Goal: Task Accomplishment & Management: Use online tool/utility

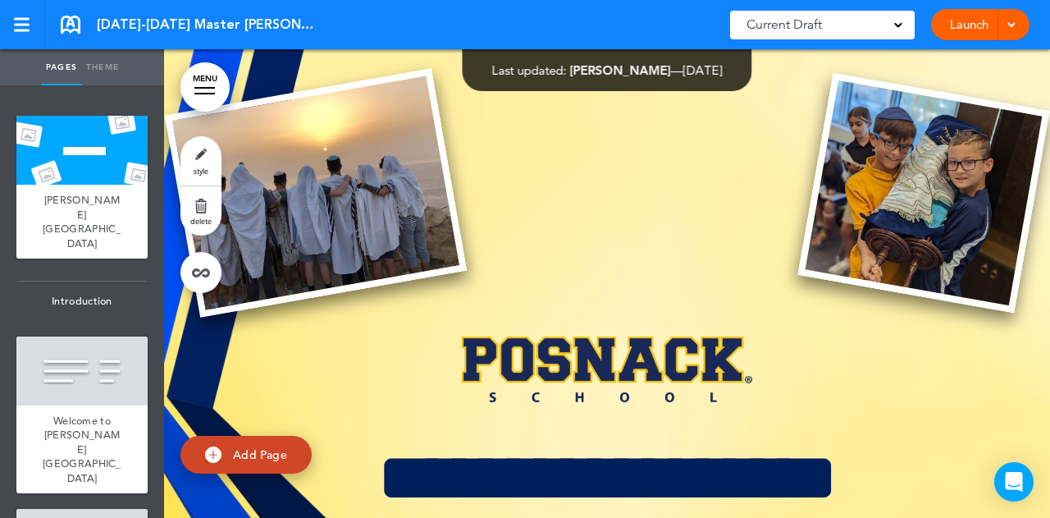
click at [658, 211] on div at bounding box center [607, 492] width 886 height 886
click at [98, 58] on link "Theme" at bounding box center [102, 67] width 41 height 36
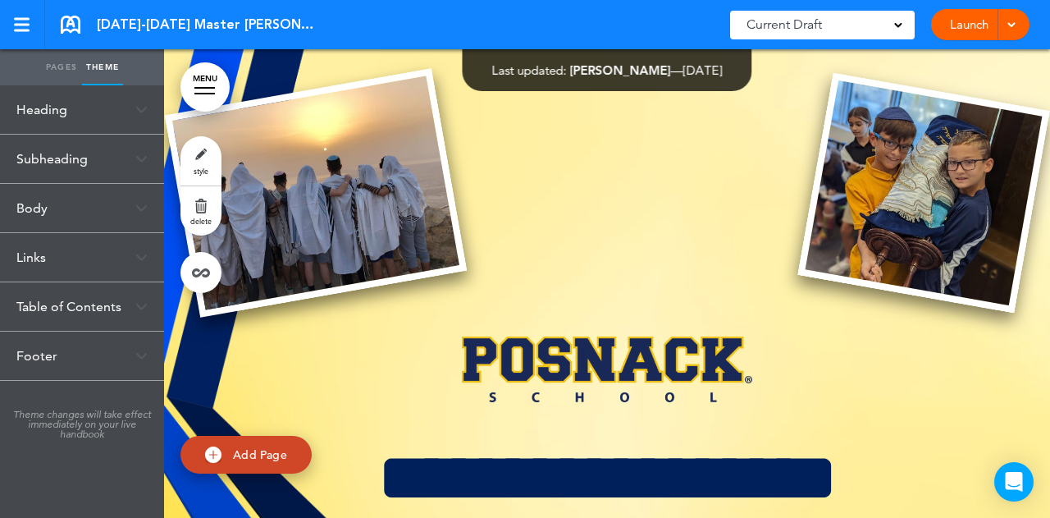
click at [77, 106] on div "Heading" at bounding box center [82, 109] width 164 height 48
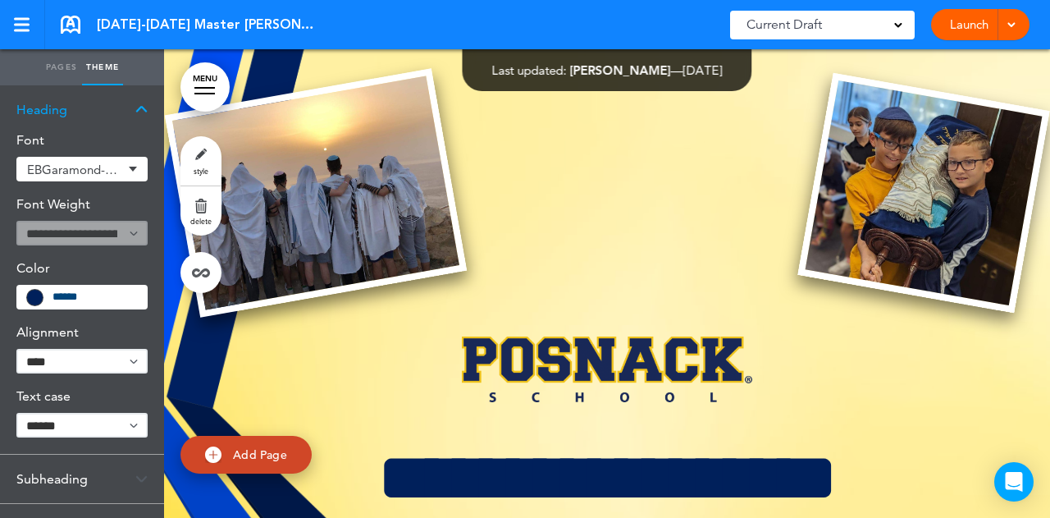
click at [77, 106] on div "Heading" at bounding box center [82, 109] width 164 height 48
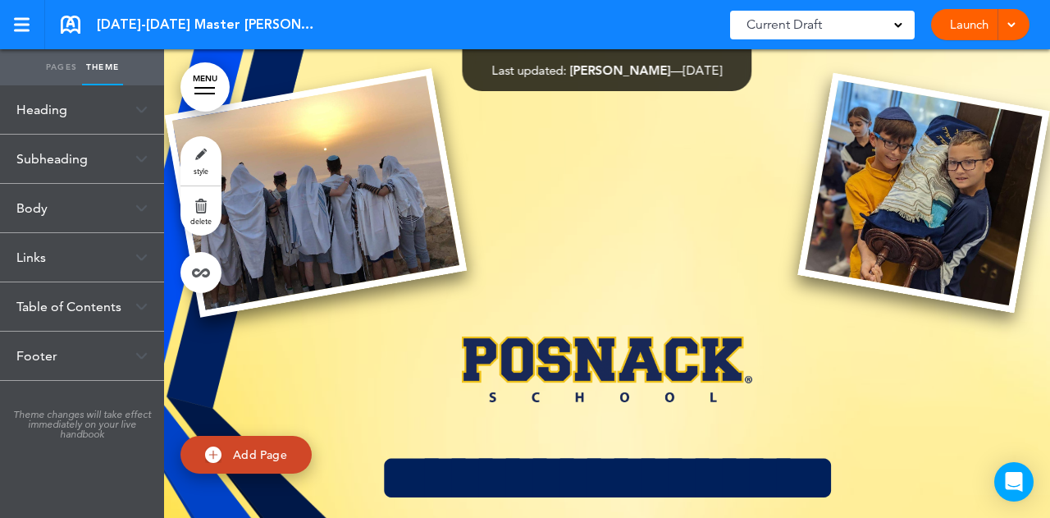
click at [64, 171] on div "Subheading" at bounding box center [82, 159] width 164 height 48
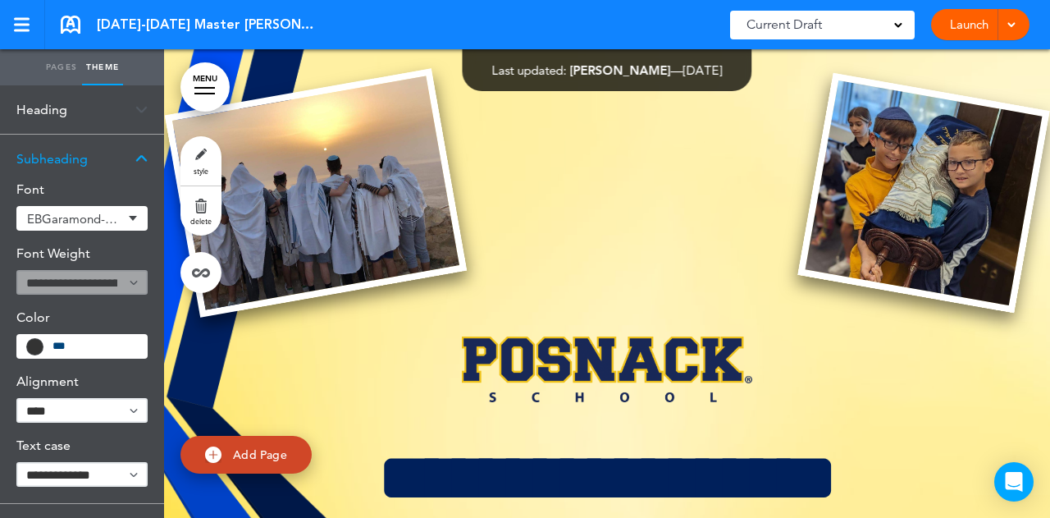
click at [64, 168] on div "Subheading" at bounding box center [82, 159] width 164 height 48
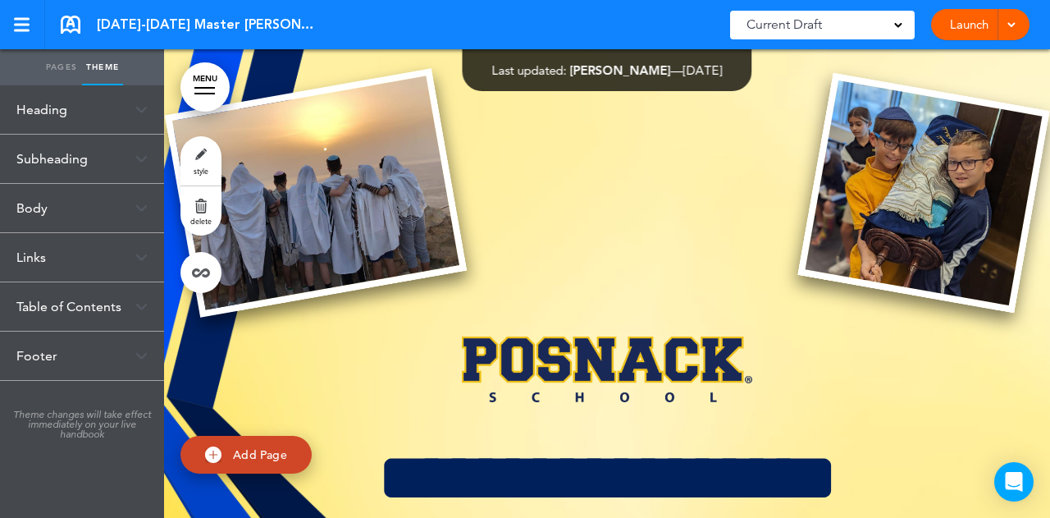
click at [55, 212] on div "Body" at bounding box center [82, 208] width 164 height 48
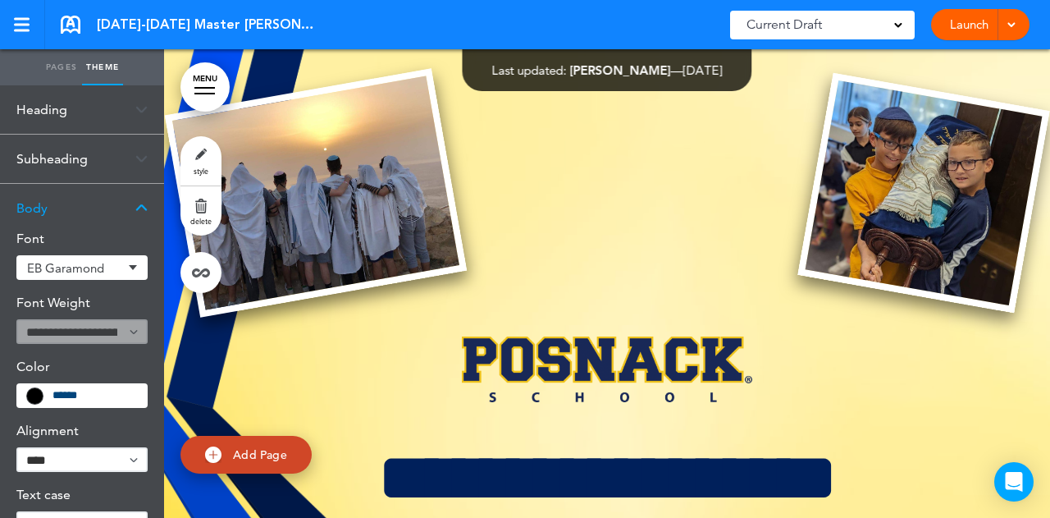
click at [55, 212] on div "Body" at bounding box center [82, 208] width 164 height 48
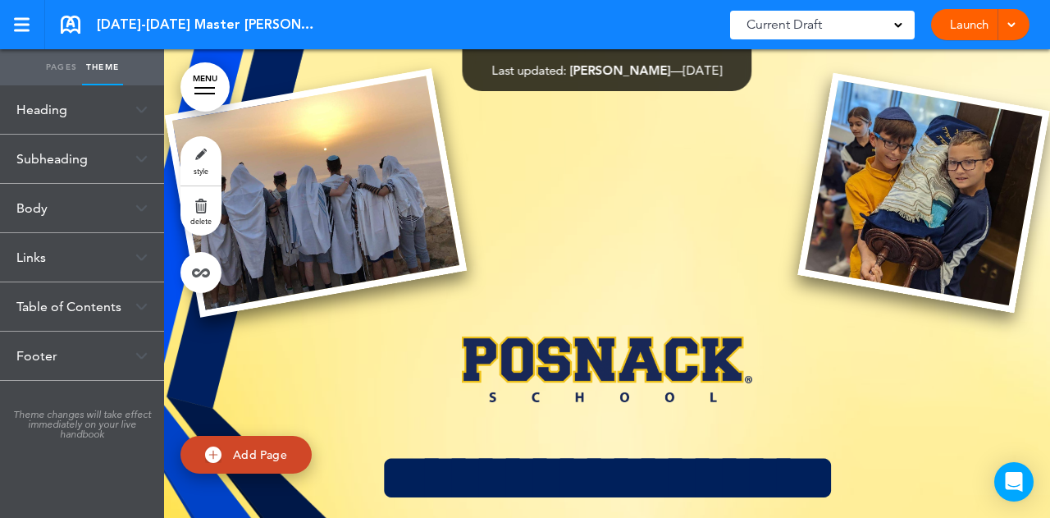
click at [193, 167] on link "style" at bounding box center [200, 160] width 41 height 49
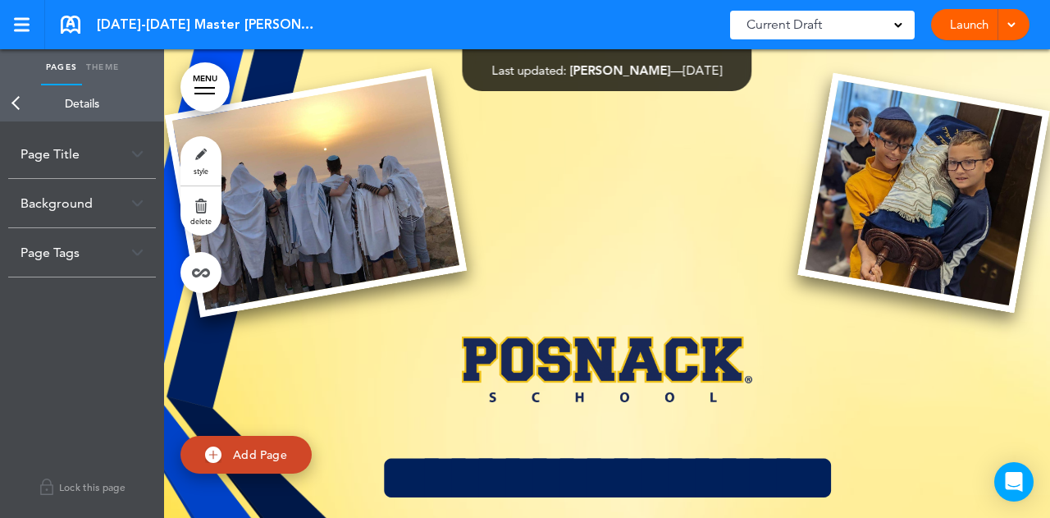
click at [148, 167] on div "Page Title" at bounding box center [82, 154] width 148 height 48
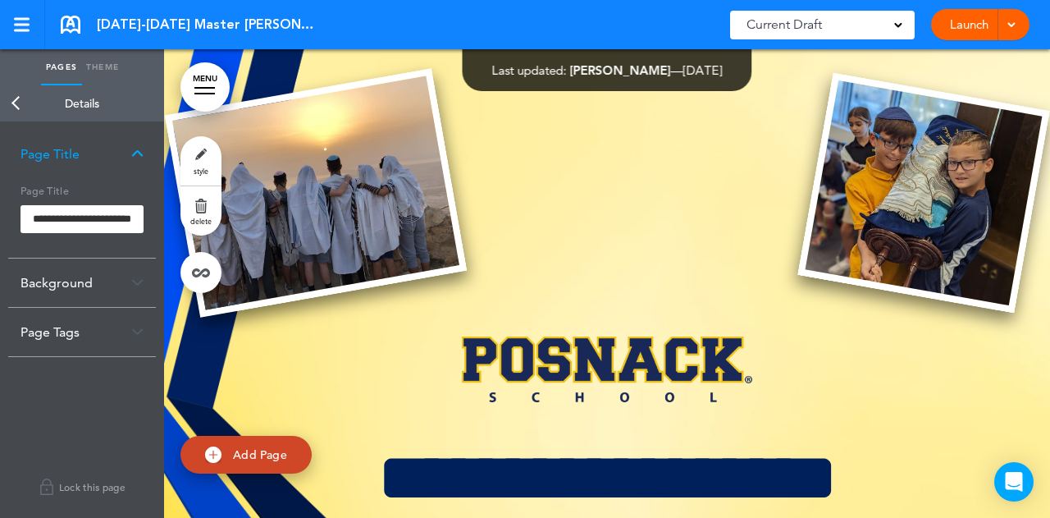
click at [148, 167] on div "Page Title" at bounding box center [82, 154] width 148 height 48
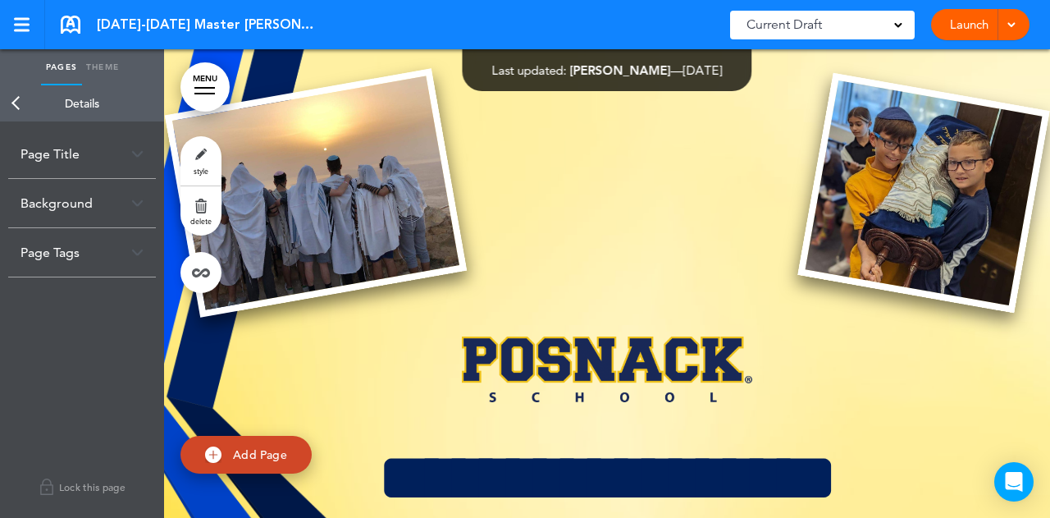
click at [124, 211] on div "Background" at bounding box center [82, 203] width 148 height 48
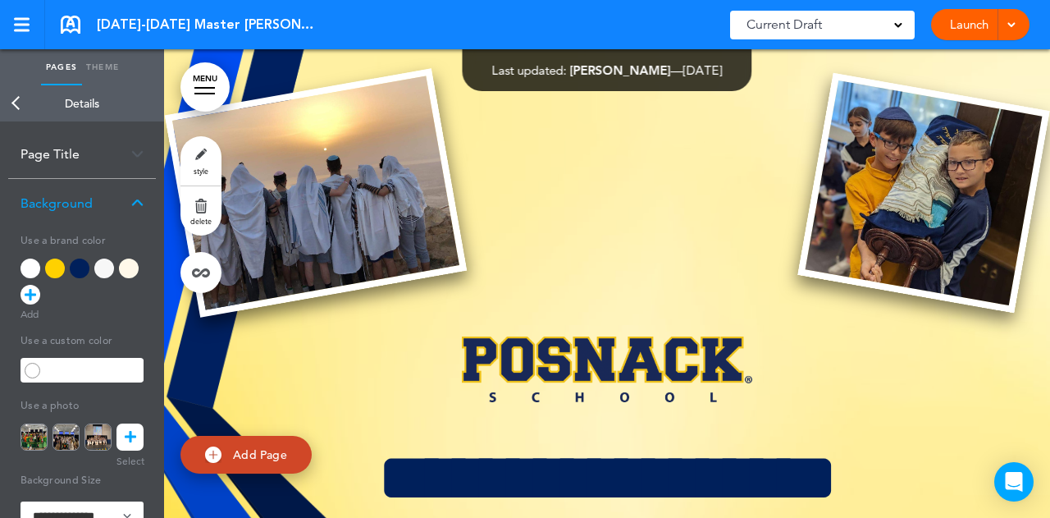
click at [31, 291] on icon at bounding box center [30, 295] width 11 height 20
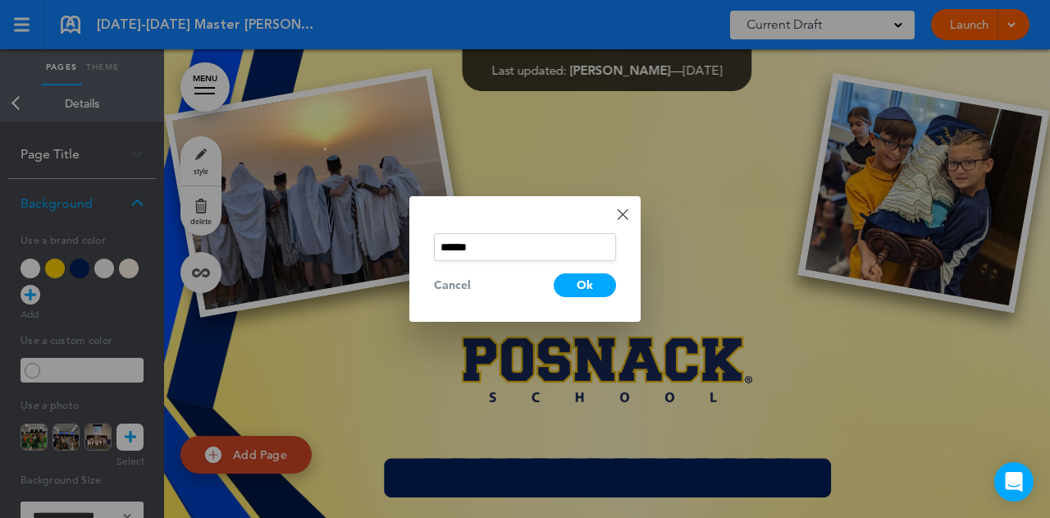
drag, startPoint x: 492, startPoint y: 248, endPoint x: 410, endPoint y: 248, distance: 82.0
click at [412, 248] on div "Done Change color ****** Cancel Ok" at bounding box center [524, 259] width 231 height 126
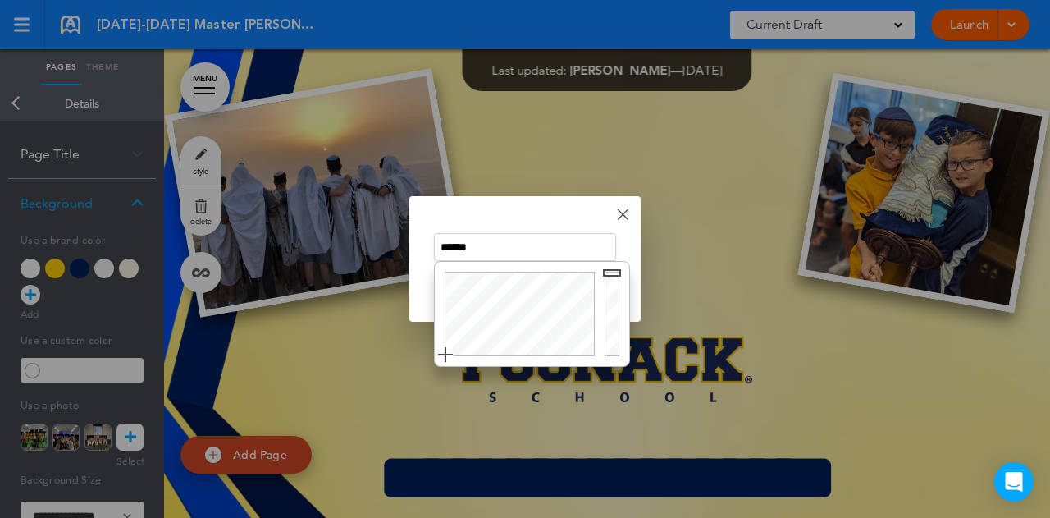
paste input "text"
type input "******"
click at [466, 212] on div "Done Change color ****** Cancel Ok" at bounding box center [524, 259] width 231 height 126
drag, startPoint x: 505, startPoint y: 249, endPoint x: 425, endPoint y: 253, distance: 80.5
click at [425, 253] on div "Done Change color ****** Cancel Ok" at bounding box center [524, 259] width 231 height 126
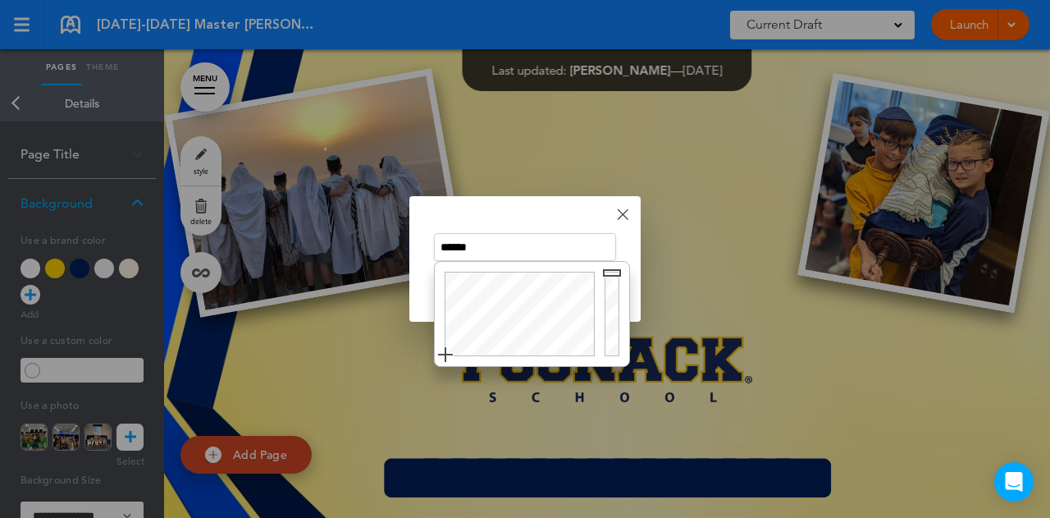
click at [628, 213] on div "Done Change color ****** Cancel Ok" at bounding box center [524, 259] width 231 height 126
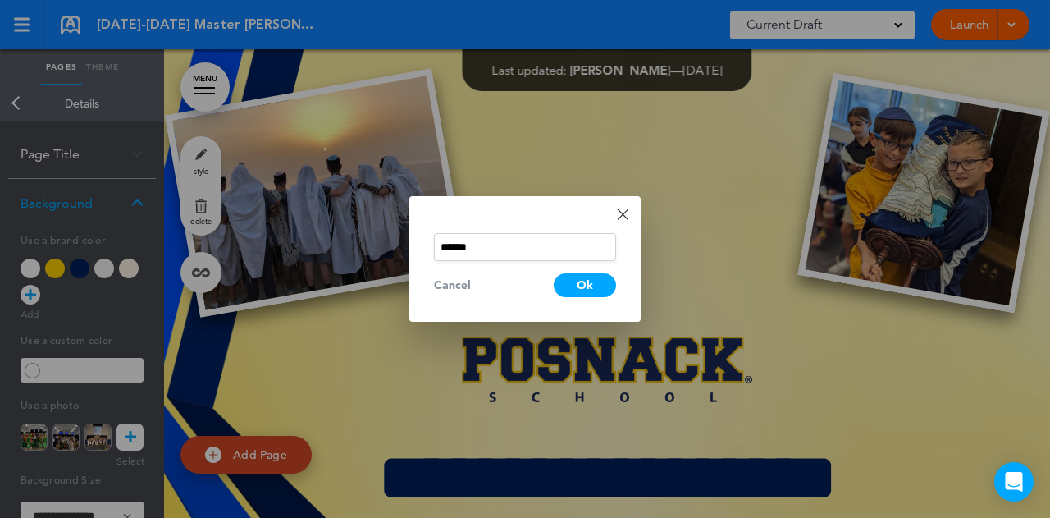
click at [625, 212] on link "Done" at bounding box center [622, 213] width 11 height 11
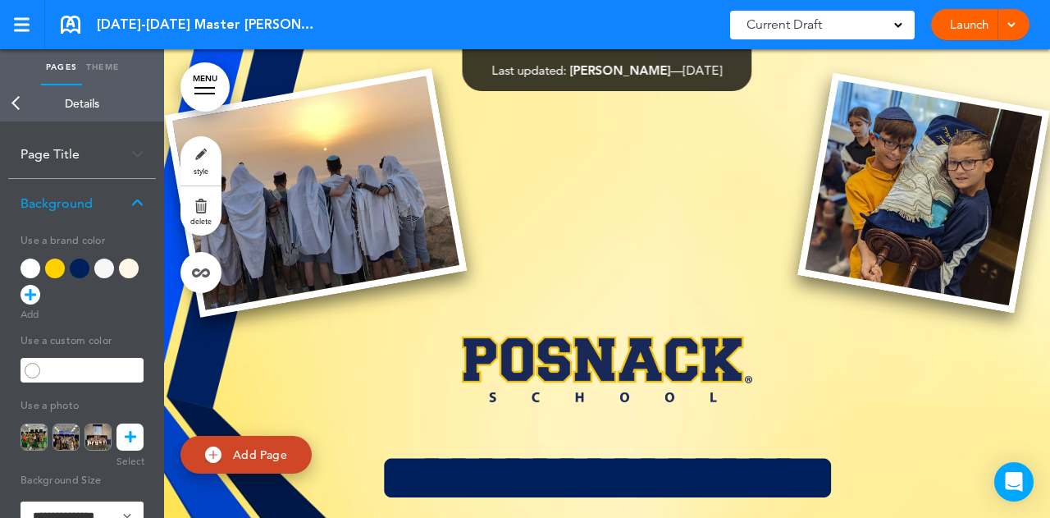
click at [84, 266] on div at bounding box center [80, 268] width 20 height 20
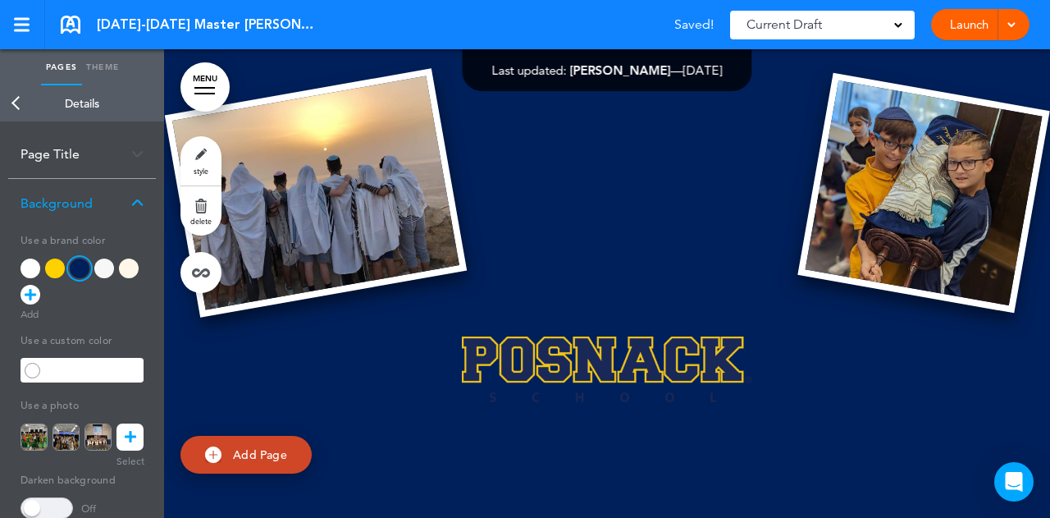
click at [86, 268] on div at bounding box center [80, 268] width 20 height 20
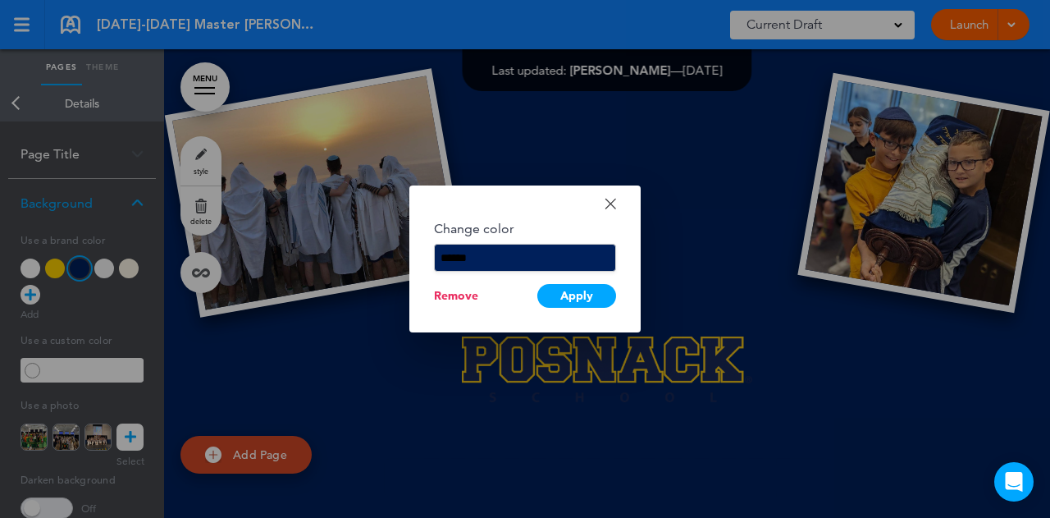
click at [664, 204] on div at bounding box center [525, 259] width 1050 height 518
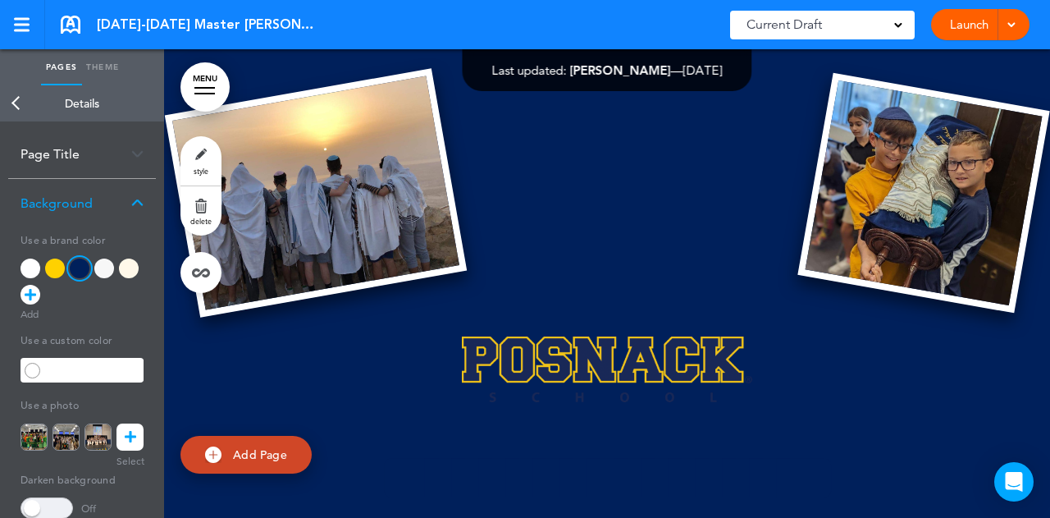
click at [34, 266] on div at bounding box center [31, 268] width 20 height 20
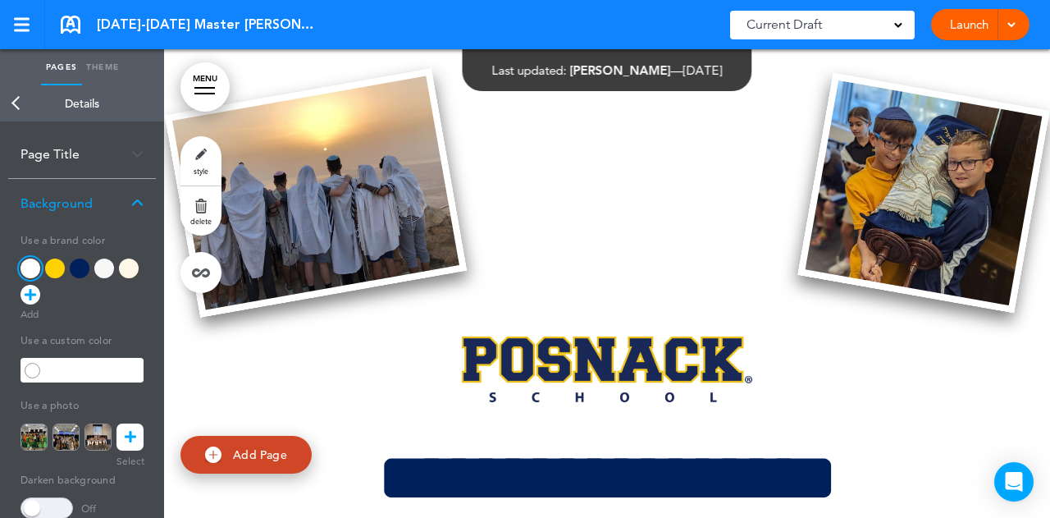
click at [36, 369] on span at bounding box center [33, 371] width 16 height 16
click at [31, 372] on span at bounding box center [33, 371] width 16 height 16
click at [98, 270] on div at bounding box center [104, 268] width 20 height 20
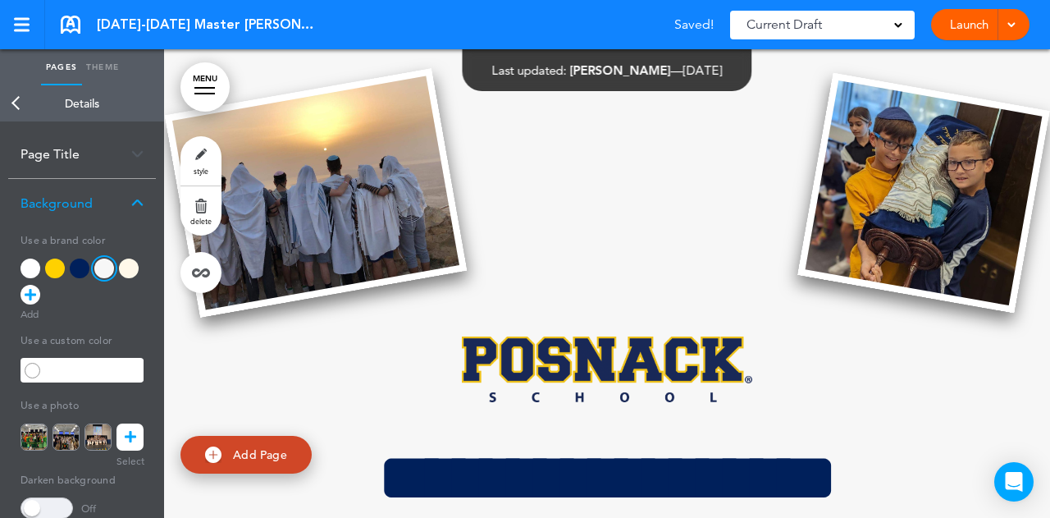
click at [31, 288] on icon at bounding box center [30, 295] width 11 height 20
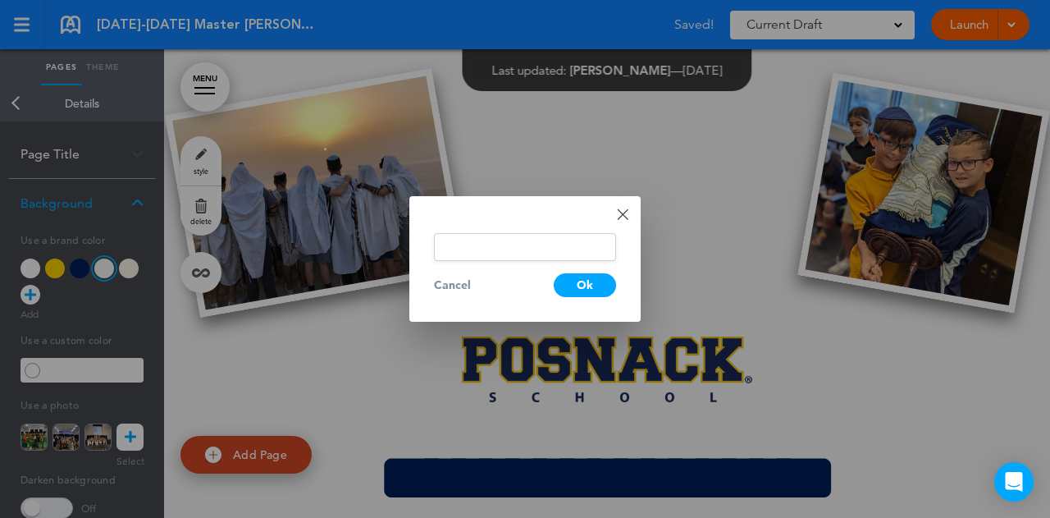
click at [451, 252] on input "text" at bounding box center [525, 247] width 182 height 28
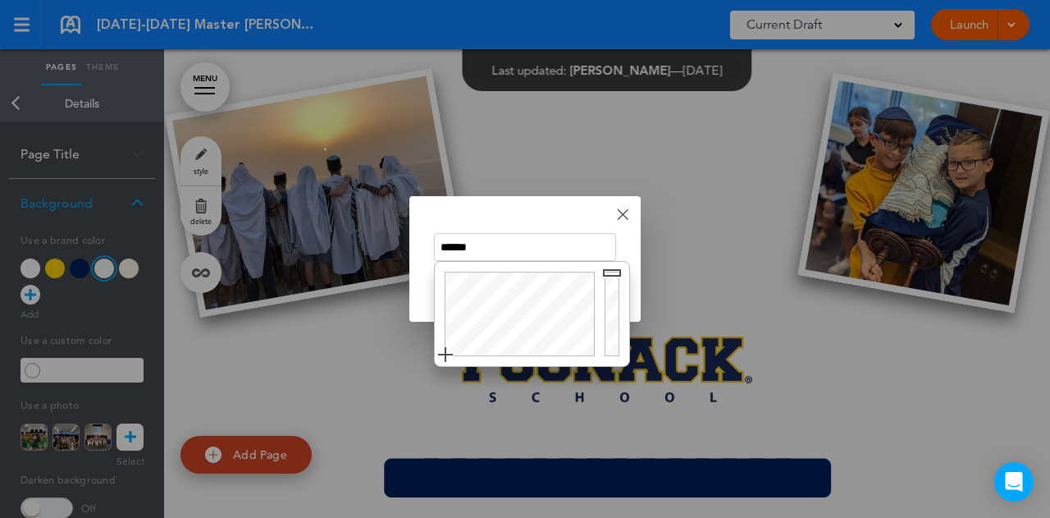
drag, startPoint x: 481, startPoint y: 239, endPoint x: 455, endPoint y: 219, distance: 32.2
click at [390, 250] on div "**********" at bounding box center [525, 259] width 1050 height 518
paste input "***"
drag, startPoint x: 489, startPoint y: 245, endPoint x: 372, endPoint y: 246, distance: 117.3
click at [372, 246] on div "**********" at bounding box center [525, 259] width 1050 height 518
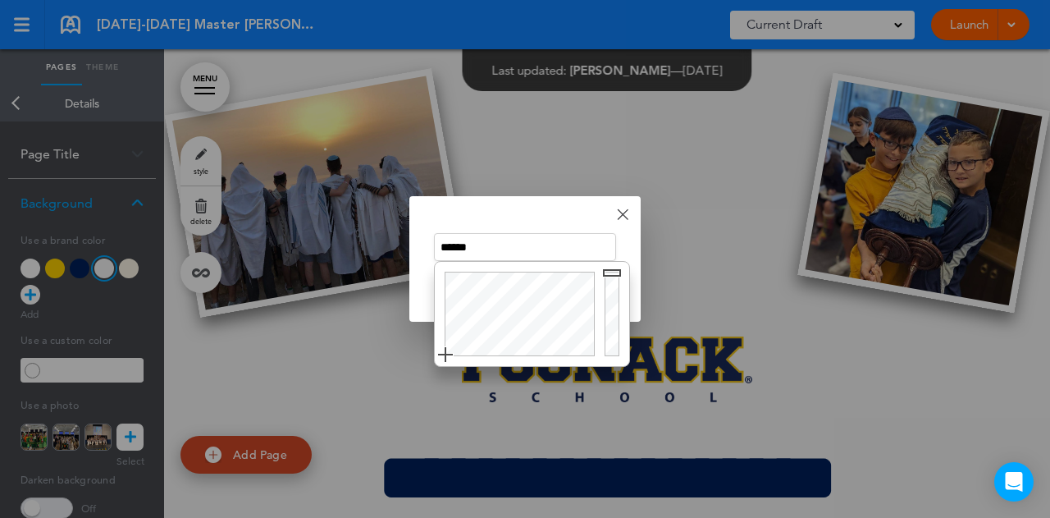
paste input "****"
drag, startPoint x: 470, startPoint y: 247, endPoint x: 395, endPoint y: 255, distance: 75.1
click at [398, 254] on div "**********" at bounding box center [525, 259] width 1050 height 518
paste input "text"
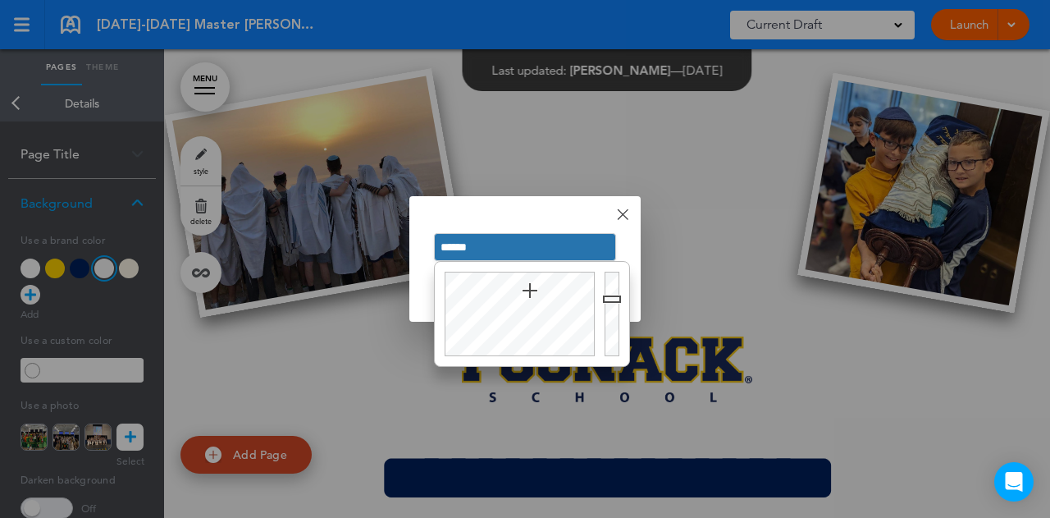
click at [507, 209] on div "Done Change color ****** Cancel Ok" at bounding box center [524, 259] width 231 height 126
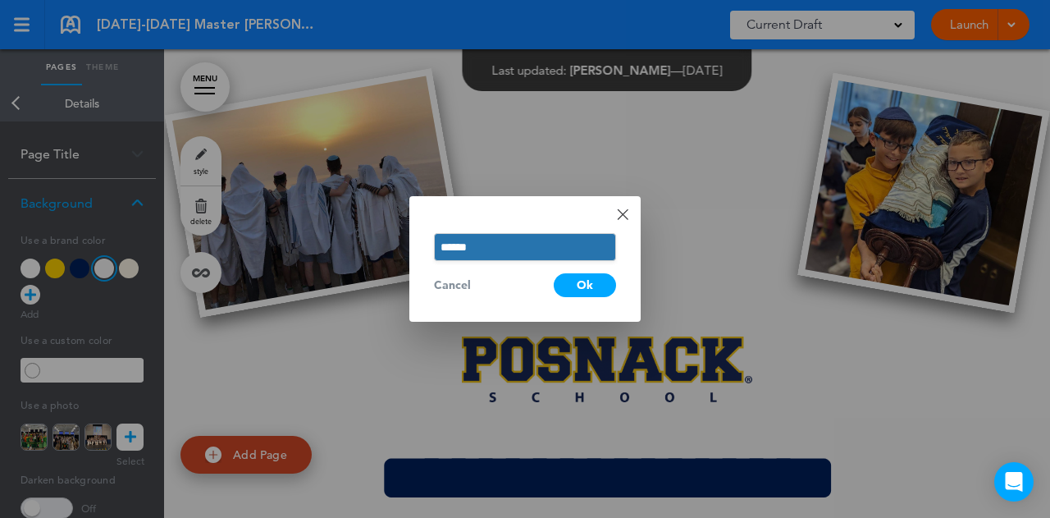
click at [581, 284] on div "Ok" at bounding box center [585, 285] width 62 height 24
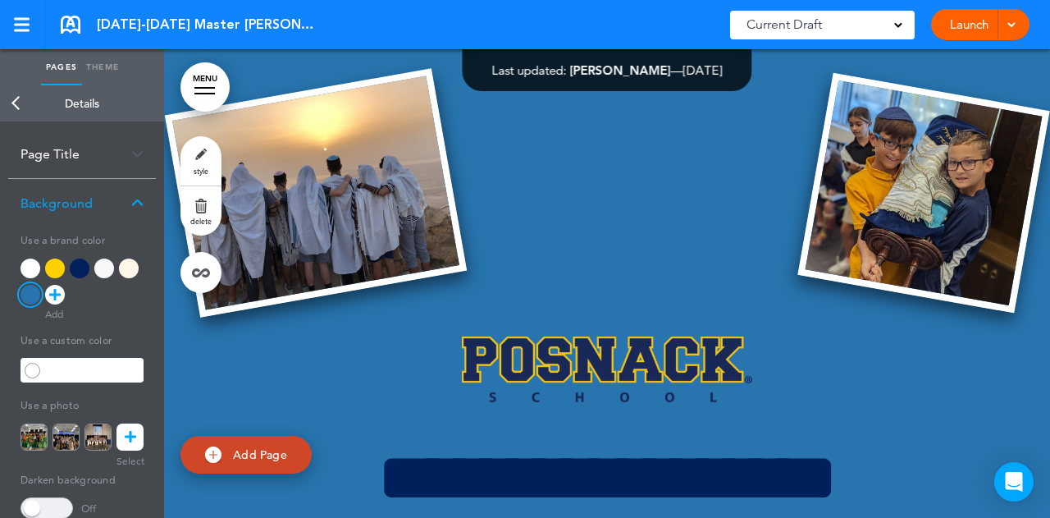
click at [59, 290] on icon at bounding box center [54, 295] width 11 height 20
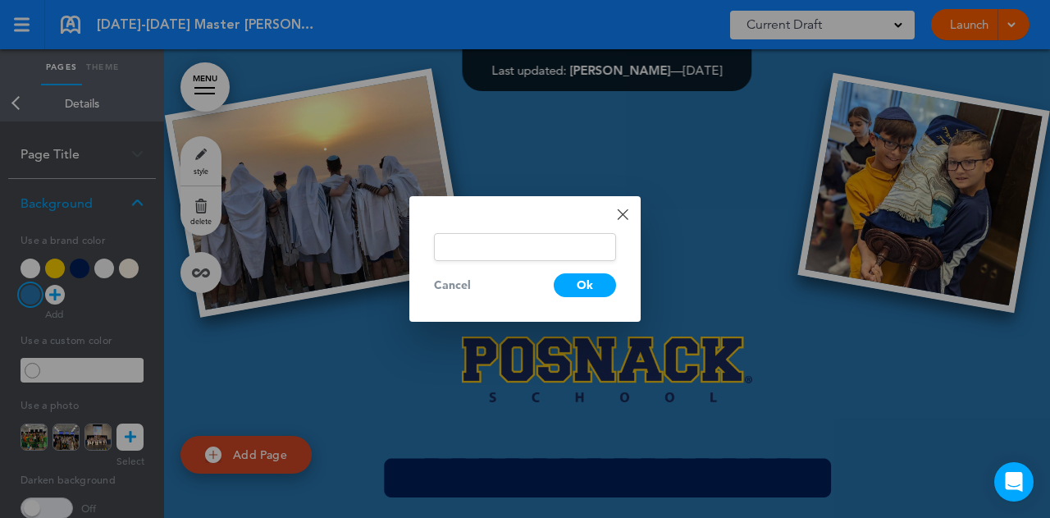
click at [554, 244] on input "text" at bounding box center [525, 247] width 182 height 28
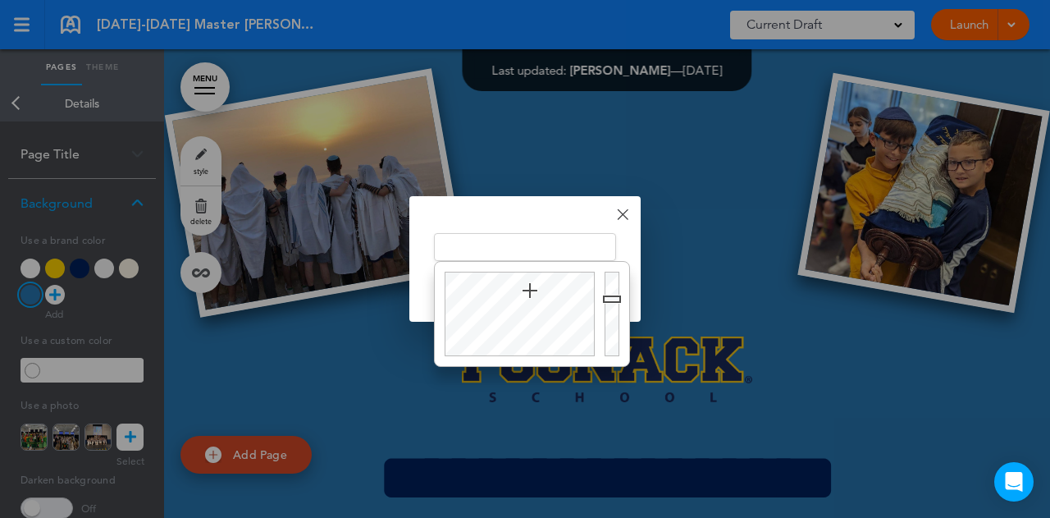
paste input "**********"
click at [500, 249] on input "**********" at bounding box center [525, 247] width 182 height 28
paste input "**********"
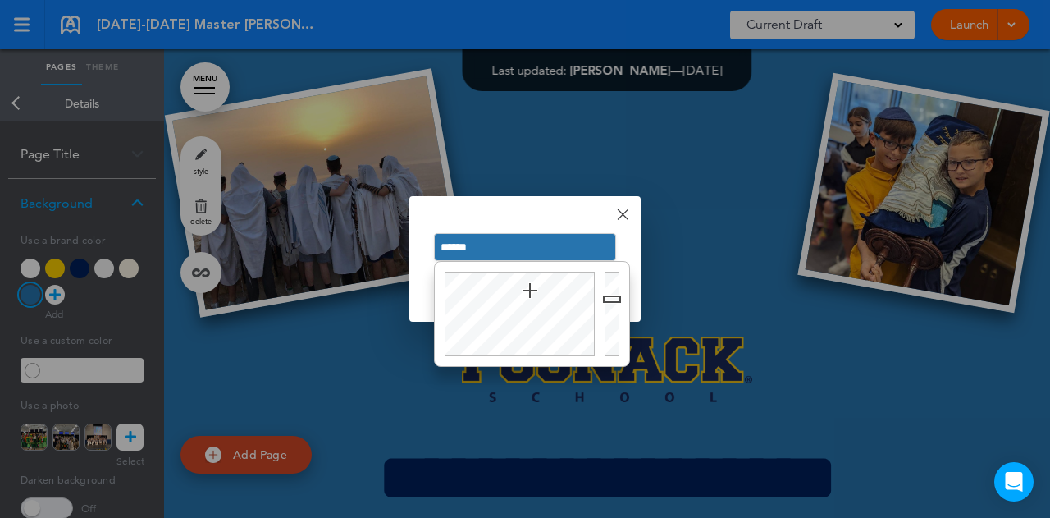
drag, startPoint x: 486, startPoint y: 244, endPoint x: 398, endPoint y: 250, distance: 88.8
click at [399, 250] on div "**********" at bounding box center [525, 259] width 1050 height 518
paste input "text"
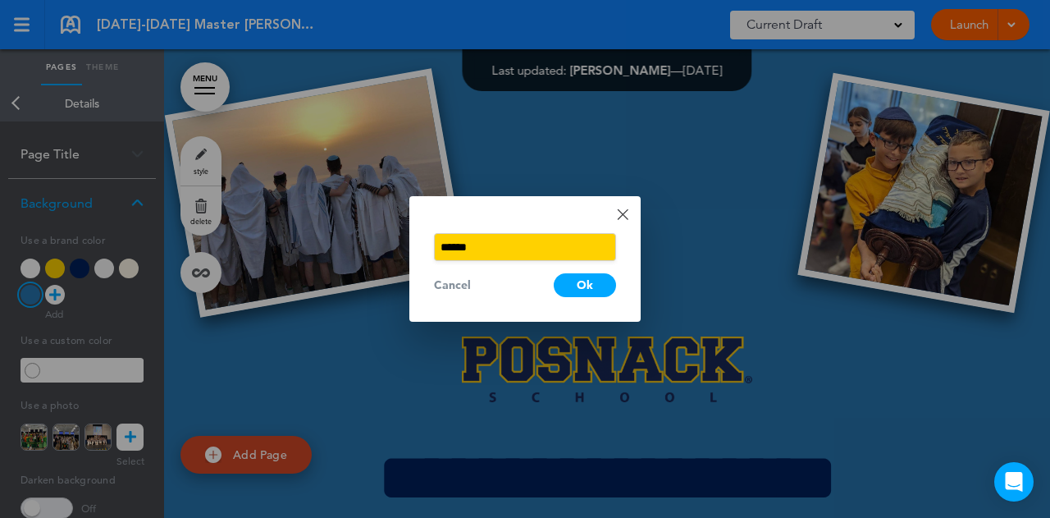
click at [436, 209] on div "Done Change color ****** Cancel Ok" at bounding box center [524, 259] width 231 height 126
click at [591, 285] on div "Ok" at bounding box center [585, 285] width 62 height 24
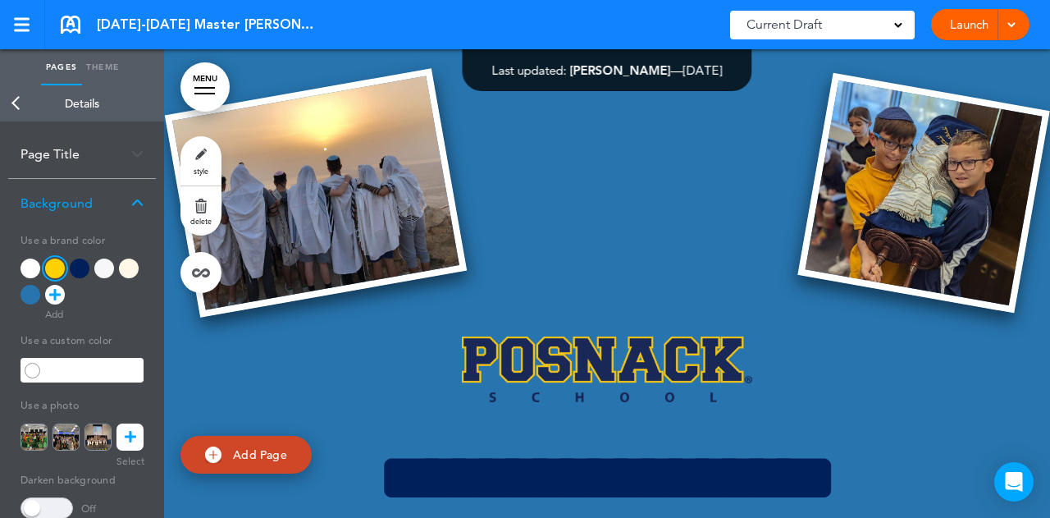
click at [56, 290] on icon at bounding box center [54, 295] width 11 height 20
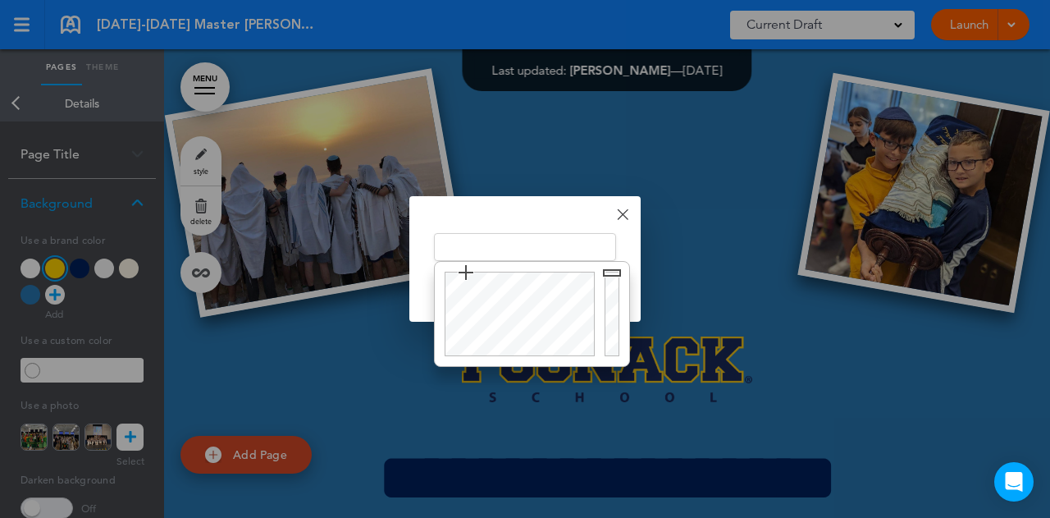
click at [504, 250] on input "text" at bounding box center [525, 247] width 182 height 28
paste input "******"
type input "******"
click at [514, 232] on div "Done Change color ****** Cancel Ok" at bounding box center [524, 259] width 231 height 126
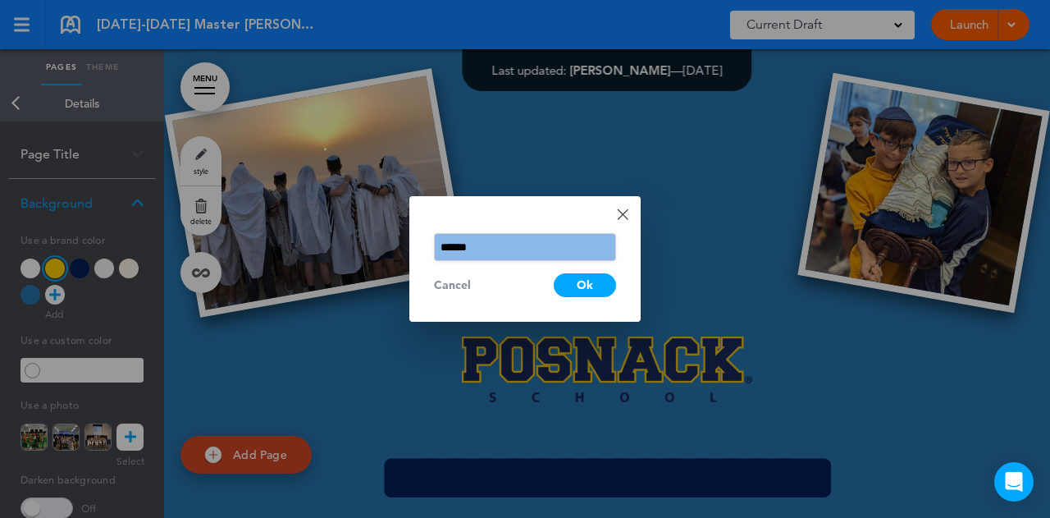
click at [572, 285] on div "Ok" at bounding box center [585, 285] width 62 height 24
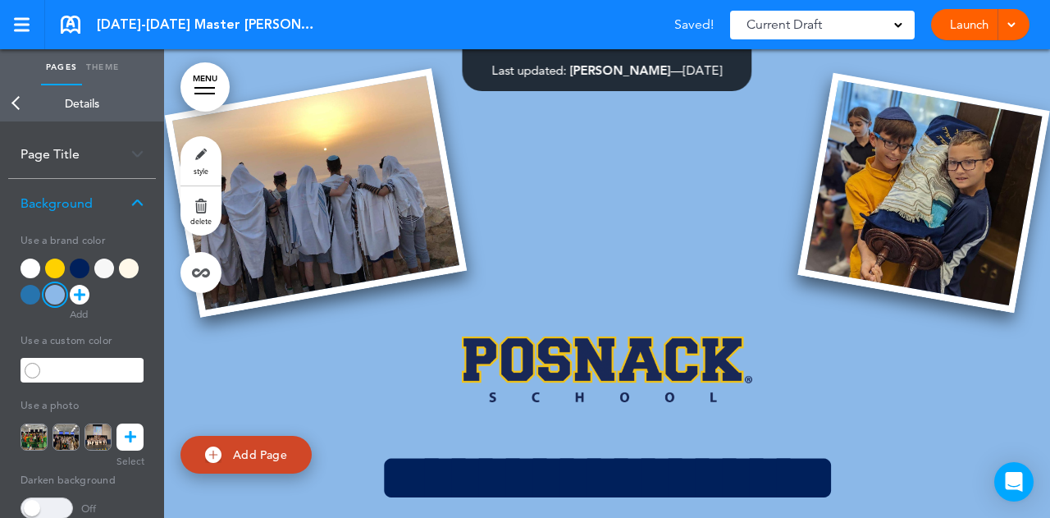
click at [136, 272] on div at bounding box center [129, 268] width 20 height 20
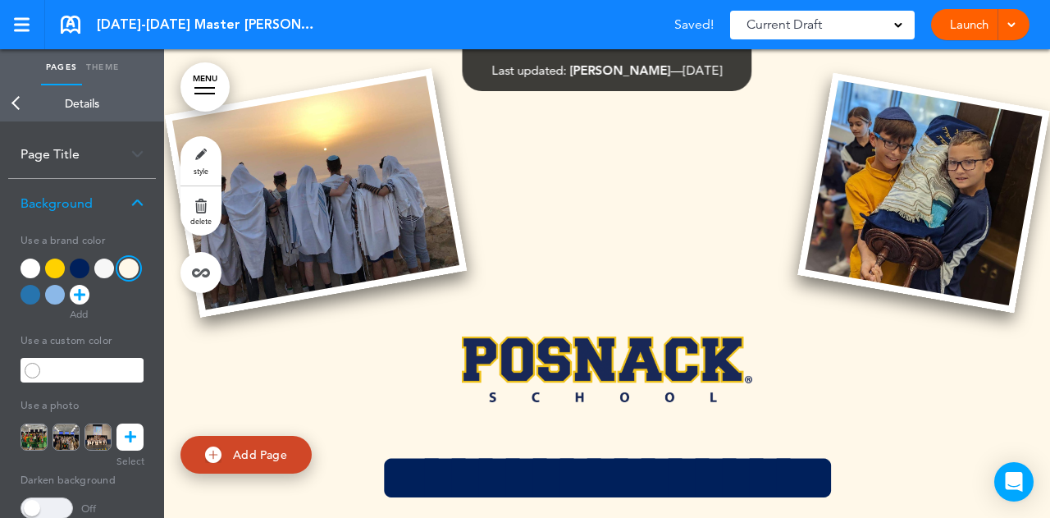
click at [403, 340] on h1 at bounding box center [607, 369] width 820 height 66
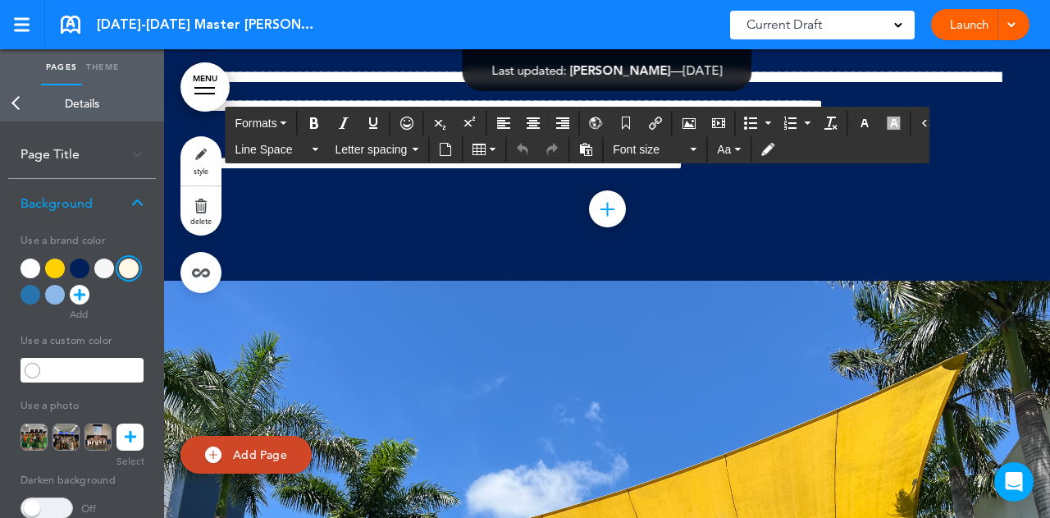
scroll to position [2051, 0]
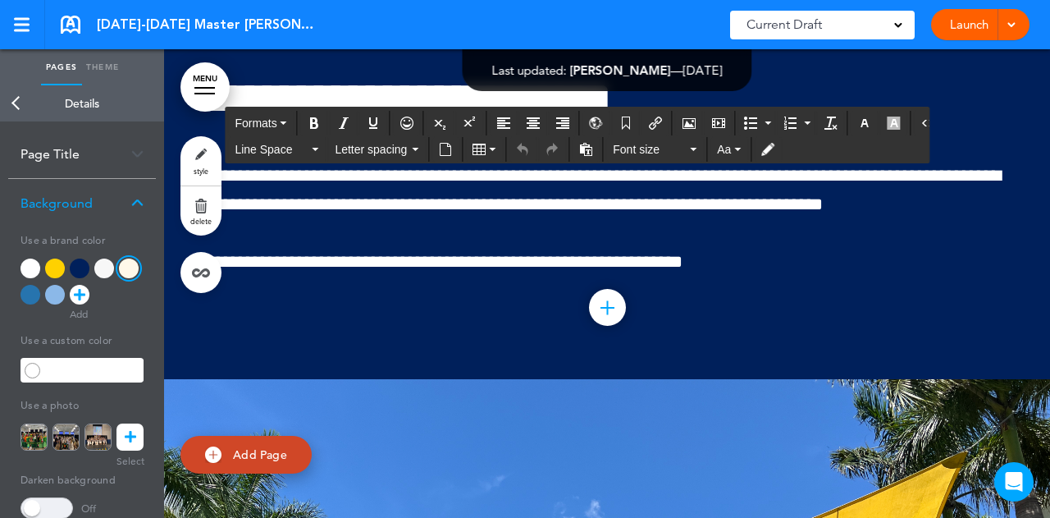
drag, startPoint x: 446, startPoint y: 324, endPoint x: 410, endPoint y: 311, distance: 38.4
click at [447, 324] on div "**********" at bounding box center [607, 197] width 820 height 366
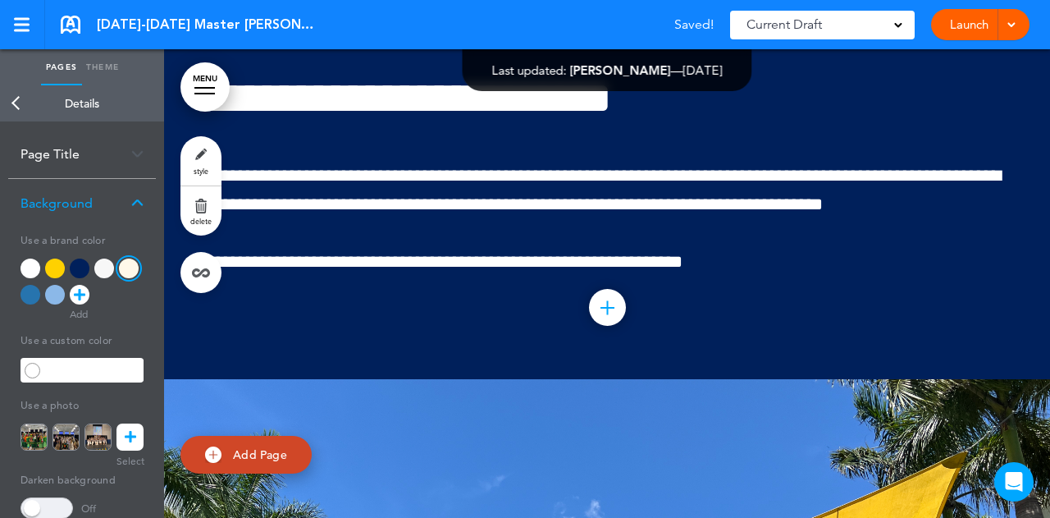
click at [40, 291] on div at bounding box center [82, 284] width 123 height 53
click at [30, 292] on div at bounding box center [31, 295] width 20 height 20
click at [354, 286] on div "**********" at bounding box center [607, 197] width 820 height 366
click at [372, 249] on p "**********" at bounding box center [607, 262] width 820 height 29
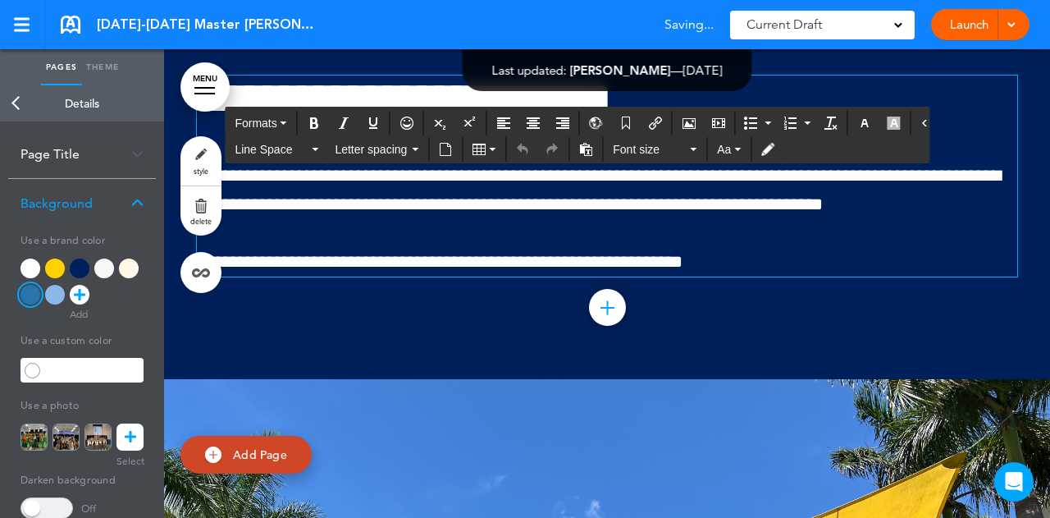
click at [360, 303] on div "**********" at bounding box center [607, 197] width 820 height 366
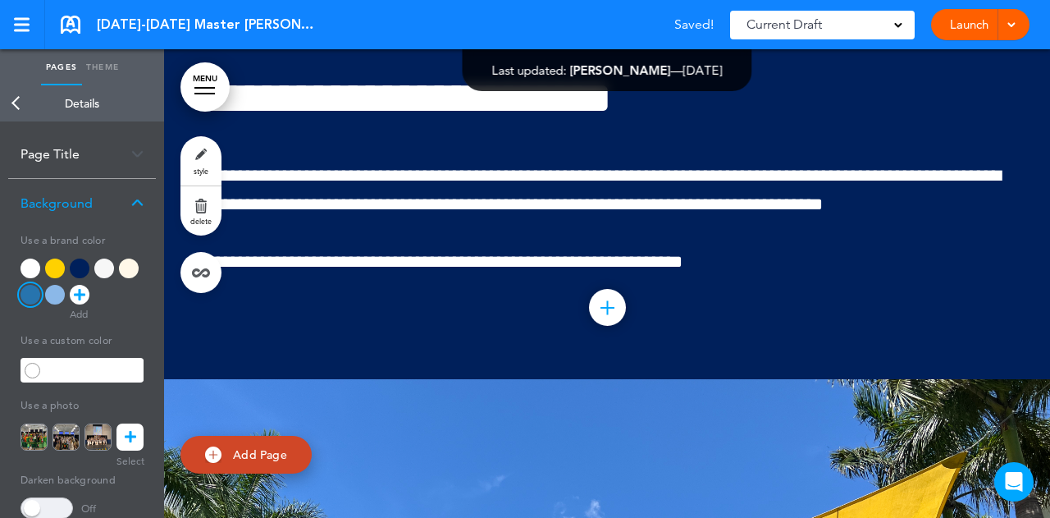
click at [38, 294] on div at bounding box center [31, 295] width 20 height 20
click at [56, 295] on div at bounding box center [55, 295] width 20 height 20
click at [382, 276] on p "**********" at bounding box center [607, 262] width 820 height 29
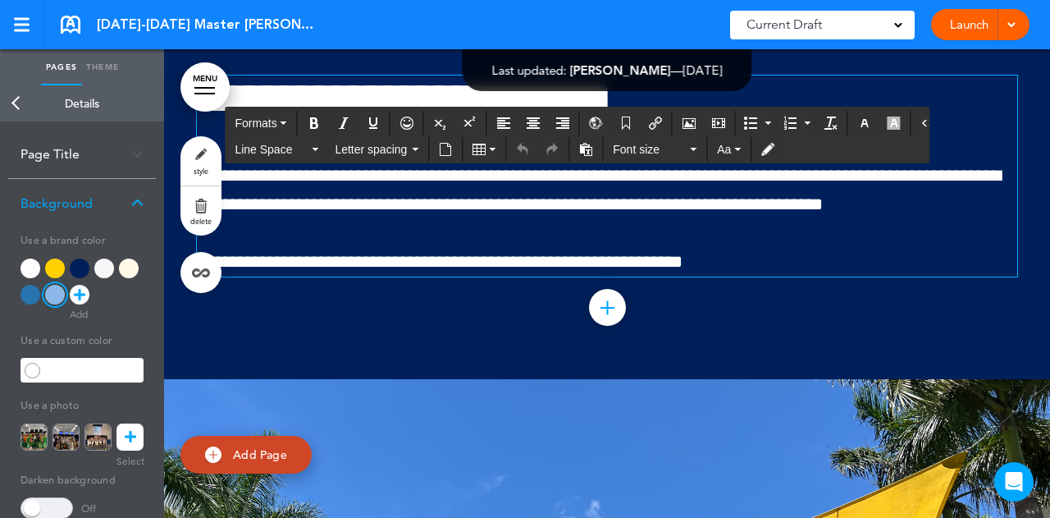
click at [14, 105] on link "Back" at bounding box center [16, 103] width 33 height 36
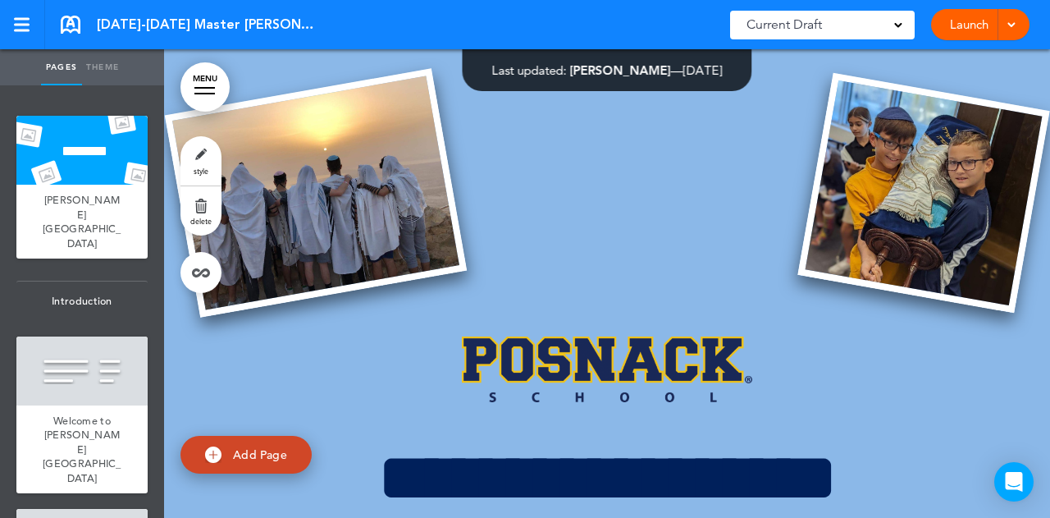
click at [84, 200] on span "[PERSON_NAME][GEOGRAPHIC_DATA]" at bounding box center [82, 221] width 79 height 57
click at [192, 148] on link "style" at bounding box center [200, 160] width 41 height 49
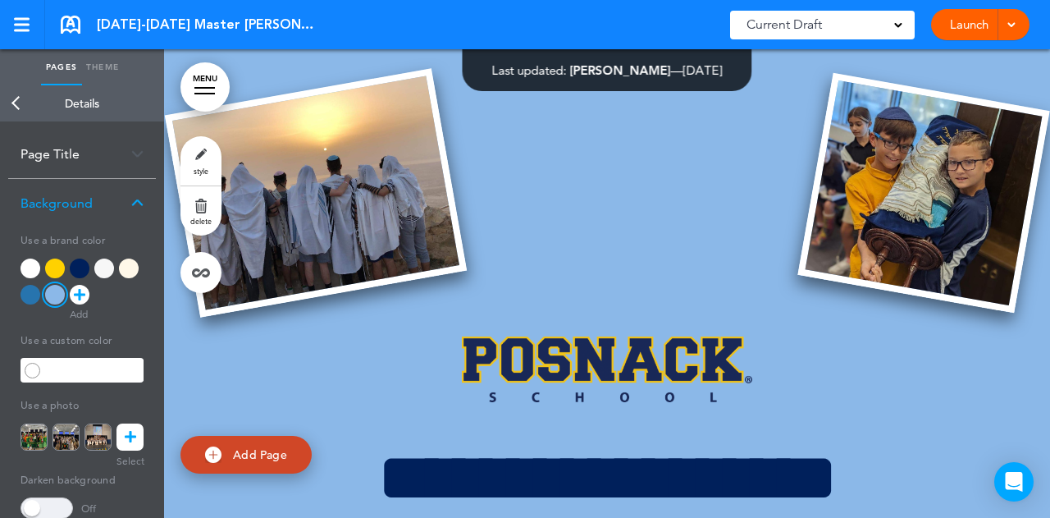
click at [128, 266] on div at bounding box center [129, 268] width 20 height 20
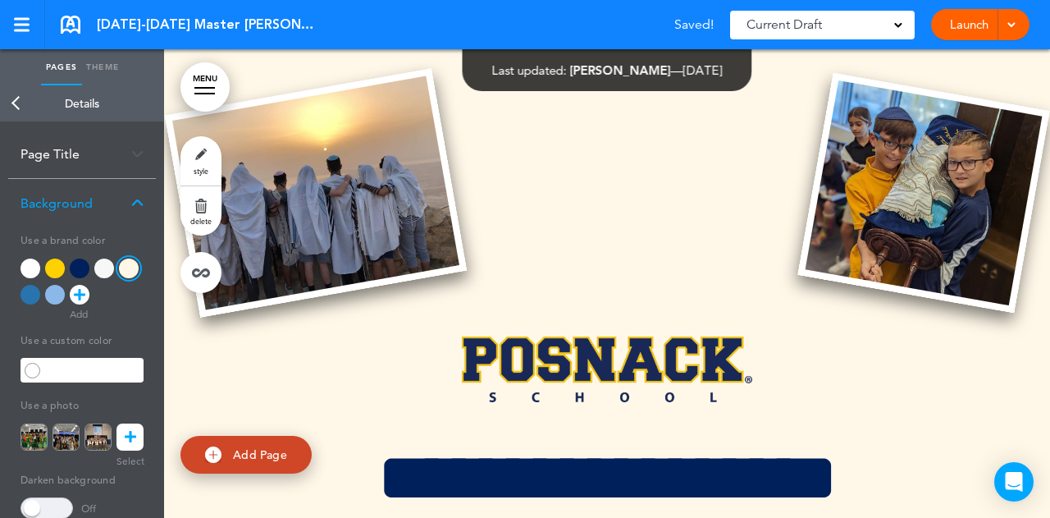
click at [491, 368] on img at bounding box center [607, 369] width 290 height 66
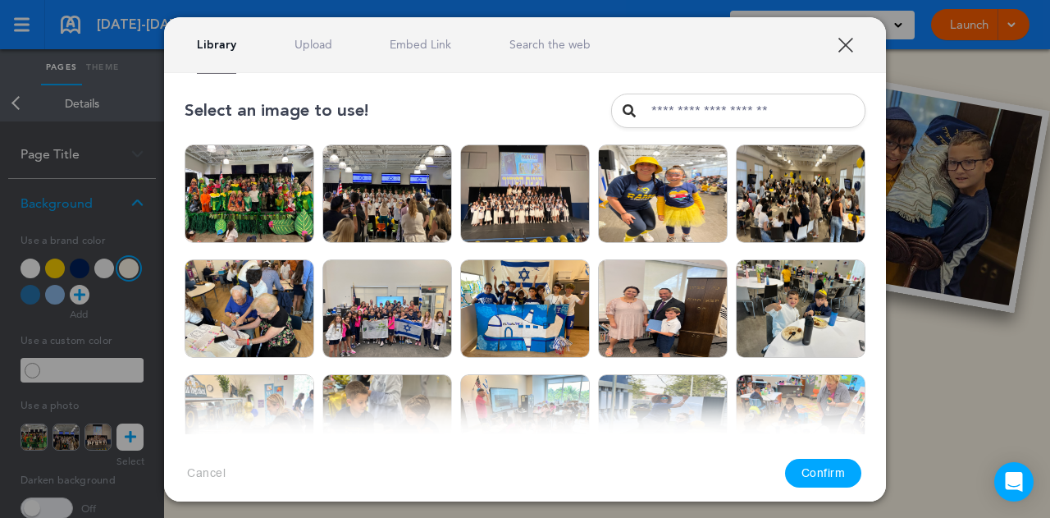
click at [126, 427] on div at bounding box center [525, 259] width 1050 height 518
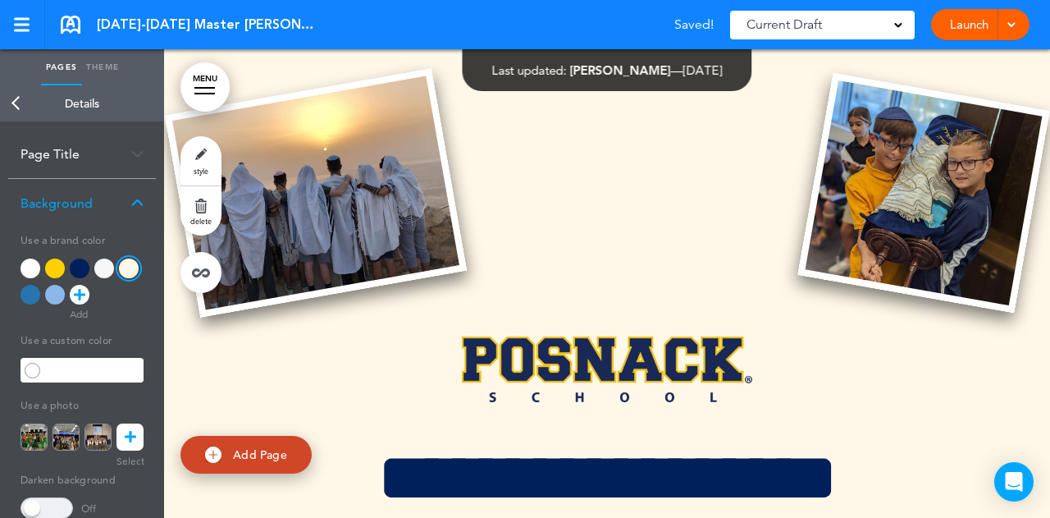
click at [123, 435] on link at bounding box center [129, 436] width 27 height 27
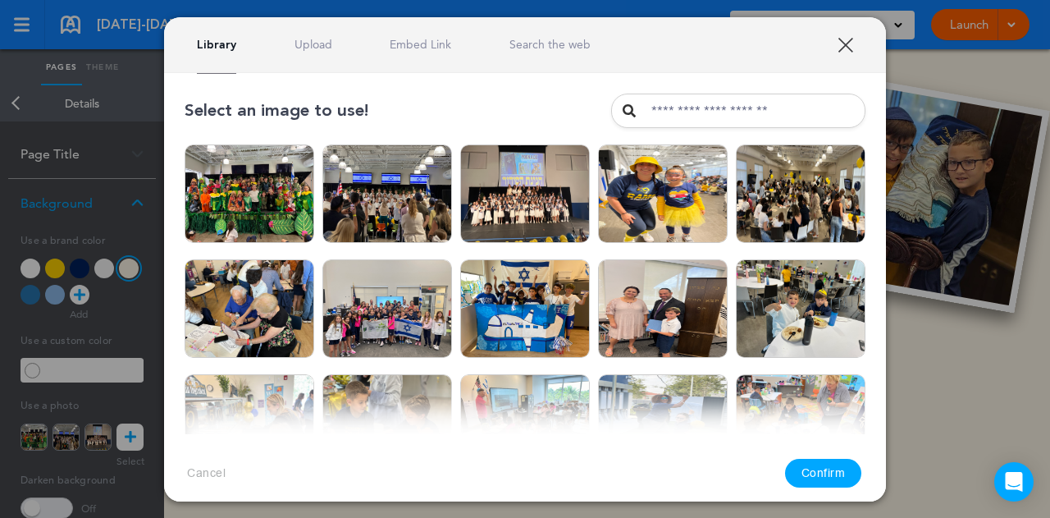
click at [845, 40] on link "XXX" at bounding box center [846, 45] width 16 height 16
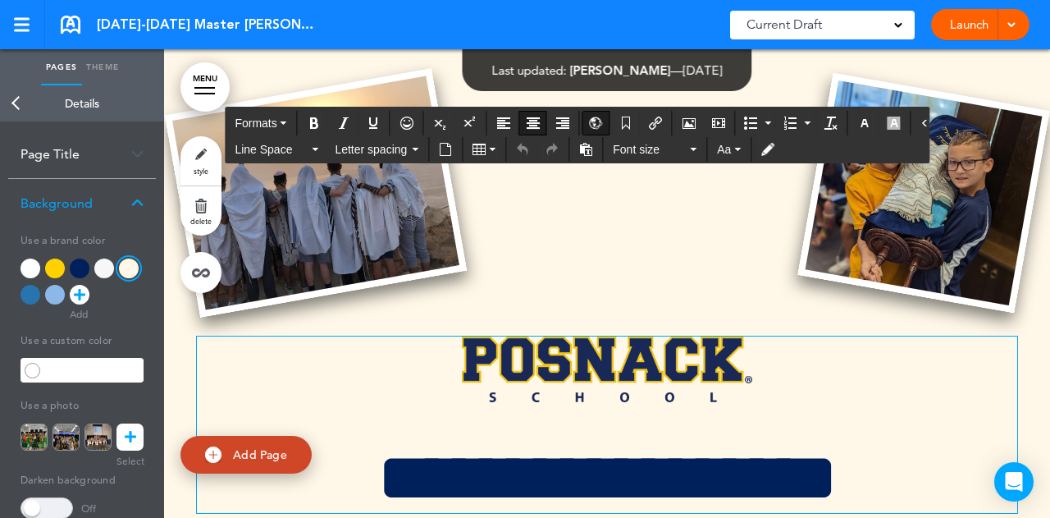
click at [640, 368] on img at bounding box center [607, 369] width 290 height 66
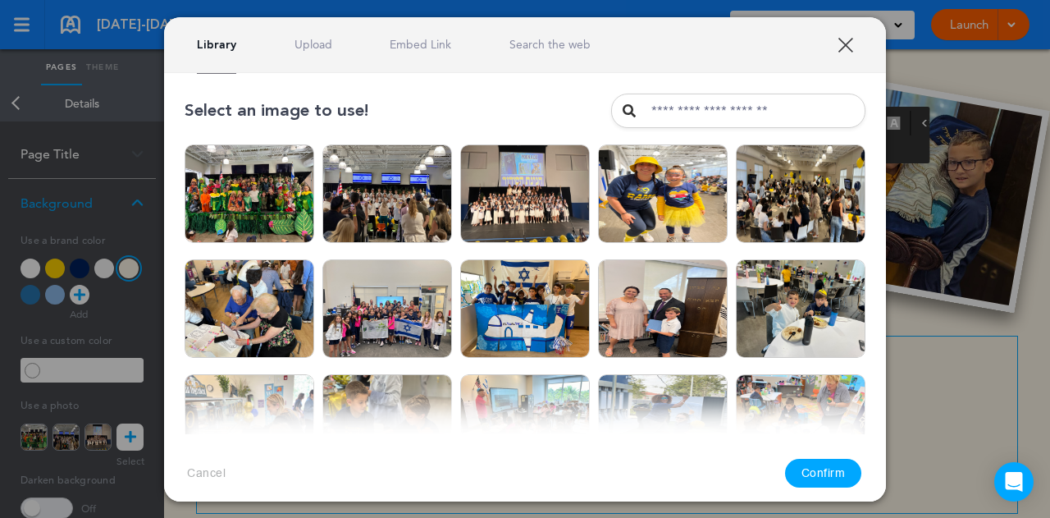
click at [317, 42] on link "Upload" at bounding box center [314, 45] width 38 height 16
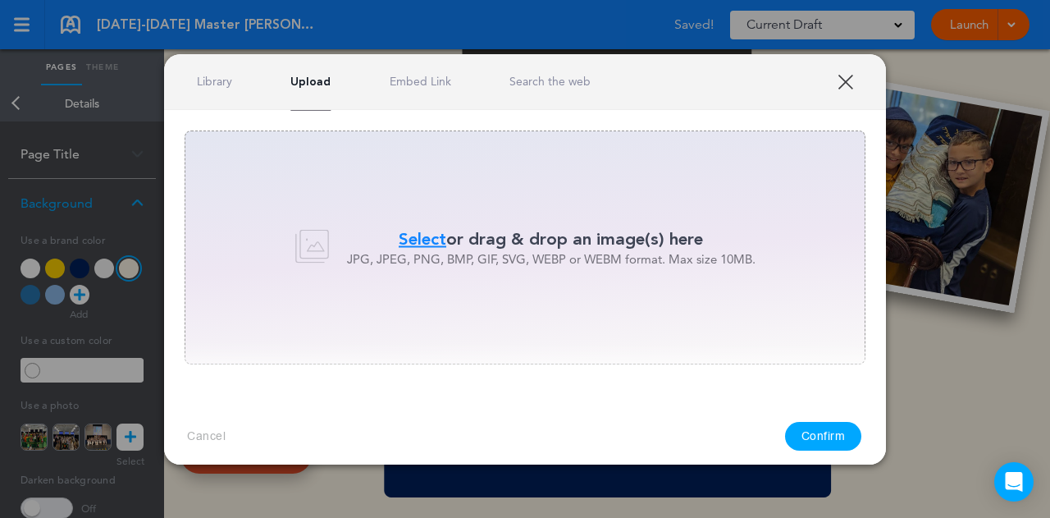
click at [433, 239] on span "Select" at bounding box center [423, 239] width 48 height 24
click at [431, 231] on span "Select" at bounding box center [423, 239] width 48 height 24
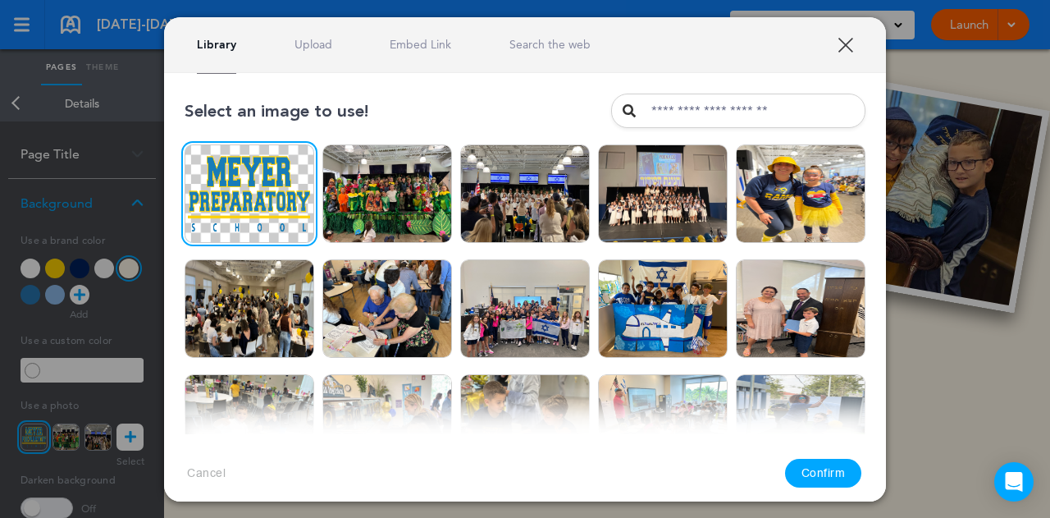
click at [276, 208] on img at bounding box center [250, 193] width 130 height 98
click at [804, 467] on button "Confirm" at bounding box center [823, 473] width 77 height 29
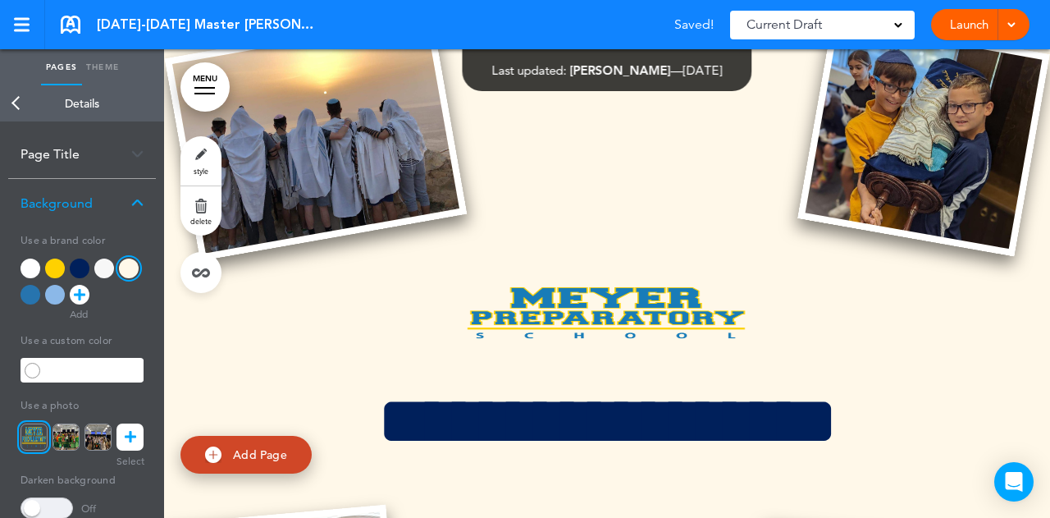
scroll to position [82, 0]
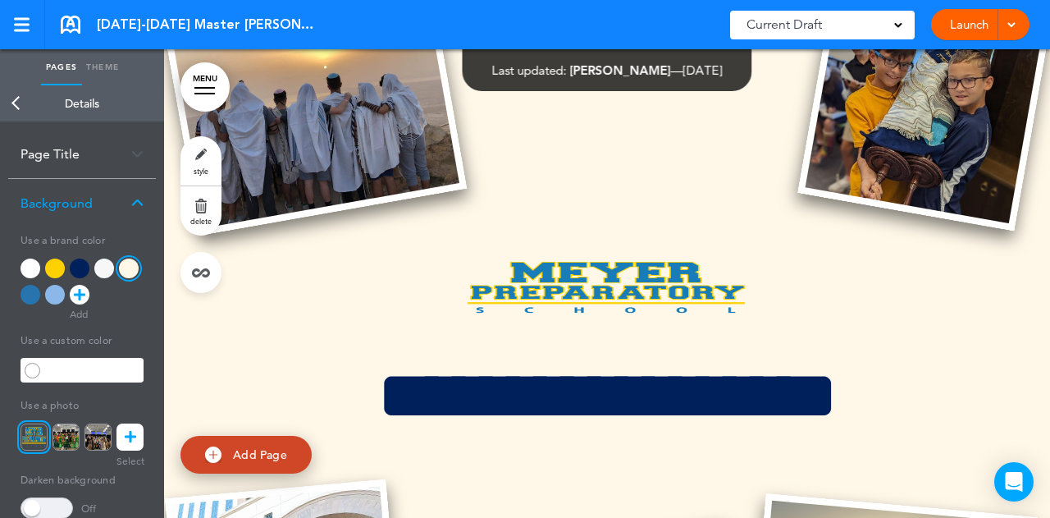
click at [659, 301] on img at bounding box center [607, 287] width 290 height 66
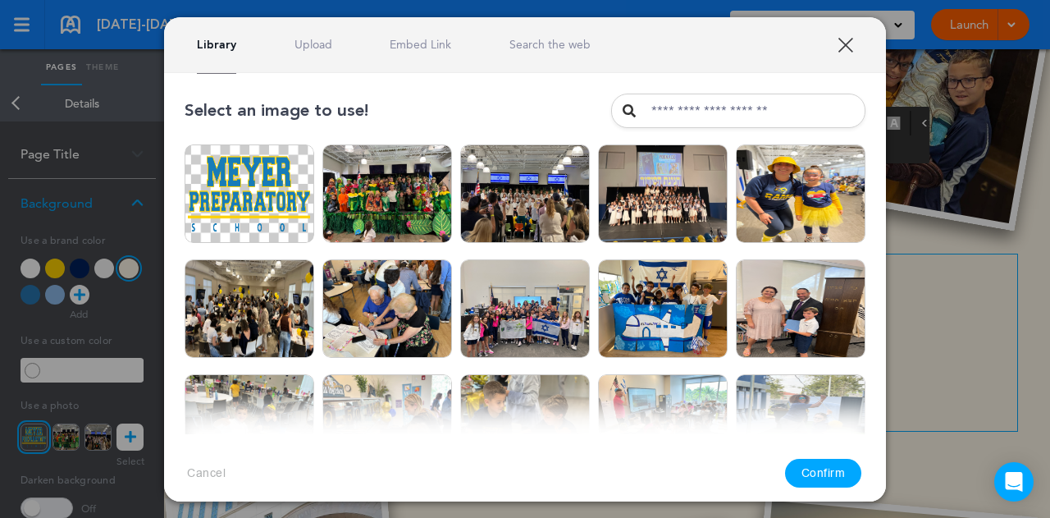
click at [659, 301] on img at bounding box center [663, 308] width 130 height 98
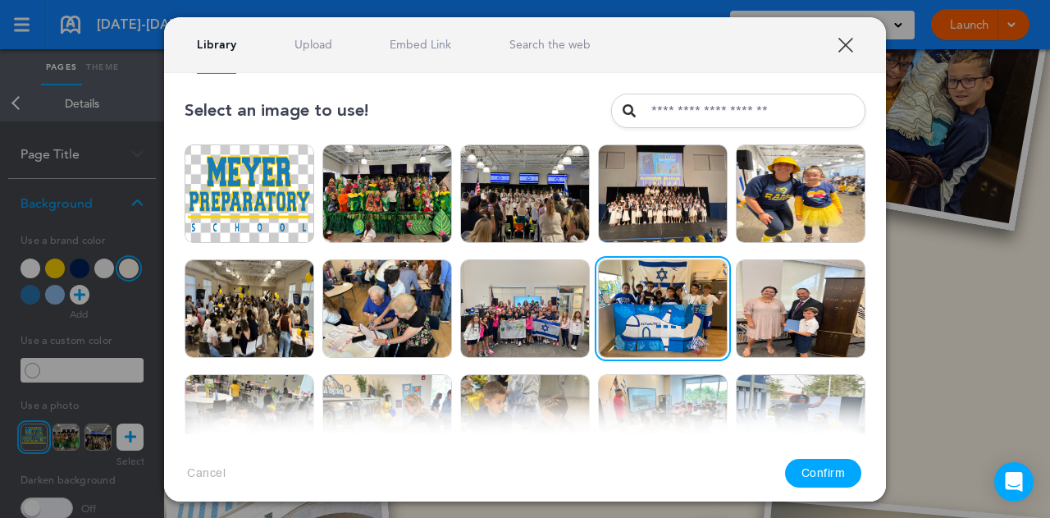
click at [848, 43] on link "XXX" at bounding box center [846, 45] width 16 height 16
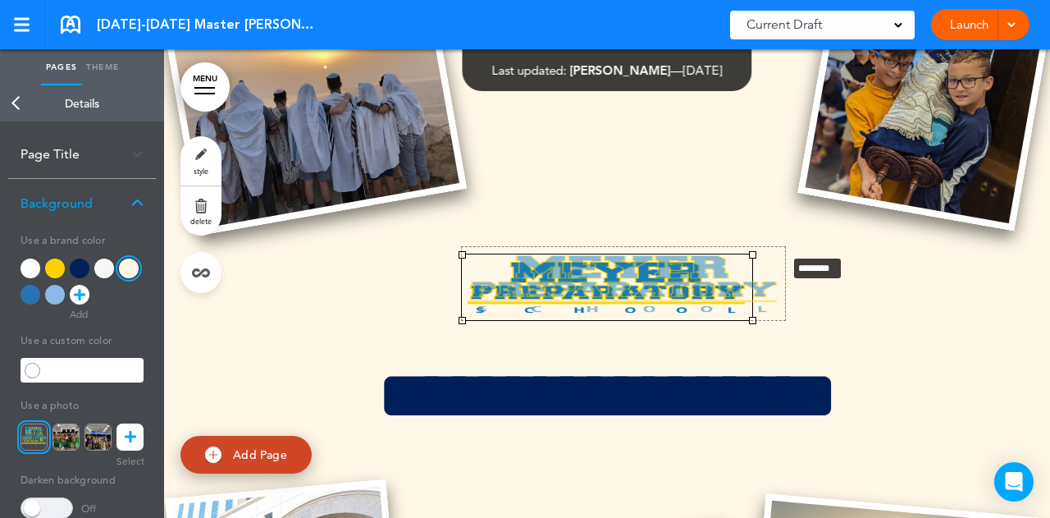
drag, startPoint x: 745, startPoint y: 253, endPoint x: 779, endPoint y: 237, distance: 37.8
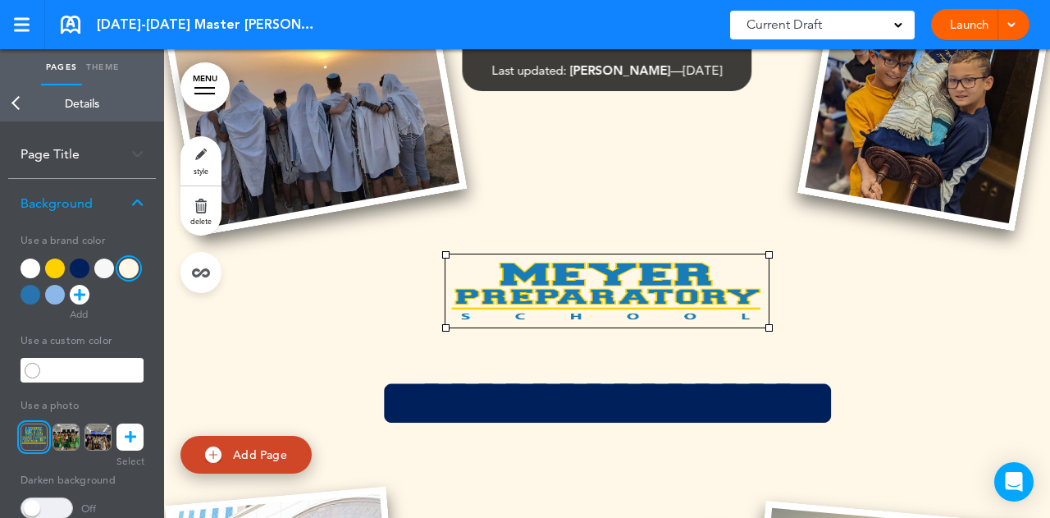
click at [673, 199] on div at bounding box center [607, 413] width 886 height 893
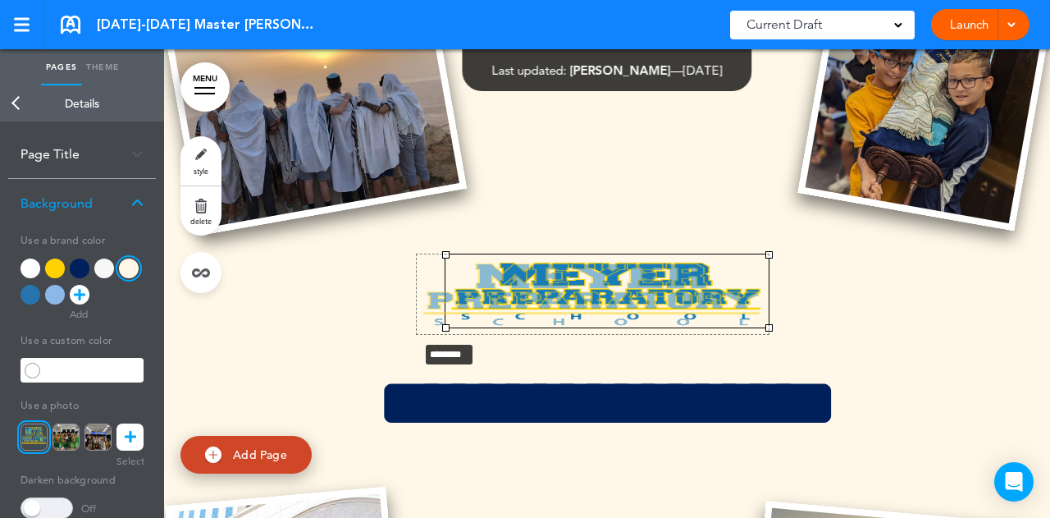
drag, startPoint x: 440, startPoint y: 325, endPoint x: 412, endPoint y: 337, distance: 30.5
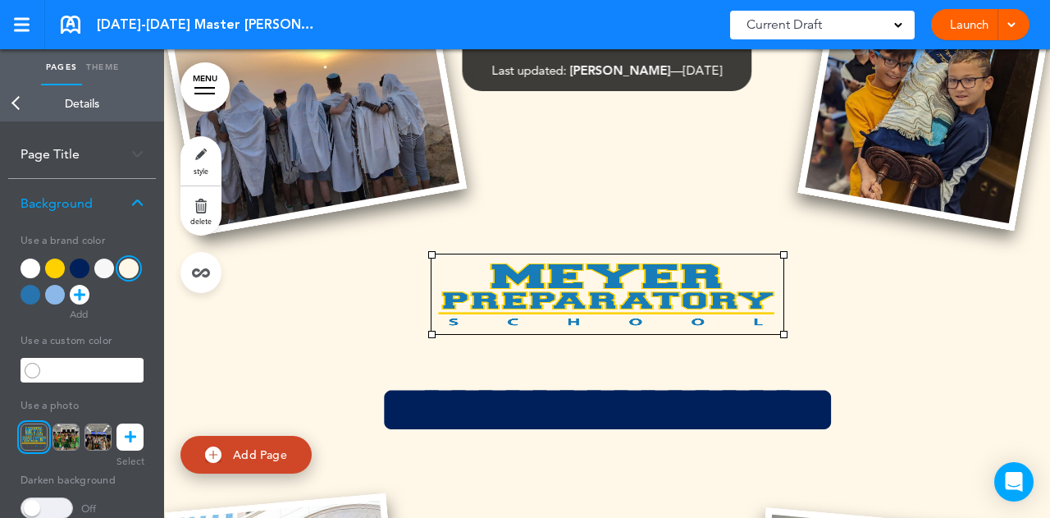
click at [598, 219] on div at bounding box center [607, 417] width 886 height 900
click at [1017, 16] on div "Launch Launch Preview Draft" at bounding box center [980, 24] width 98 height 31
click at [1007, 18] on span at bounding box center [1011, 23] width 11 height 11
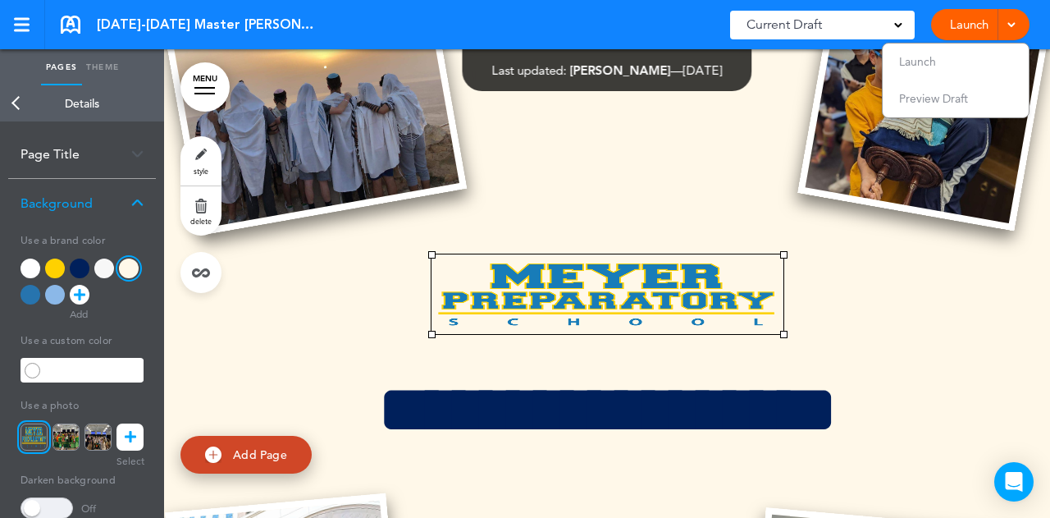
click at [966, 96] on span "Preview Draft" at bounding box center [933, 98] width 69 height 15
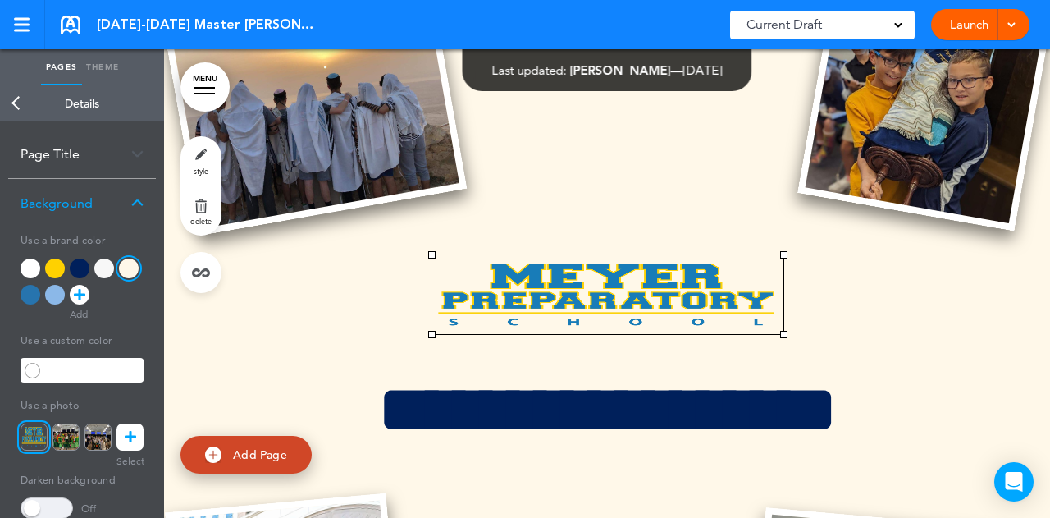
click at [477, 316] on img at bounding box center [608, 294] width 352 height 80
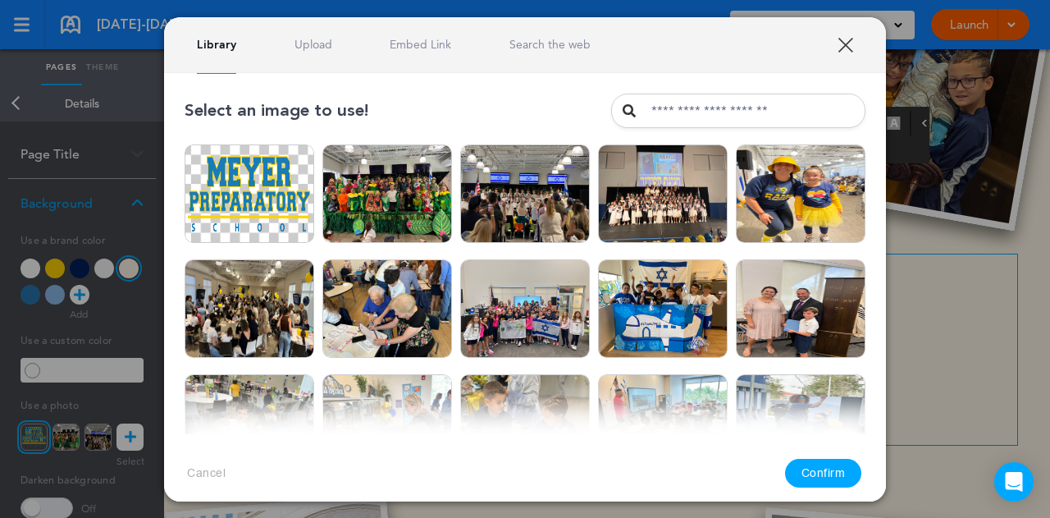
click at [847, 43] on link "XXX" at bounding box center [846, 45] width 16 height 16
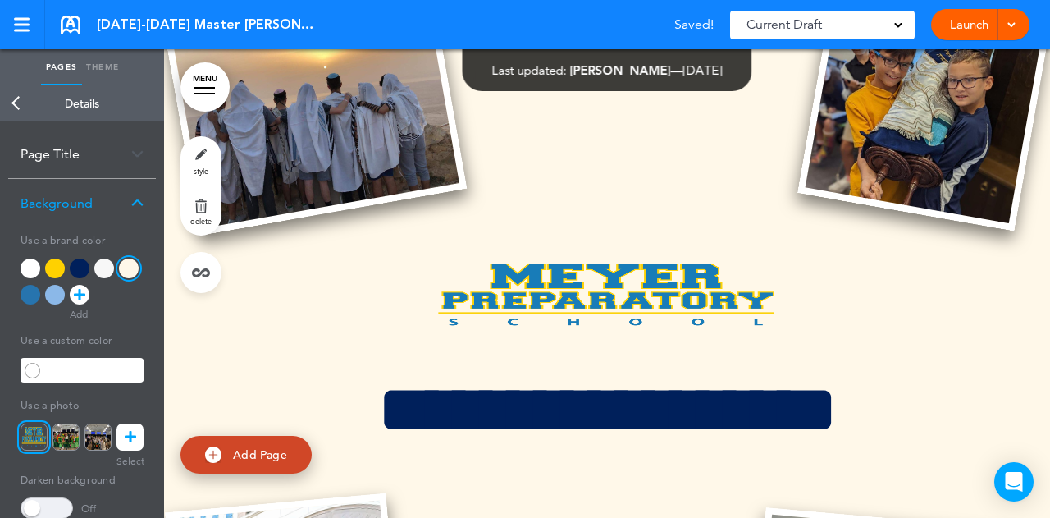
click at [753, 296] on img at bounding box center [608, 294] width 352 height 80
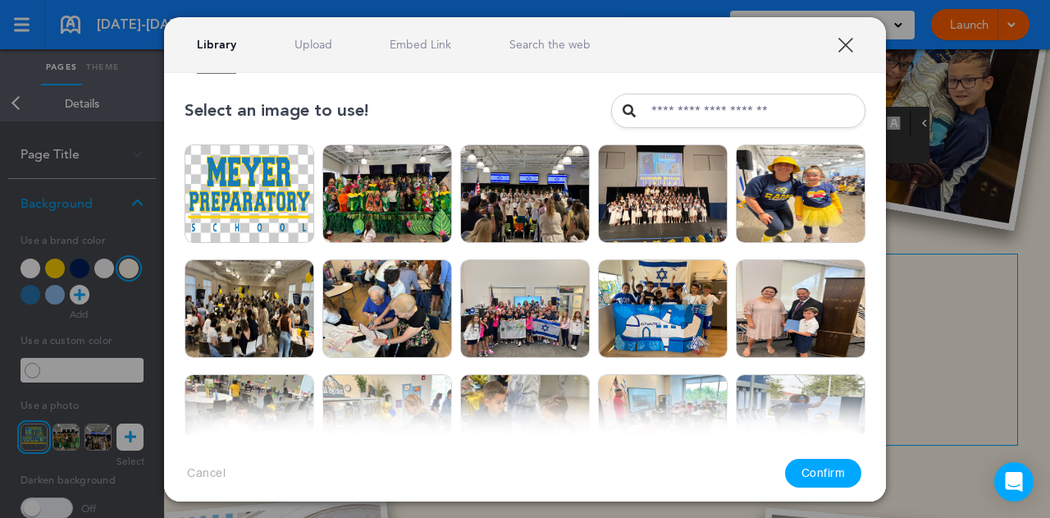
click at [752, 177] on img at bounding box center [801, 193] width 130 height 98
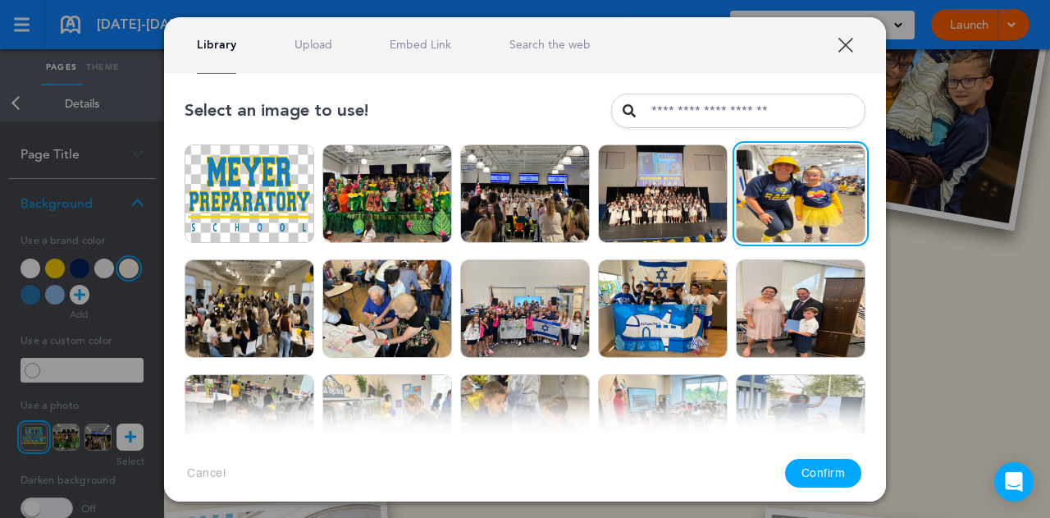
click at [839, 48] on link "XXX" at bounding box center [846, 45] width 16 height 16
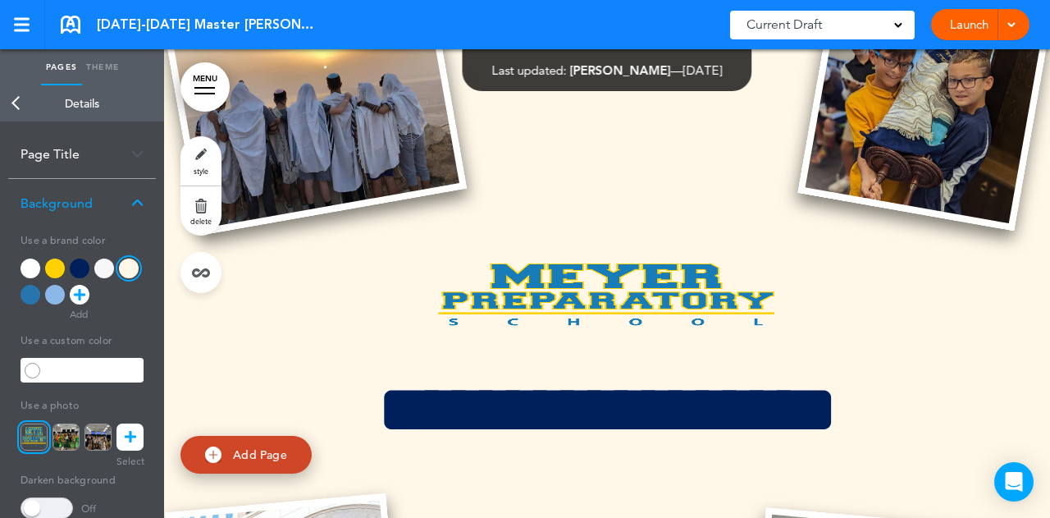
click at [702, 177] on div at bounding box center [607, 417] width 886 height 900
click at [673, 282] on img at bounding box center [608, 294] width 352 height 80
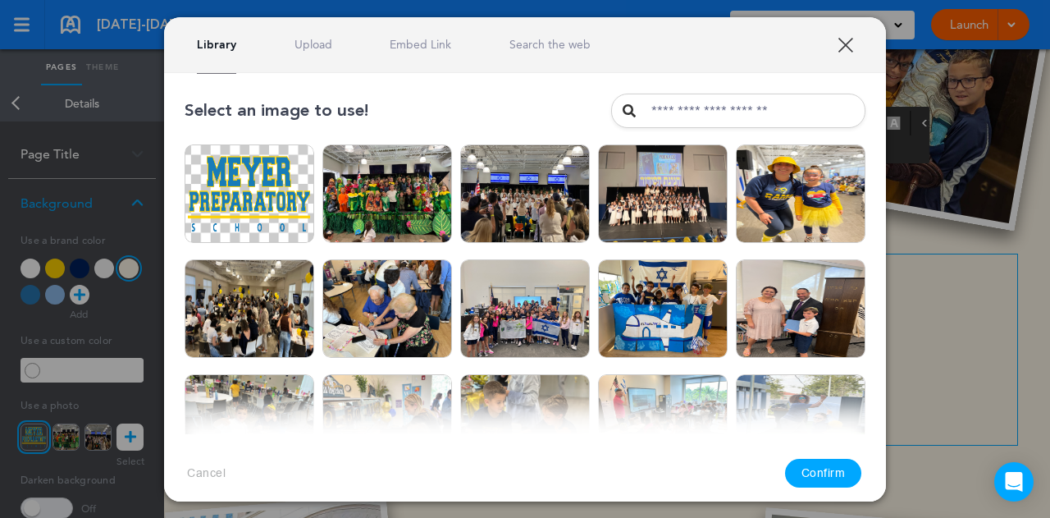
click at [839, 39] on link "XXX" at bounding box center [846, 45] width 16 height 16
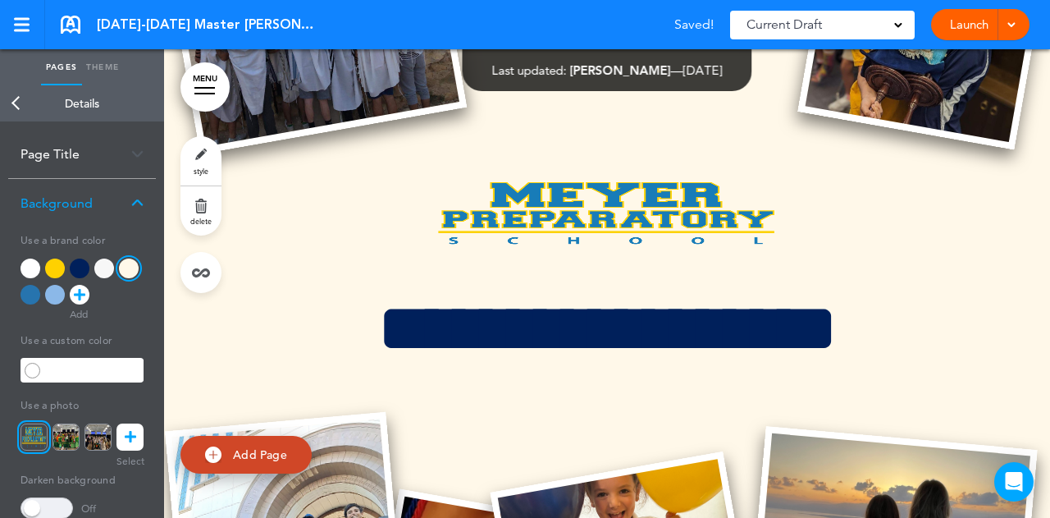
scroll to position [164, 0]
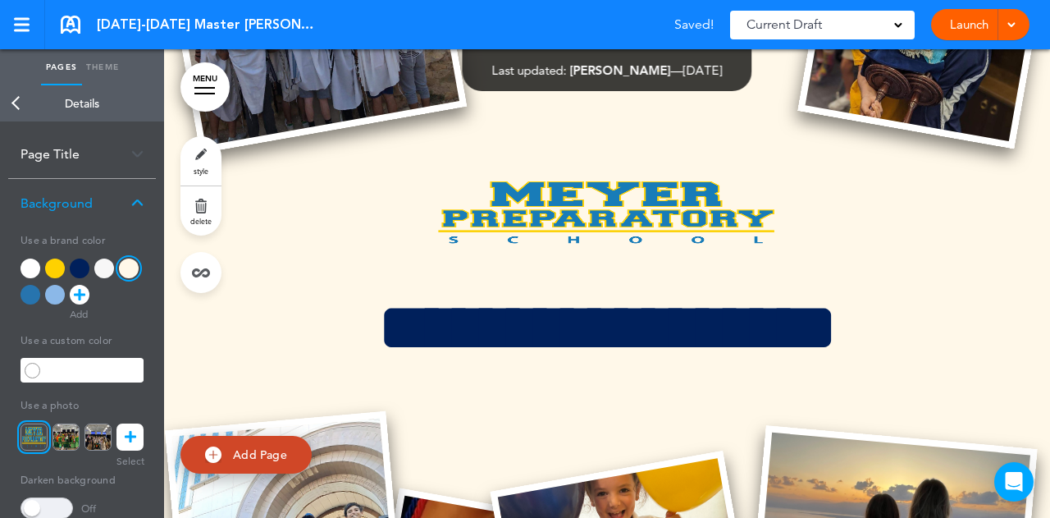
click at [630, 315] on h1 "**********" at bounding box center [607, 328] width 820 height 70
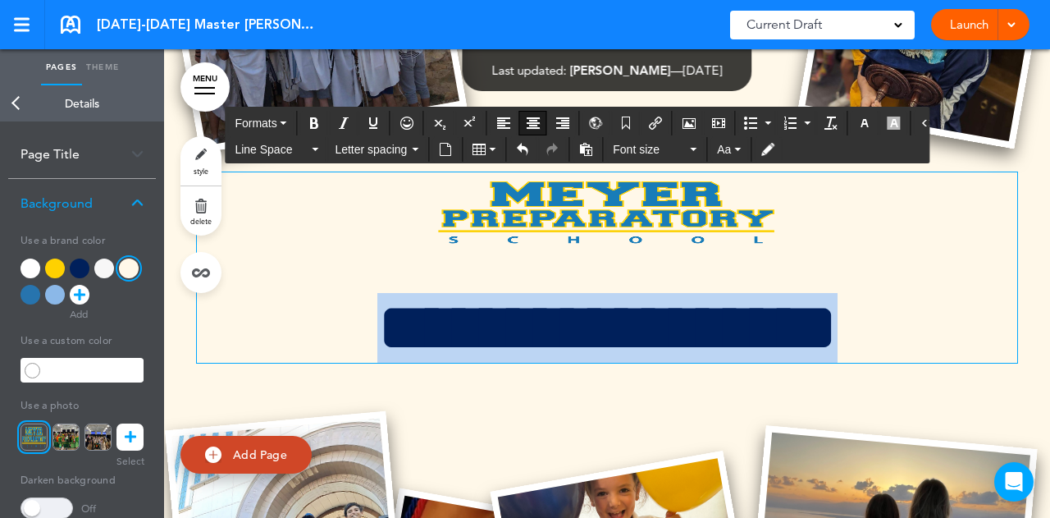
drag, startPoint x: 893, startPoint y: 331, endPoint x: 224, endPoint y: 306, distance: 669.0
click at [300, 326] on h1 "**********" at bounding box center [607, 328] width 820 height 70
click at [38, 291] on div at bounding box center [31, 295] width 20 height 20
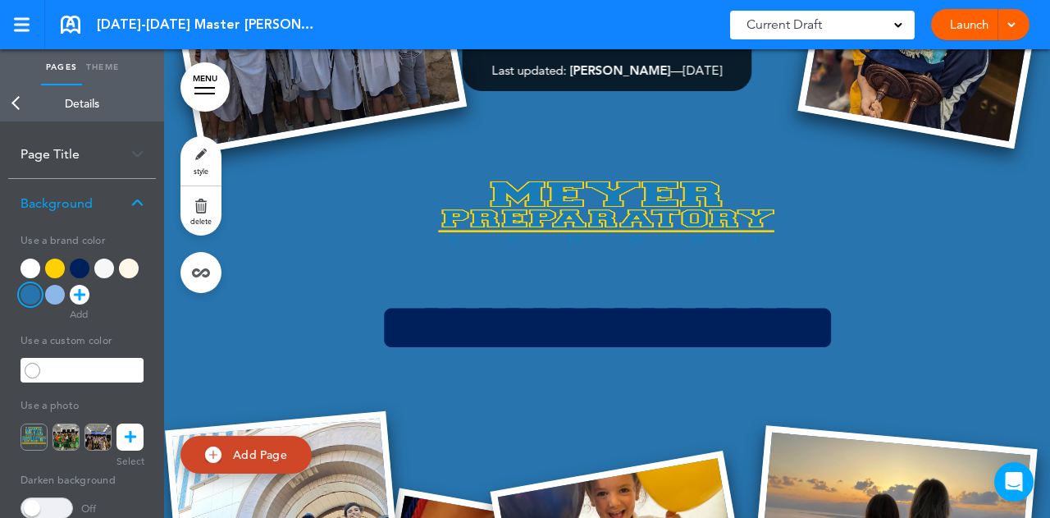
click at [130, 265] on div at bounding box center [129, 268] width 20 height 20
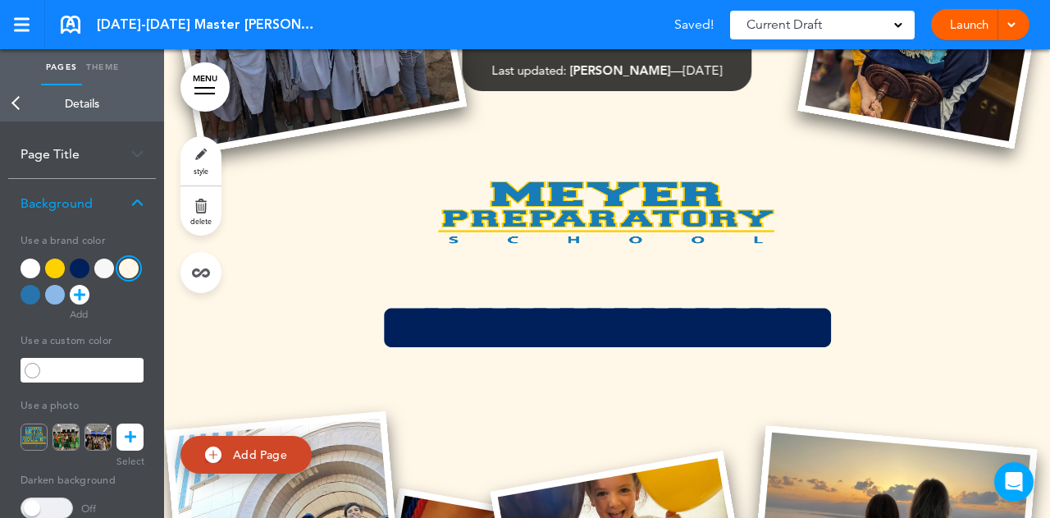
click at [18, 103] on link "Back" at bounding box center [16, 103] width 33 height 36
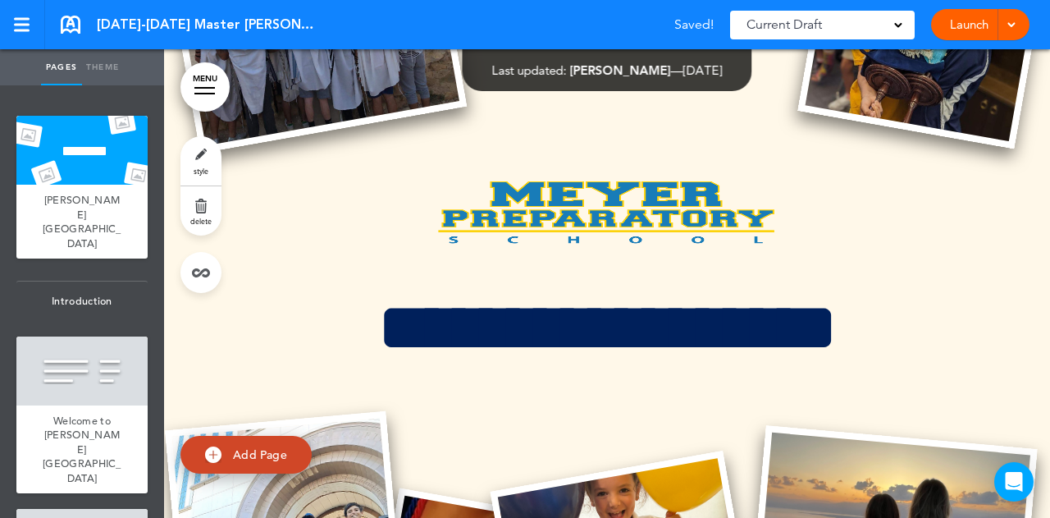
click at [451, 341] on h1 "**********" at bounding box center [607, 328] width 820 height 70
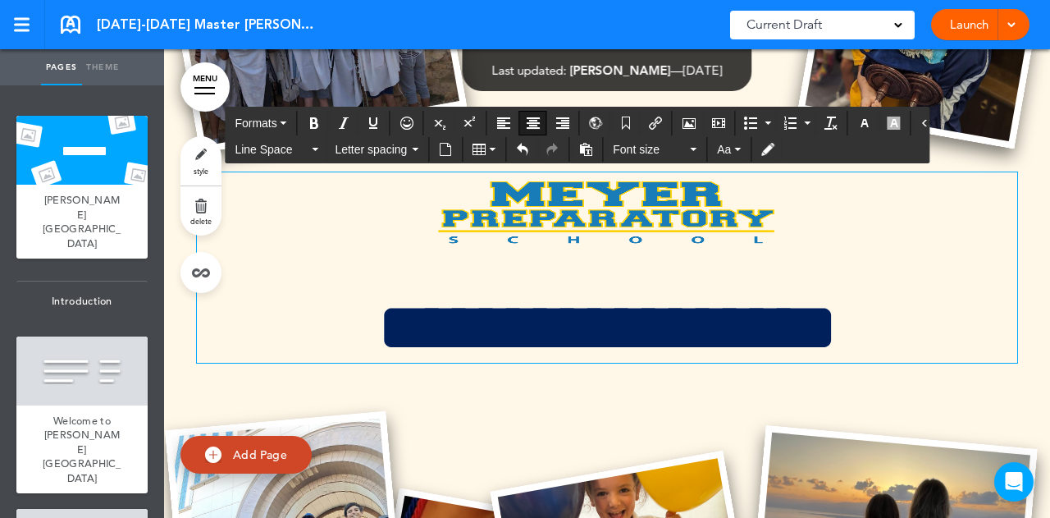
click at [103, 69] on link "Theme" at bounding box center [102, 67] width 41 height 36
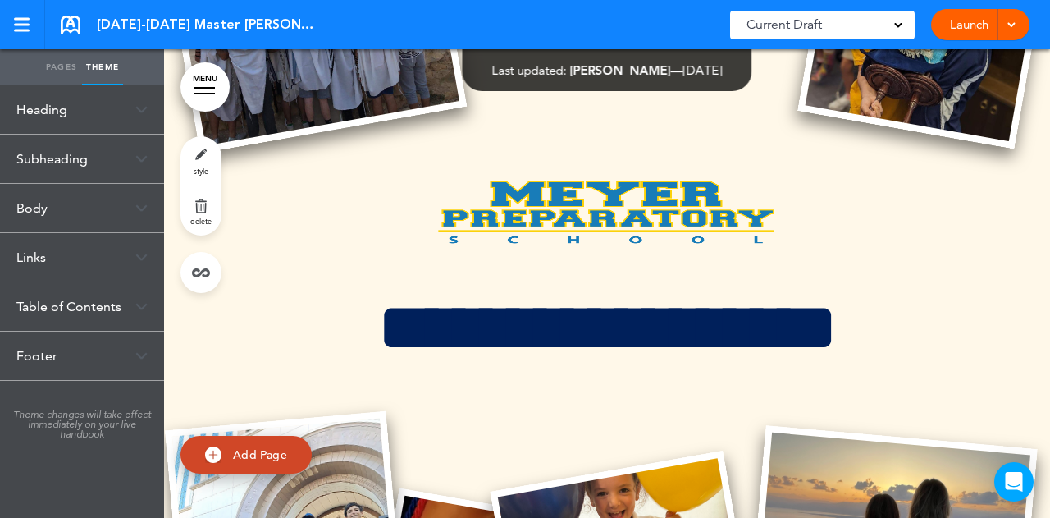
click at [89, 106] on div "Heading" at bounding box center [82, 109] width 164 height 48
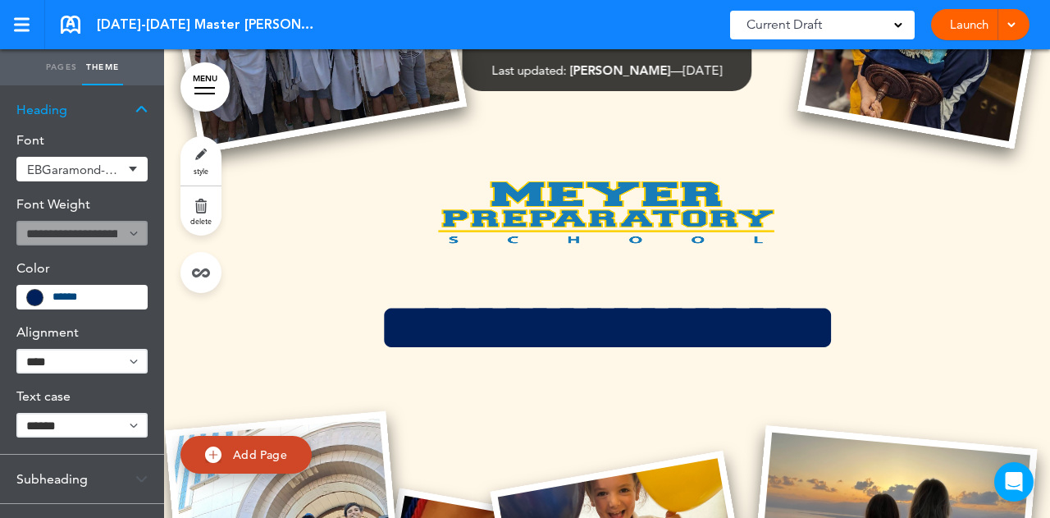
click at [72, 293] on input "******" at bounding box center [95, 296] width 84 height 11
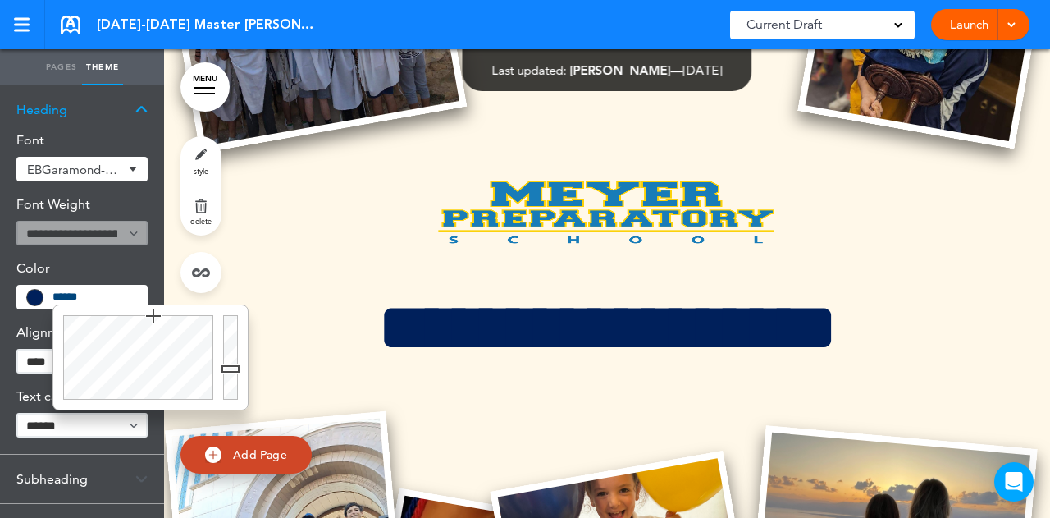
drag, startPoint x: 116, startPoint y: 291, endPoint x: 41, endPoint y: 295, distance: 75.6
click at [42, 296] on div "******" at bounding box center [81, 297] width 131 height 25
paste input "text"
type input "******"
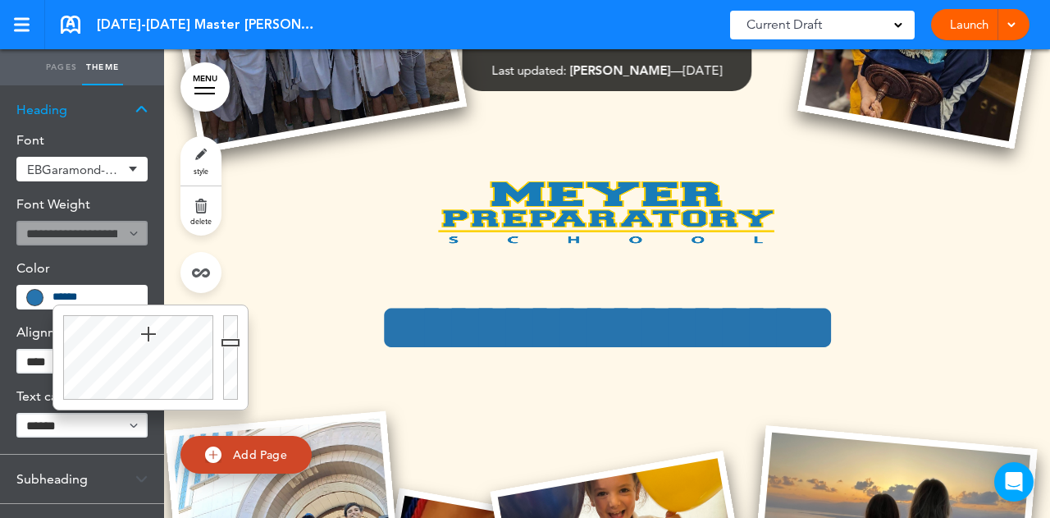
click at [428, 272] on div "**********" at bounding box center [607, 267] width 820 height 190
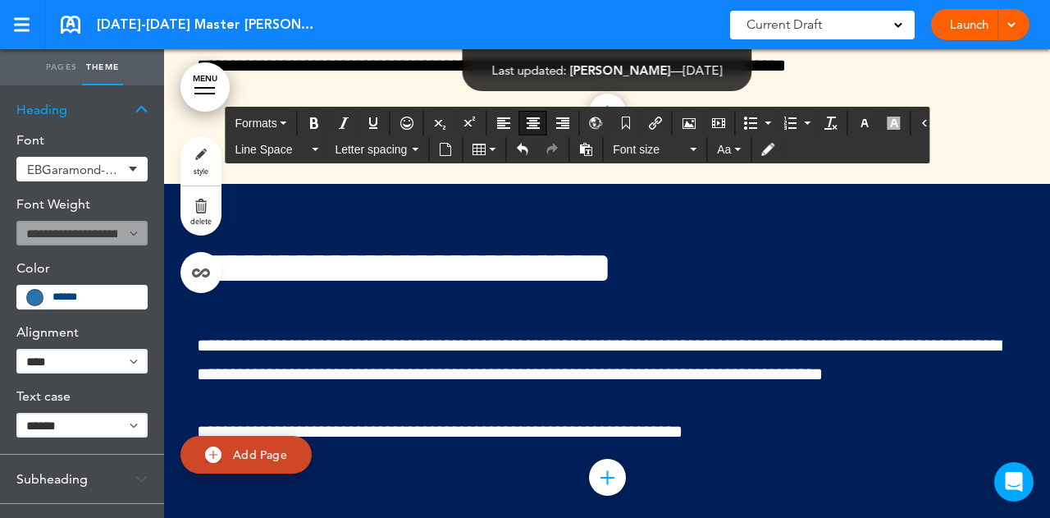
scroll to position [1969, 0]
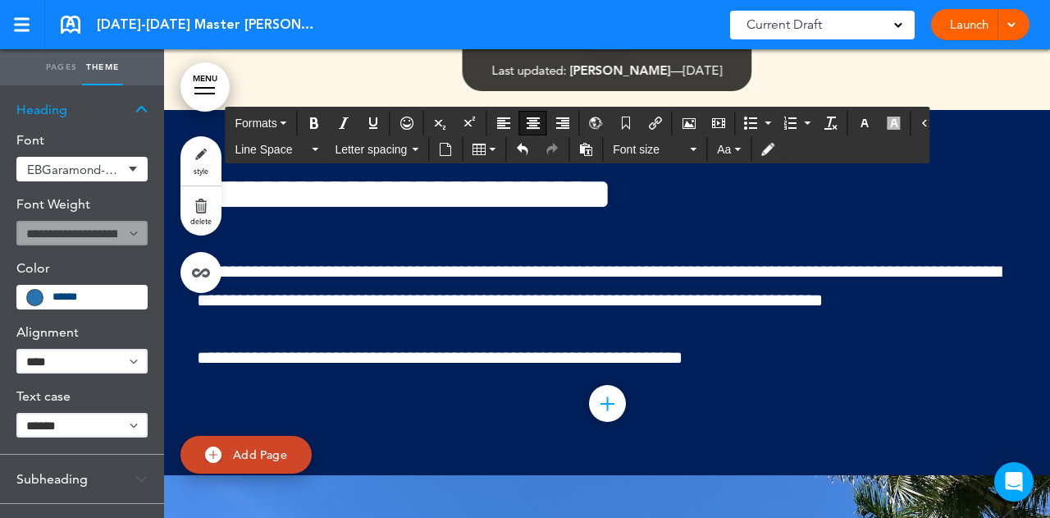
click at [341, 244] on div "**********" at bounding box center [607, 272] width 820 height 202
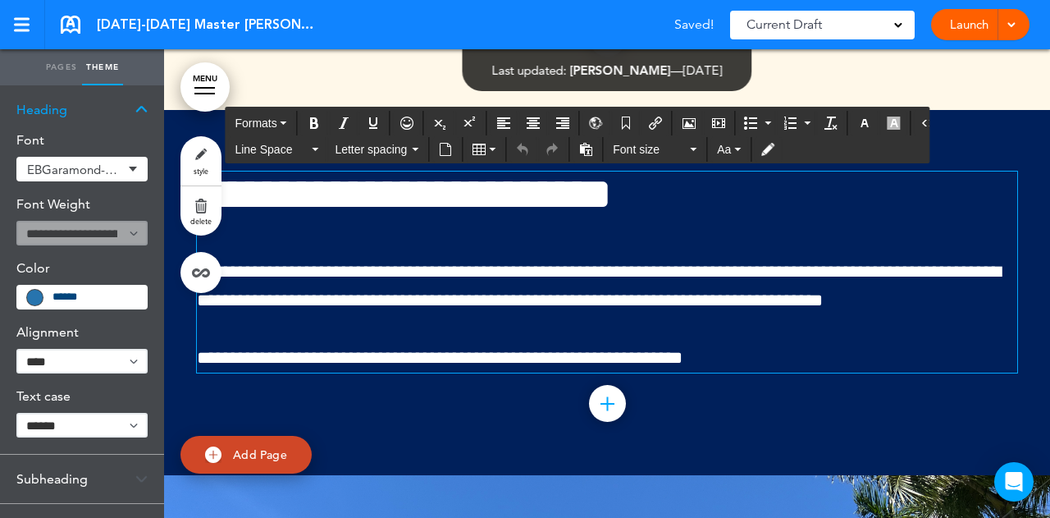
click at [64, 76] on link "Pages" at bounding box center [61, 67] width 41 height 36
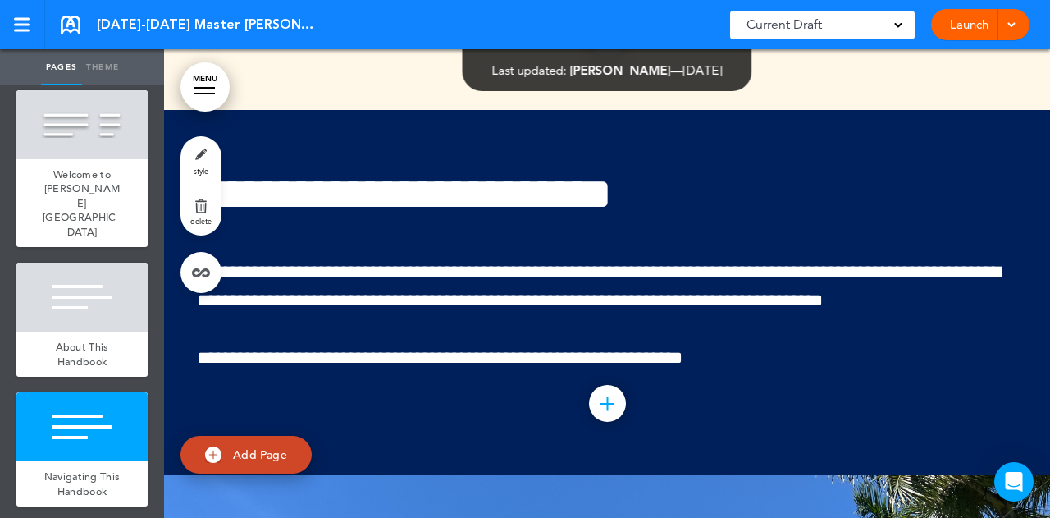
scroll to position [328, 0]
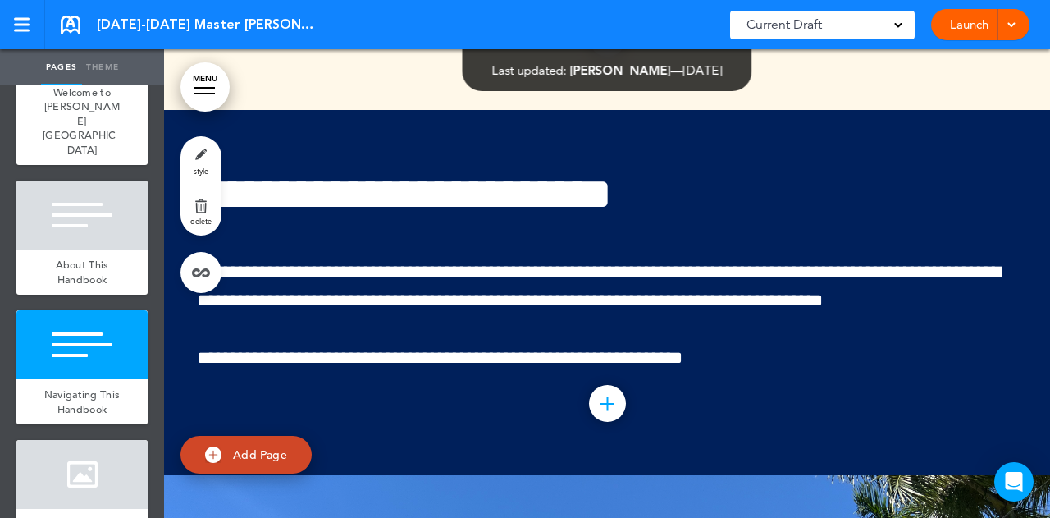
click at [49, 340] on div at bounding box center [81, 344] width 131 height 69
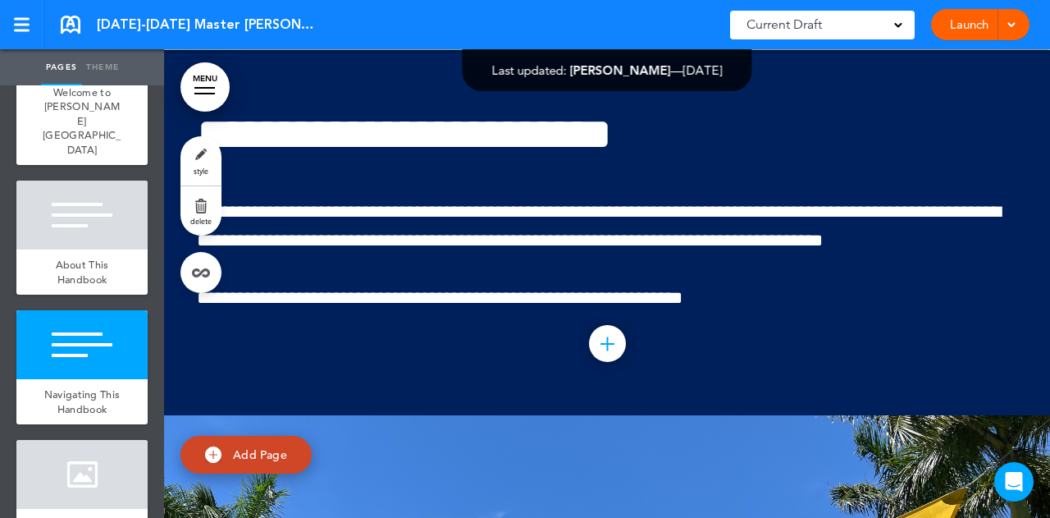
scroll to position [2029, 0]
click at [211, 155] on link "style" at bounding box center [200, 160] width 41 height 49
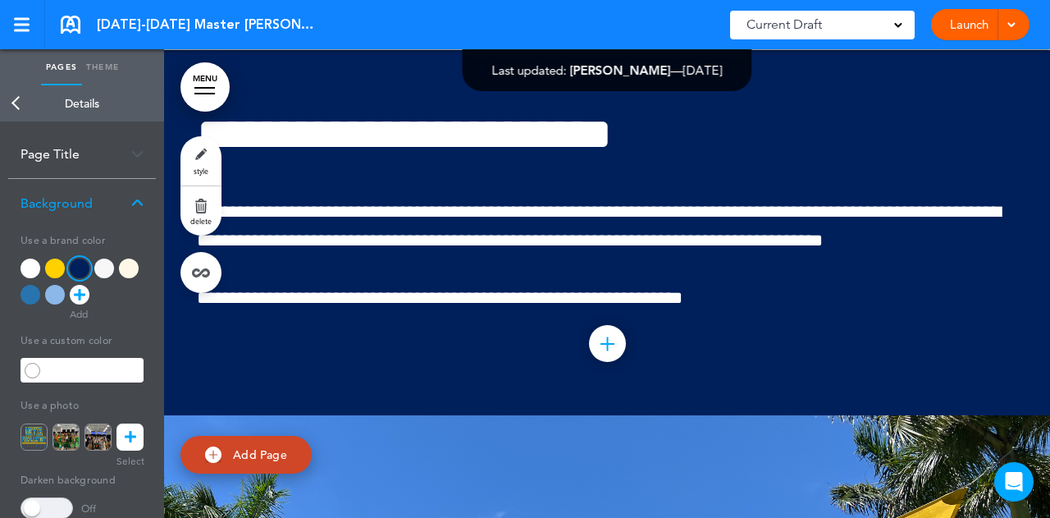
click at [31, 292] on div at bounding box center [31, 295] width 20 height 20
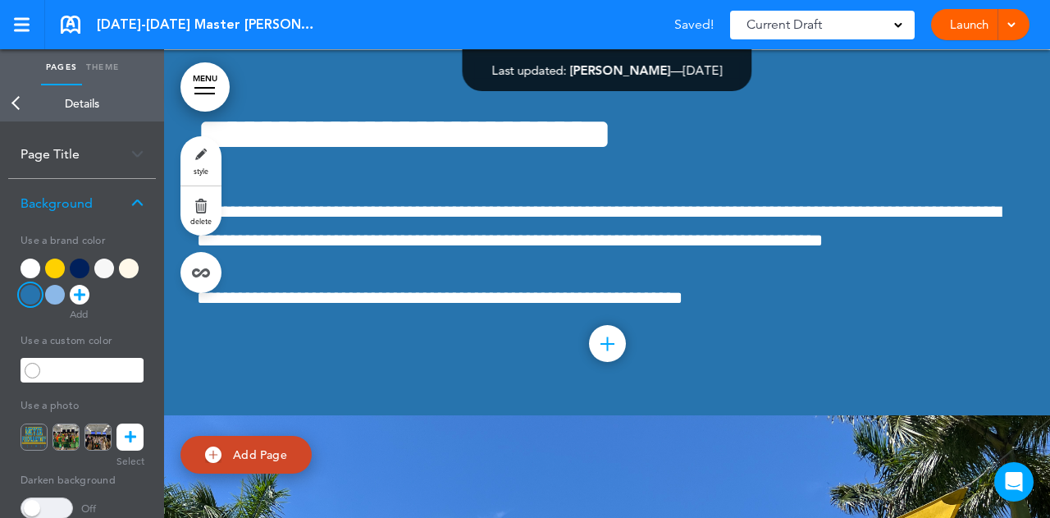
click at [11, 104] on link "Back" at bounding box center [16, 103] width 33 height 36
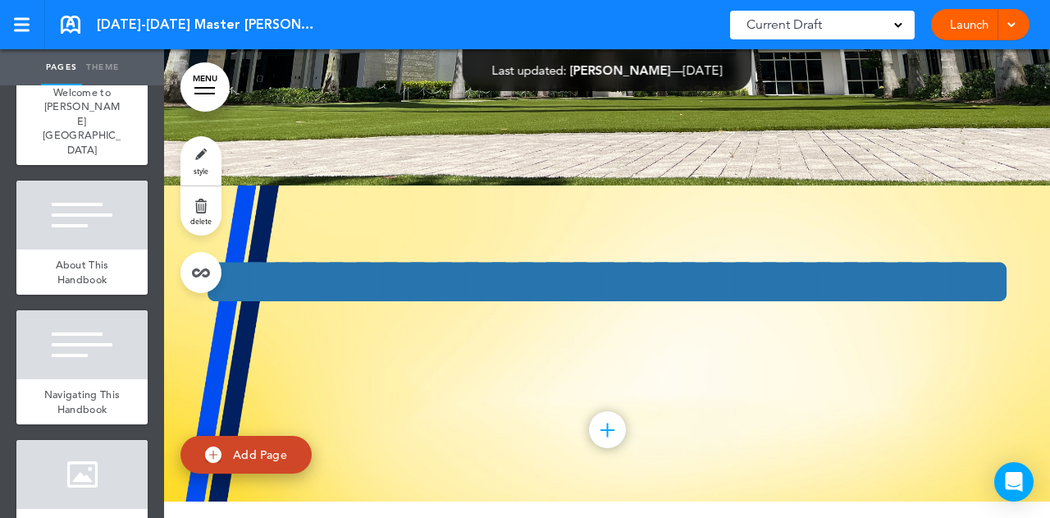
scroll to position [2931, 0]
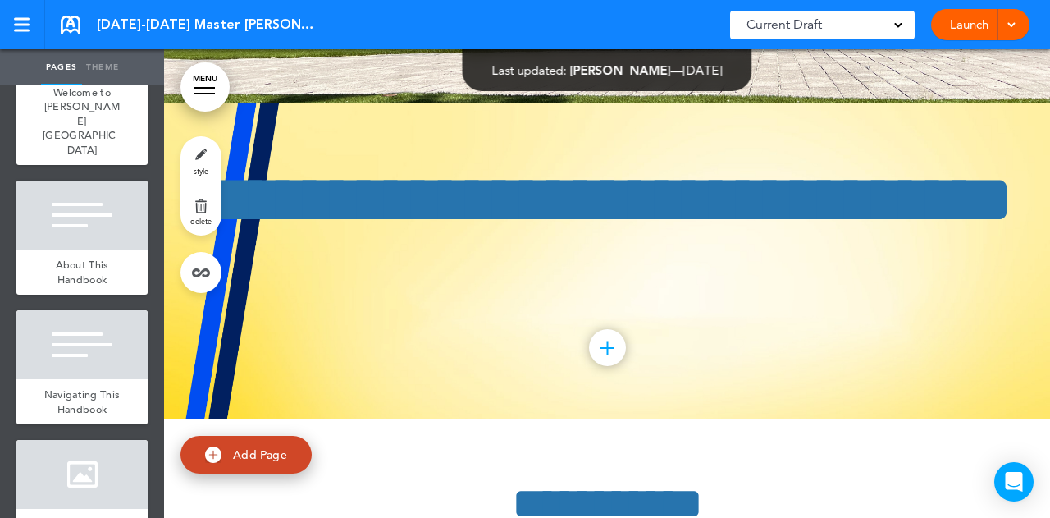
click at [338, 341] on div "**********" at bounding box center [607, 261] width 820 height 316
click at [302, 340] on div "**********" at bounding box center [607, 261] width 820 height 316
click at [110, 249] on div "About This Handbook" at bounding box center [81, 271] width 131 height 45
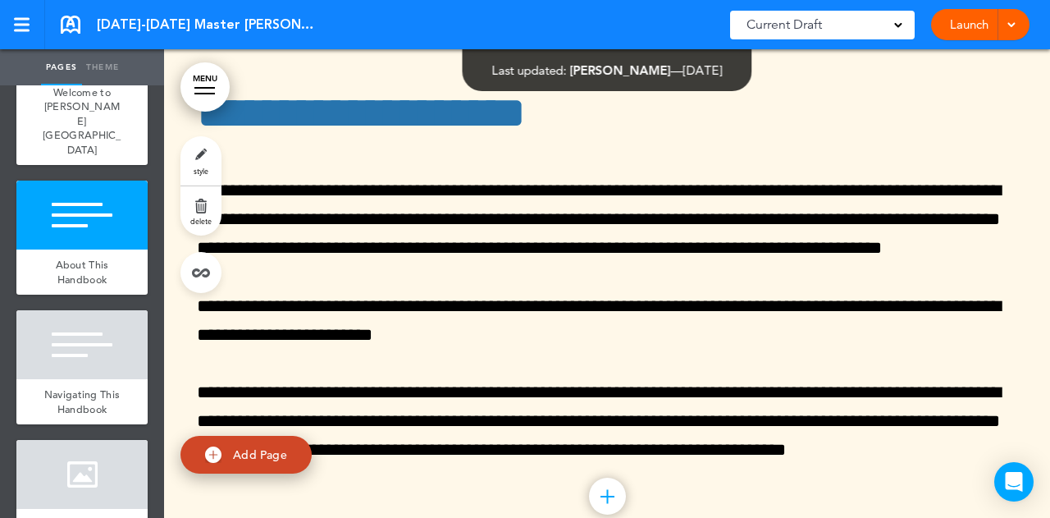
scroll to position [1491, 0]
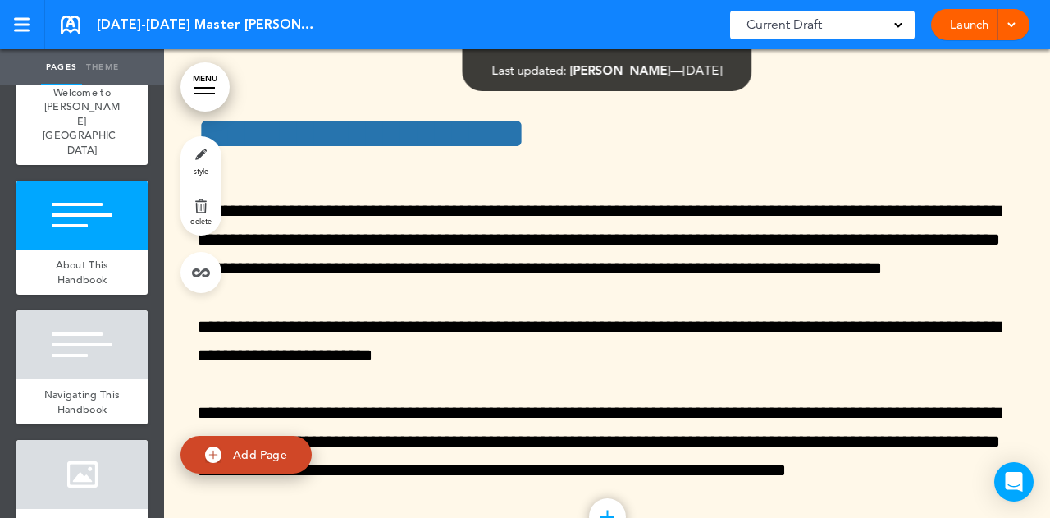
click at [199, 167] on span "style" at bounding box center [201, 171] width 15 height 10
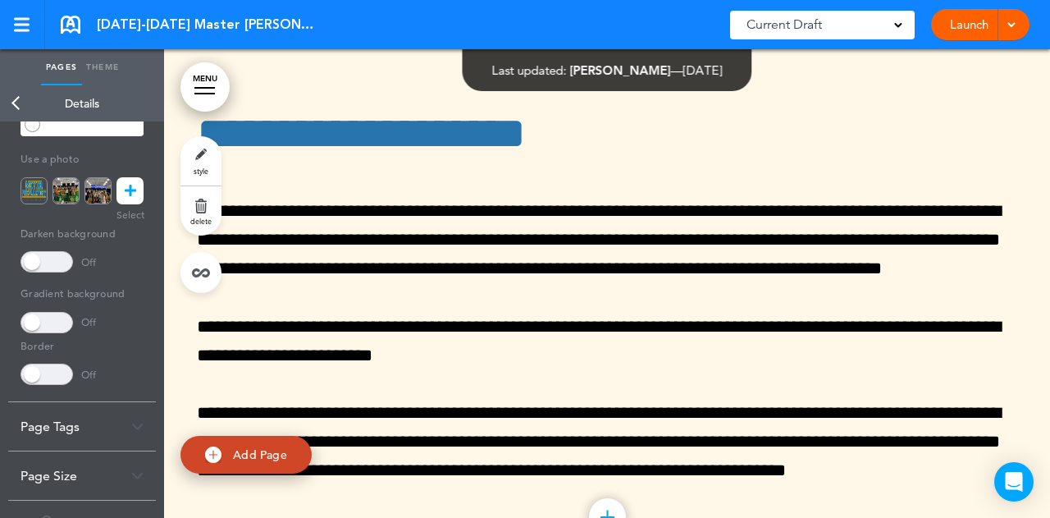
scroll to position [281, 0]
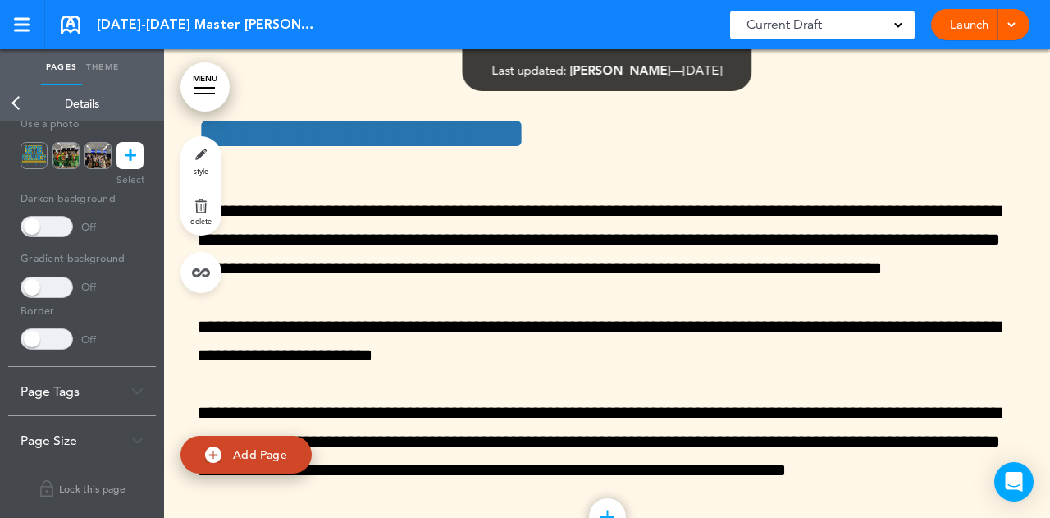
click at [128, 162] on icon at bounding box center [130, 155] width 11 height 27
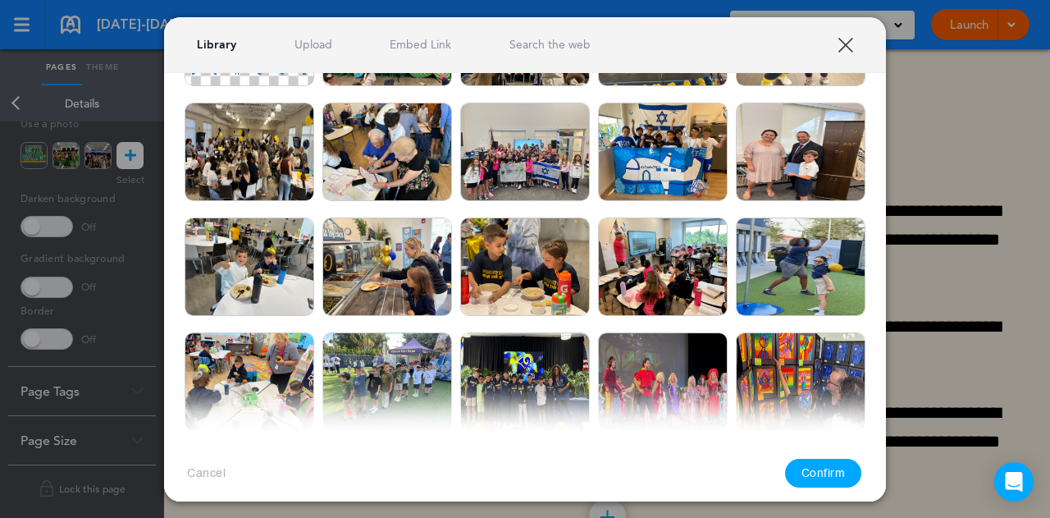
scroll to position [0, 0]
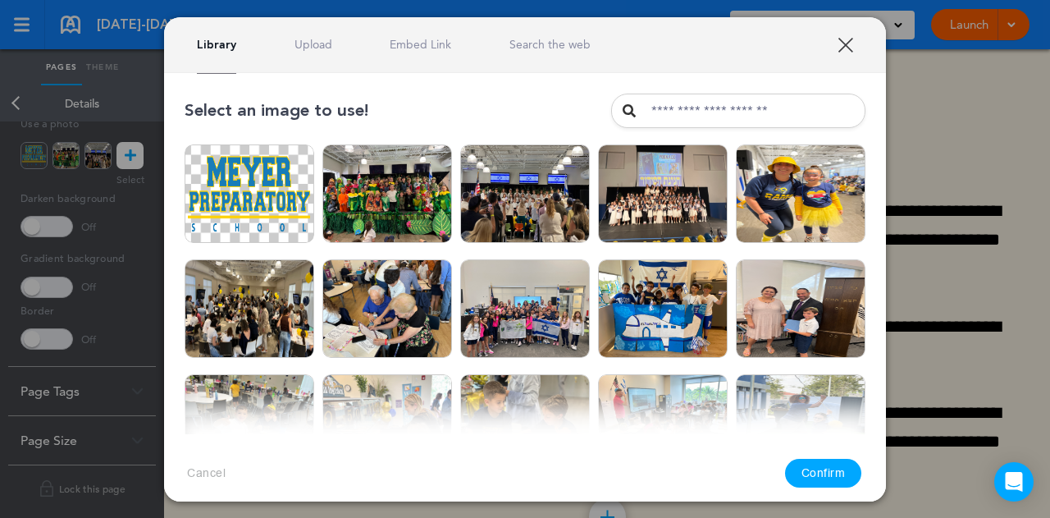
click at [298, 45] on link "Upload" at bounding box center [314, 45] width 38 height 16
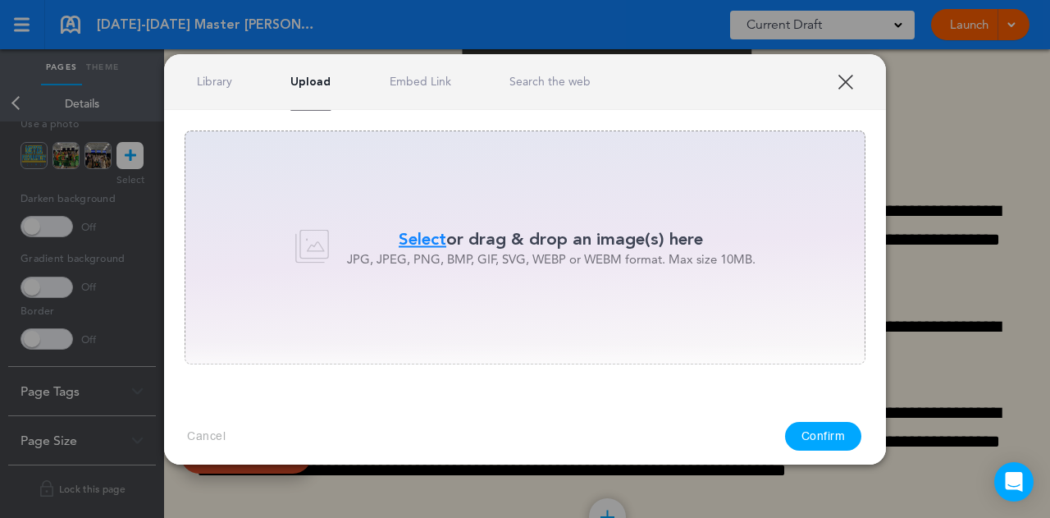
click at [401, 237] on span "Select" at bounding box center [423, 239] width 48 height 24
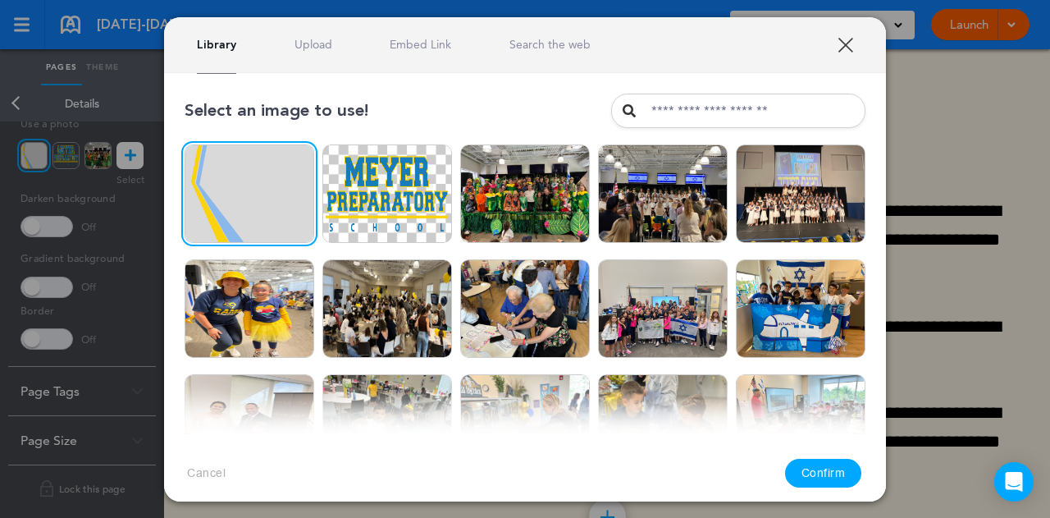
click at [824, 469] on button "Confirm" at bounding box center [823, 473] width 77 height 29
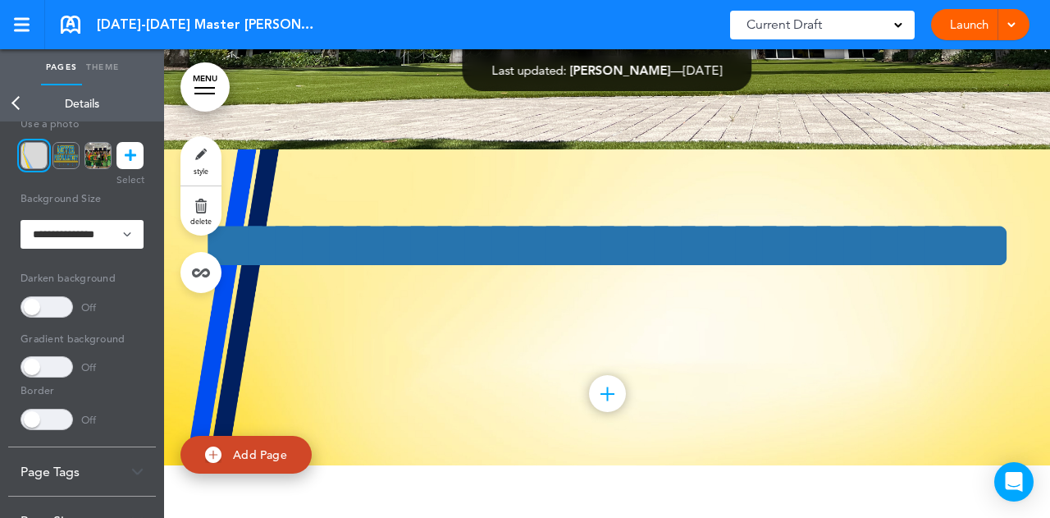
click at [465, 395] on div "Add collapsible section ? In order to add a collapsible section, only solid bac…" at bounding box center [607, 397] width 820 height 12
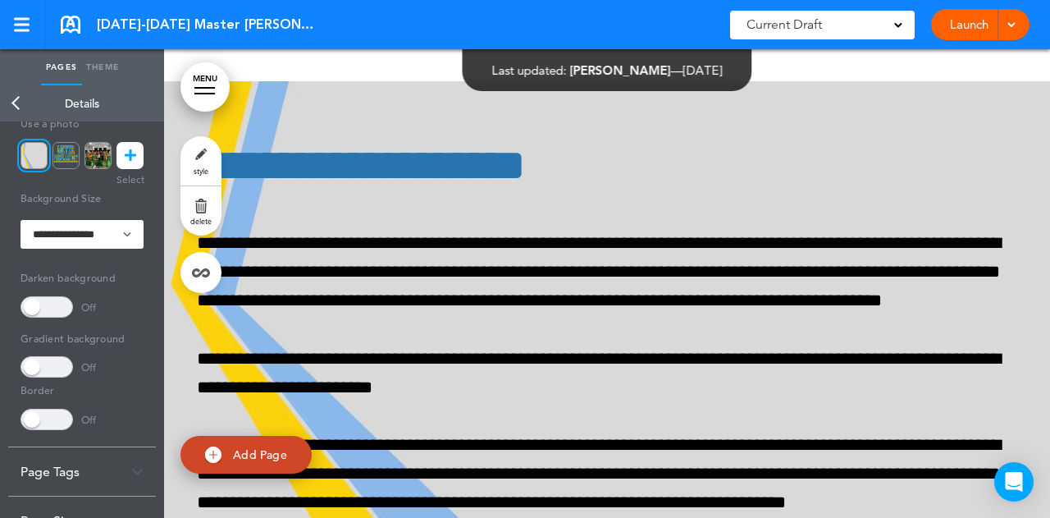
scroll to position [1244, 0]
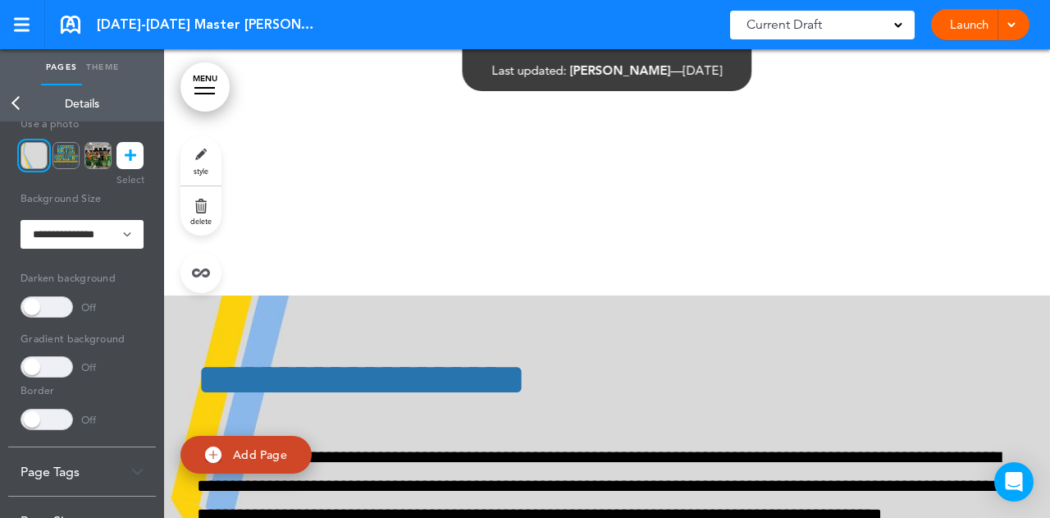
click at [17, 104] on link "Back" at bounding box center [16, 103] width 33 height 36
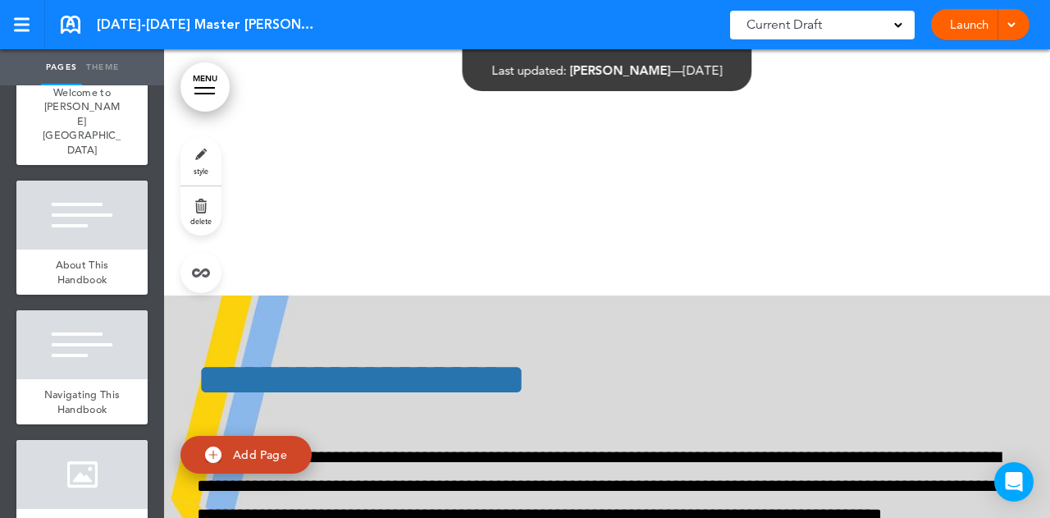
click at [74, 249] on div "About This Handbook" at bounding box center [81, 271] width 131 height 45
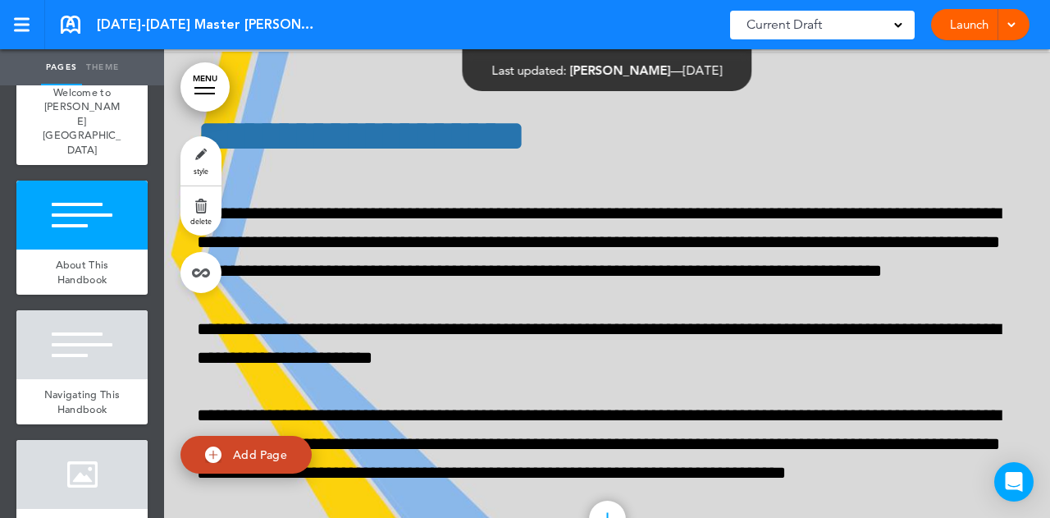
scroll to position [1491, 0]
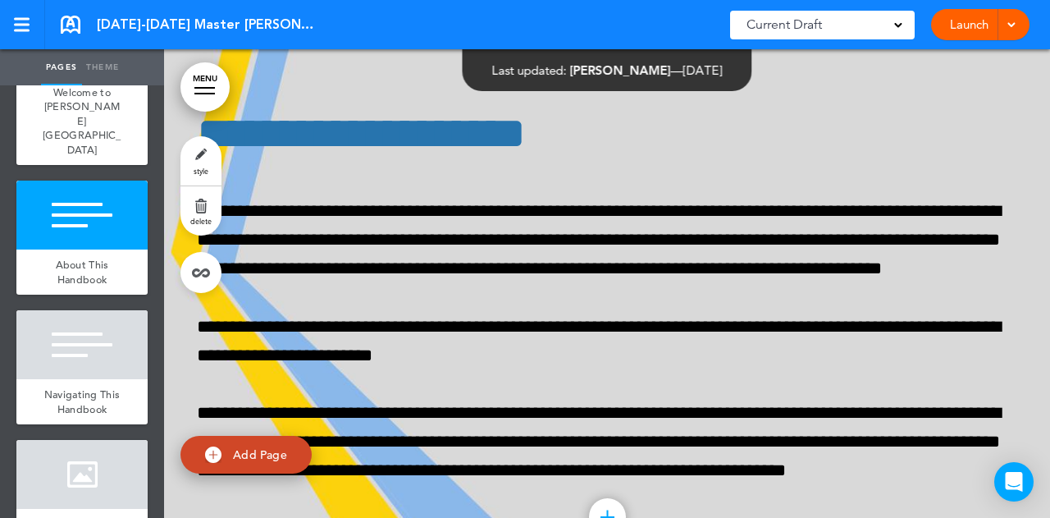
click at [192, 148] on link "style" at bounding box center [200, 160] width 41 height 49
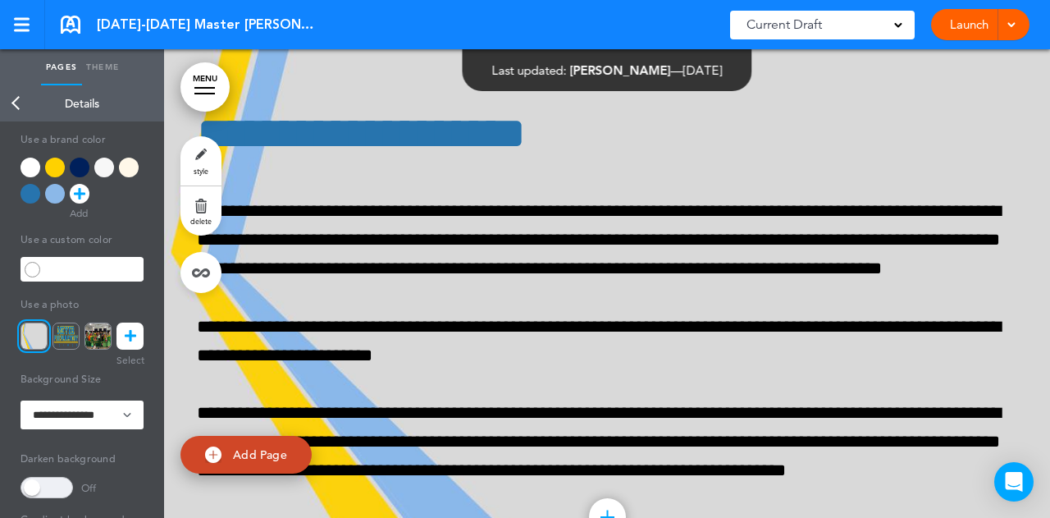
scroll to position [35, 0]
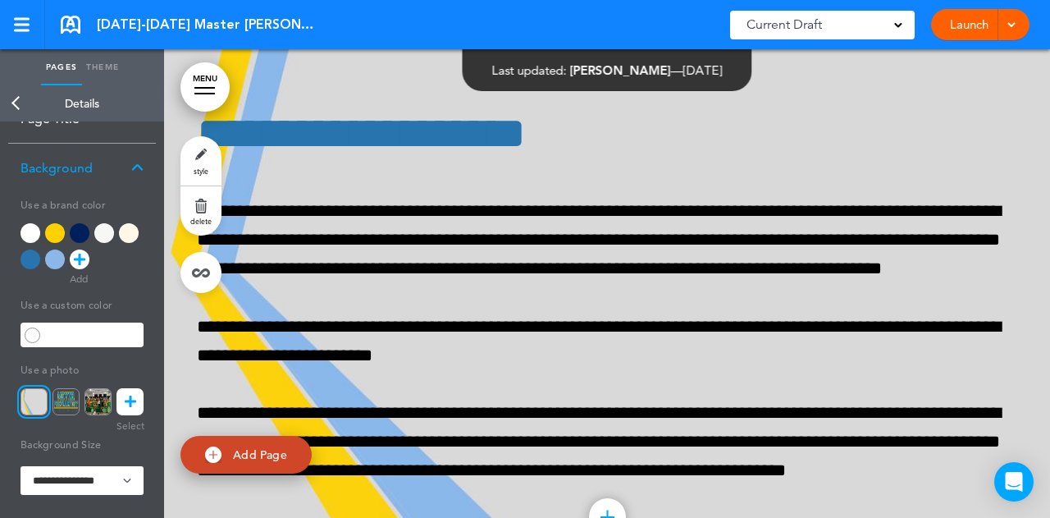
click at [129, 232] on div at bounding box center [129, 233] width 20 height 20
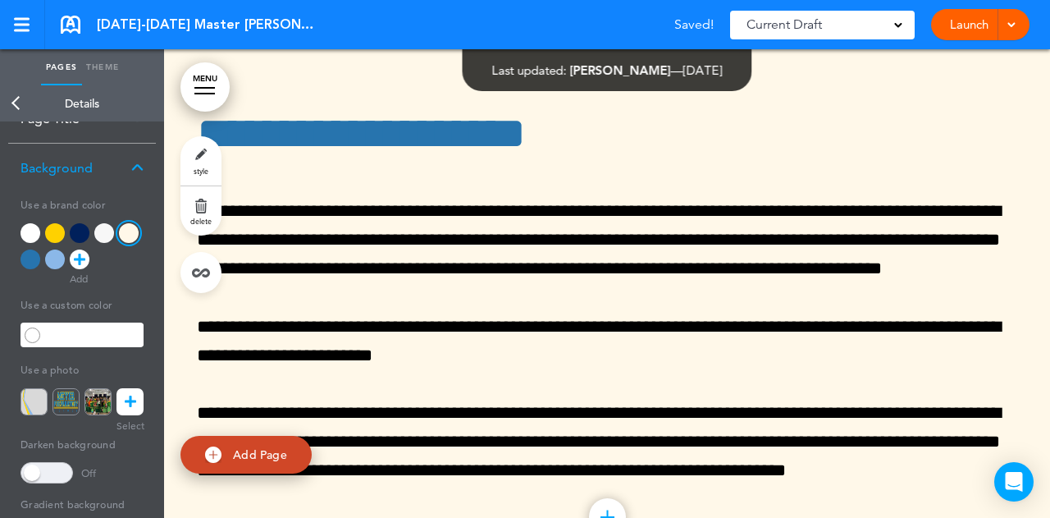
click at [402, 241] on p "**********" at bounding box center [607, 240] width 820 height 87
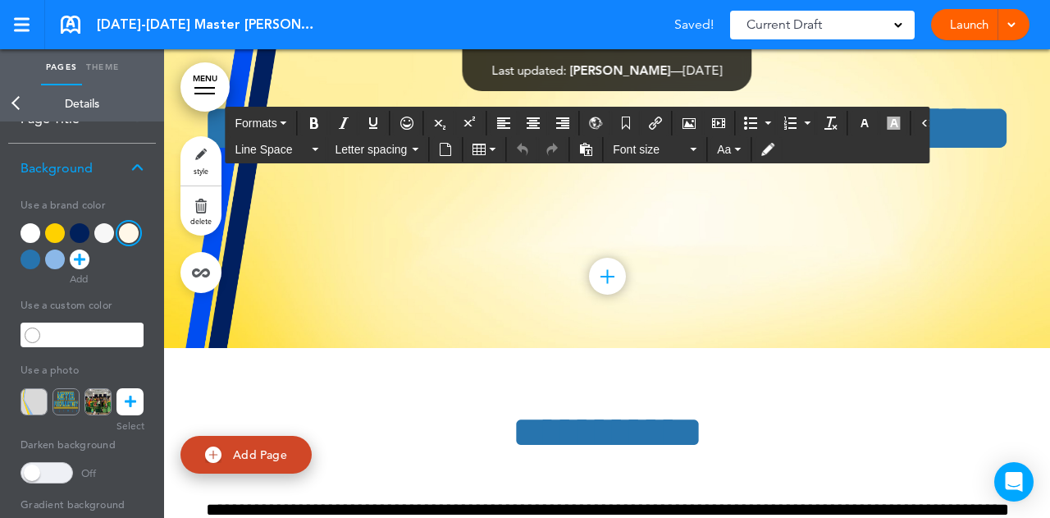
scroll to position [3049, 0]
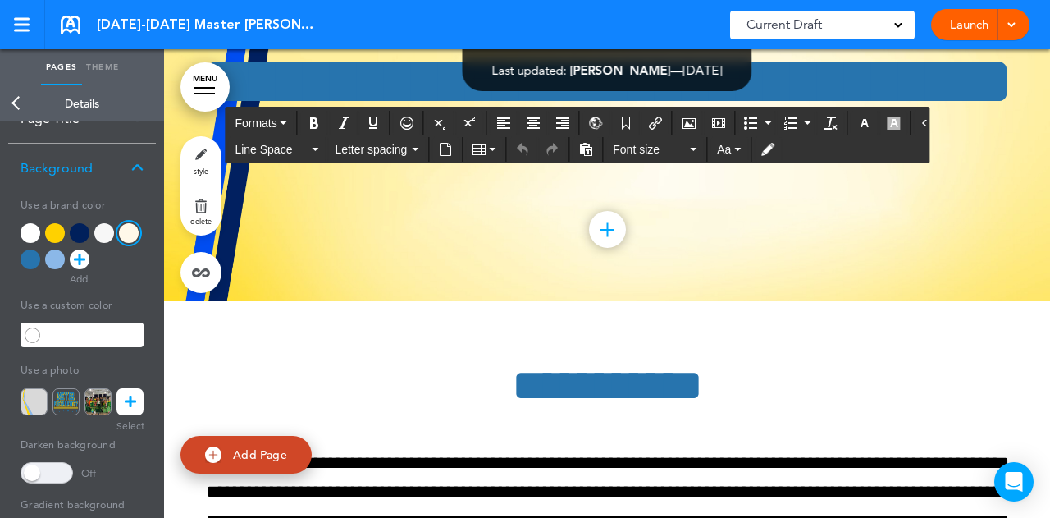
click at [404, 220] on div "**********" at bounding box center [607, 143] width 820 height 316
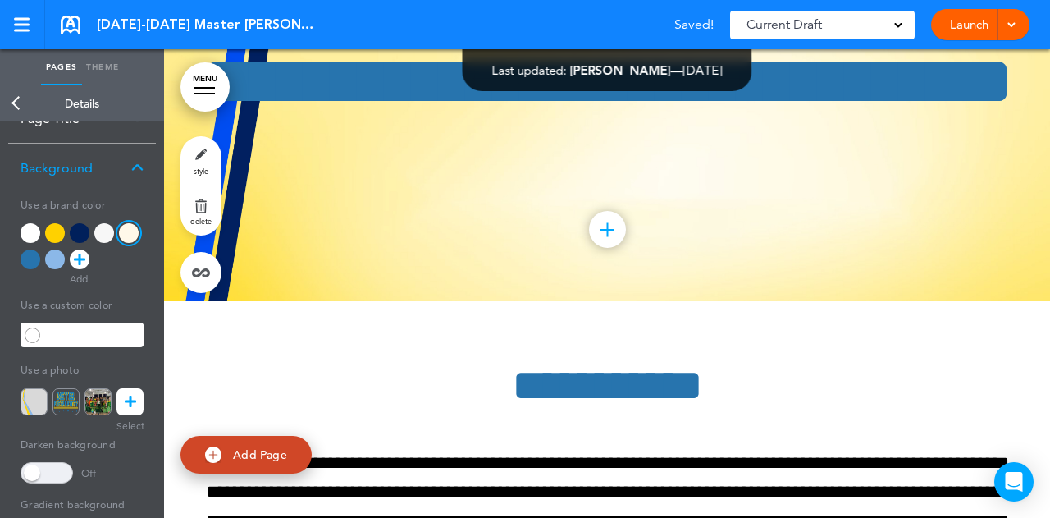
click at [13, 103] on link "Back" at bounding box center [16, 103] width 33 height 36
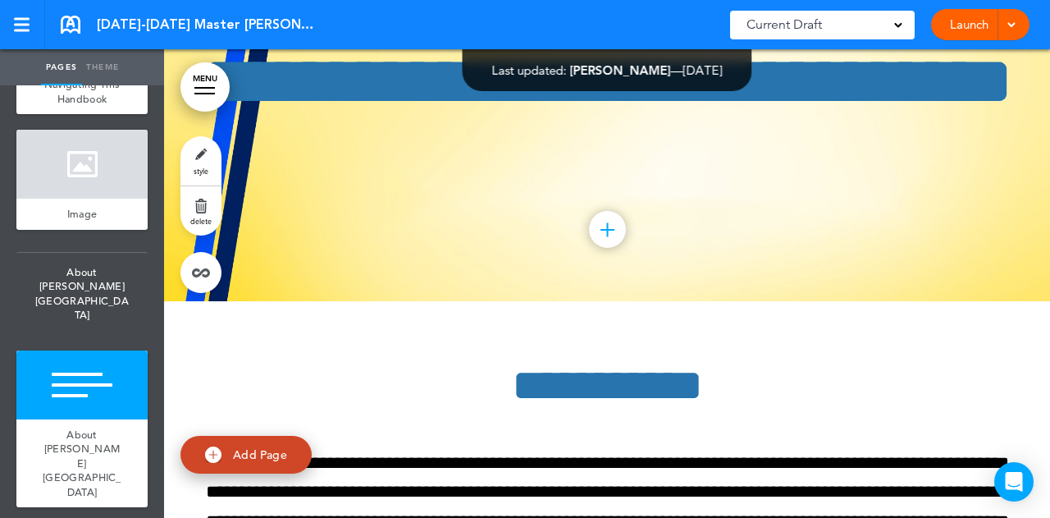
scroll to position [738, 0]
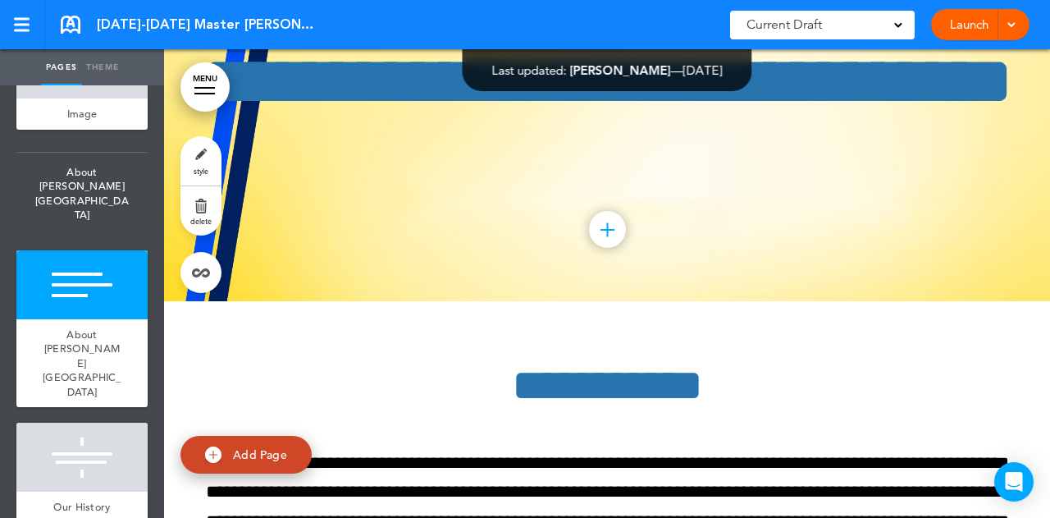
click at [64, 319] on div "About [PERSON_NAME][GEOGRAPHIC_DATA]" at bounding box center [81, 363] width 131 height 89
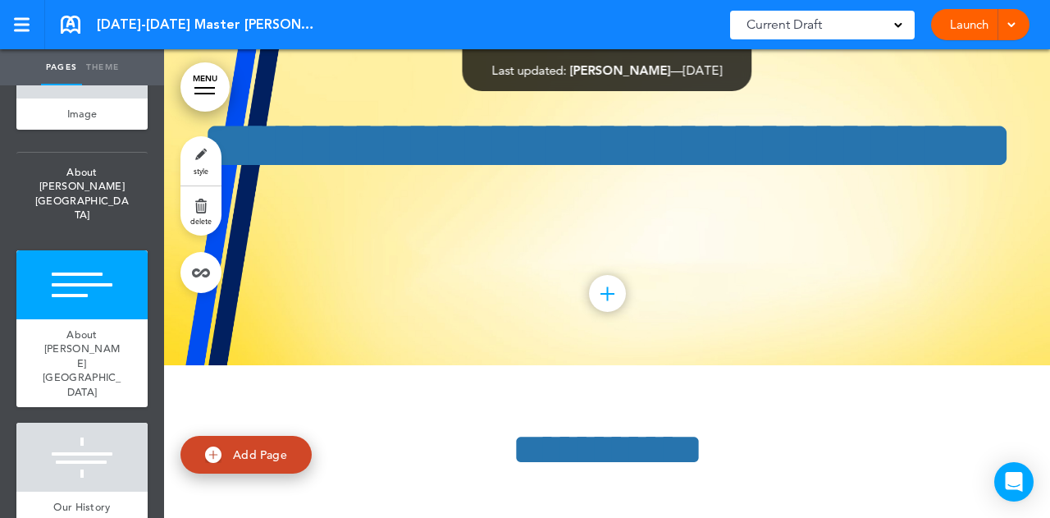
scroll to position [2985, 0]
click at [201, 159] on link "style" at bounding box center [200, 160] width 41 height 49
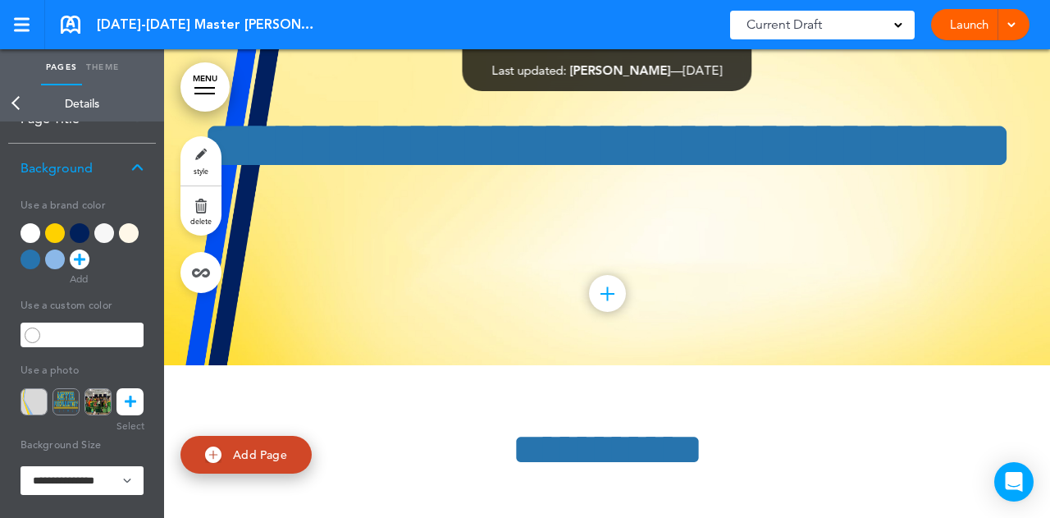
click at [131, 402] on icon at bounding box center [130, 401] width 11 height 27
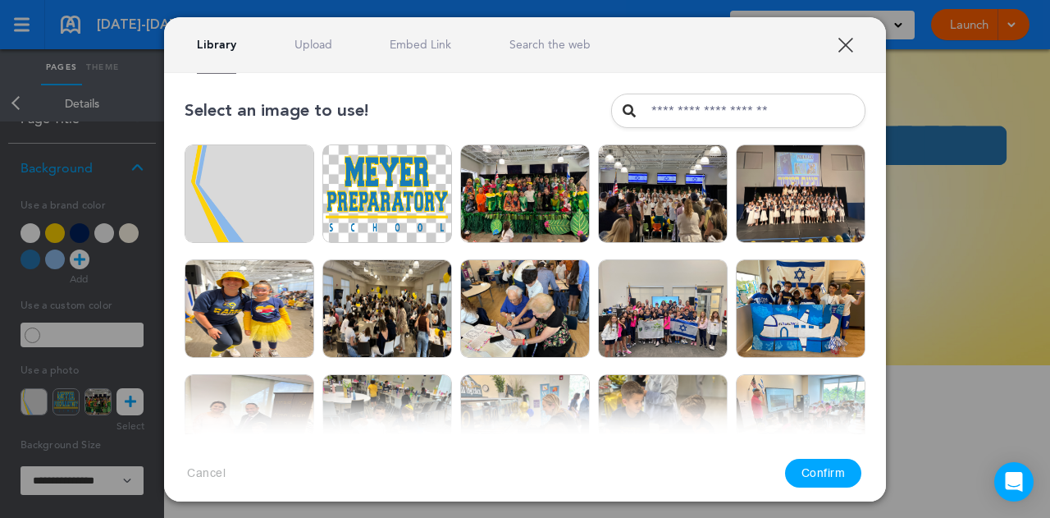
click at [228, 171] on img at bounding box center [250, 193] width 130 height 98
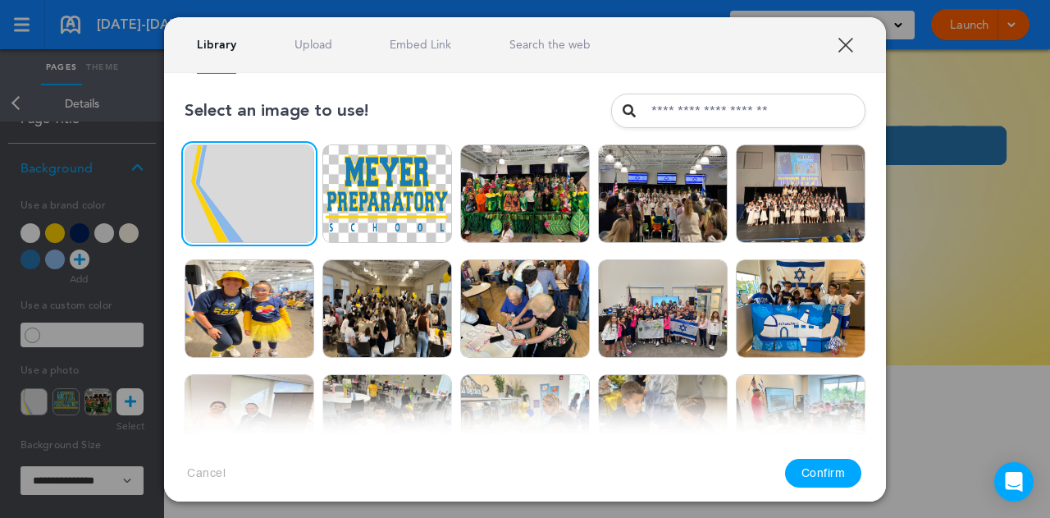
click at [796, 467] on button "Confirm" at bounding box center [823, 473] width 77 height 29
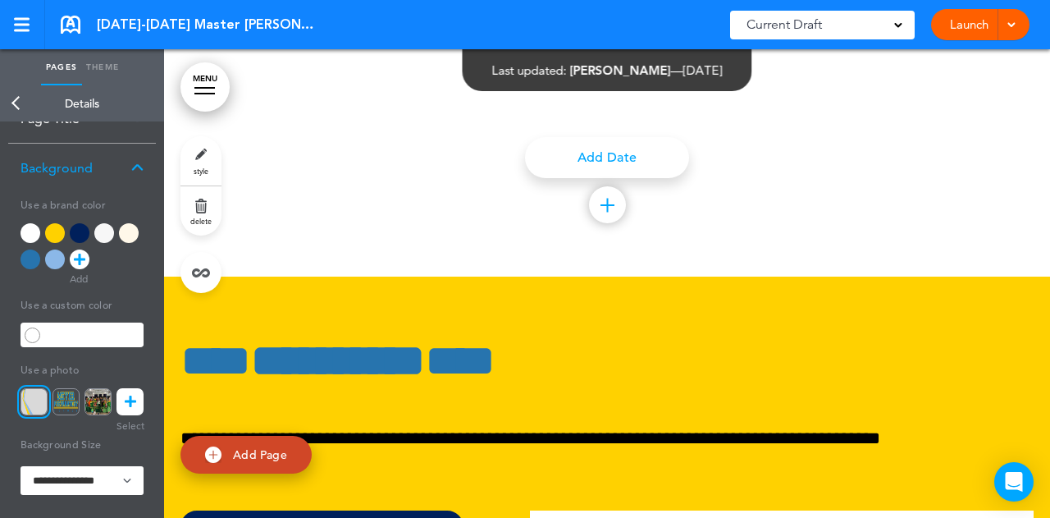
scroll to position [5118, 0]
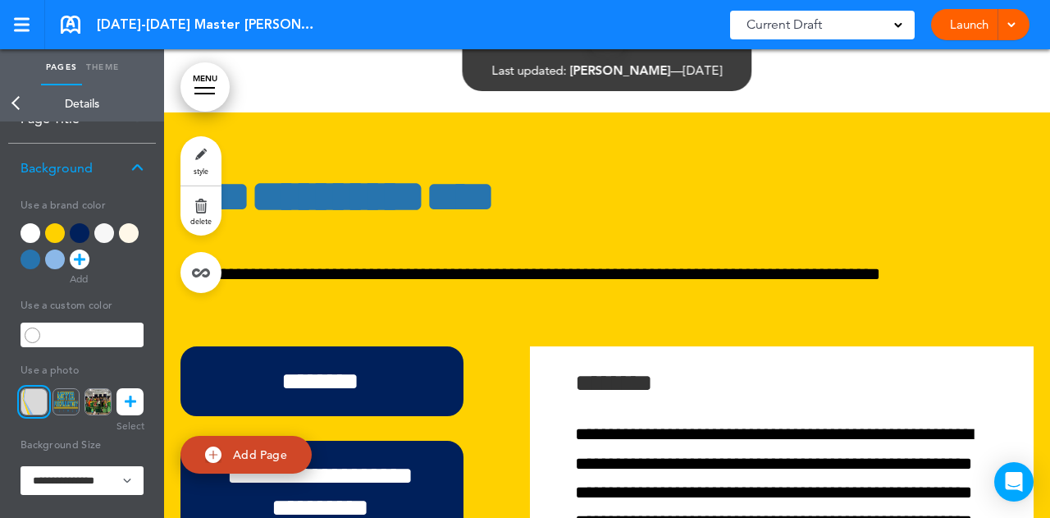
click at [678, 180] on h1 "**********" at bounding box center [600, 196] width 841 height 45
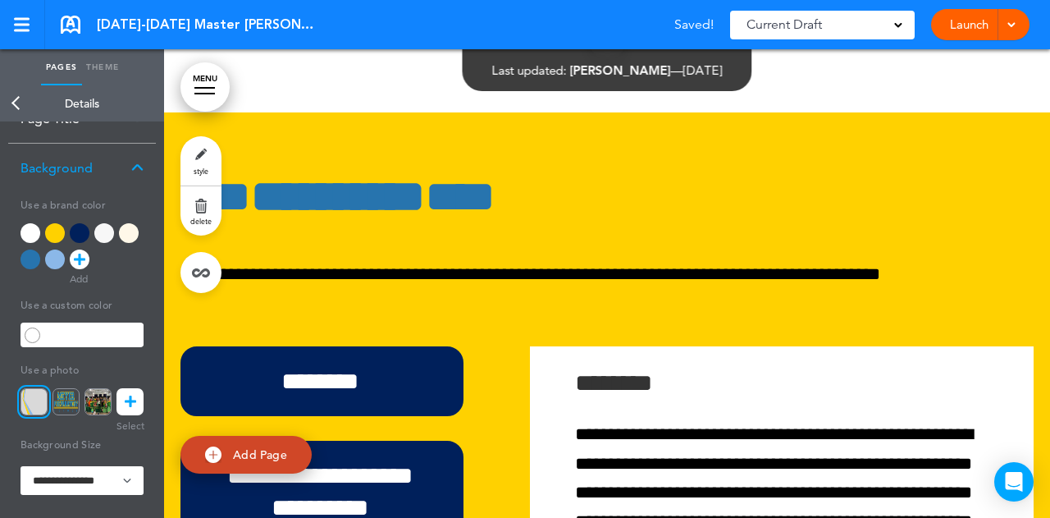
click at [21, 105] on link "Back" at bounding box center [16, 103] width 33 height 36
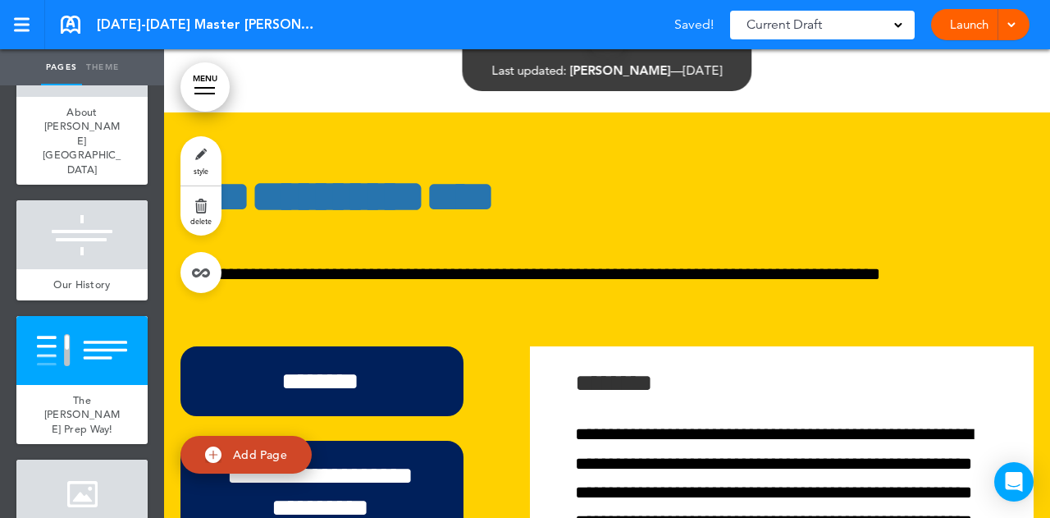
scroll to position [984, 0]
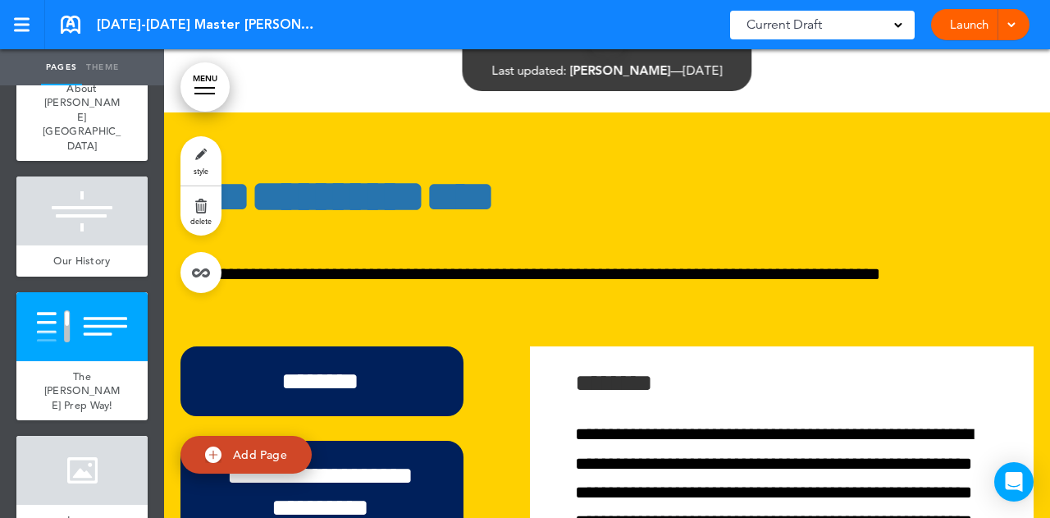
click at [205, 168] on span "style" at bounding box center [201, 171] width 15 height 10
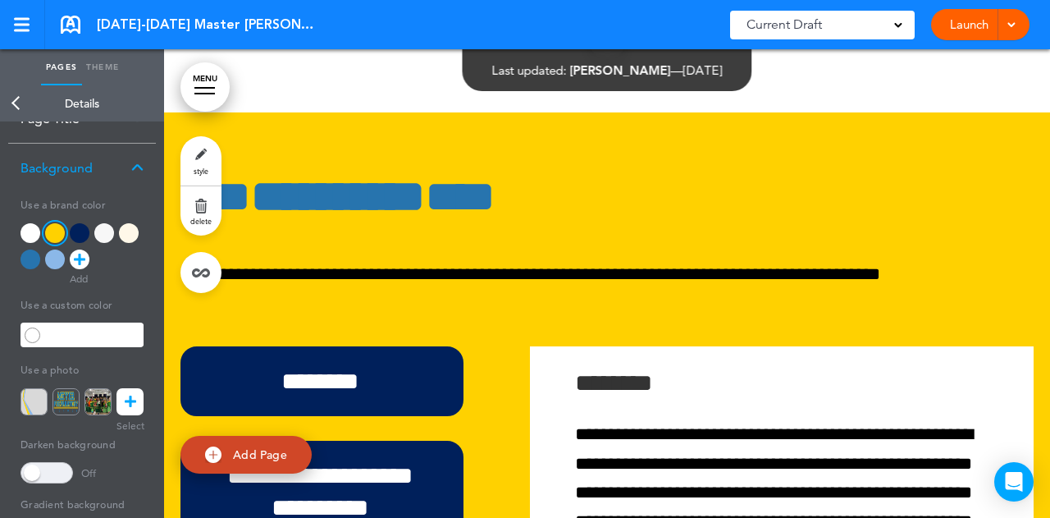
click at [53, 229] on div at bounding box center [55, 233] width 20 height 20
click at [79, 257] on icon at bounding box center [79, 259] width 11 height 20
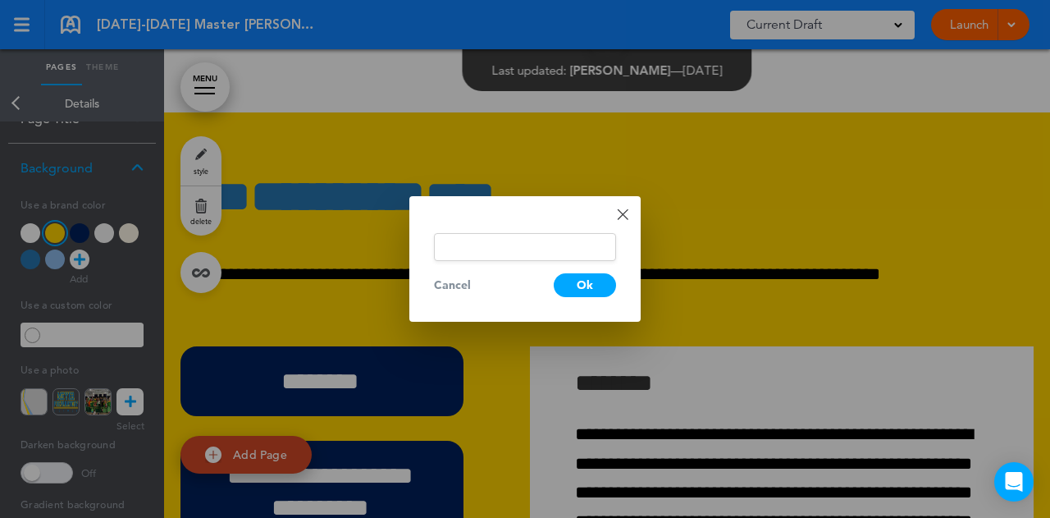
click at [453, 251] on input "text" at bounding box center [525, 247] width 182 height 28
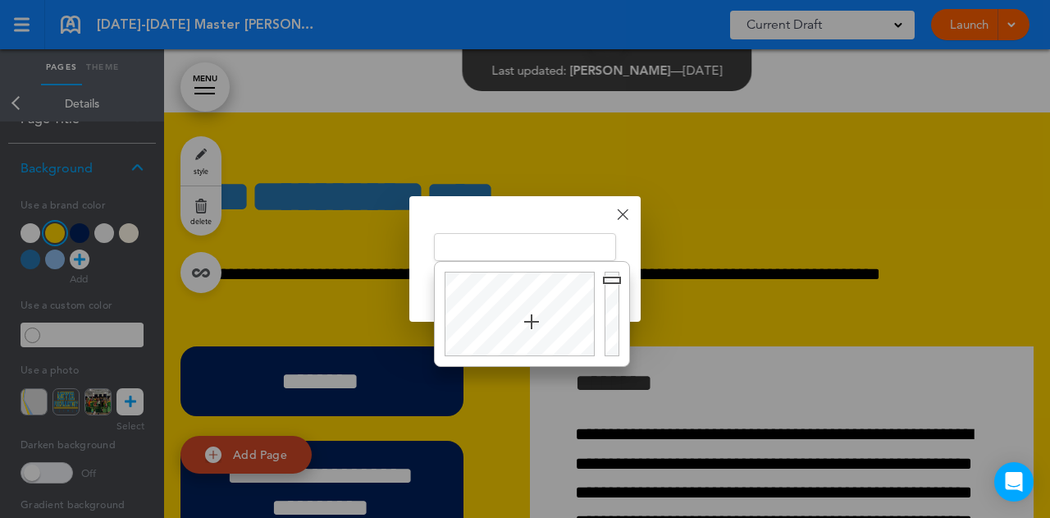
paste input "******"
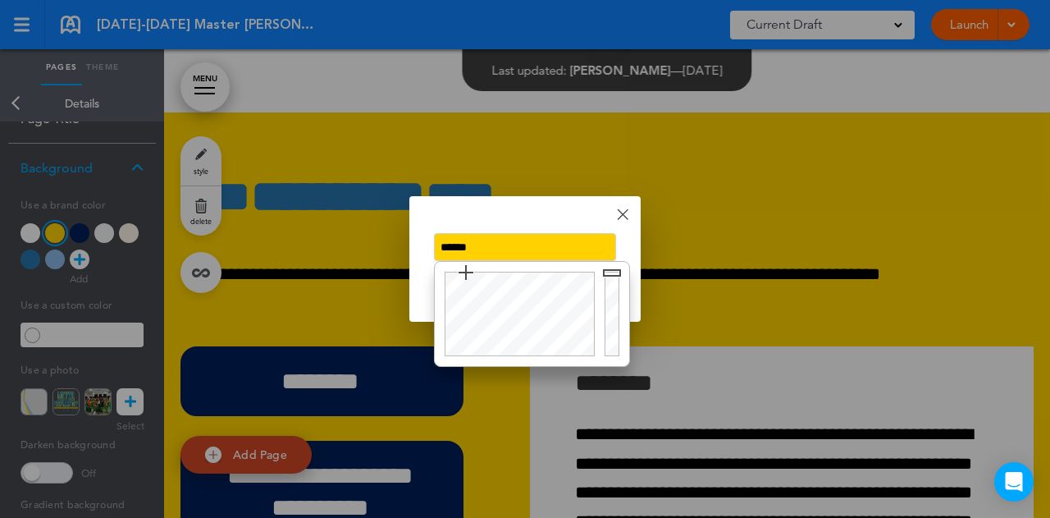
type input "******"
click at [578, 209] on div "Done Change color ****** Cancel Ok" at bounding box center [524, 259] width 231 height 126
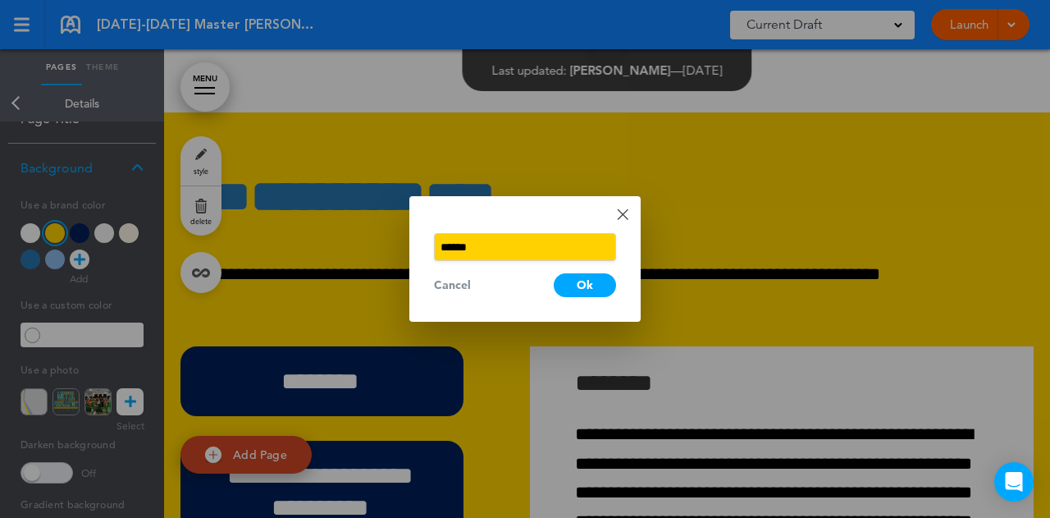
click at [587, 281] on div "Ok" at bounding box center [585, 285] width 62 height 24
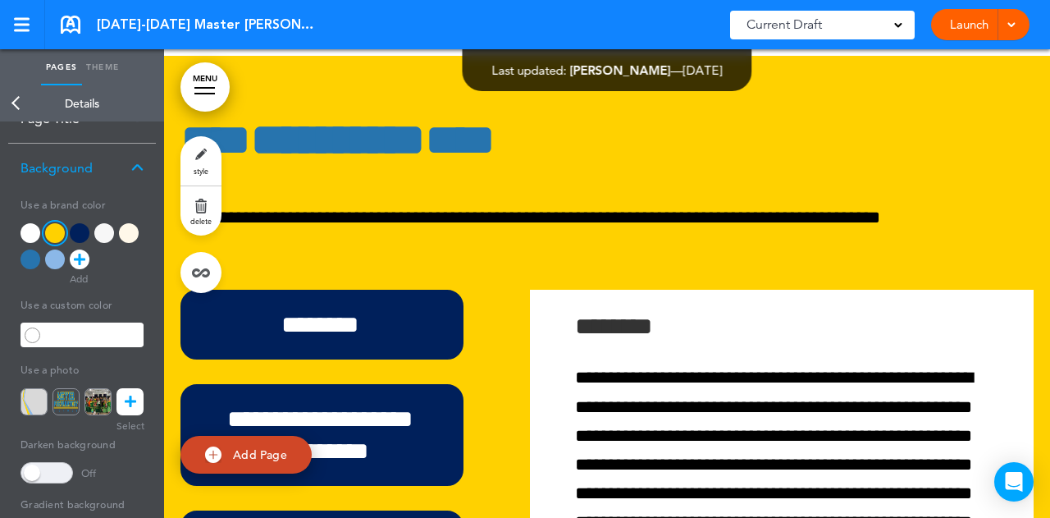
scroll to position [5200, 0]
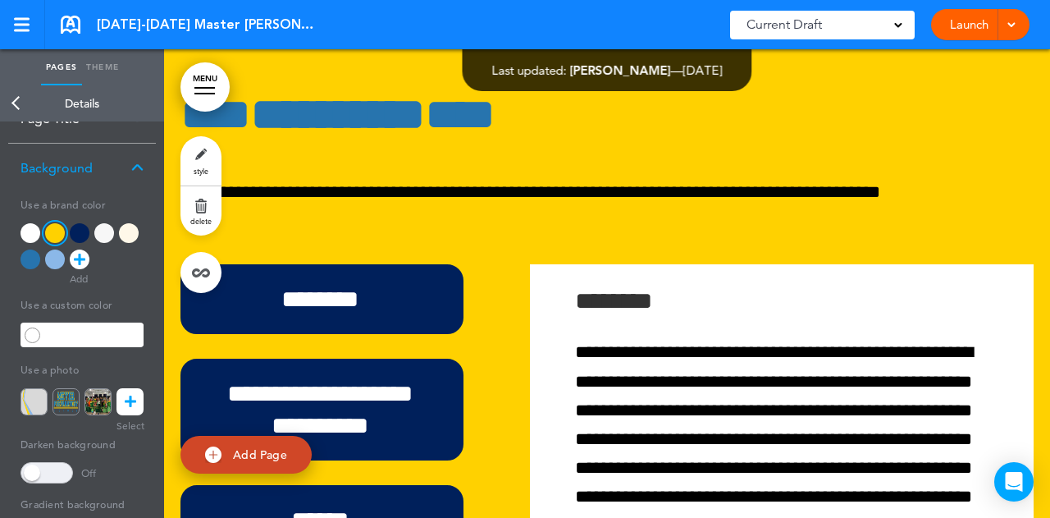
click at [367, 288] on div "********" at bounding box center [321, 299] width 283 height 70
click at [18, 99] on link "Back" at bounding box center [16, 103] width 33 height 36
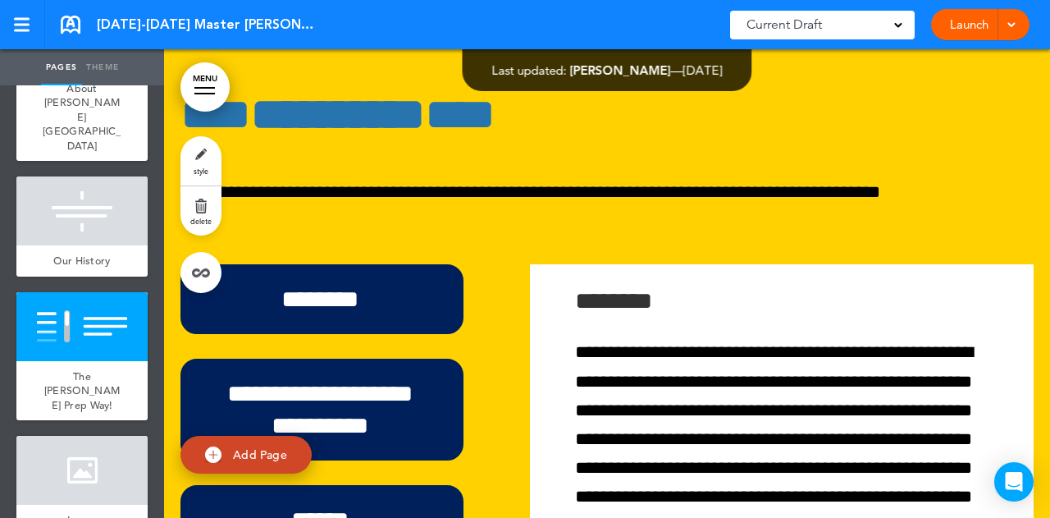
click at [62, 361] on div "The [PERSON_NAME] Prep Way!" at bounding box center [81, 391] width 131 height 60
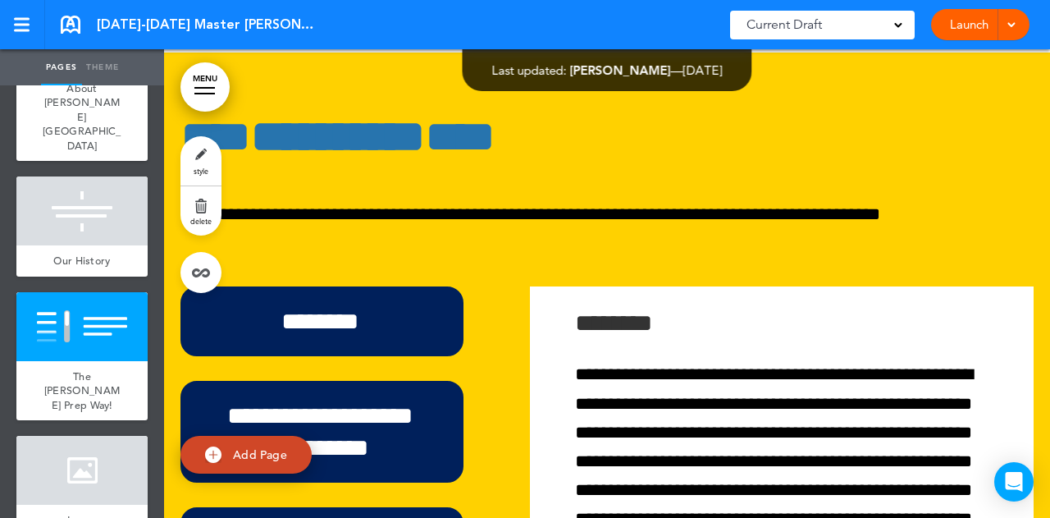
scroll to position [5177, 0]
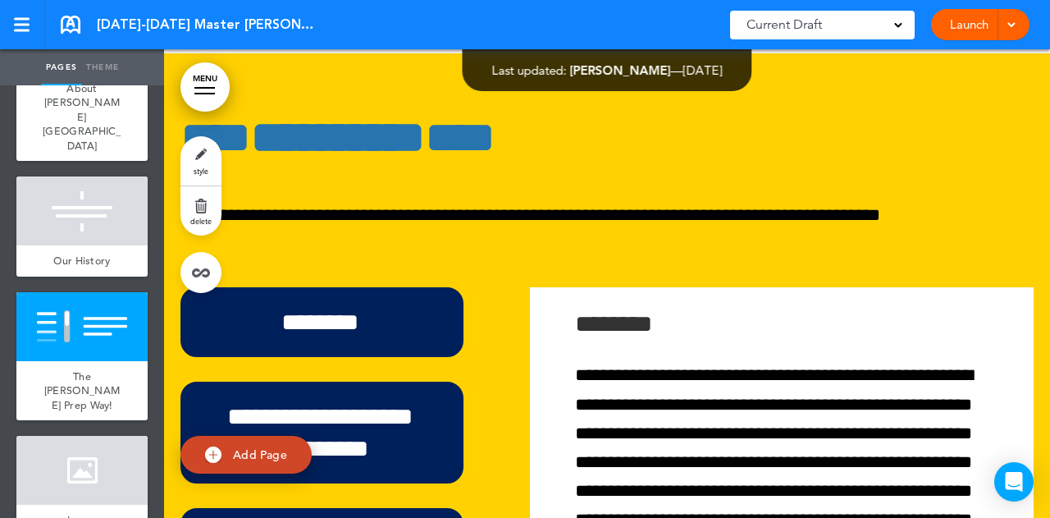
click at [387, 309] on div "********" at bounding box center [321, 322] width 283 height 70
drag, startPoint x: 387, startPoint y: 309, endPoint x: 106, endPoint y: 65, distance: 372.7
click at [107, 65] on link "Theme" at bounding box center [102, 67] width 41 height 36
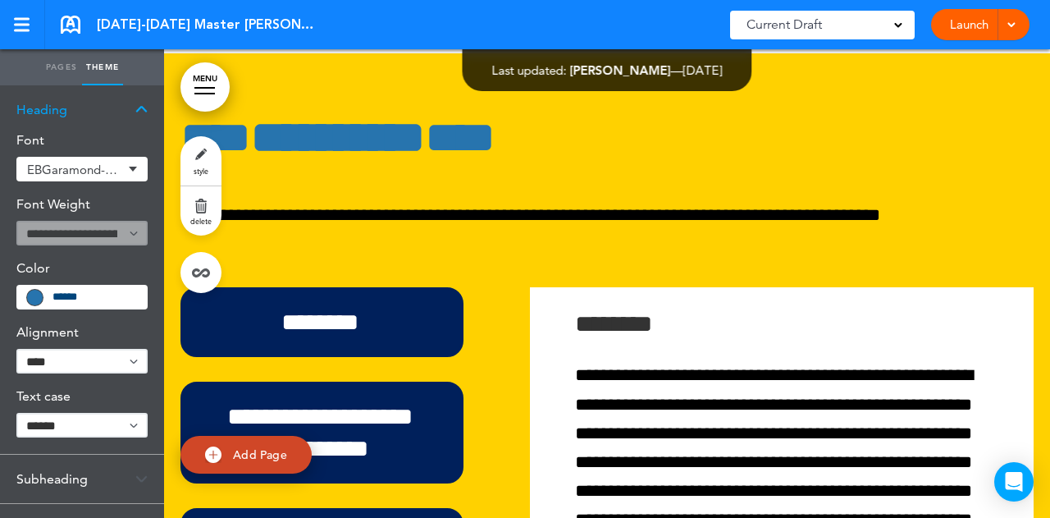
click at [148, 112] on img at bounding box center [141, 109] width 12 height 9
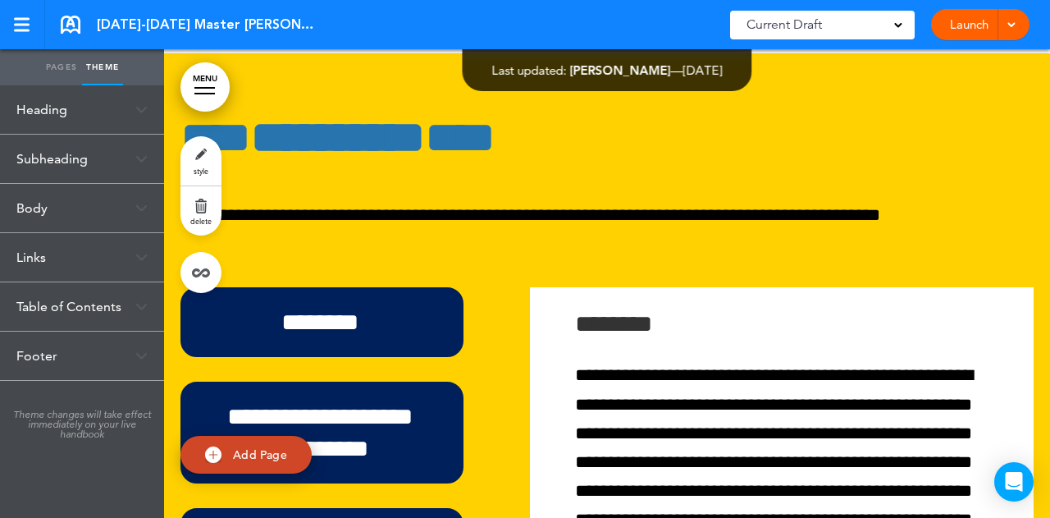
click at [132, 163] on div "Subheading" at bounding box center [82, 159] width 164 height 48
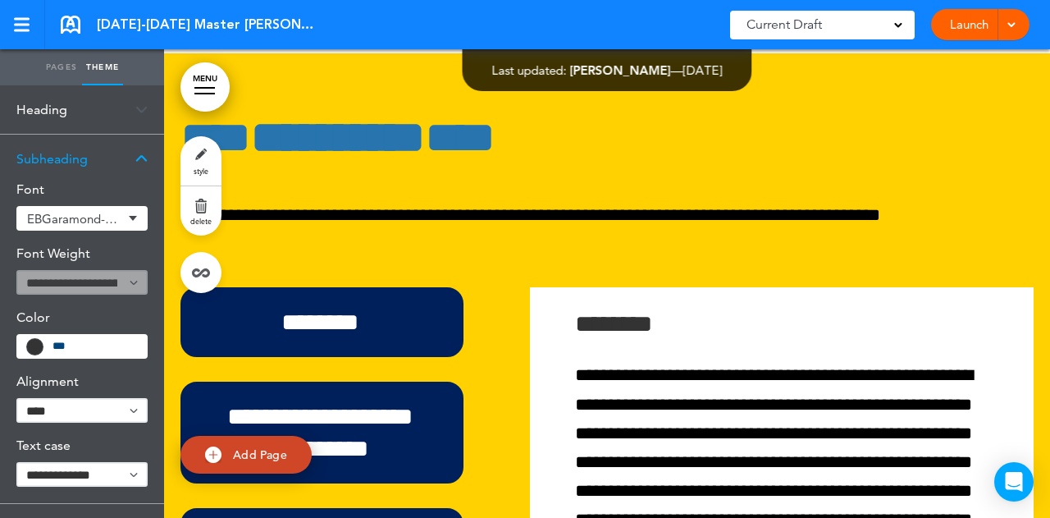
click at [132, 161] on div "Subheading" at bounding box center [82, 159] width 164 height 48
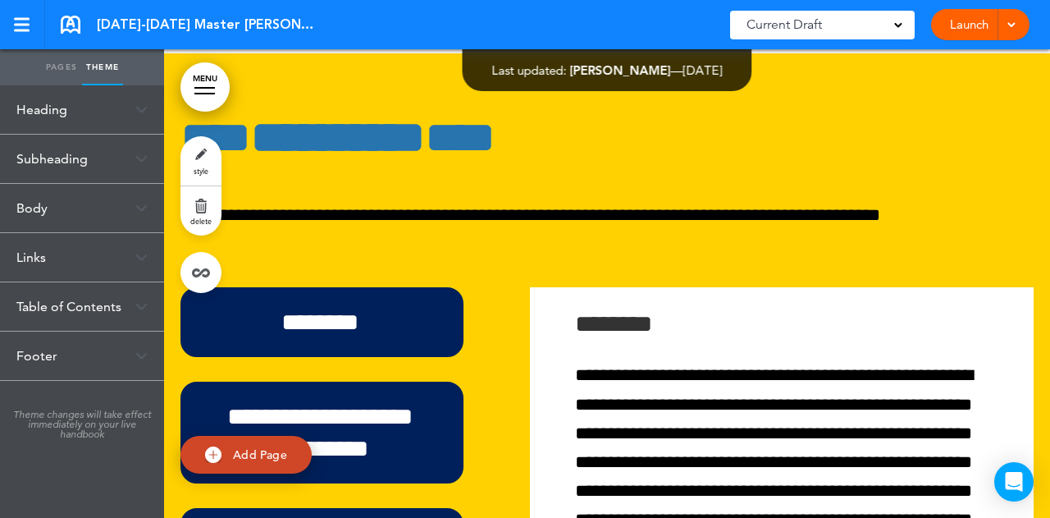
click at [133, 208] on div "Body" at bounding box center [82, 208] width 164 height 48
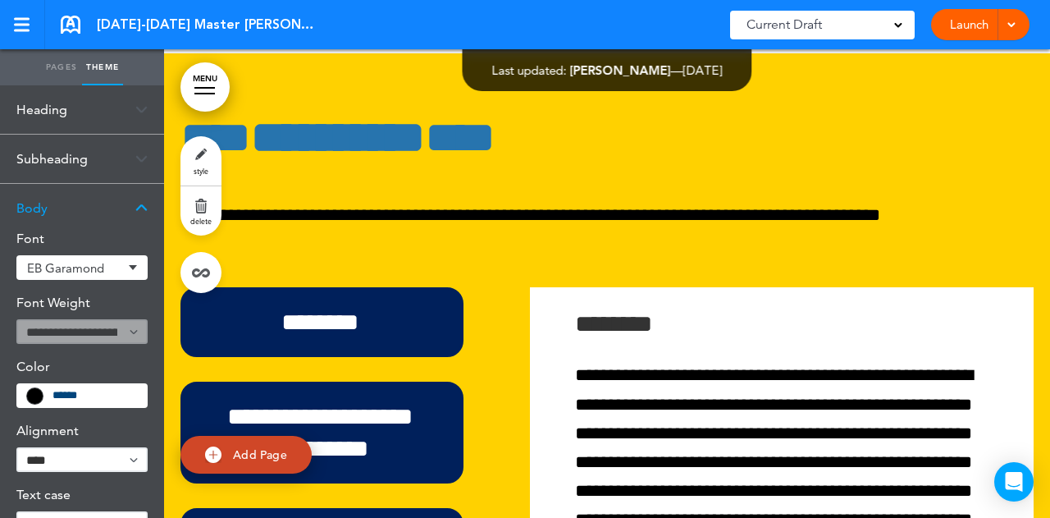
click at [133, 206] on div "Body" at bounding box center [82, 208] width 164 height 48
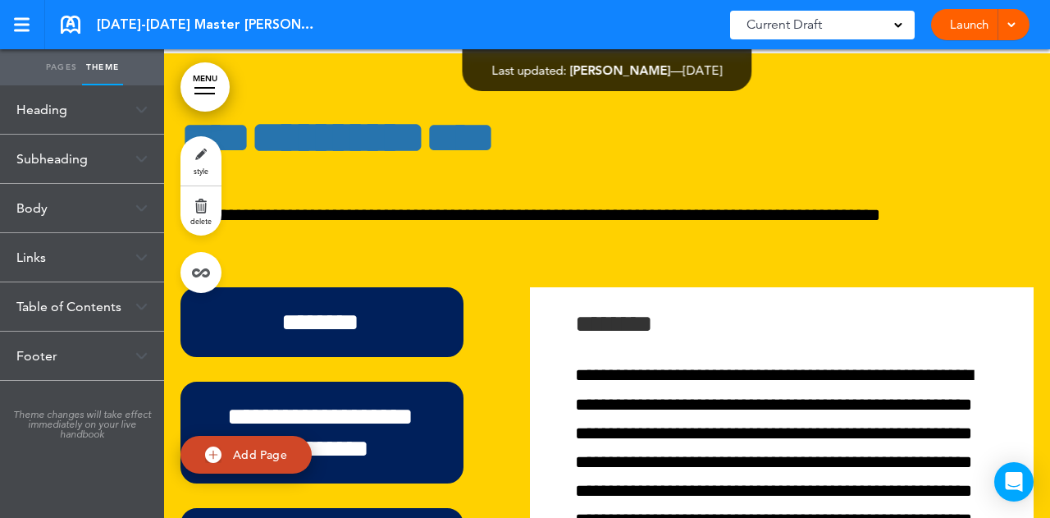
click at [126, 264] on div "Links" at bounding box center [82, 257] width 164 height 48
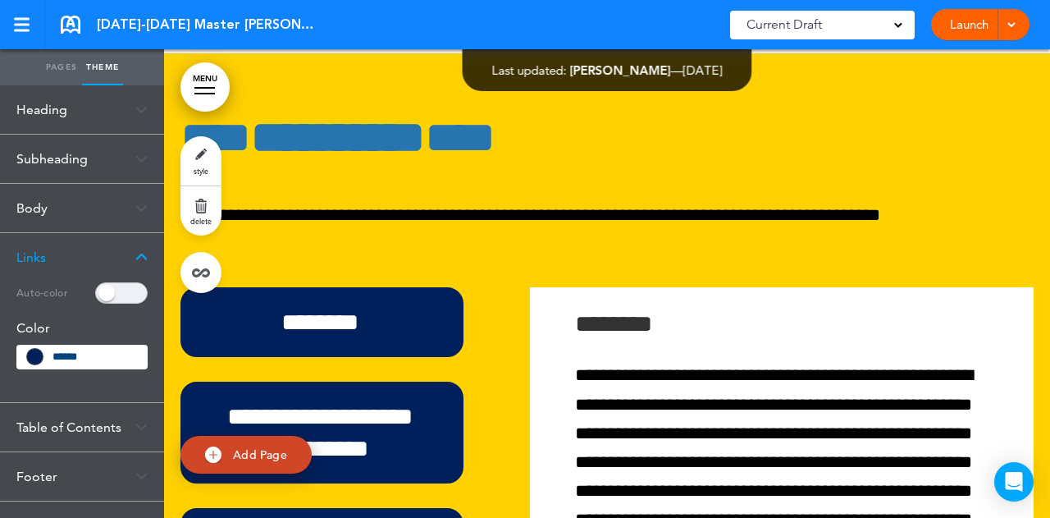
click at [58, 346] on div "******" at bounding box center [81, 357] width 131 height 25
click at [59, 352] on input "******" at bounding box center [95, 356] width 84 height 11
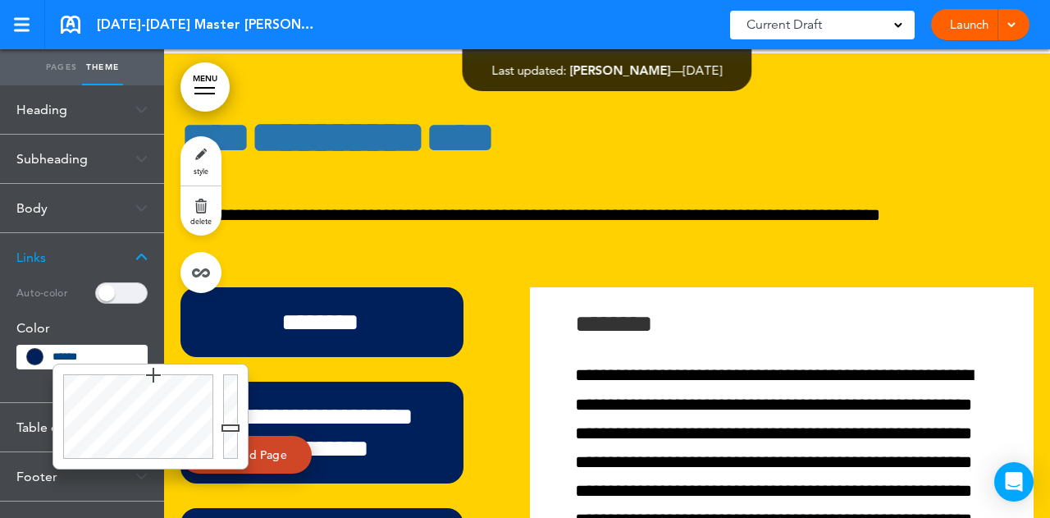
drag, startPoint x: 72, startPoint y: 355, endPoint x: 3, endPoint y: 354, distance: 68.9
click at [6, 355] on div "Auto-color Color ******" at bounding box center [82, 341] width 164 height 121
paste input "text"
type input "******"
click at [131, 263] on div "Links" at bounding box center [82, 257] width 164 height 48
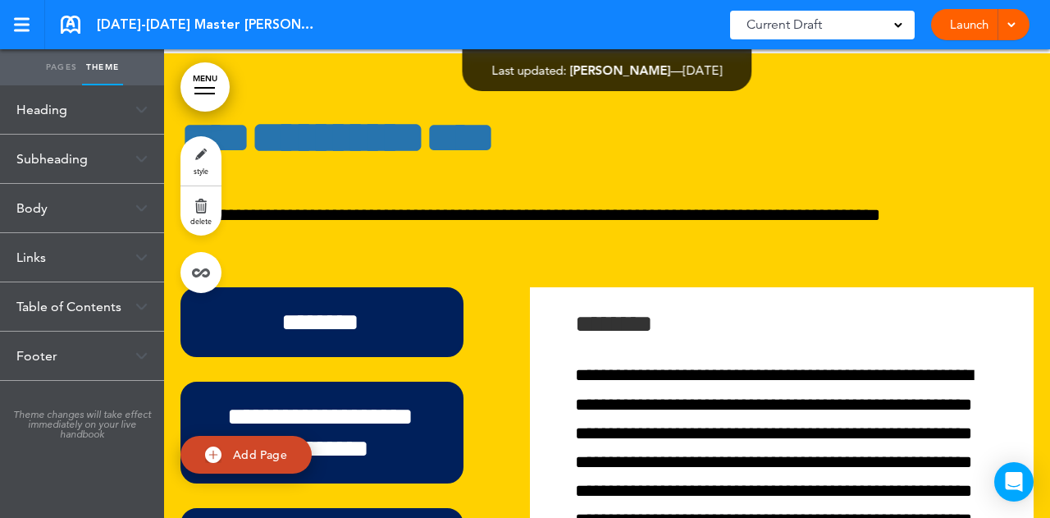
click at [133, 296] on div "Table of Contents" at bounding box center [82, 306] width 164 height 48
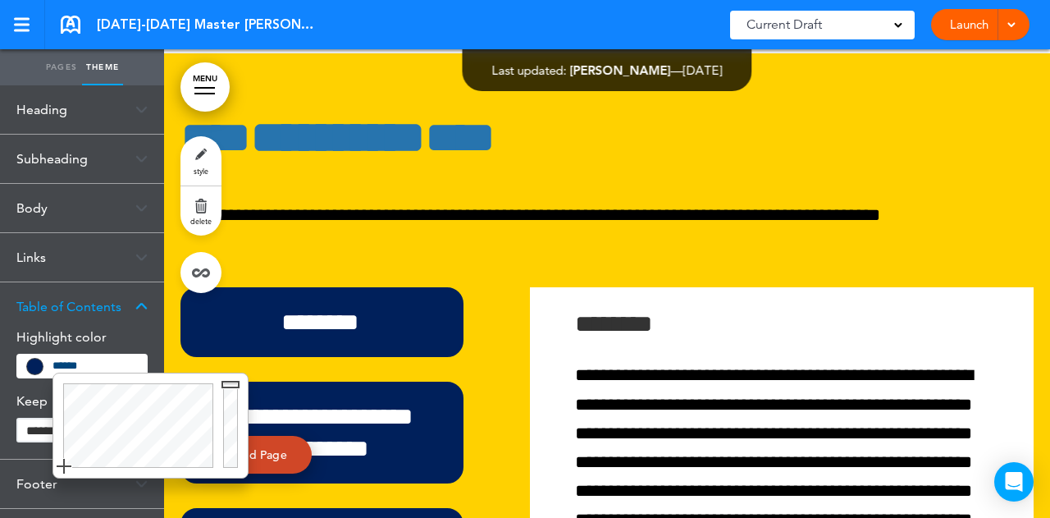
drag, startPoint x: 92, startPoint y: 363, endPoint x: 24, endPoint y: 365, distance: 68.1
click at [24, 365] on div "******" at bounding box center [81, 366] width 131 height 25
paste input "text"
type input "******"
click at [152, 306] on div "Table of Contents" at bounding box center [82, 306] width 164 height 48
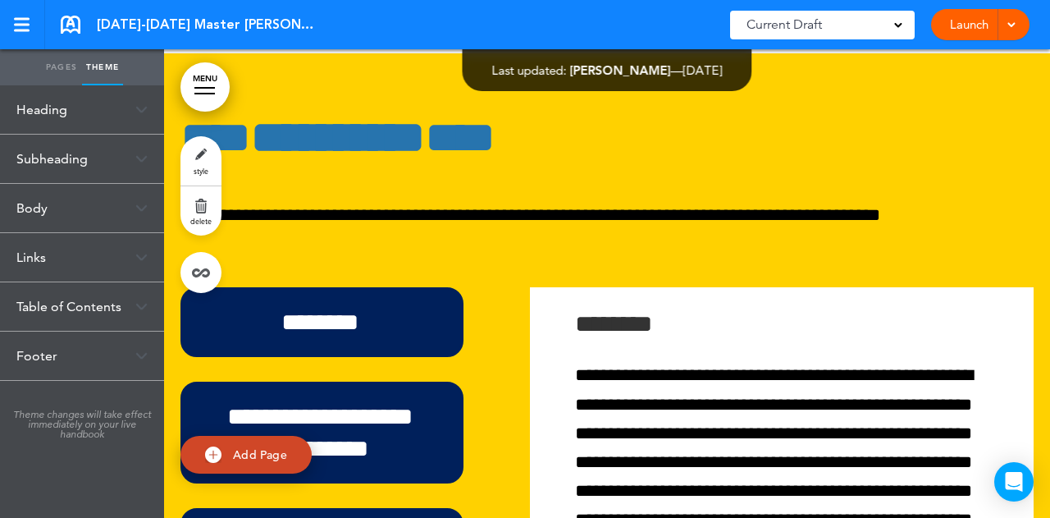
click at [125, 358] on div "Footer" at bounding box center [82, 355] width 164 height 48
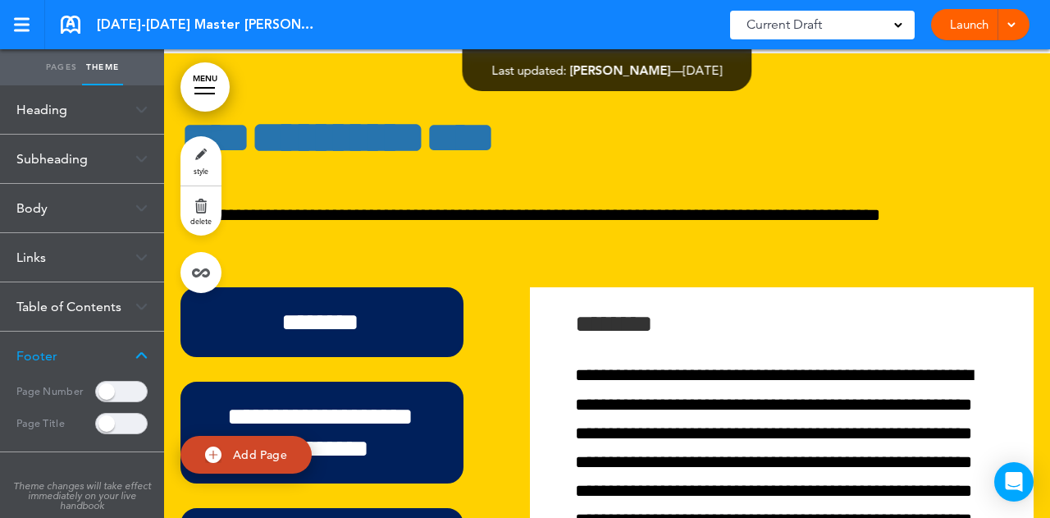
click at [125, 357] on div "Footer" at bounding box center [82, 355] width 164 height 48
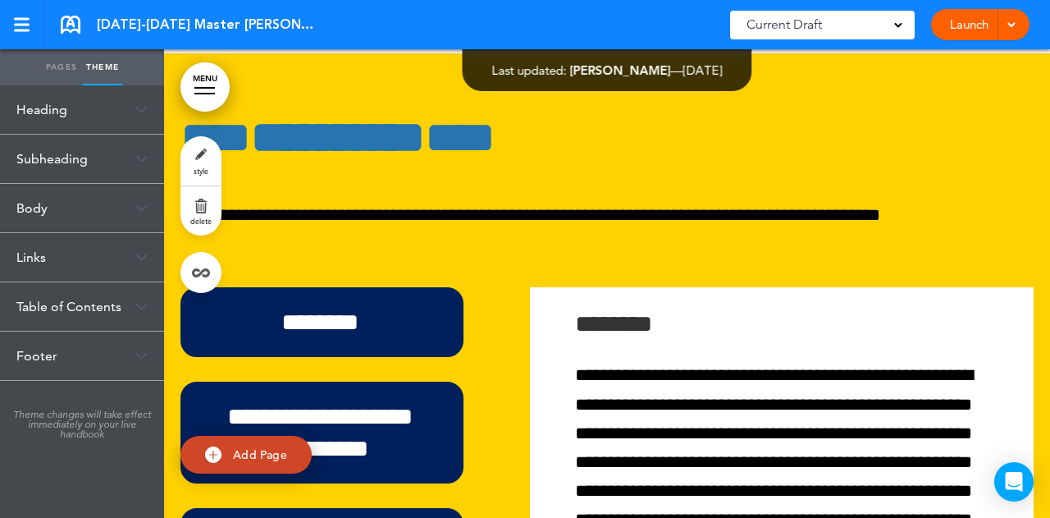
click at [282, 308] on div "********" at bounding box center [321, 322] width 283 height 70
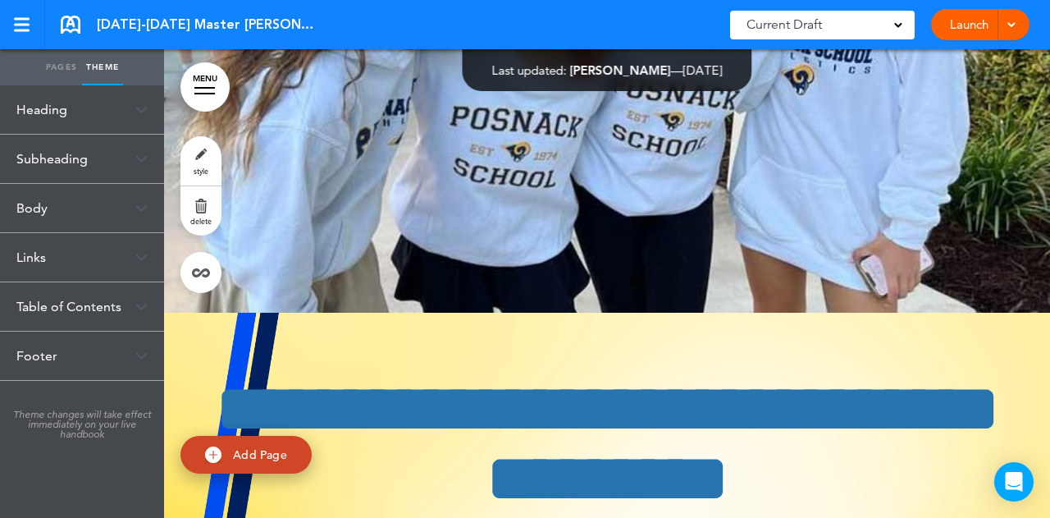
scroll to position [6736, 0]
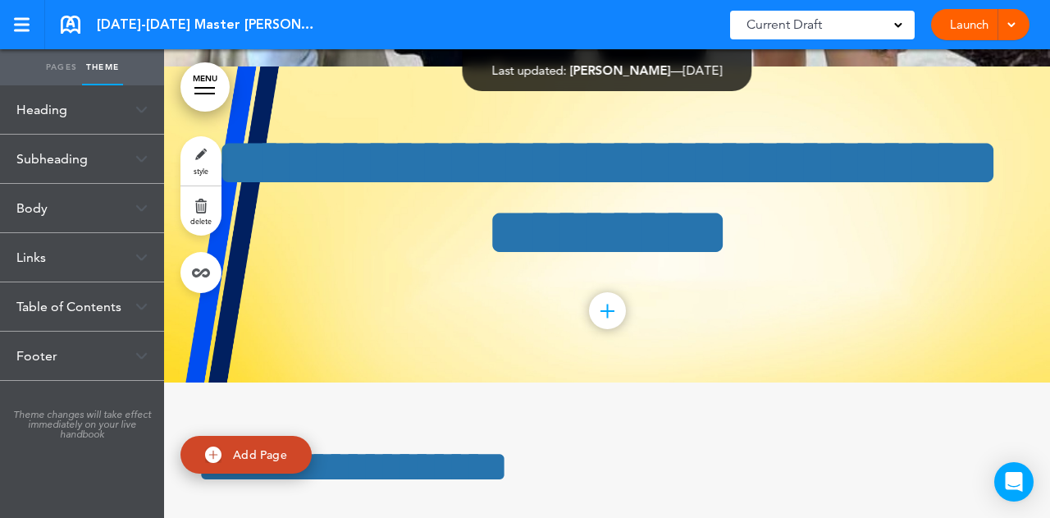
click at [307, 299] on div "**********" at bounding box center [607, 224] width 820 height 316
drag, startPoint x: 63, startPoint y: 62, endPoint x: 79, endPoint y: 66, distance: 16.3
click at [63, 62] on link "Pages" at bounding box center [61, 67] width 41 height 36
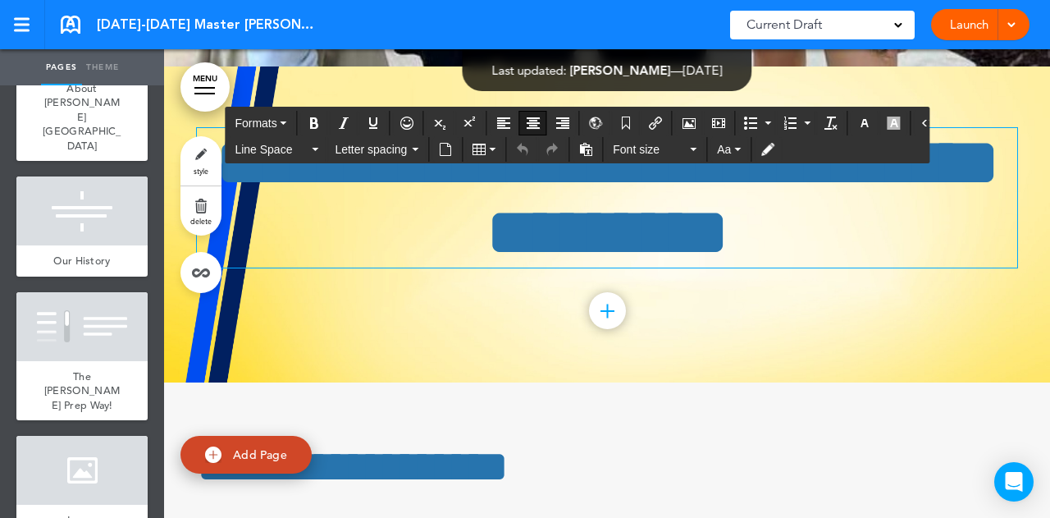
click at [312, 230] on h1 "**********" at bounding box center [607, 197] width 820 height 139
click at [75, 422] on li "add page" at bounding box center [81, 428] width 131 height 12
type input "********"
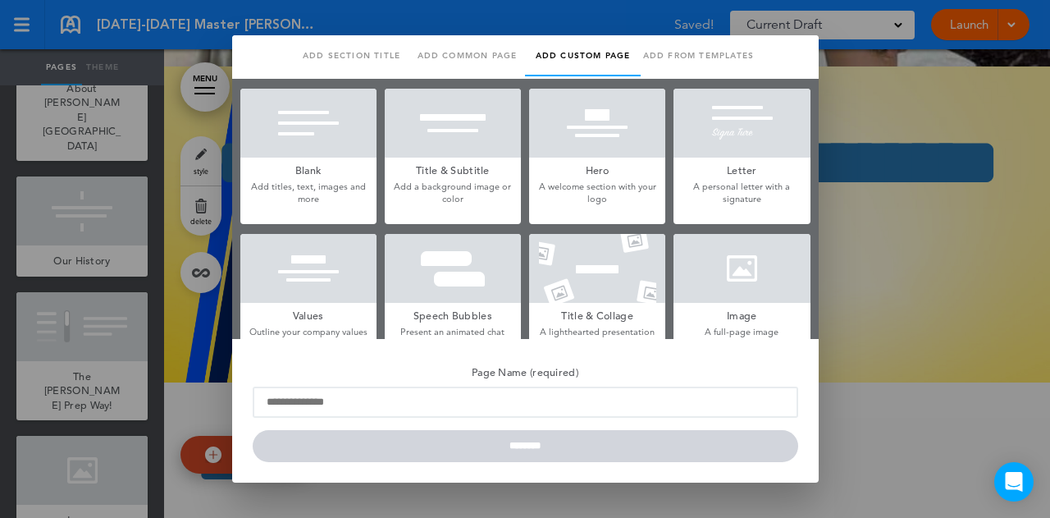
click at [848, 442] on div at bounding box center [525, 259] width 1050 height 518
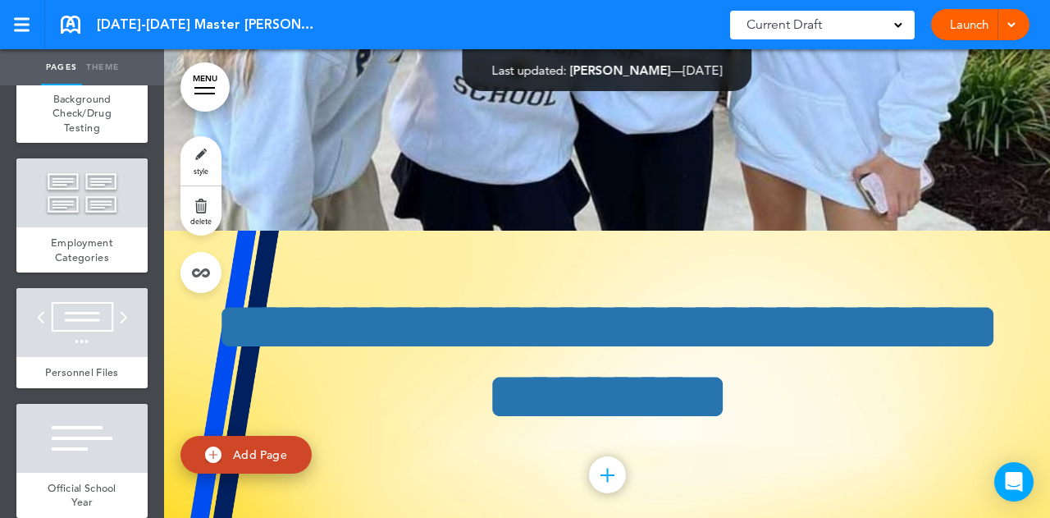
scroll to position [1887, 0]
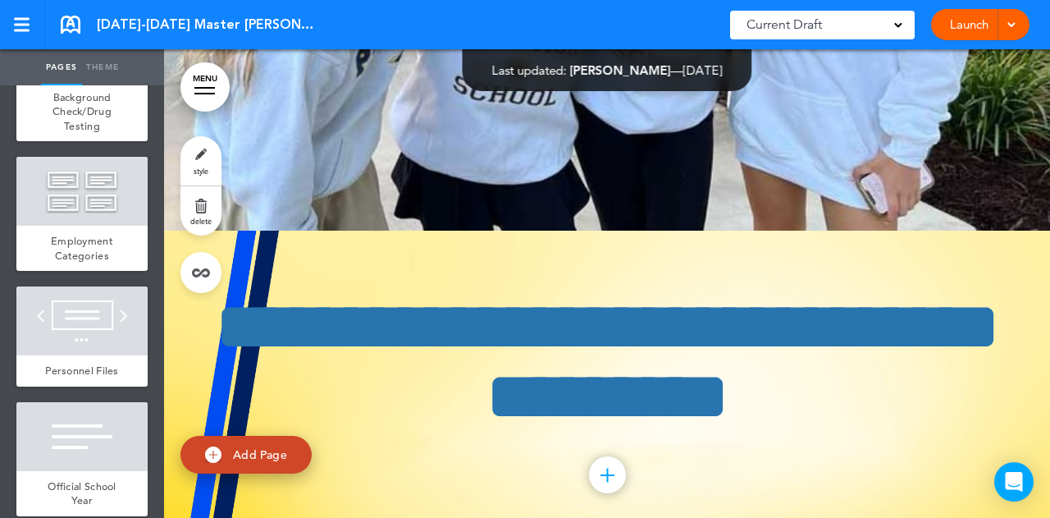
click at [83, 234] on span "Employment Categories" at bounding box center [82, 248] width 62 height 29
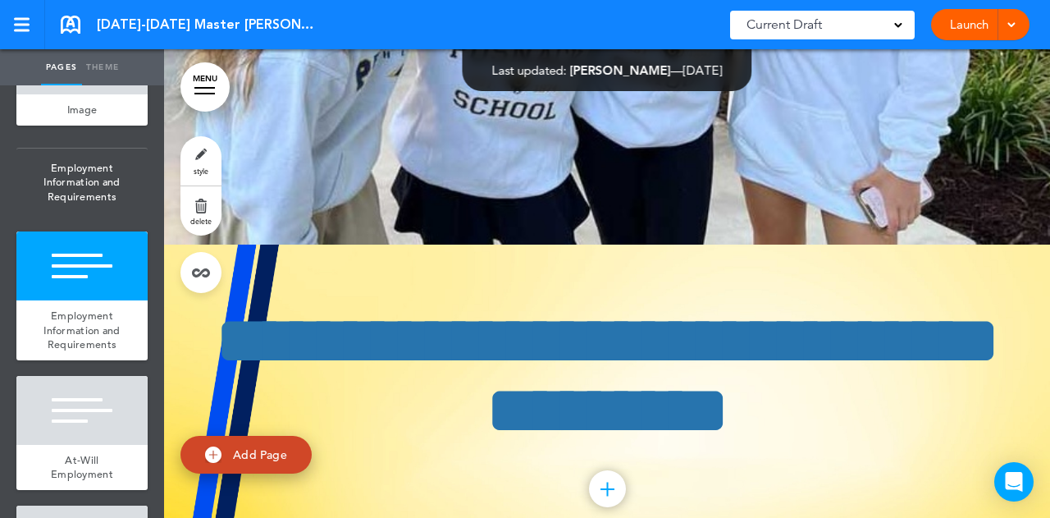
scroll to position [1313, 0]
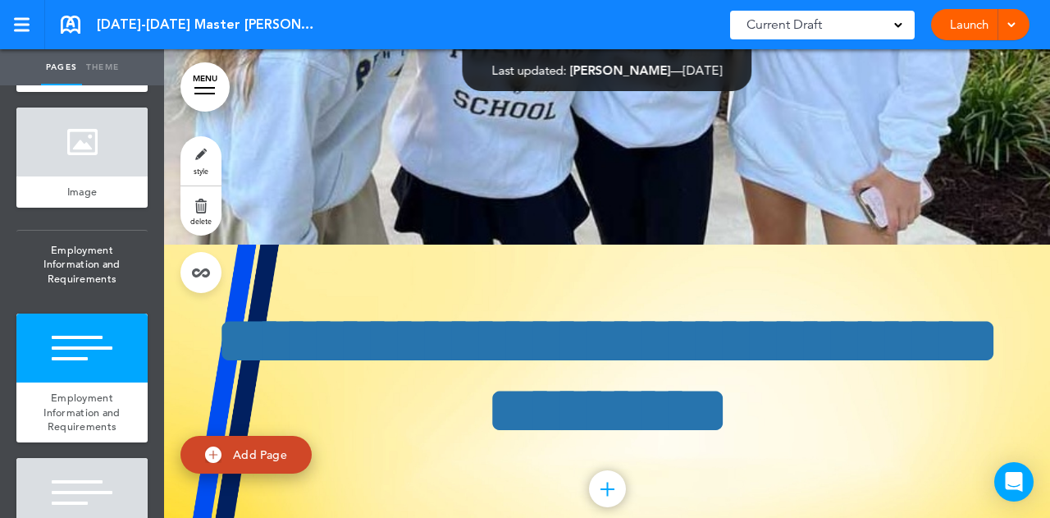
click at [84, 231] on span "Employment Information and Requirements" at bounding box center [81, 265] width 131 height 68
click at [0, 0] on link at bounding box center [0, 0] width 0 height 0
type input "**********"
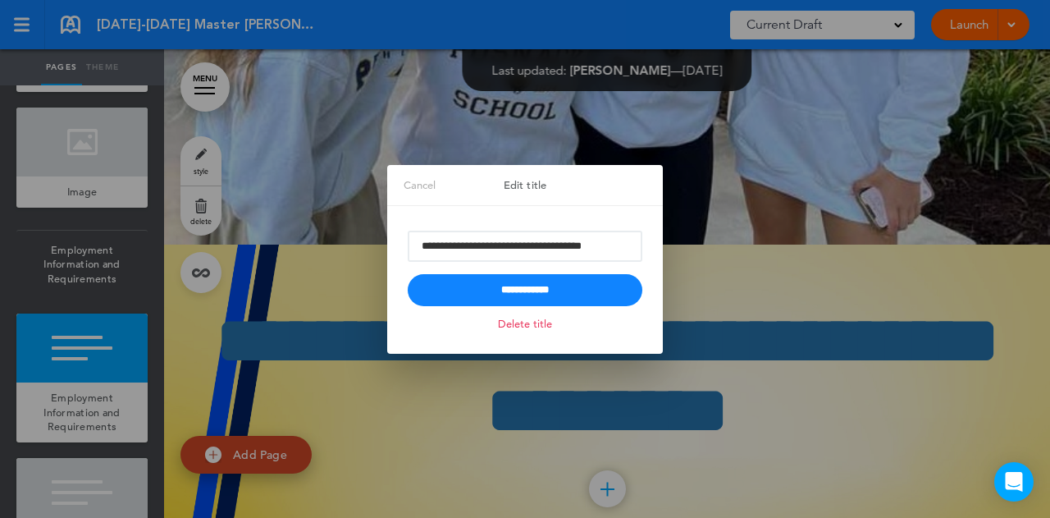
click at [123, 181] on div at bounding box center [525, 259] width 1050 height 518
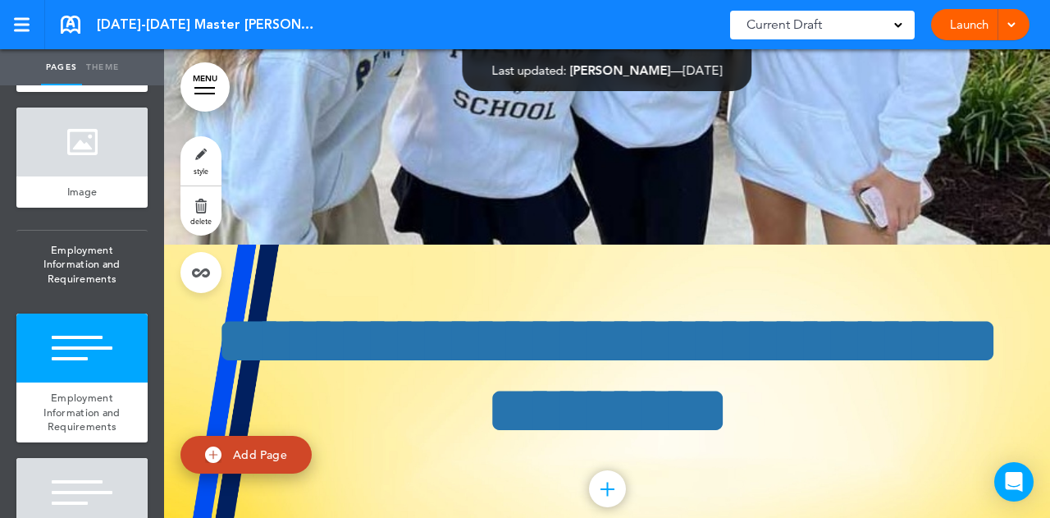
click at [205, 167] on span "style" at bounding box center [201, 171] width 15 height 10
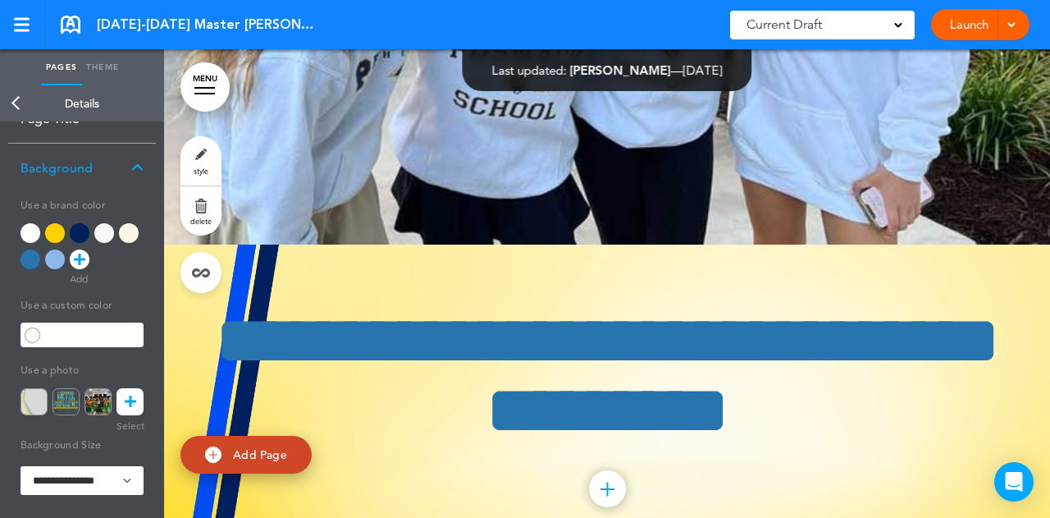
click at [39, 400] on img at bounding box center [34, 401] width 27 height 27
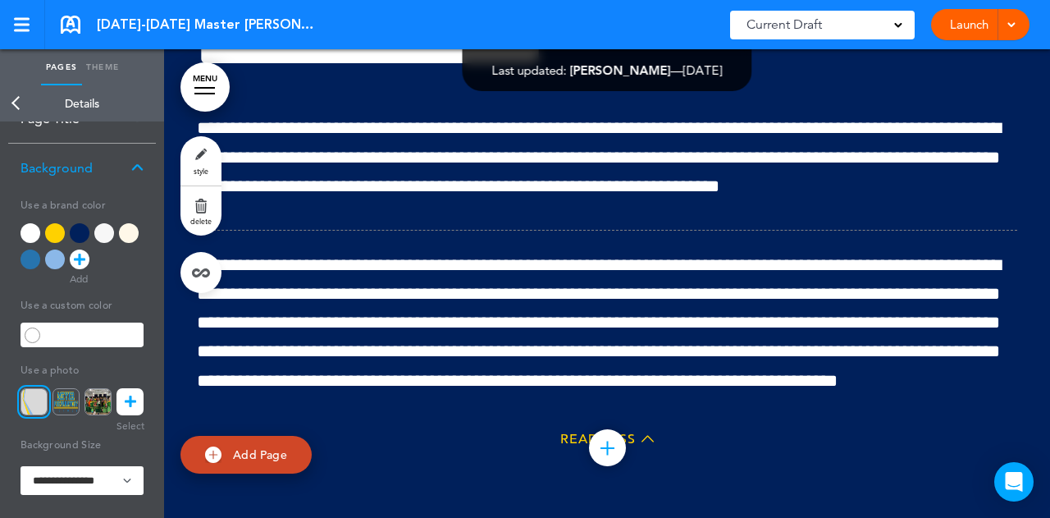
scroll to position [9593, 0]
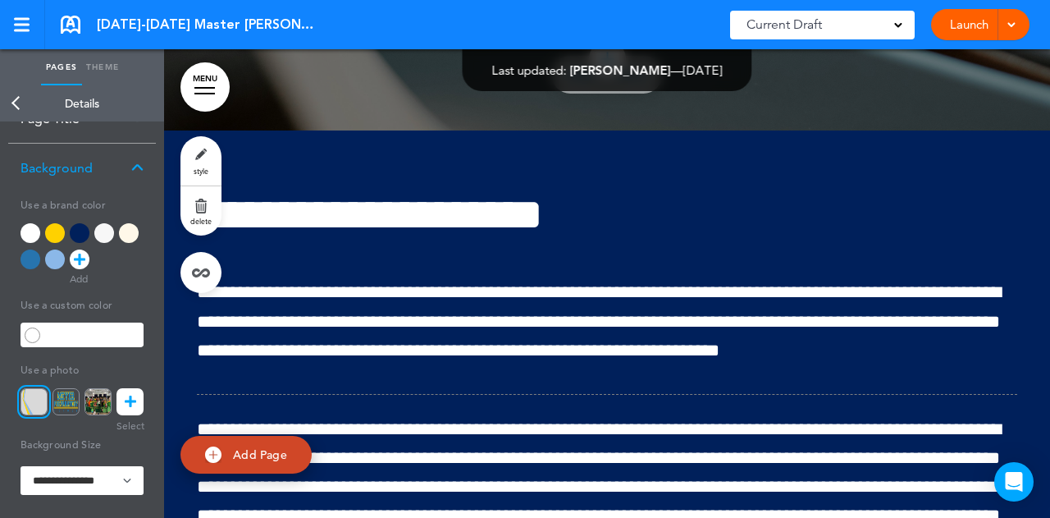
click at [602, 156] on div "**********" at bounding box center [607, 406] width 820 height 553
click at [20, 107] on link "Back" at bounding box center [16, 103] width 33 height 36
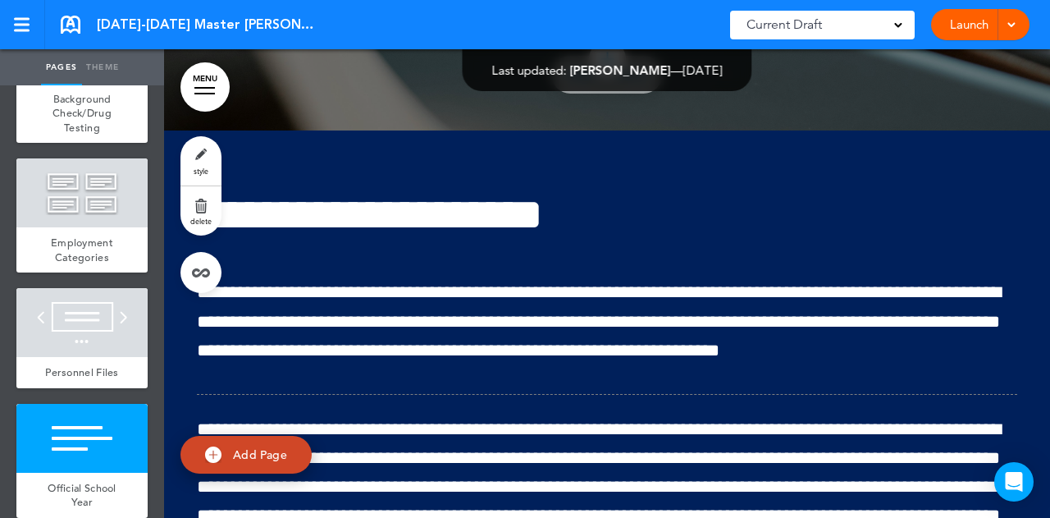
scroll to position [1887, 0]
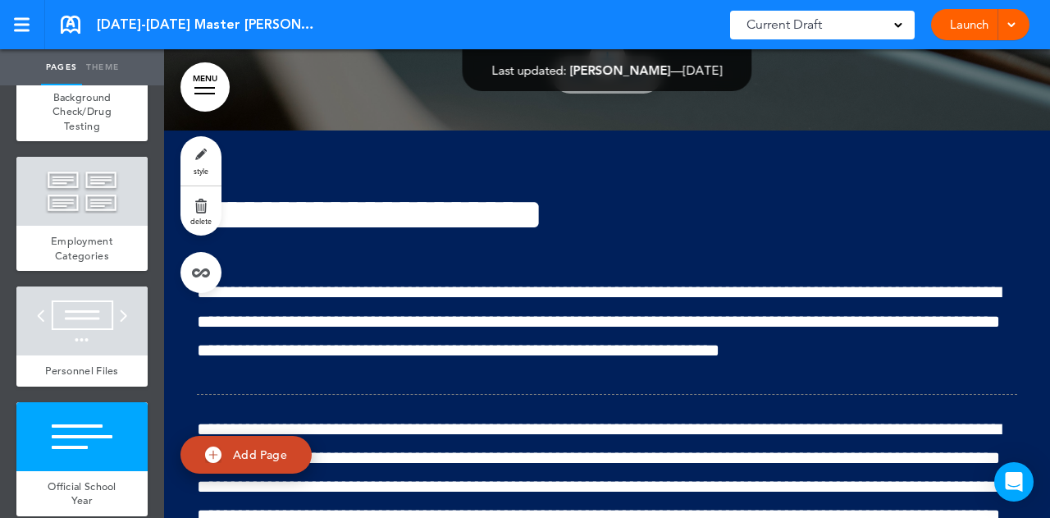
click at [92, 402] on div at bounding box center [81, 436] width 131 height 69
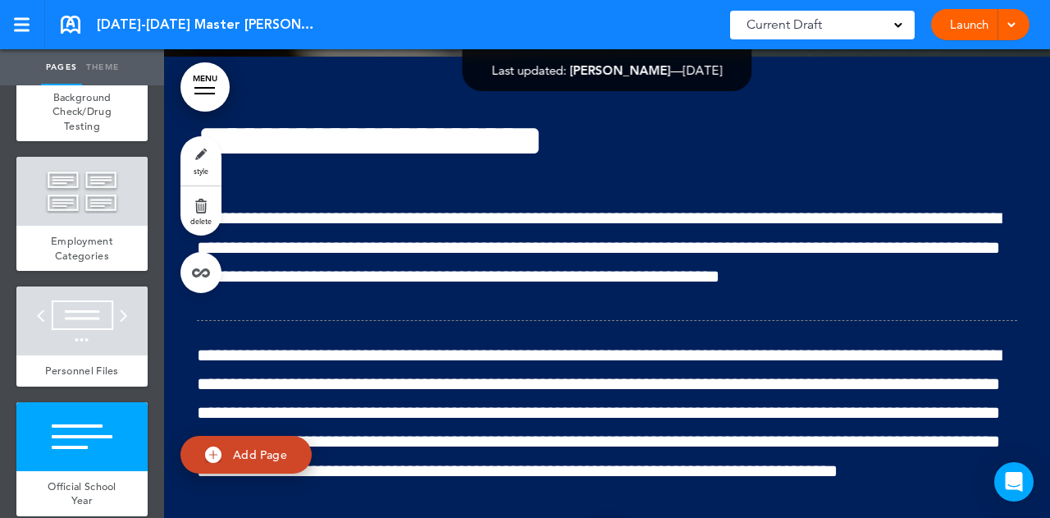
scroll to position [9669, 0]
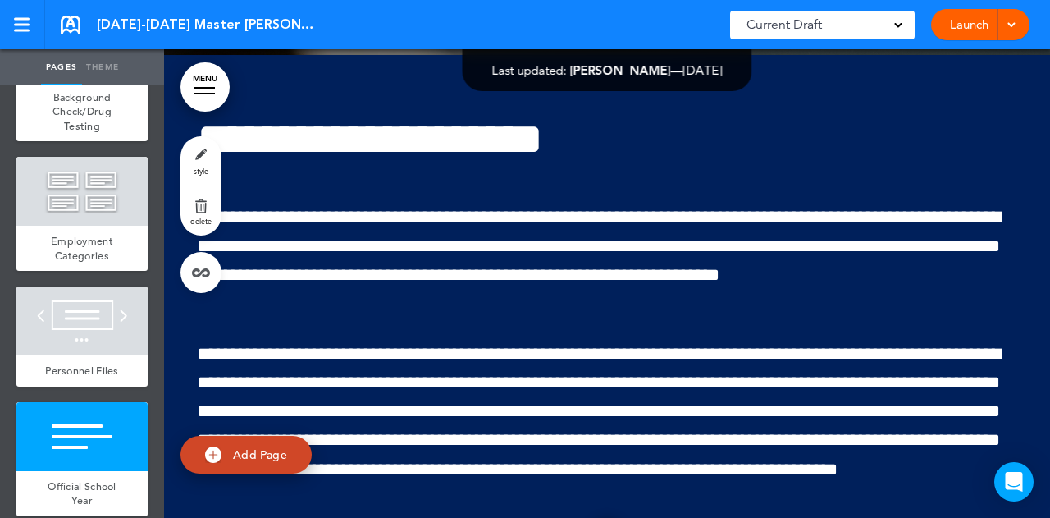
click at [199, 153] on link "style" at bounding box center [200, 160] width 41 height 49
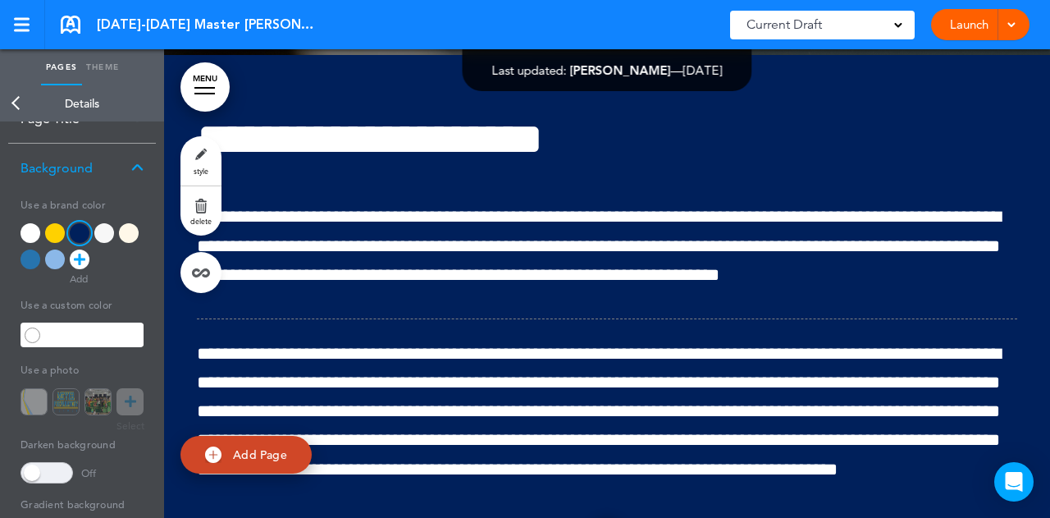
click at [49, 254] on div at bounding box center [55, 259] width 20 height 20
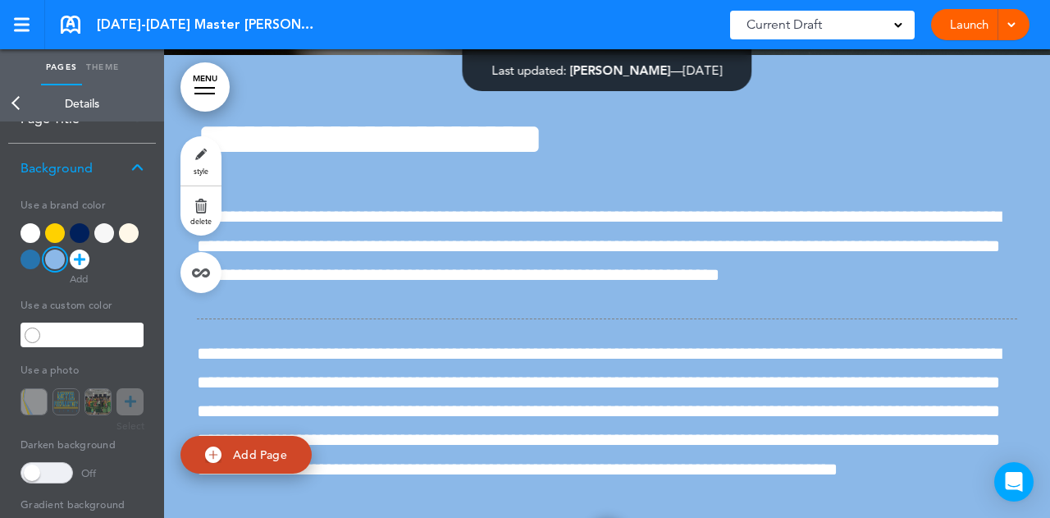
click at [112, 103] on h3 "Details" at bounding box center [82, 103] width 164 height 36
click at [23, 101] on link "Back" at bounding box center [16, 103] width 33 height 36
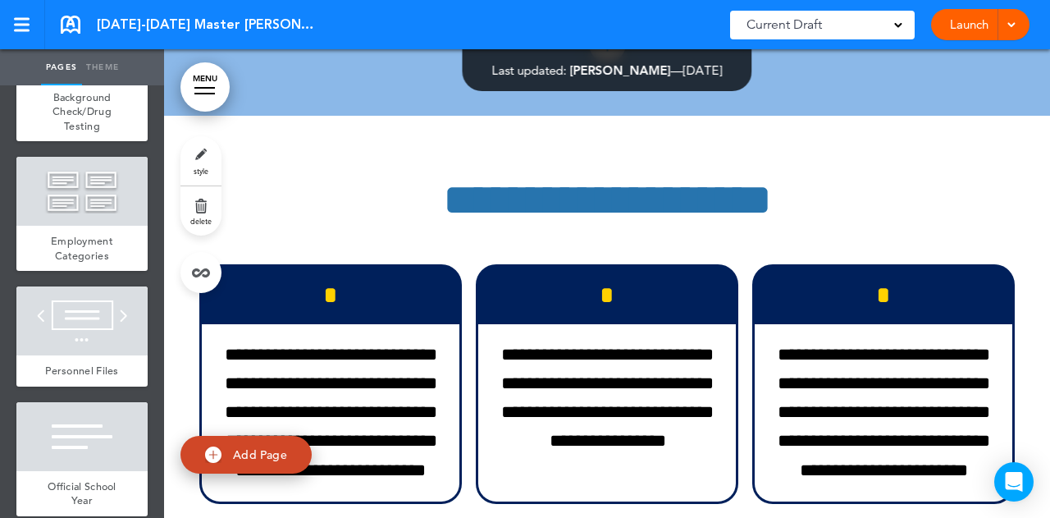
scroll to position [10243, 0]
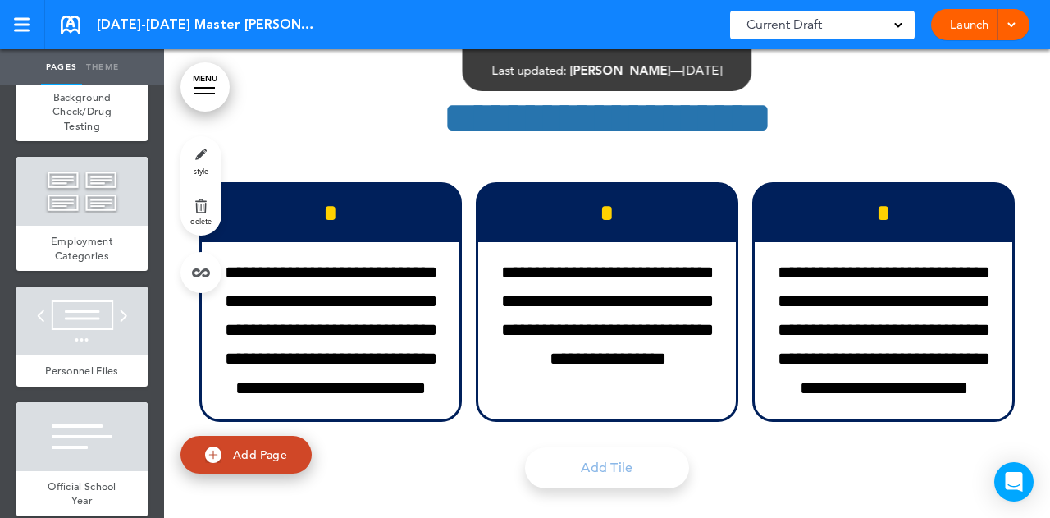
click at [374, 206] on h6 "*" at bounding box center [330, 213] width 225 height 25
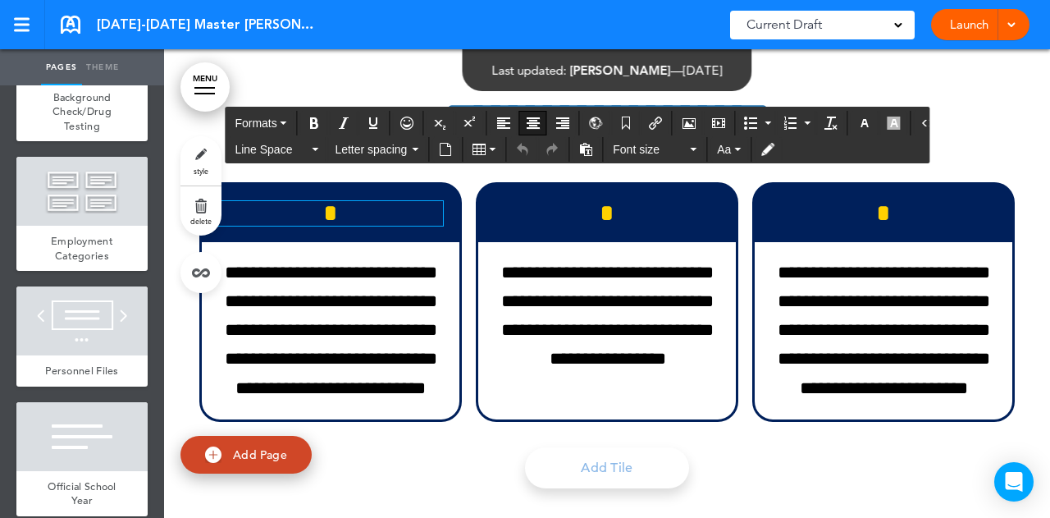
click at [444, 221] on div "*" at bounding box center [331, 213] width 258 height 57
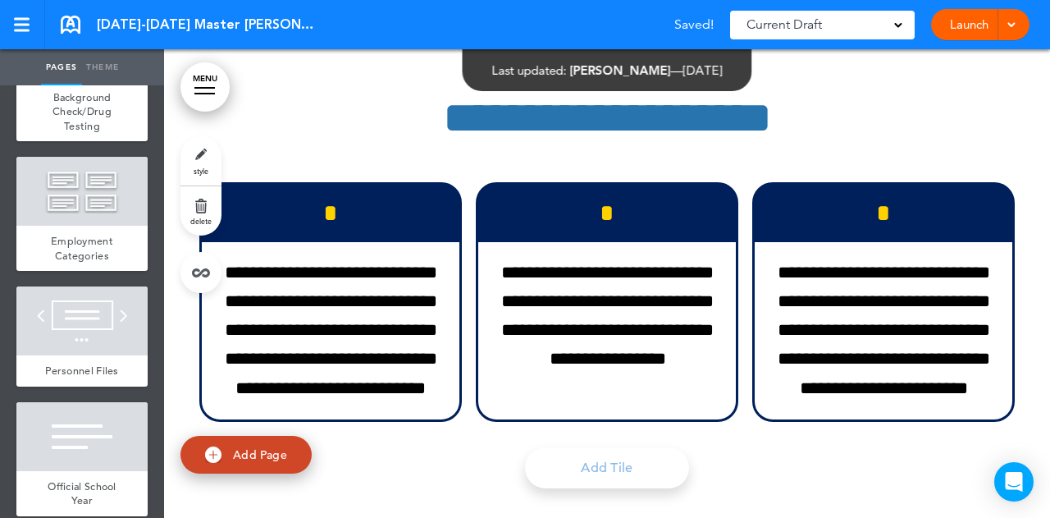
click at [435, 218] on h6 "*" at bounding box center [330, 213] width 225 height 25
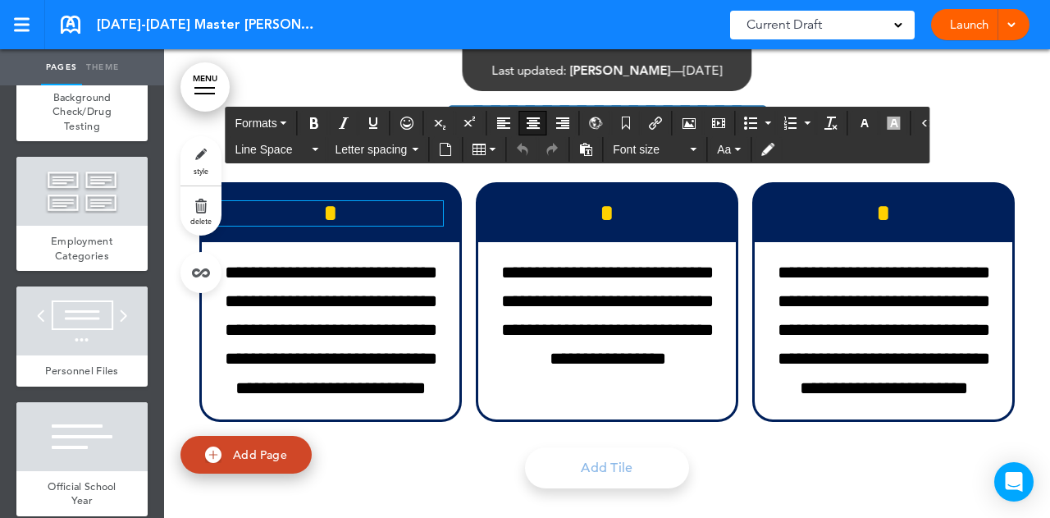
click at [888, 126] on icon "button" at bounding box center [894, 122] width 13 height 13
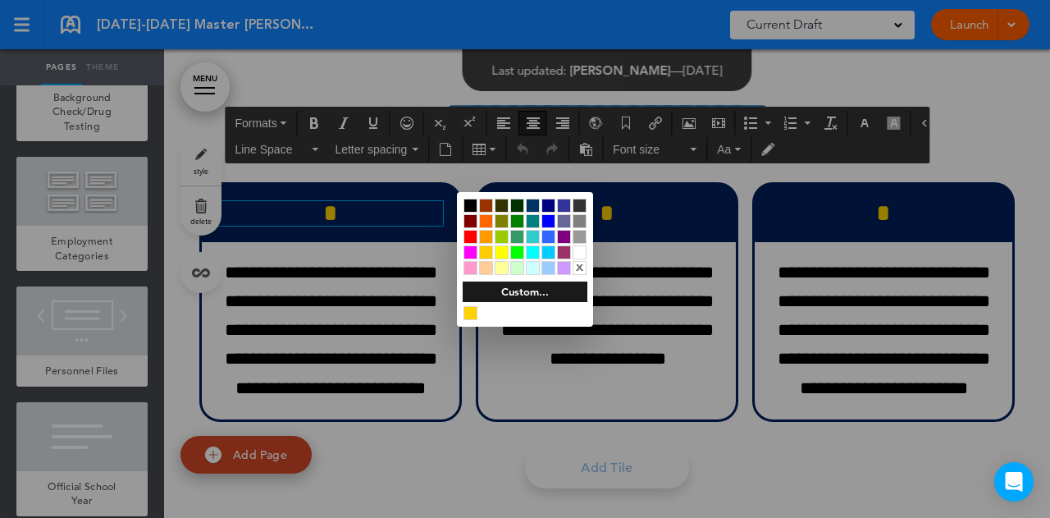
click at [401, 226] on div at bounding box center [525, 259] width 1050 height 518
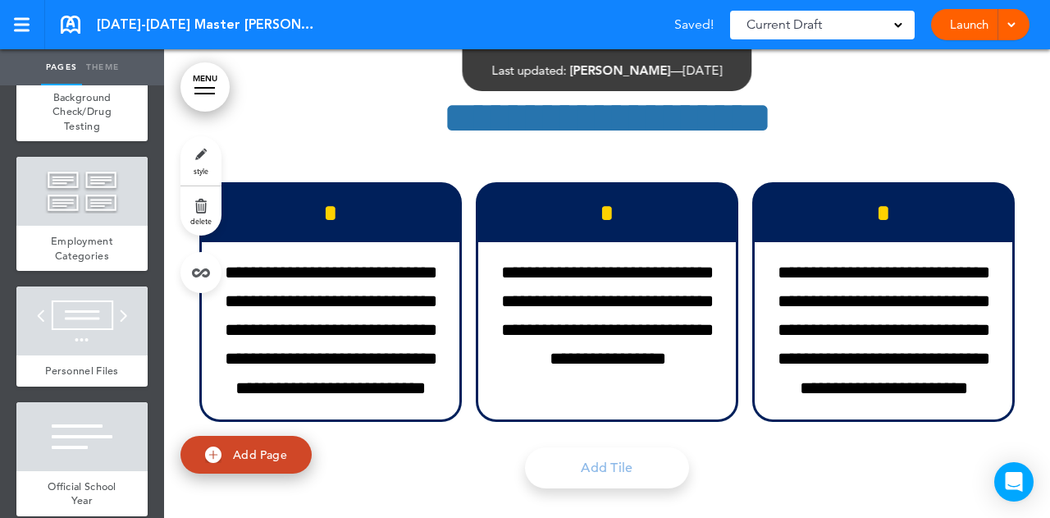
drag, startPoint x: 415, startPoint y: 221, endPoint x: 369, endPoint y: 224, distance: 46.0
click at [369, 224] on div "*" at bounding box center [331, 213] width 258 height 57
click at [418, 191] on div "*" at bounding box center [331, 213] width 258 height 57
click at [304, 201] on h6 "*" at bounding box center [330, 213] width 225 height 25
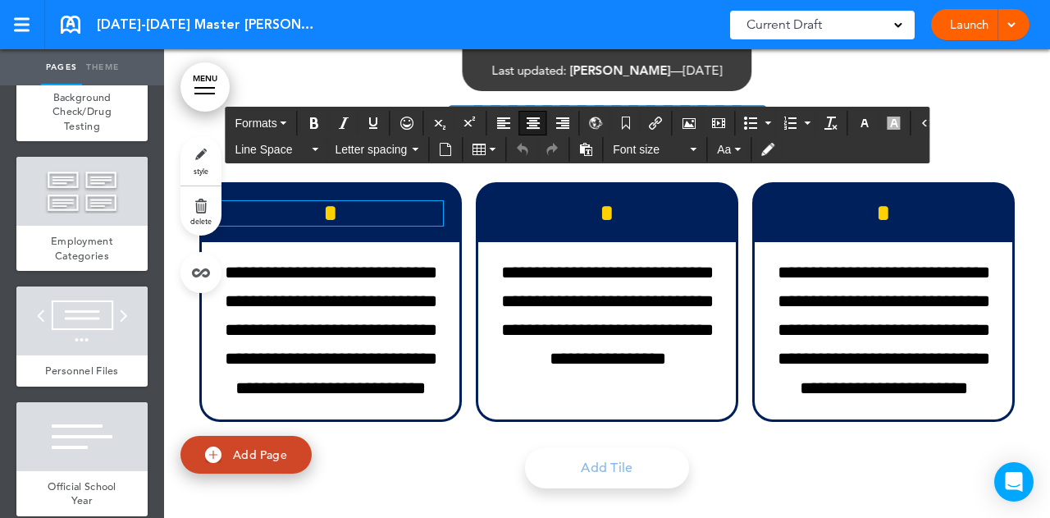
click at [858, 123] on icon "button" at bounding box center [864, 122] width 13 height 13
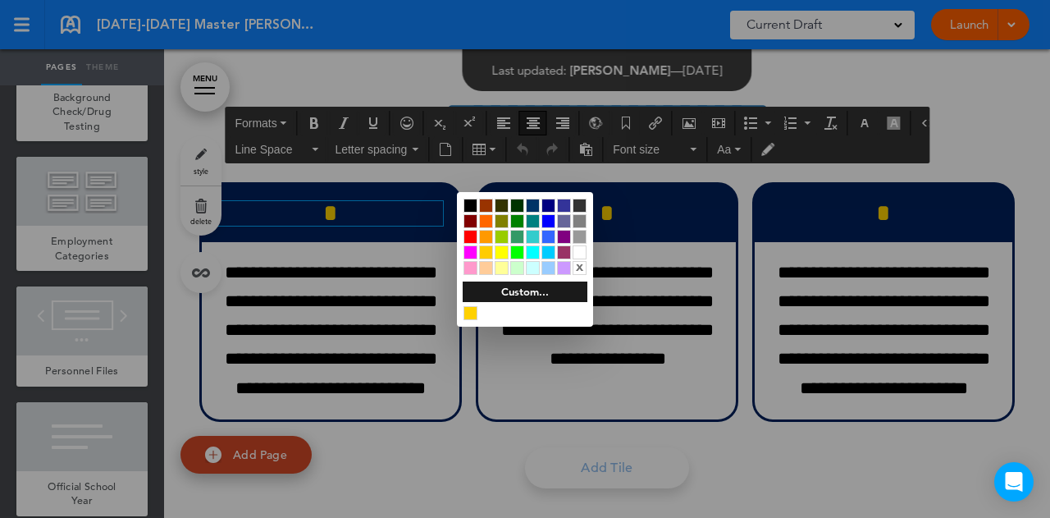
click at [879, 121] on div at bounding box center [525, 259] width 1050 height 518
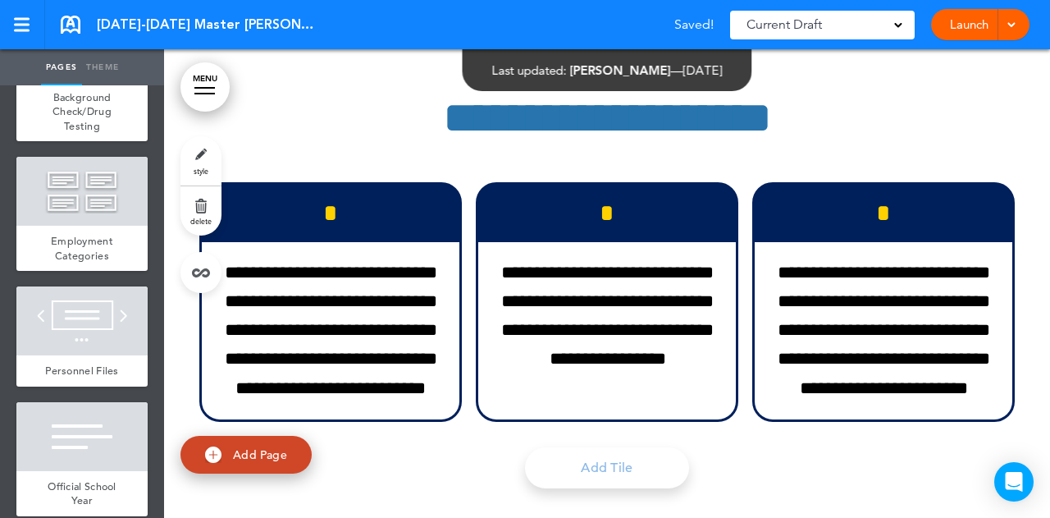
click at [395, 212] on h6 "*" at bounding box center [330, 213] width 225 height 25
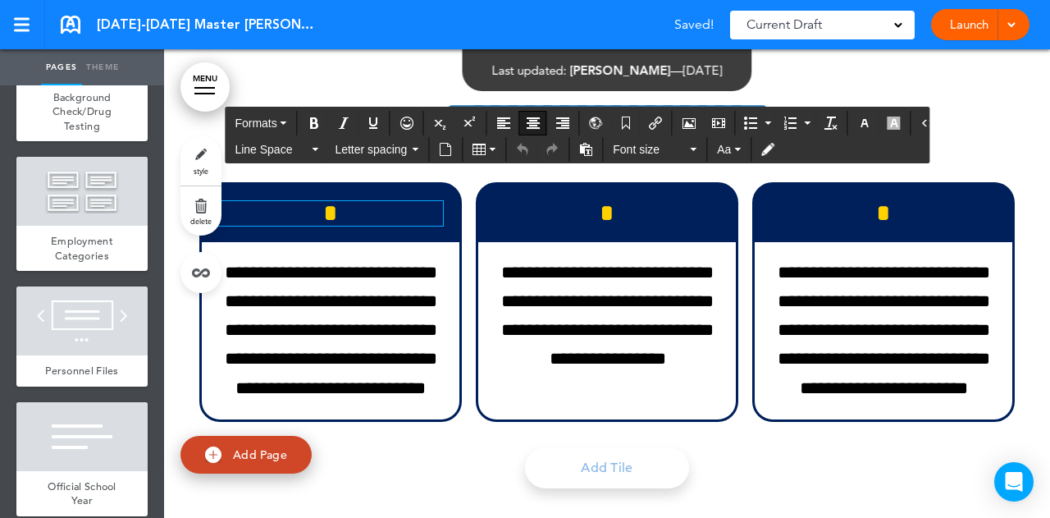
click at [888, 123] on icon "button" at bounding box center [894, 122] width 13 height 13
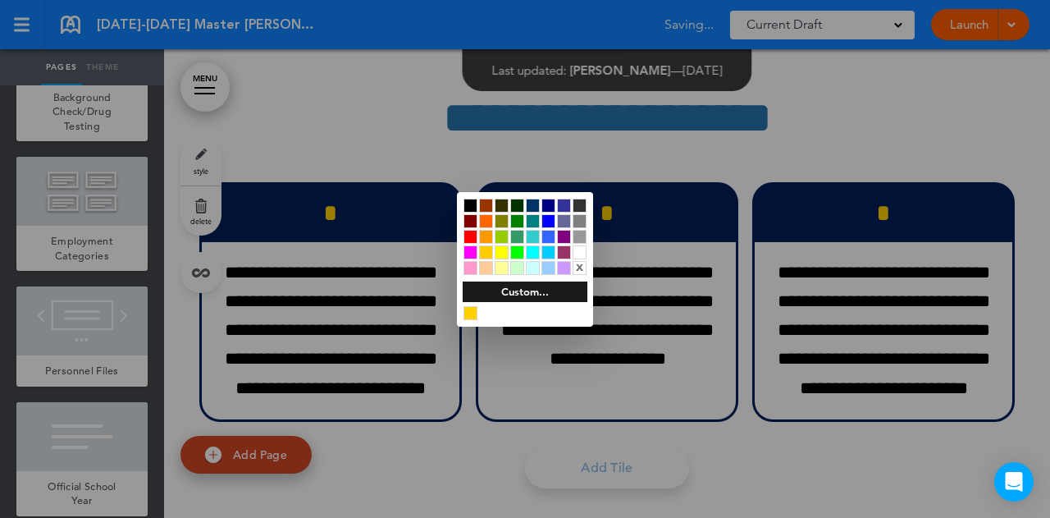
click at [512, 296] on div "Custom..." at bounding box center [525, 291] width 125 height 21
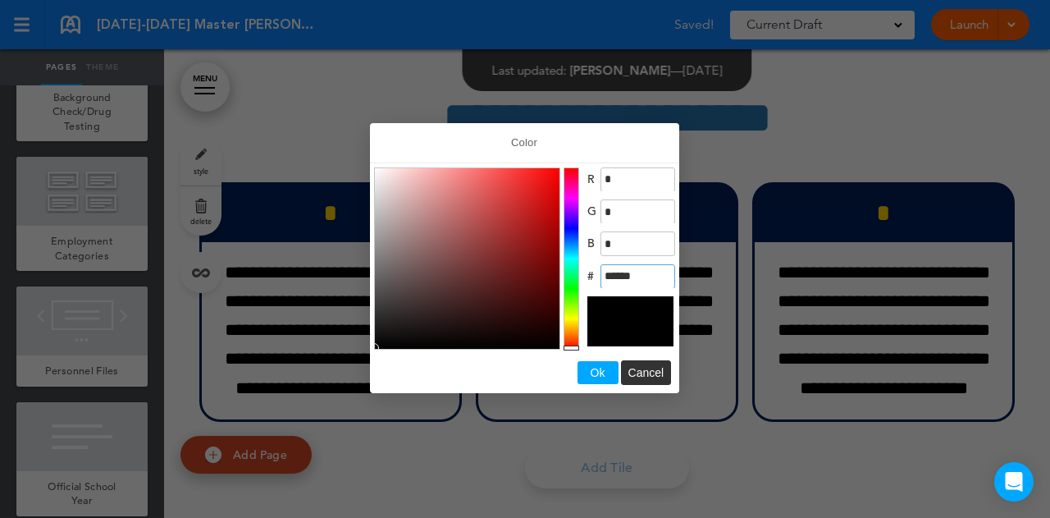
click at [566, 279] on div "R * G * B * # ******" at bounding box center [524, 257] width 309 height 189
paste input "Color"
drag, startPoint x: 637, startPoint y: 277, endPoint x: 558, endPoint y: 278, distance: 79.6
click at [558, 278] on div "R * G * B * # ******" at bounding box center [524, 257] width 309 height 189
drag, startPoint x: 635, startPoint y: 274, endPoint x: 585, endPoint y: 249, distance: 55.8
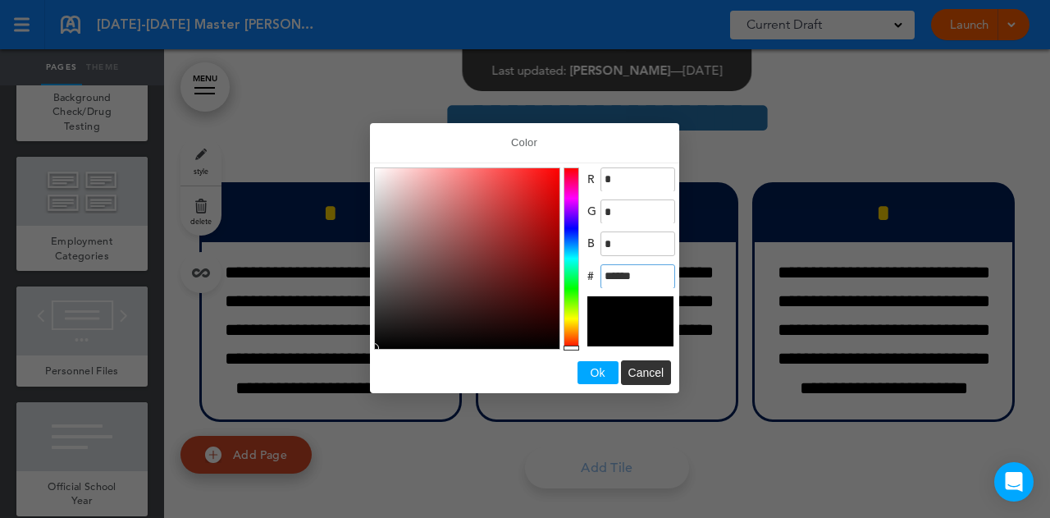
click at [552, 280] on div "R * G * B * # ******" at bounding box center [524, 257] width 309 height 189
paste input "Color"
type input "******"
click at [591, 373] on span "Ok" at bounding box center [598, 372] width 15 height 13
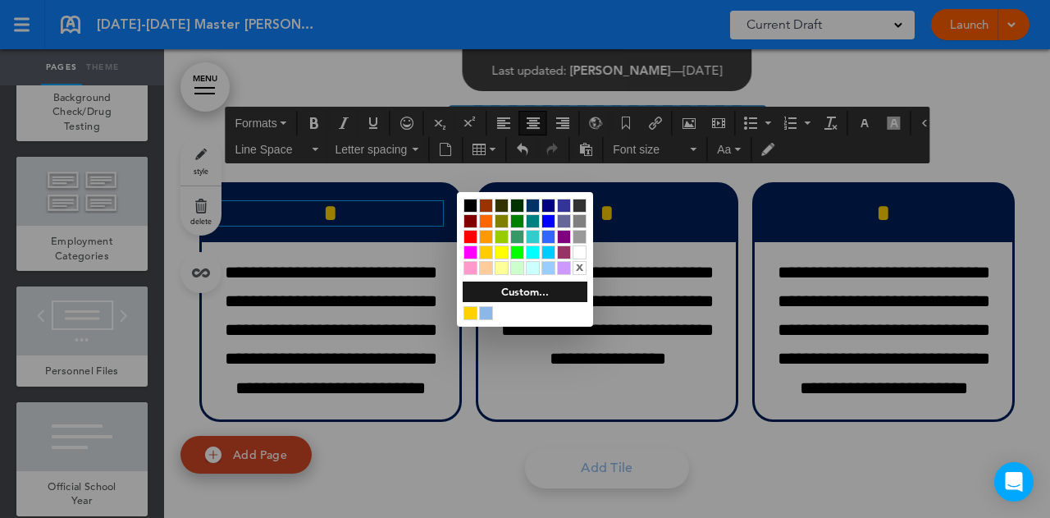
click at [491, 313] on div at bounding box center [486, 313] width 14 height 14
click at [393, 226] on div at bounding box center [525, 259] width 1050 height 518
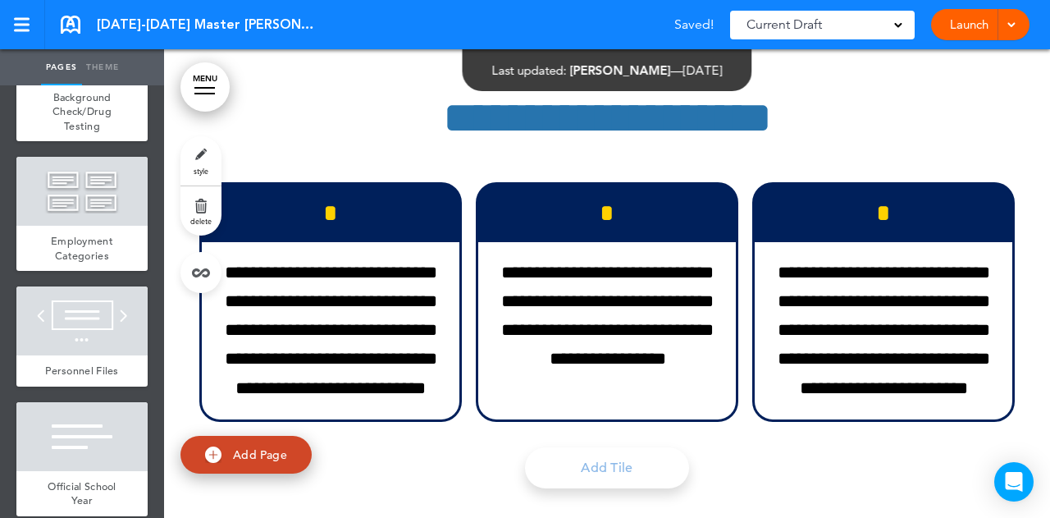
click at [406, 185] on div "* ﻿" at bounding box center [331, 213] width 258 height 57
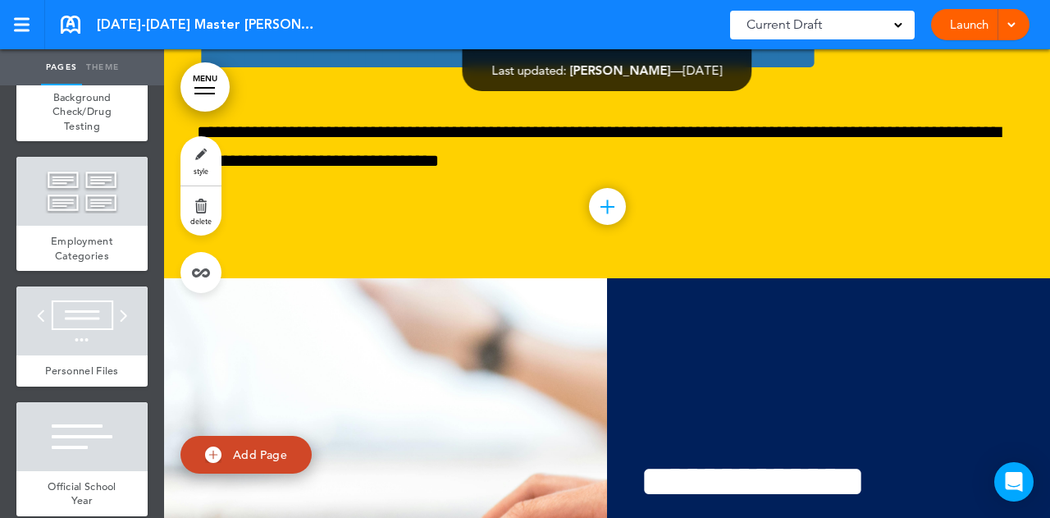
scroll to position [13360, 0]
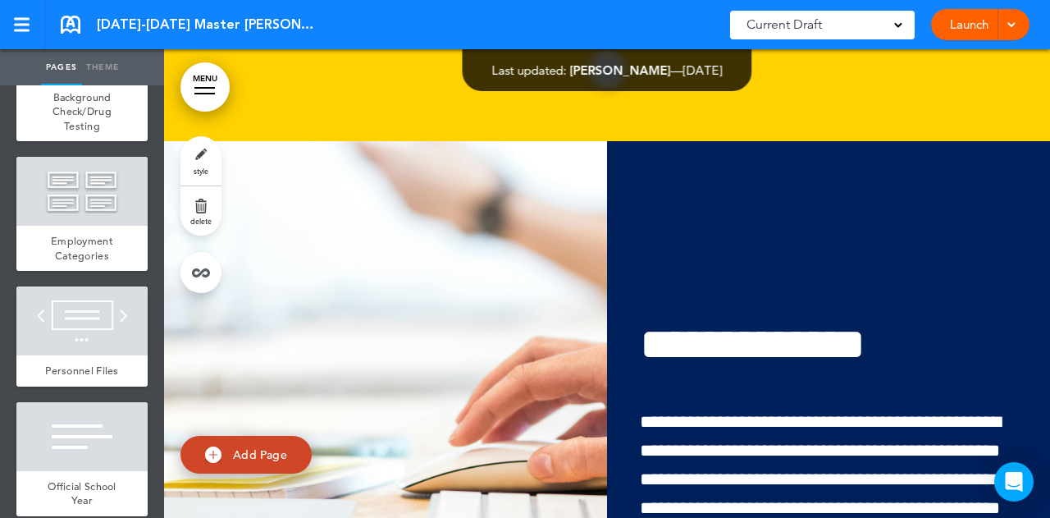
click at [803, 279] on div "**********" at bounding box center [828, 437] width 443 height 354
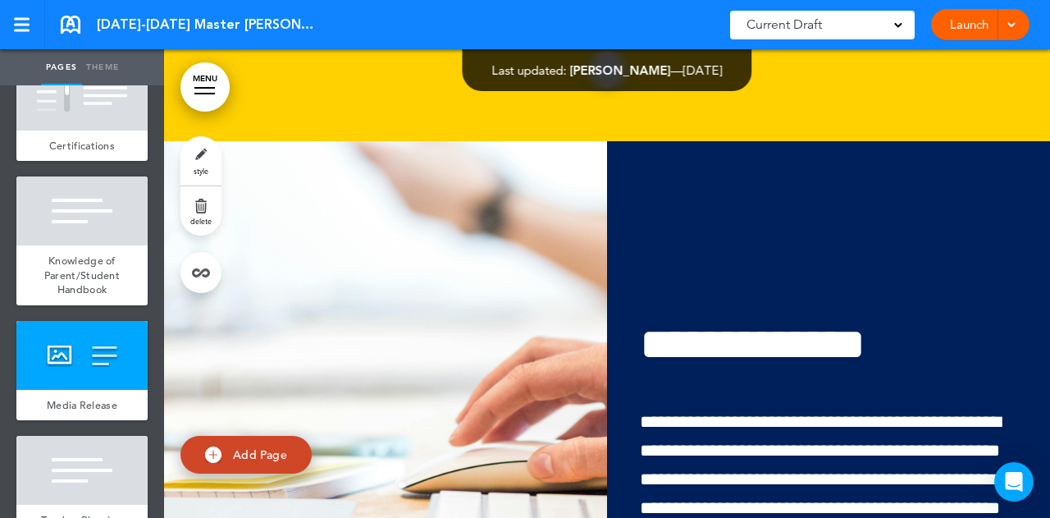
scroll to position [2637, 0]
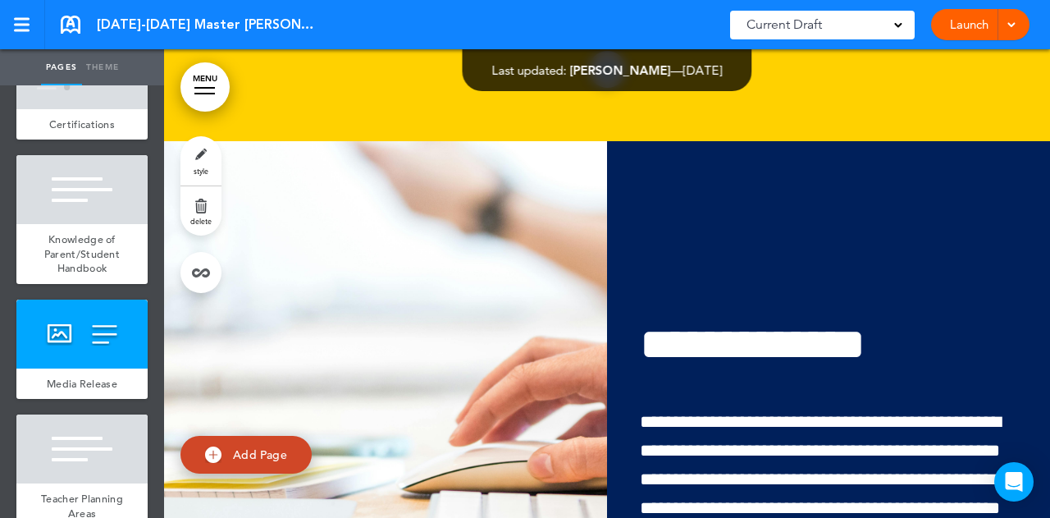
click at [190, 159] on link "style" at bounding box center [200, 160] width 41 height 49
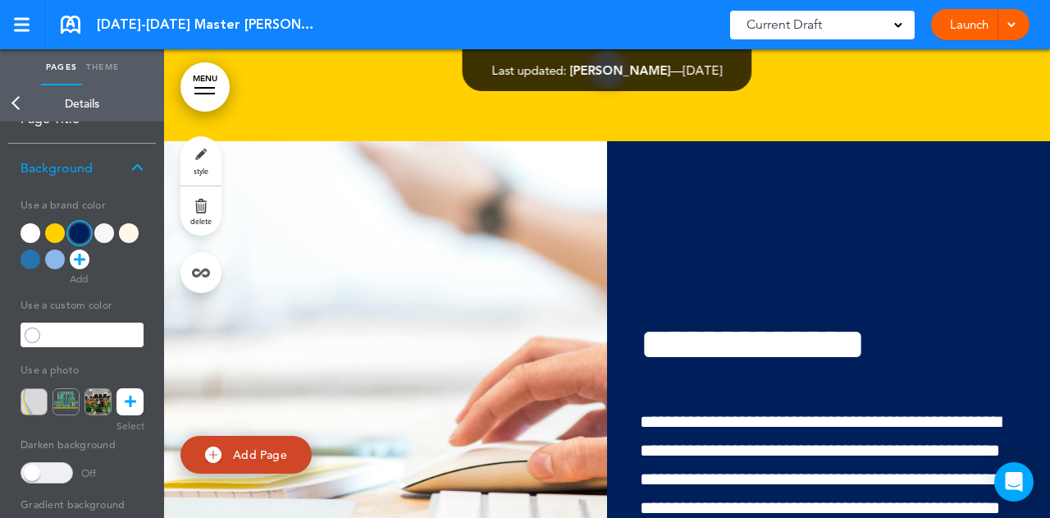
click at [57, 256] on div at bounding box center [55, 259] width 20 height 20
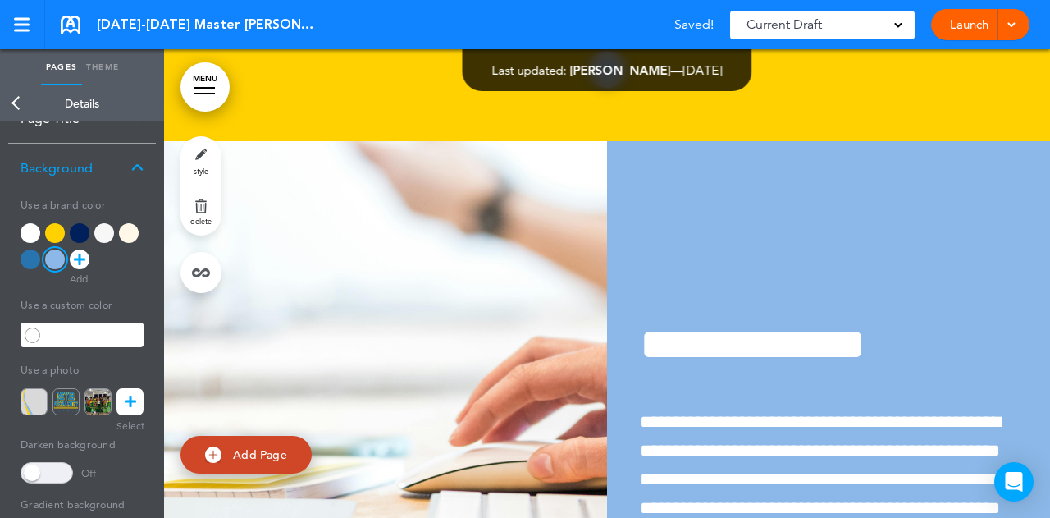
click at [15, 105] on link "Back" at bounding box center [16, 103] width 33 height 36
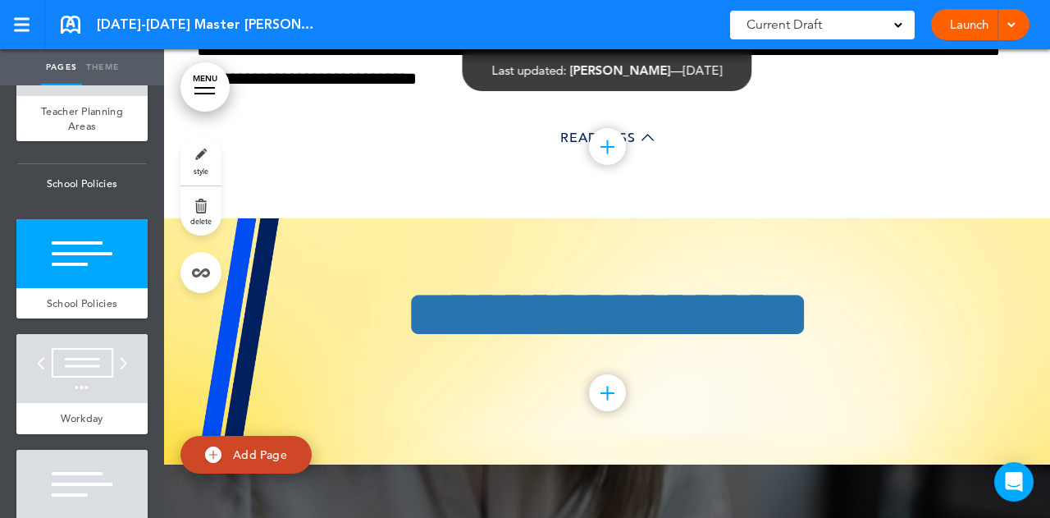
scroll to position [3048, 0]
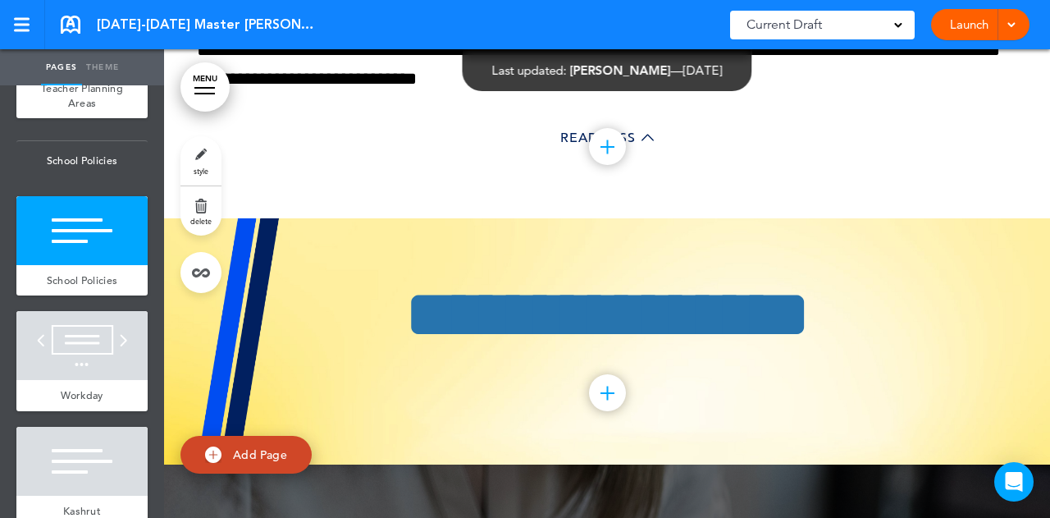
click at [92, 296] on div "School Policies" at bounding box center [81, 280] width 131 height 31
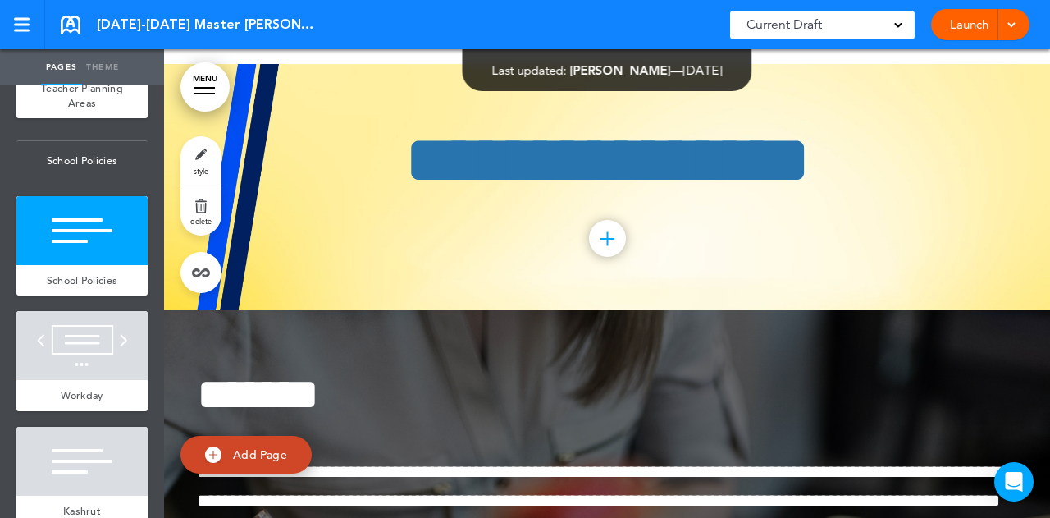
scroll to position [14584, 0]
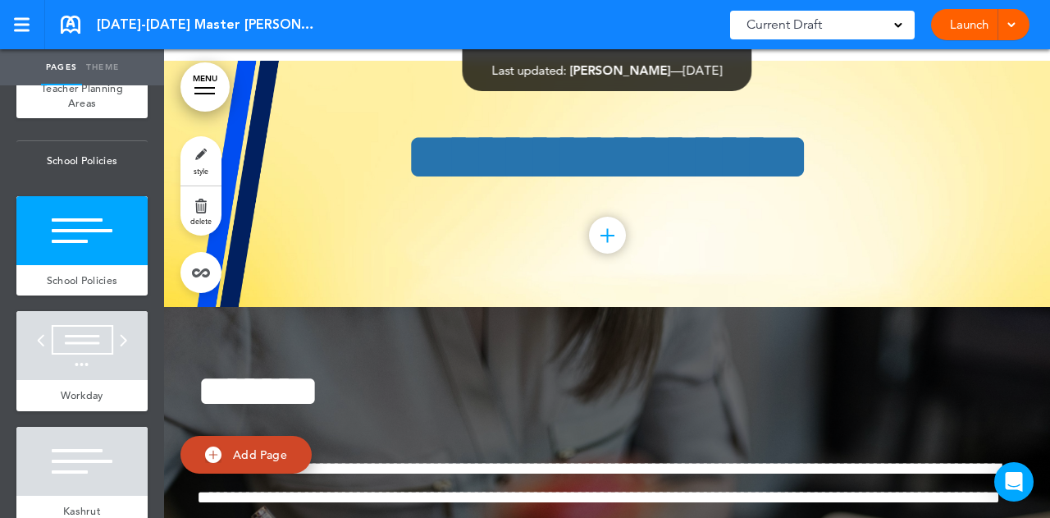
click at [196, 146] on link "style" at bounding box center [200, 160] width 41 height 49
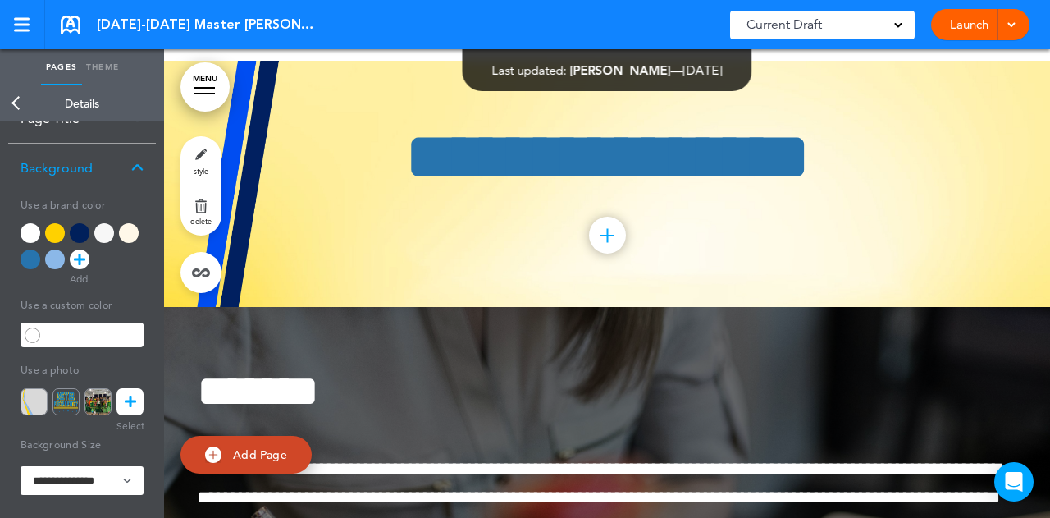
click at [26, 395] on img at bounding box center [34, 401] width 27 height 27
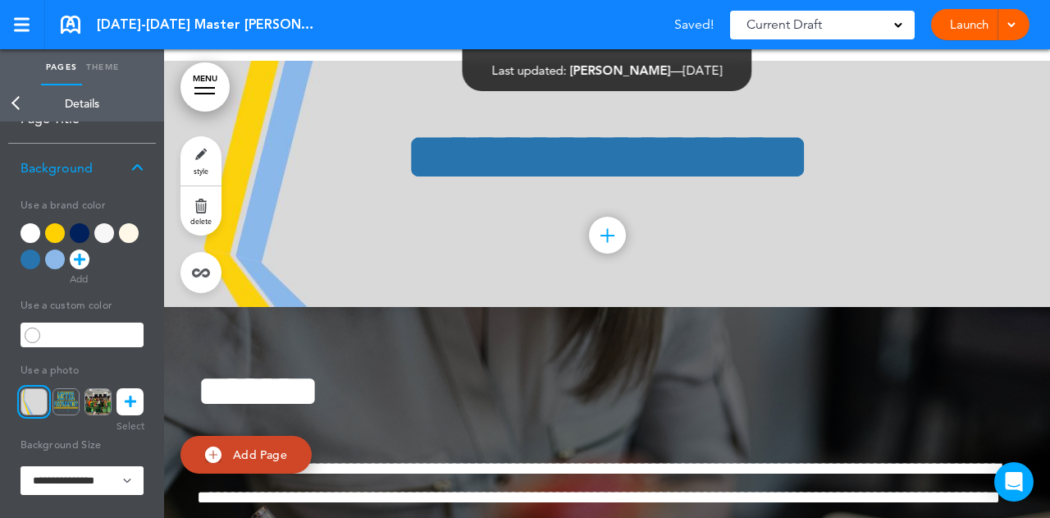
click at [17, 105] on link "Back" at bounding box center [16, 103] width 33 height 36
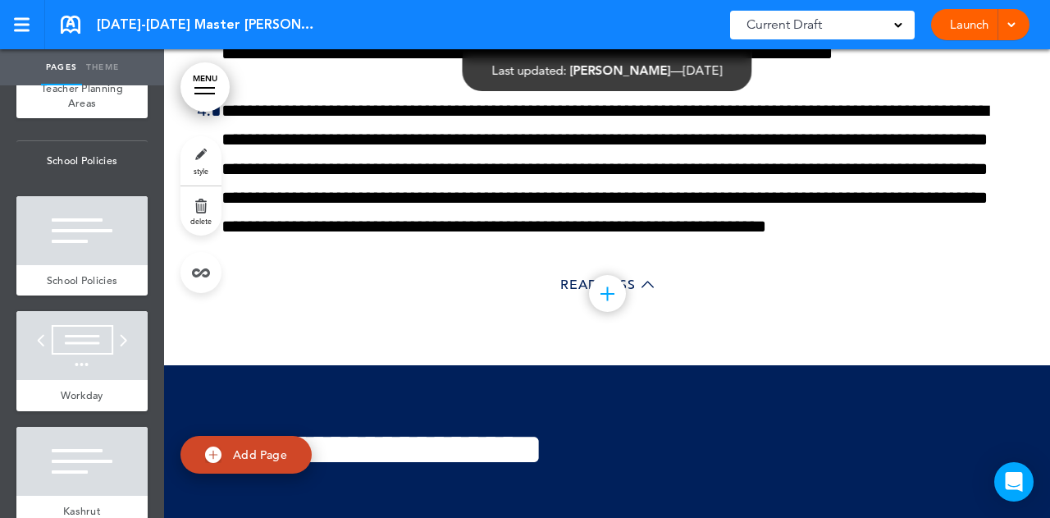
scroll to position [19836, 0]
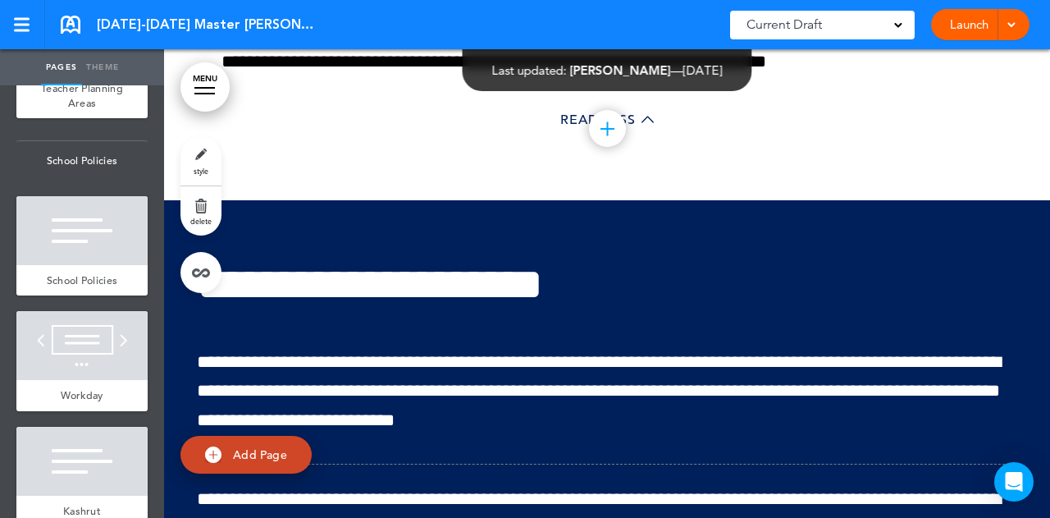
click at [668, 200] on div "**********" at bounding box center [607, 491] width 820 height 582
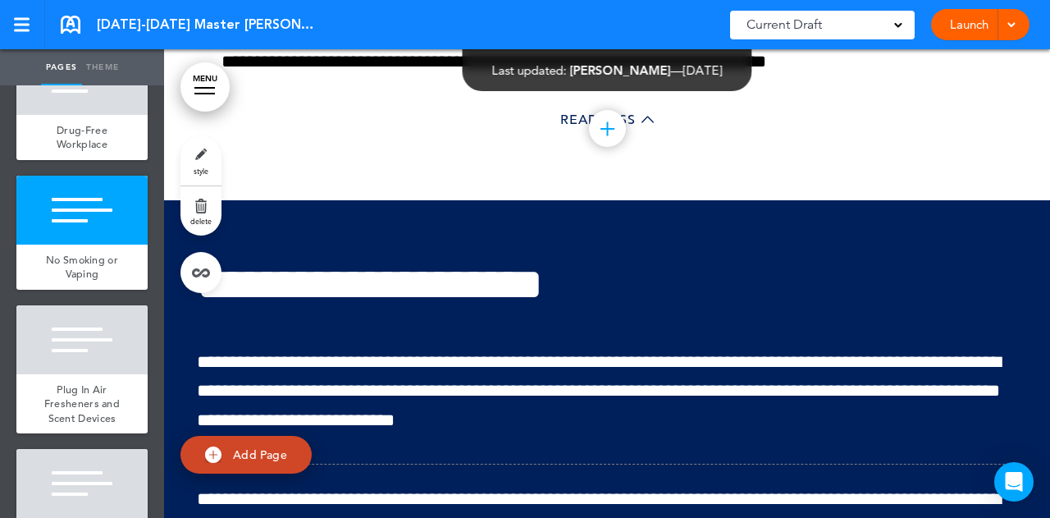
scroll to position [3950, 0]
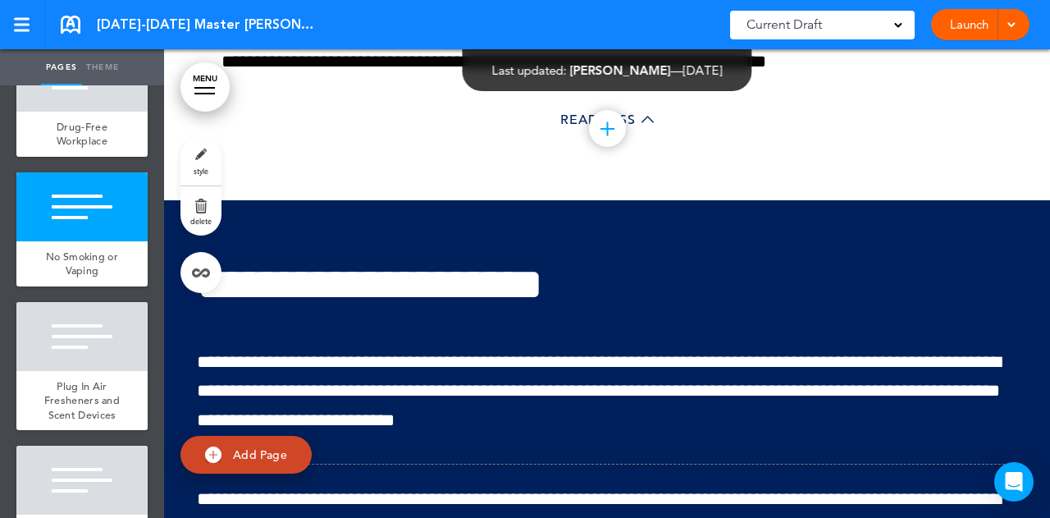
click at [208, 167] on link "style" at bounding box center [200, 160] width 41 height 49
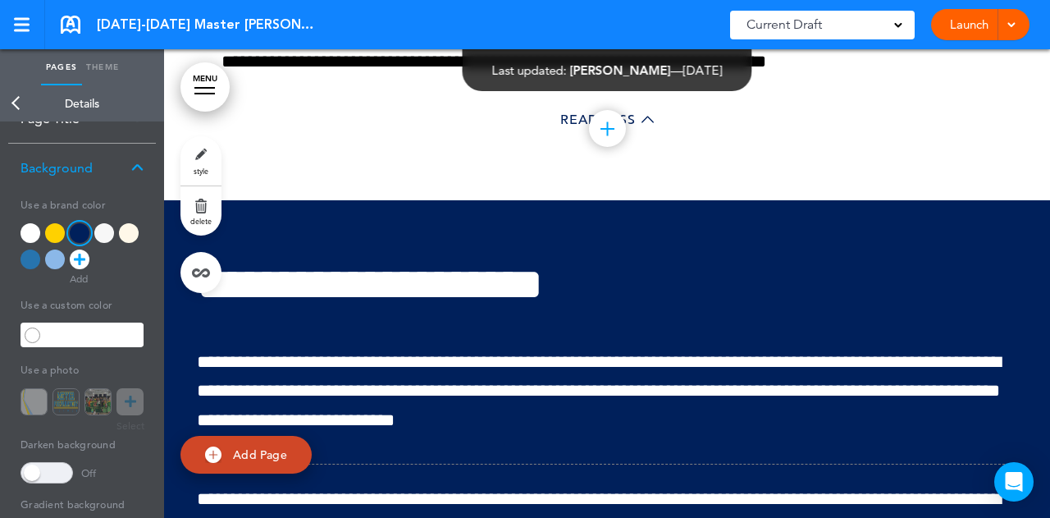
click at [25, 253] on div at bounding box center [31, 259] width 20 height 20
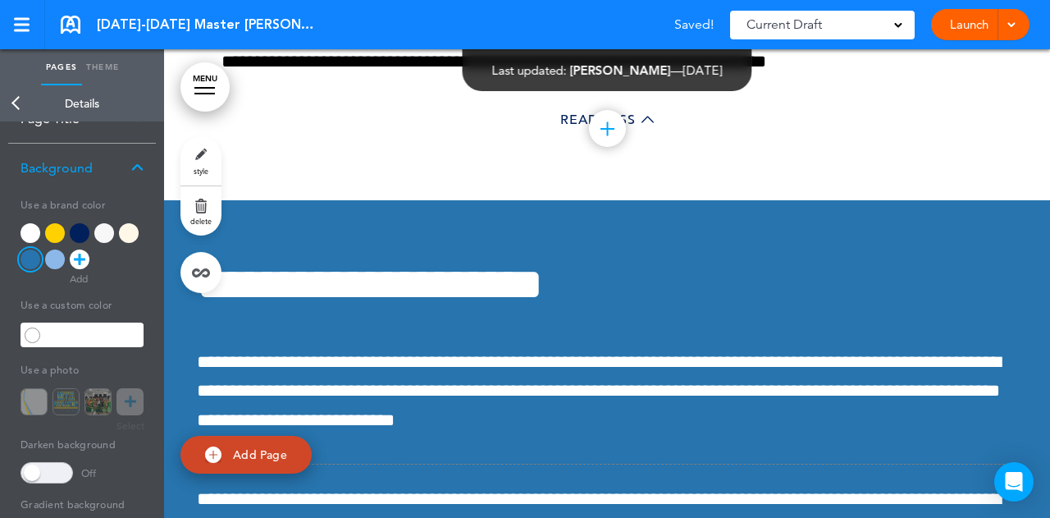
click at [11, 107] on link "Back" at bounding box center [16, 103] width 33 height 36
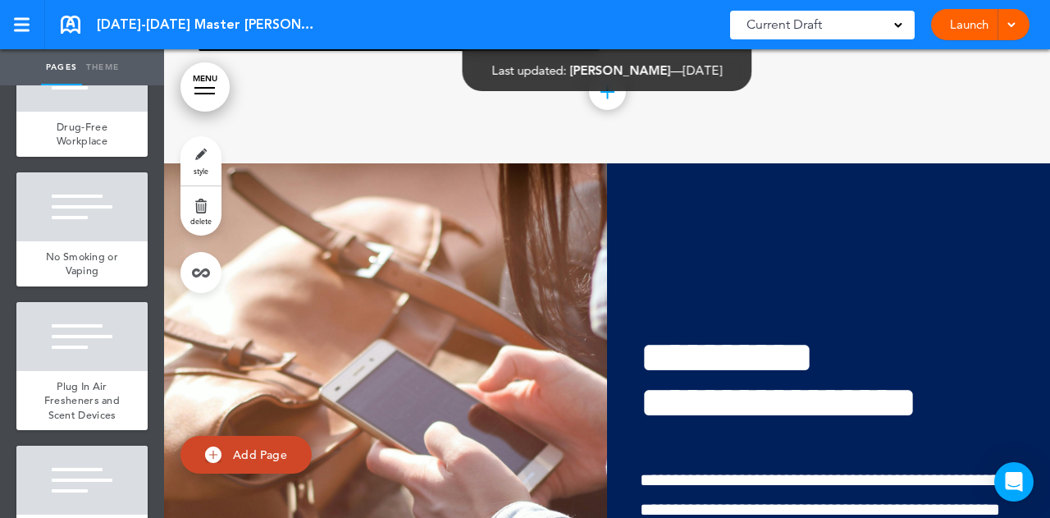
scroll to position [22953, 0]
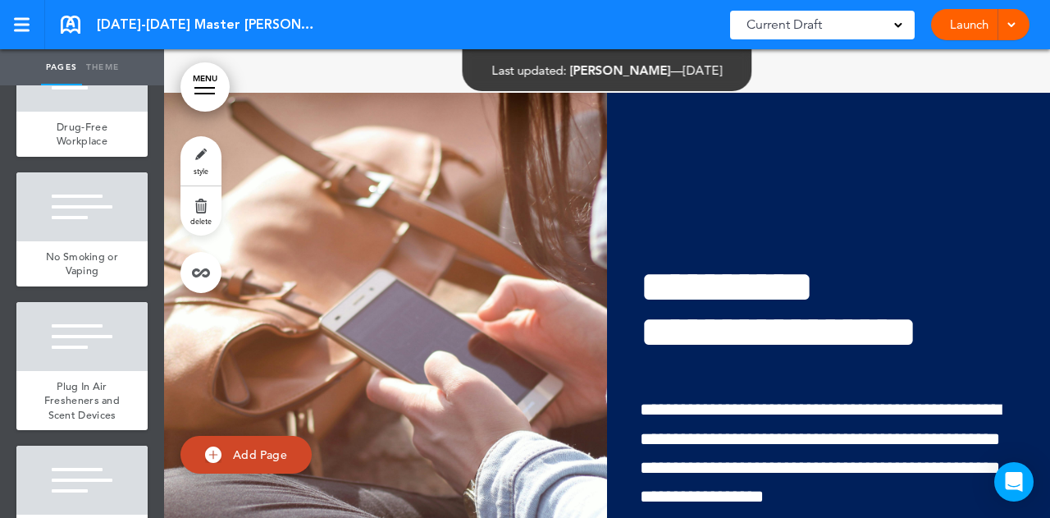
click at [842, 203] on div "**********" at bounding box center [828, 388] width 443 height 370
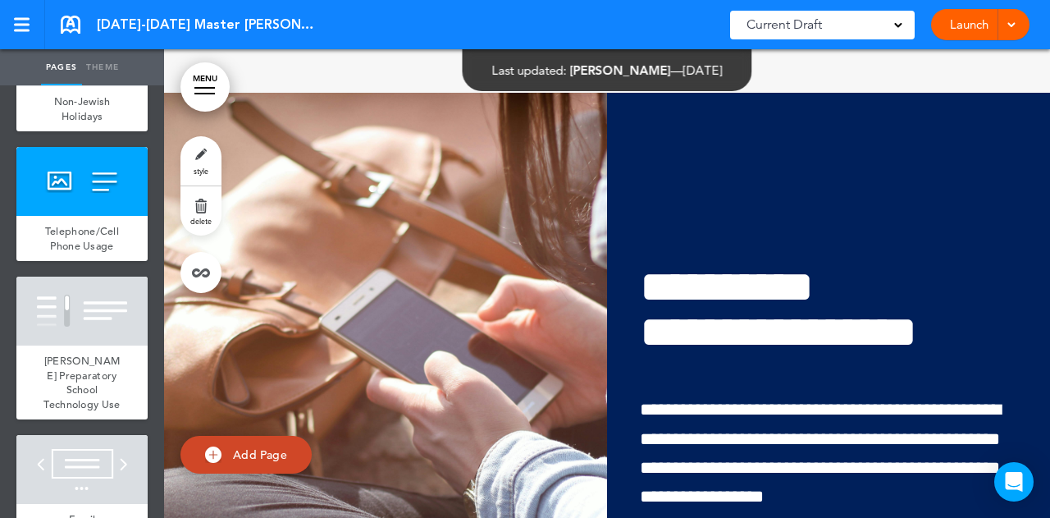
scroll to position [4770, 0]
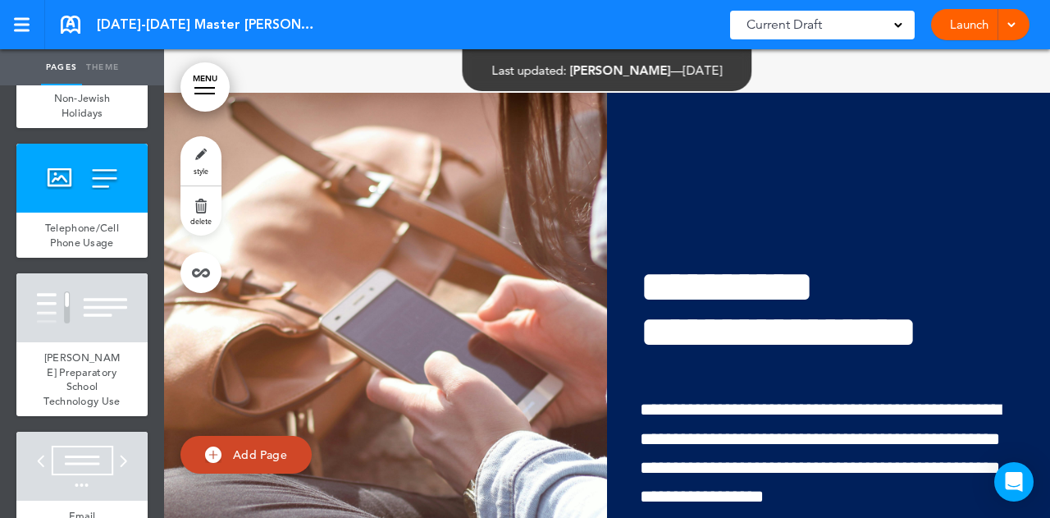
click at [199, 164] on link "style" at bounding box center [200, 160] width 41 height 49
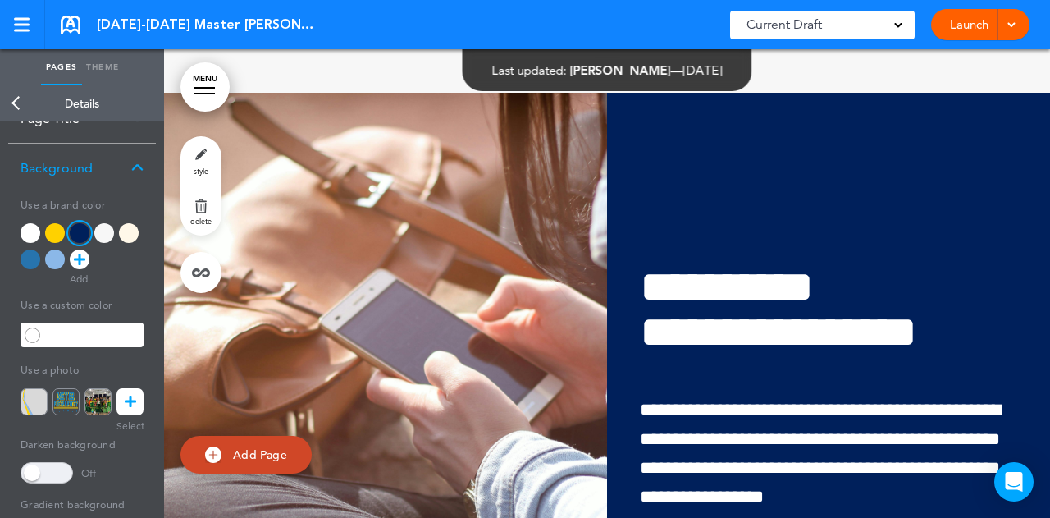
click at [48, 253] on div at bounding box center [55, 259] width 20 height 20
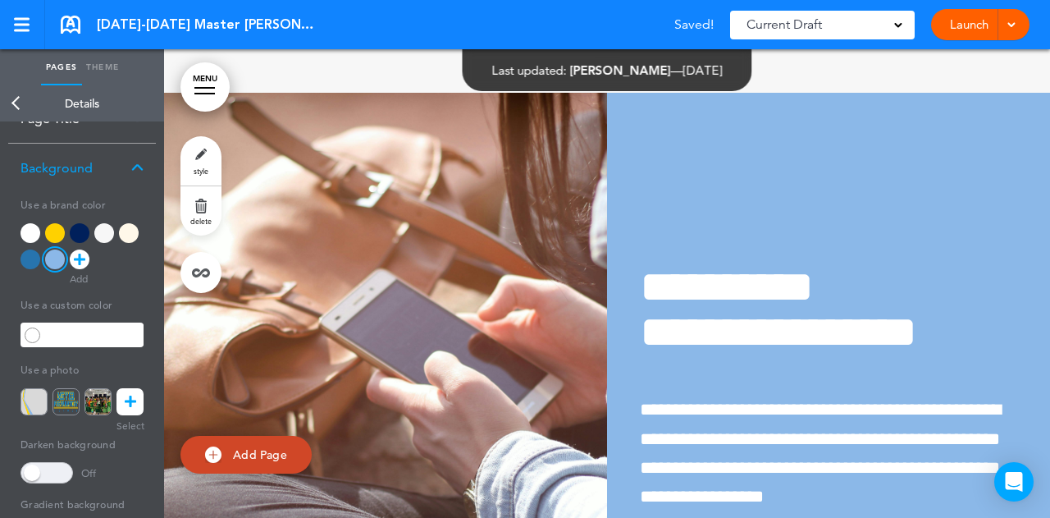
click at [16, 99] on link "Back" at bounding box center [16, 103] width 33 height 36
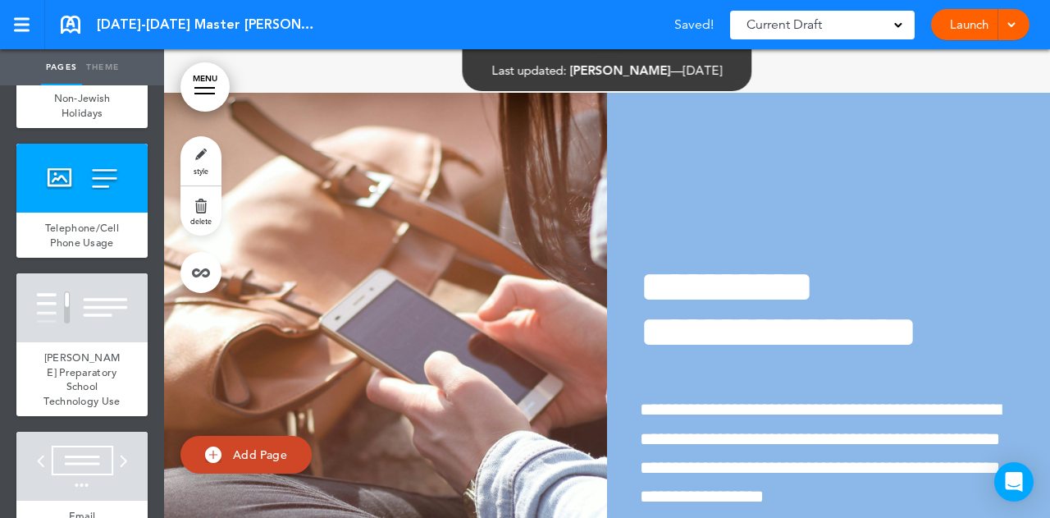
scroll to position [4934, 0]
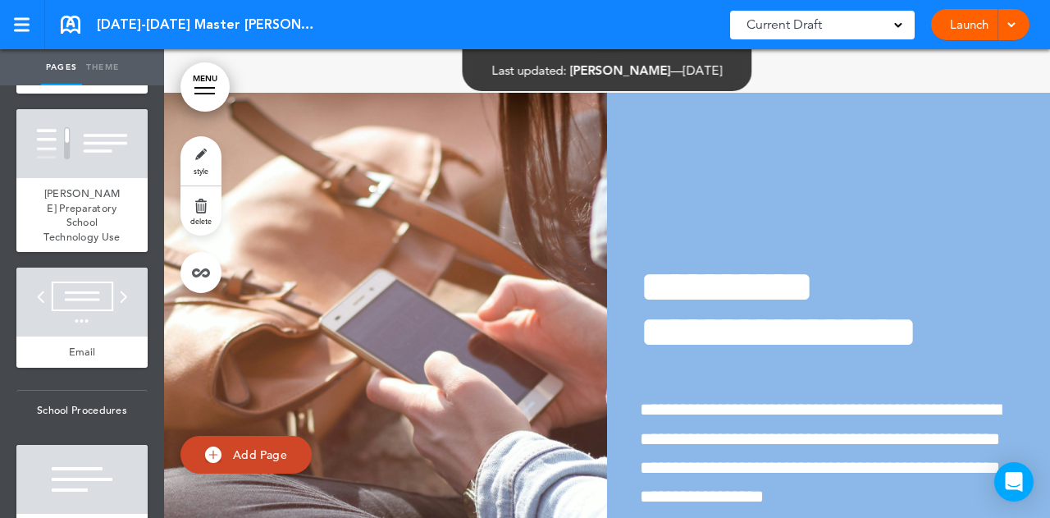
click at [750, 203] on div "**********" at bounding box center [828, 388] width 443 height 370
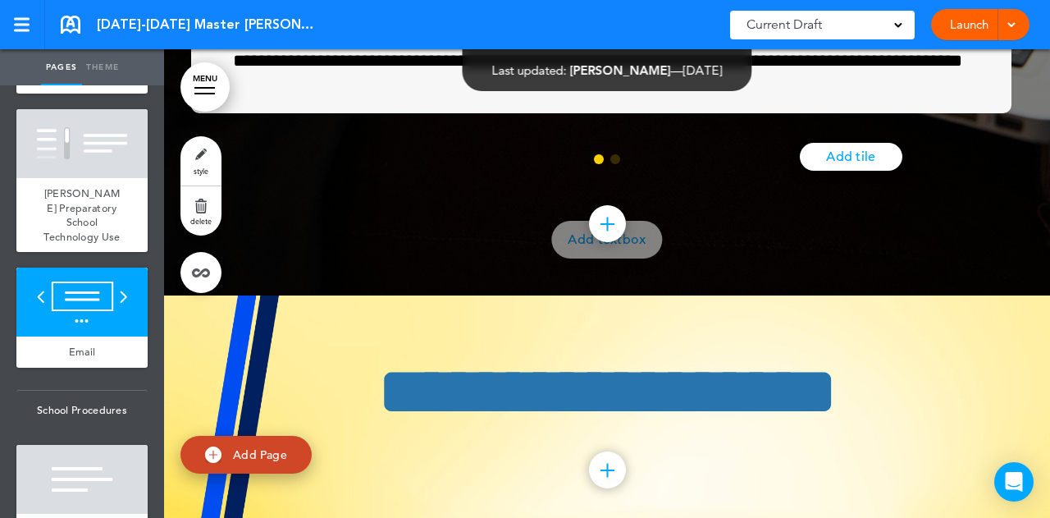
scroll to position [25907, 0]
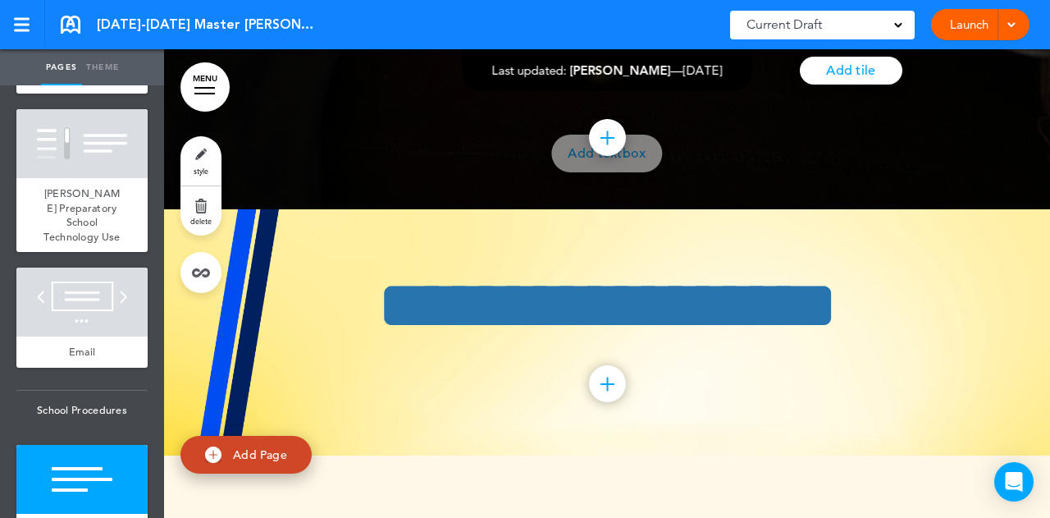
click at [285, 296] on h1 "**********" at bounding box center [607, 306] width 820 height 70
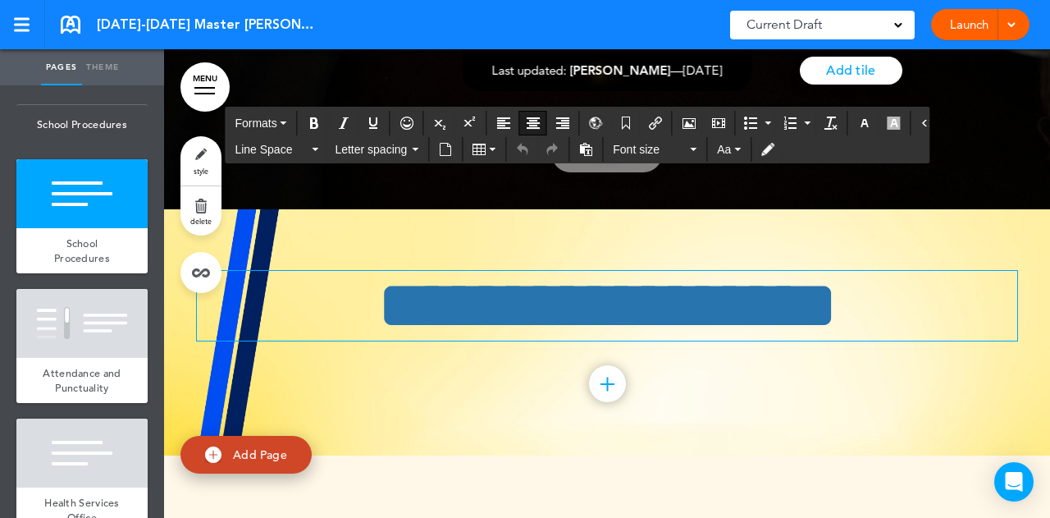
scroll to position [5263, 0]
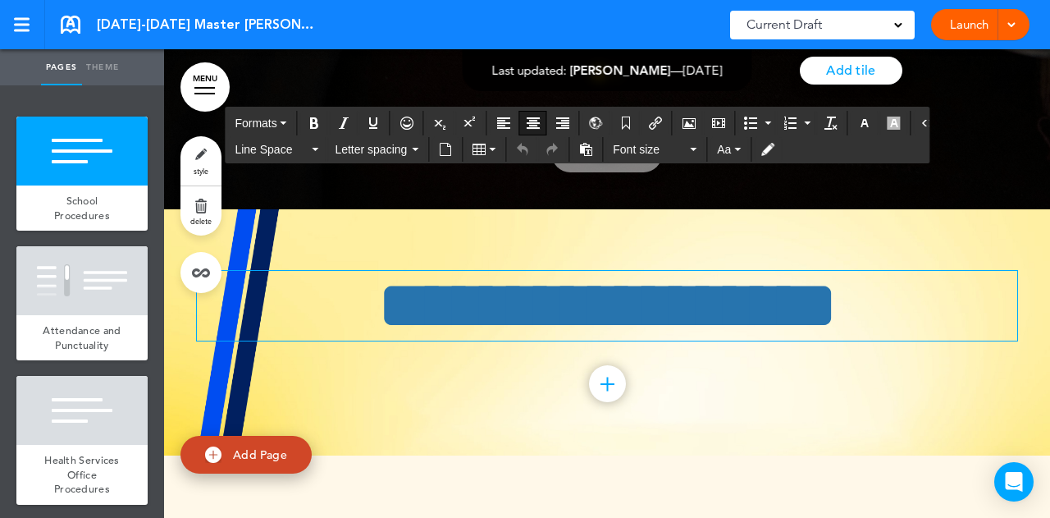
click at [200, 171] on span "style" at bounding box center [201, 171] width 15 height 10
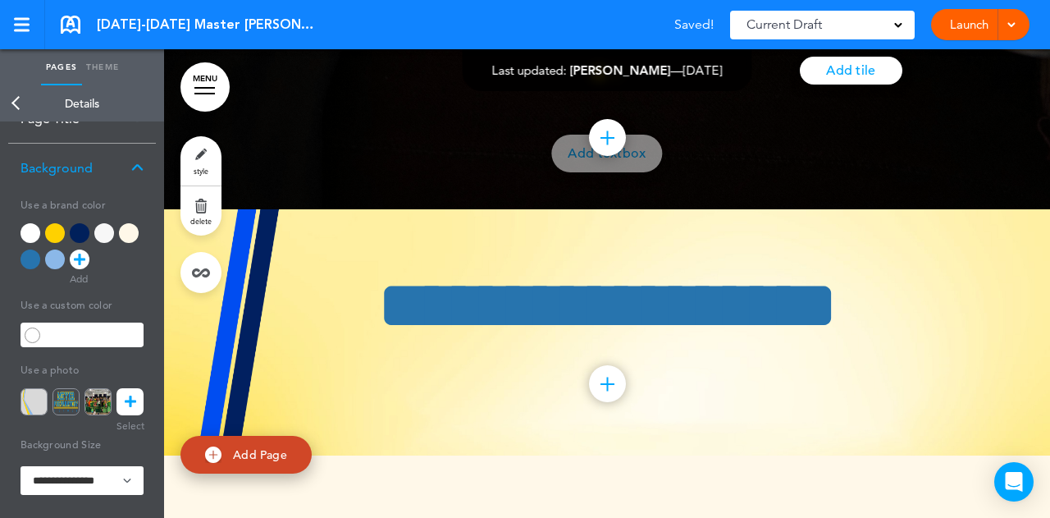
click at [34, 395] on img at bounding box center [34, 401] width 27 height 27
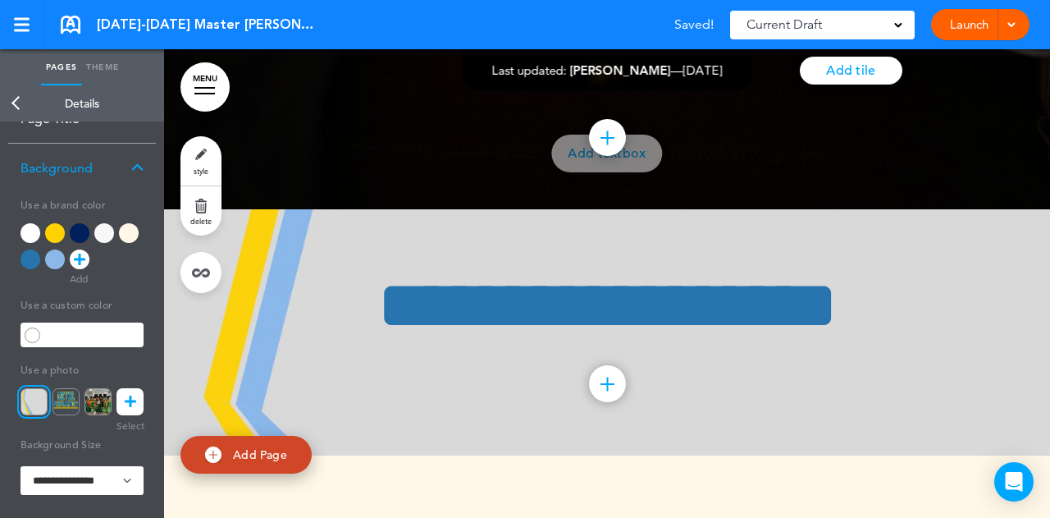
click at [11, 100] on link "Back" at bounding box center [16, 103] width 33 height 36
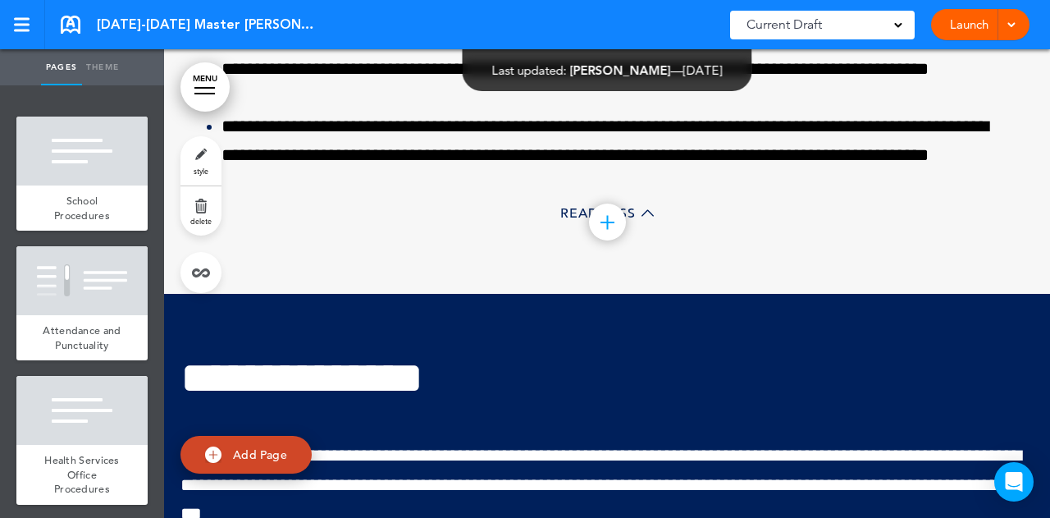
scroll to position [30994, 0]
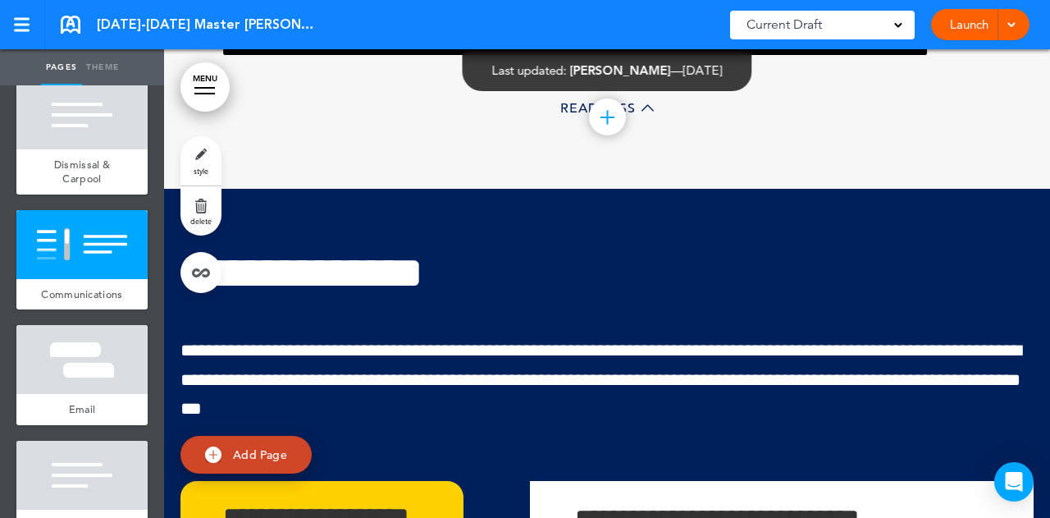
scroll to position [6329, 0]
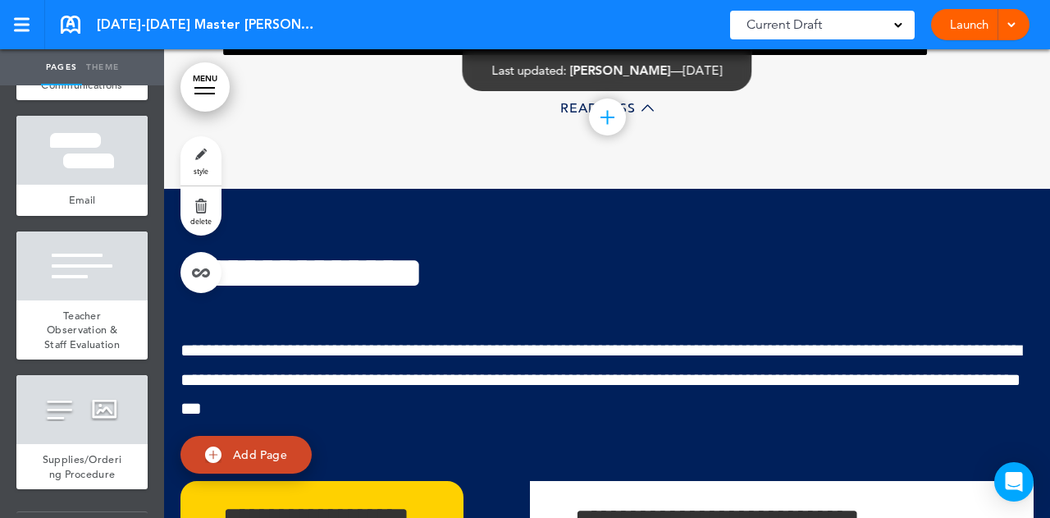
click at [206, 162] on link "style" at bounding box center [200, 160] width 41 height 49
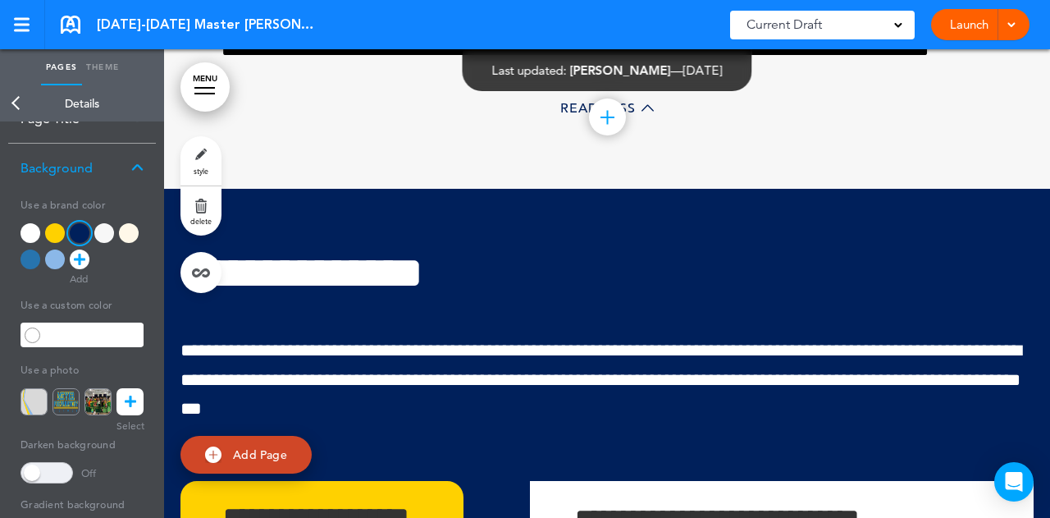
click at [35, 253] on div at bounding box center [31, 259] width 20 height 20
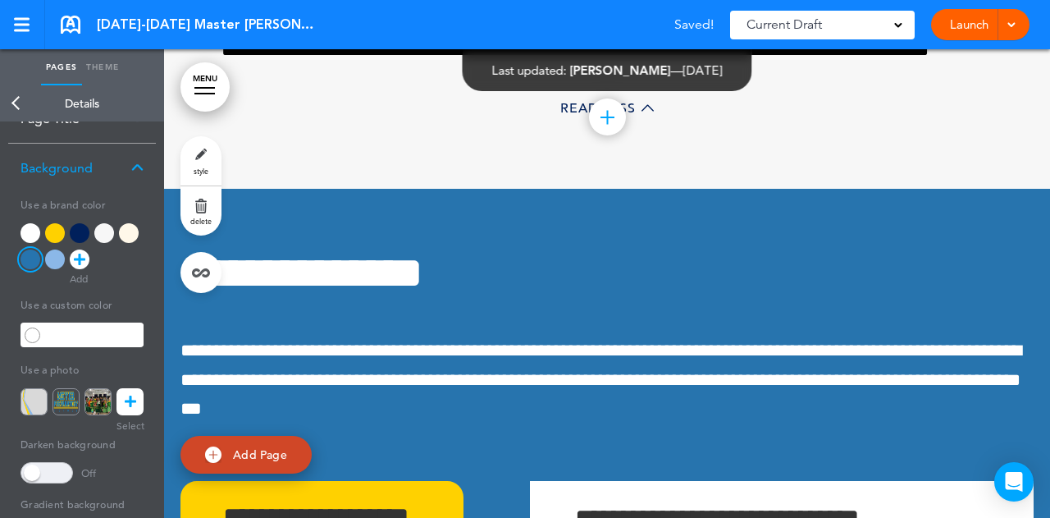
click at [16, 98] on link "Back" at bounding box center [16, 103] width 33 height 36
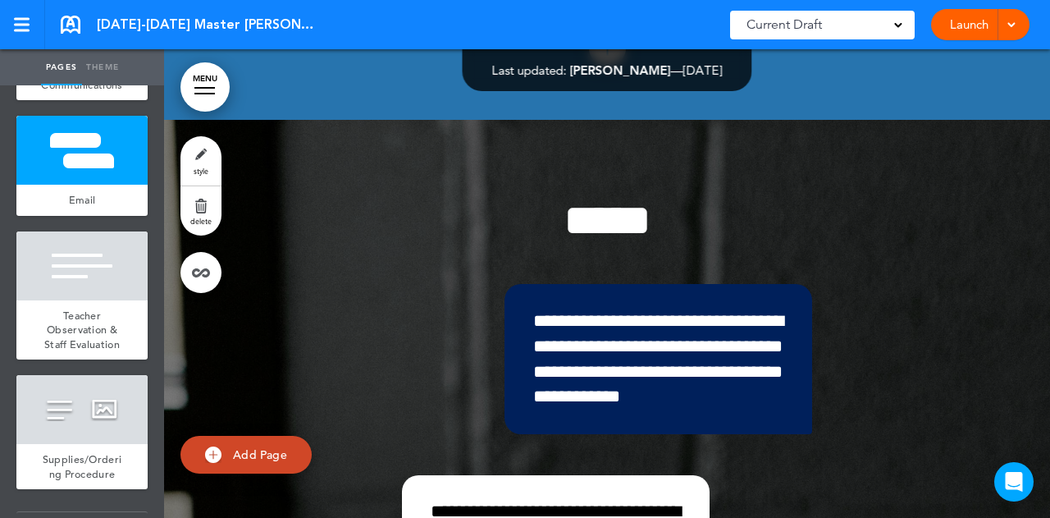
scroll to position [32143, 0]
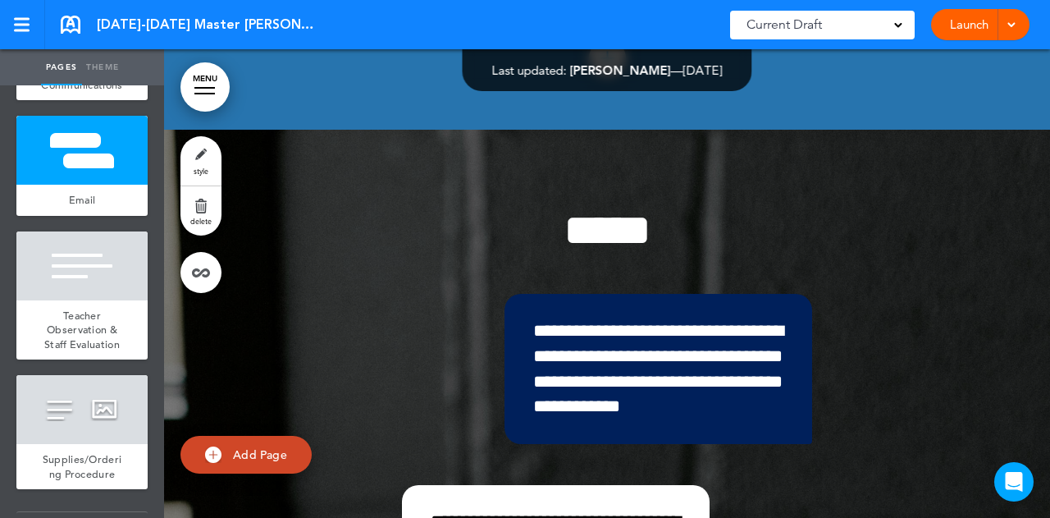
click at [729, 322] on span "**********" at bounding box center [658, 369] width 250 height 94
click at [725, 294] on div "**********" at bounding box center [659, 369] width 308 height 150
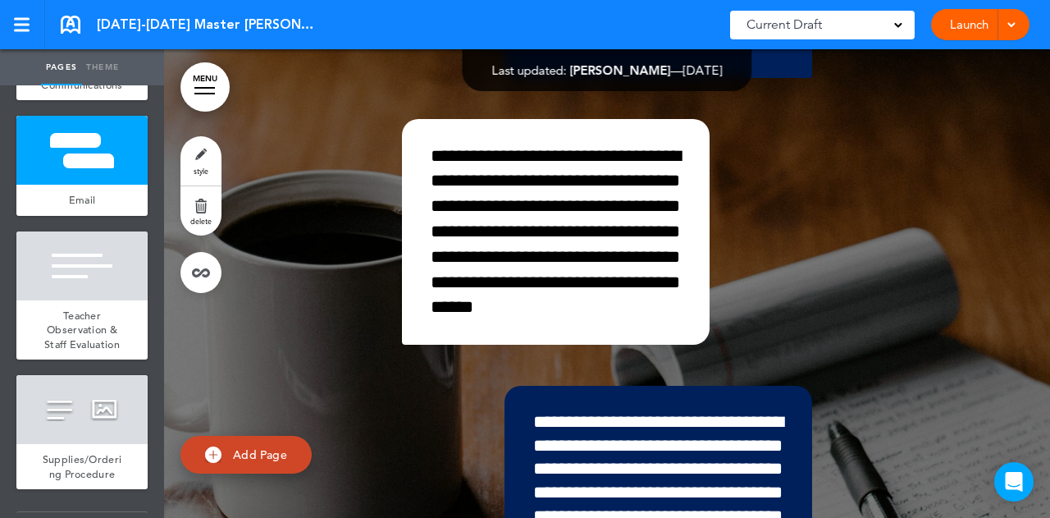
scroll to position [32635, 0]
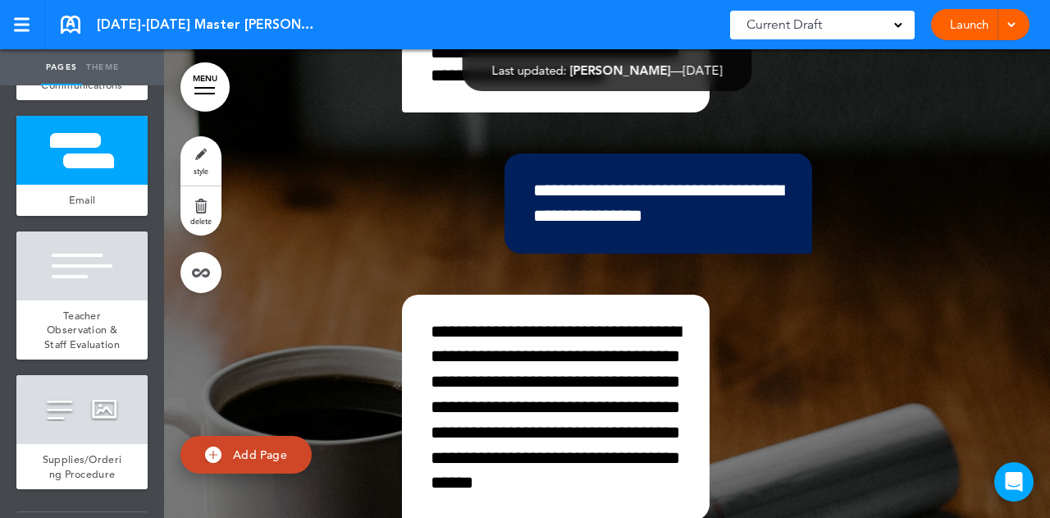
click at [703, 160] on div "**********" at bounding box center [659, 203] width 308 height 100
click at [101, 66] on link "Theme" at bounding box center [102, 67] width 41 height 36
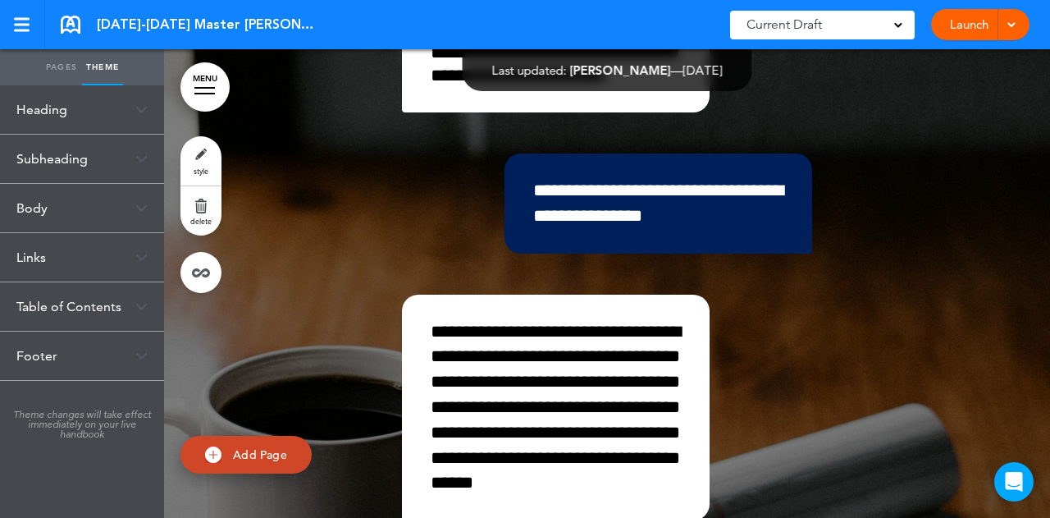
click at [62, 72] on link "Pages" at bounding box center [61, 67] width 41 height 36
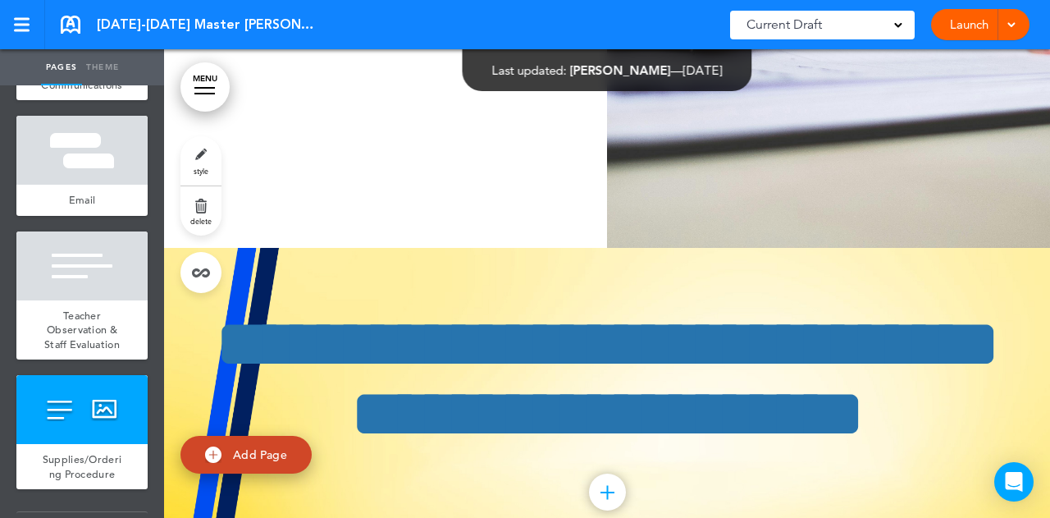
scroll to position [35342, 0]
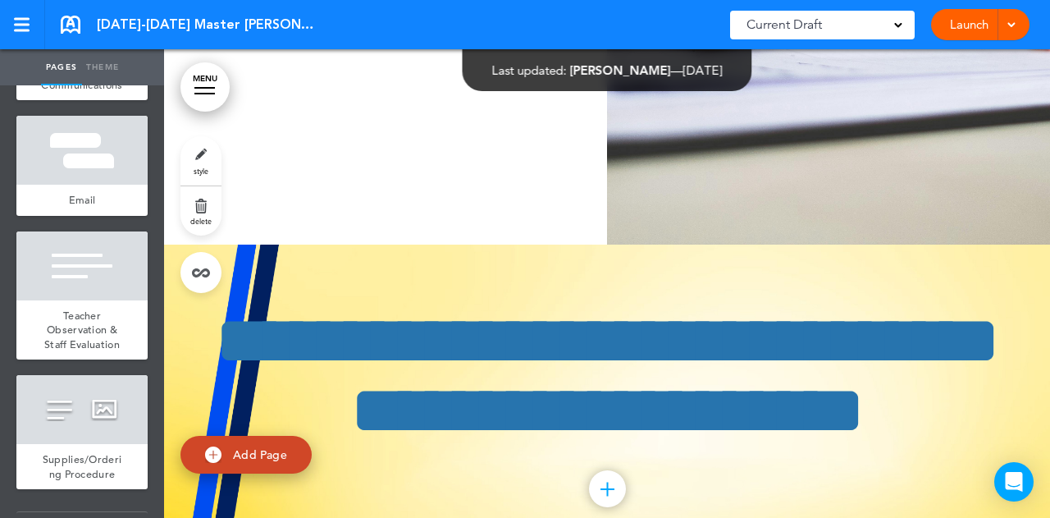
click at [370, 244] on div "**********" at bounding box center [607, 402] width 820 height 316
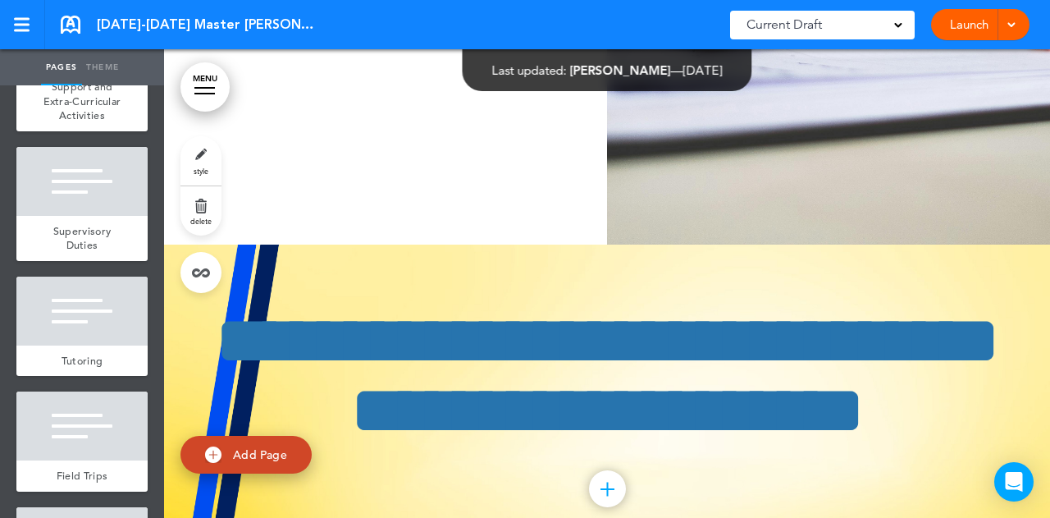
scroll to position [6985, 0]
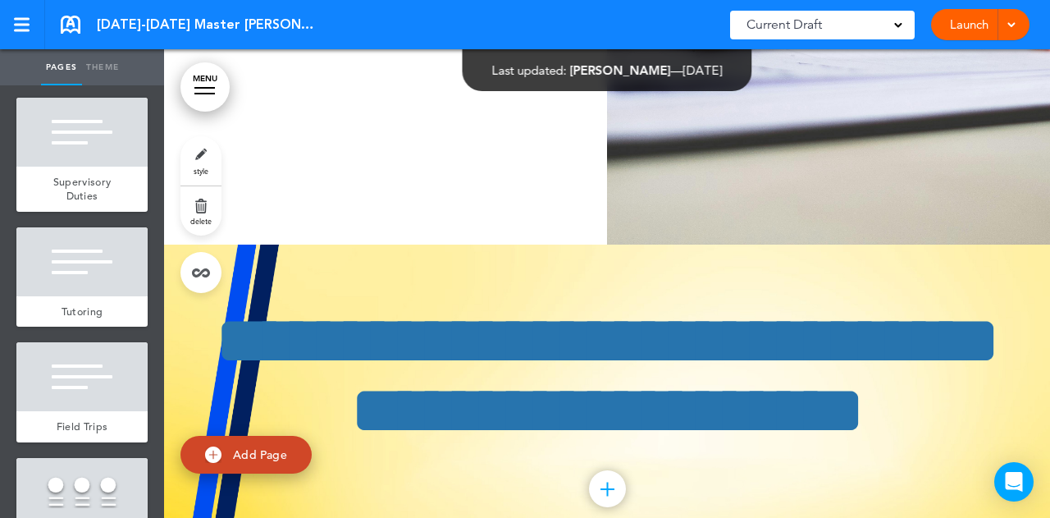
click at [203, 174] on span "style" at bounding box center [201, 171] width 15 height 10
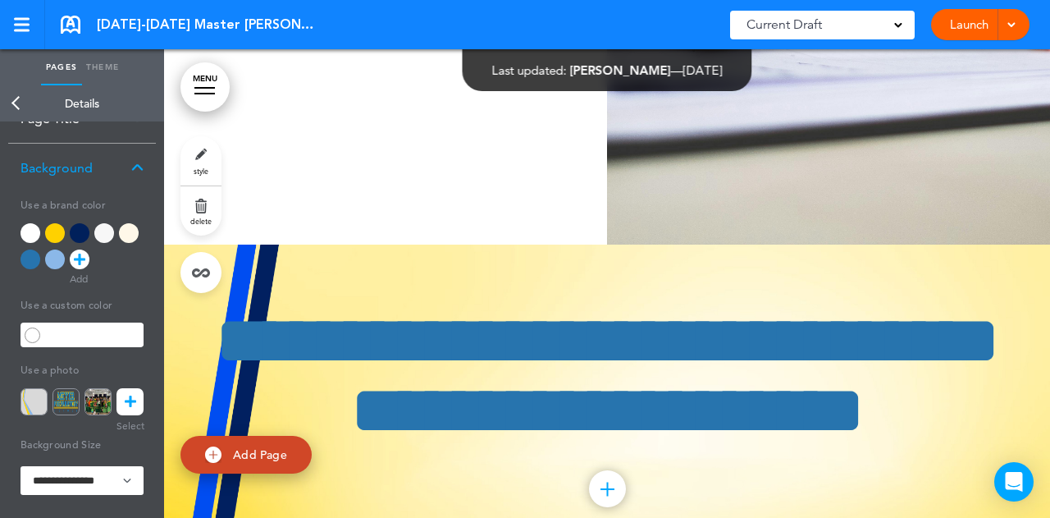
click at [26, 401] on img at bounding box center [34, 401] width 27 height 27
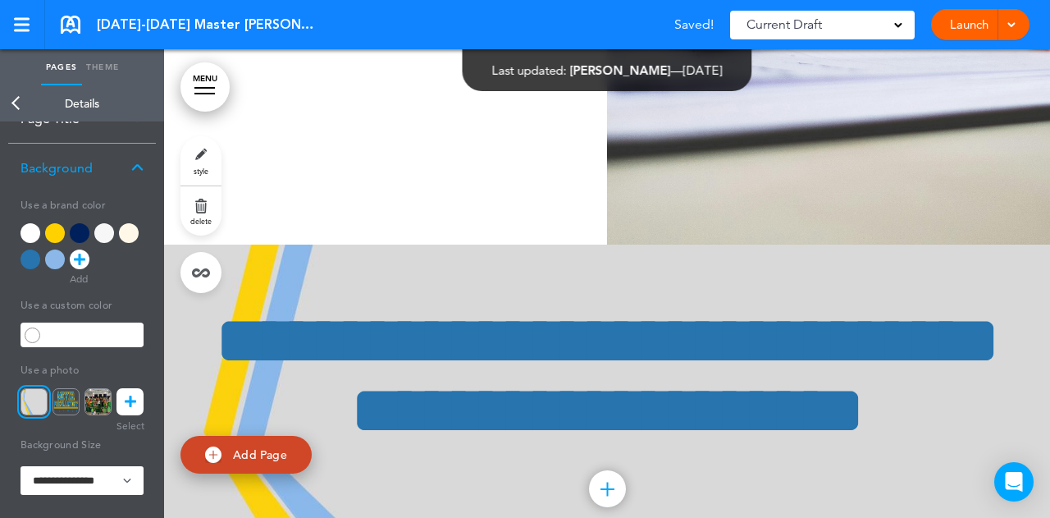
click at [439, 244] on div "**********" at bounding box center [607, 402] width 820 height 316
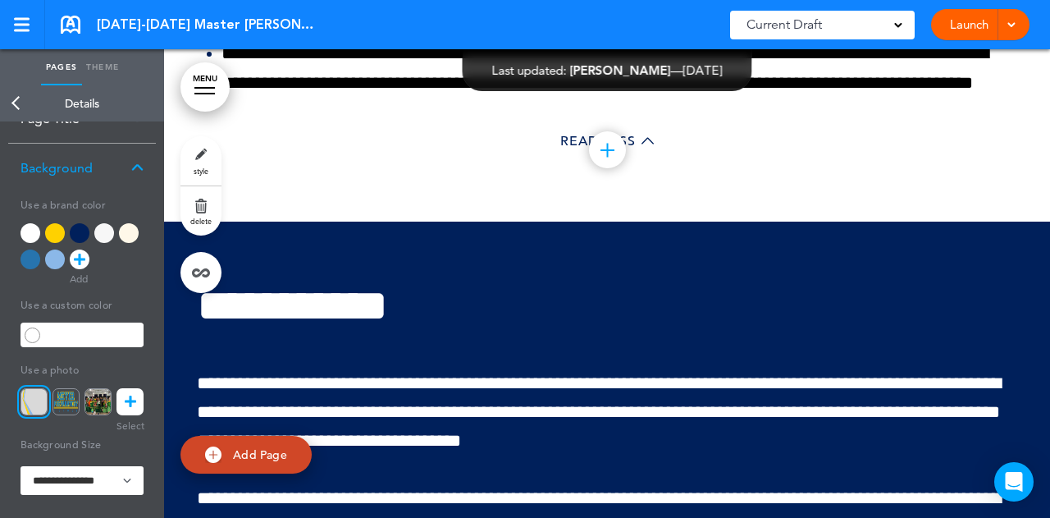
scroll to position [37968, 0]
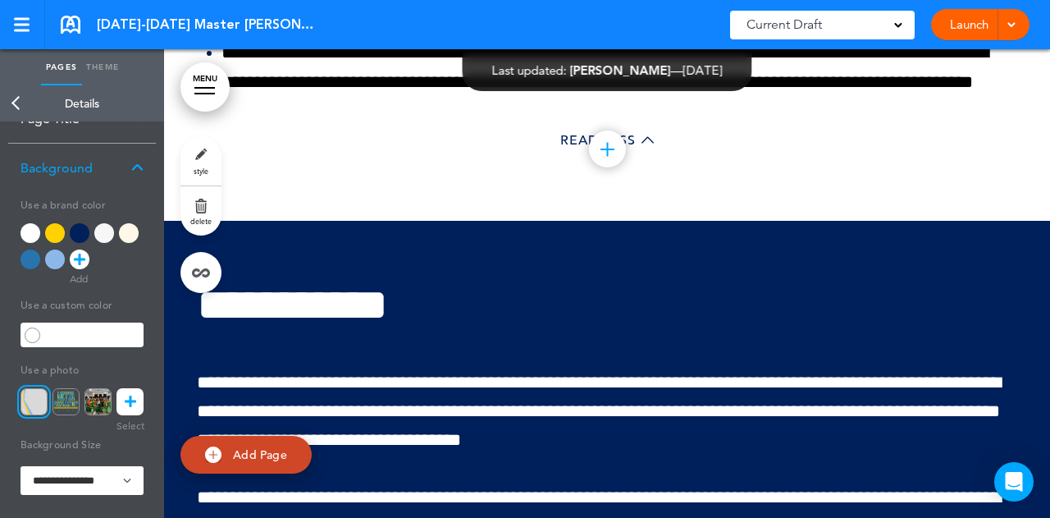
click at [8, 102] on link "Back" at bounding box center [16, 103] width 33 height 36
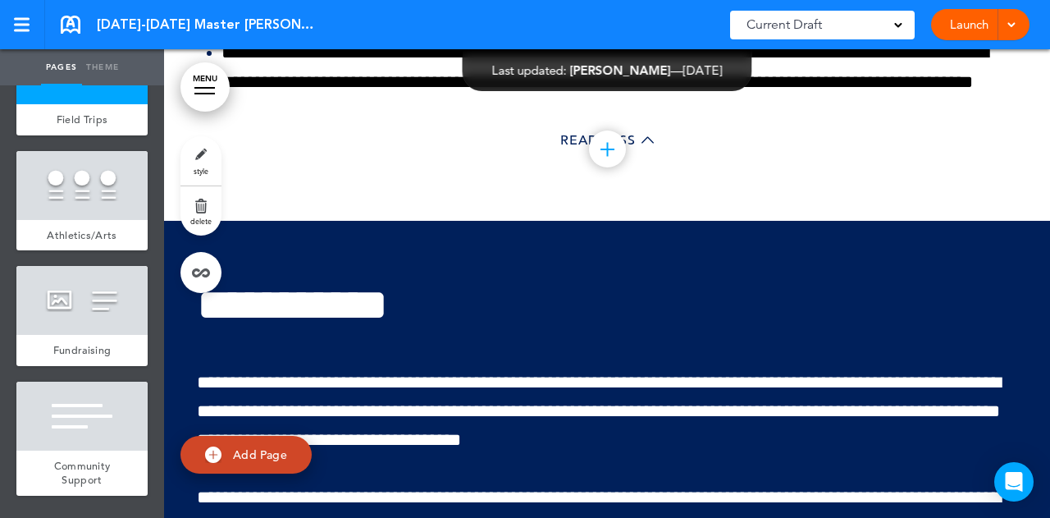
scroll to position [7313, 0]
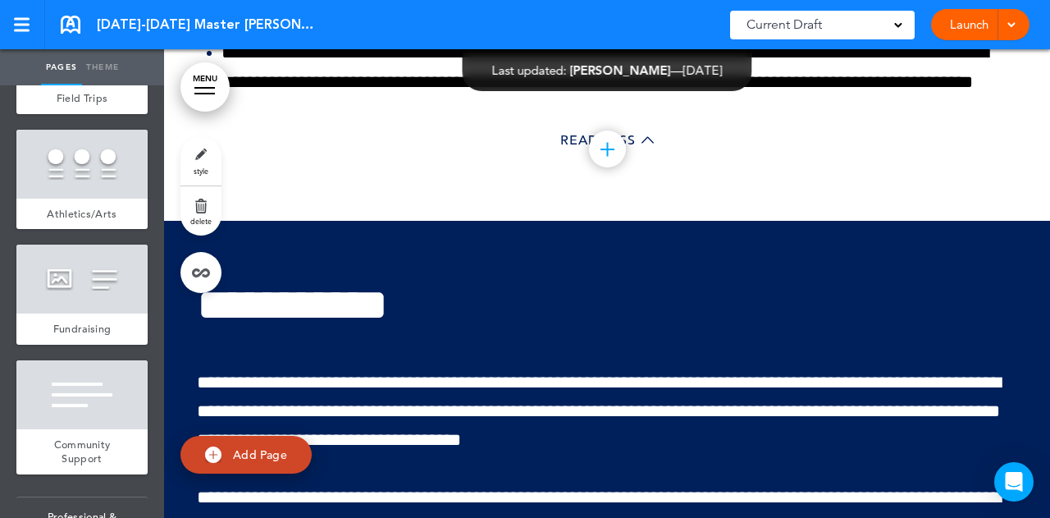
click at [209, 158] on link "style" at bounding box center [200, 160] width 41 height 49
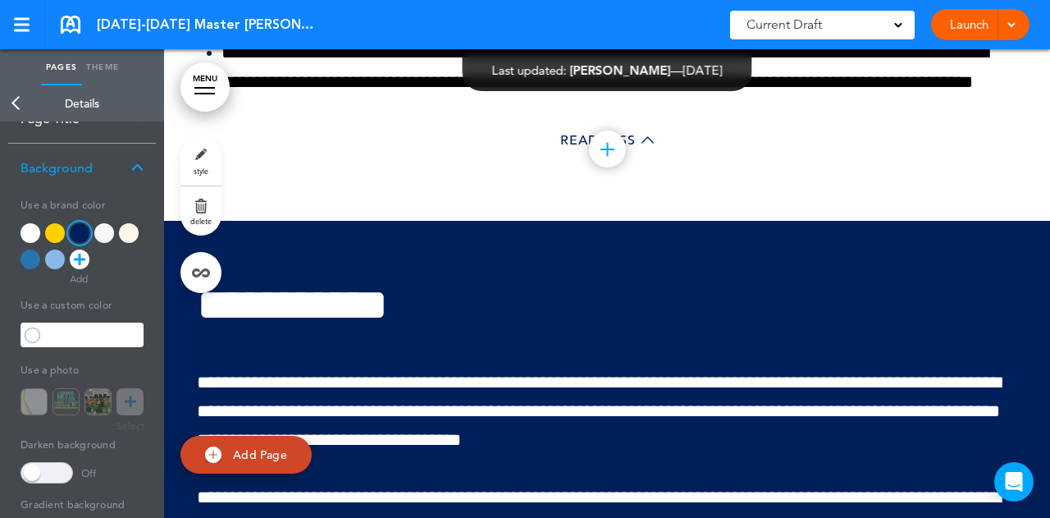
click at [34, 262] on div at bounding box center [31, 259] width 20 height 20
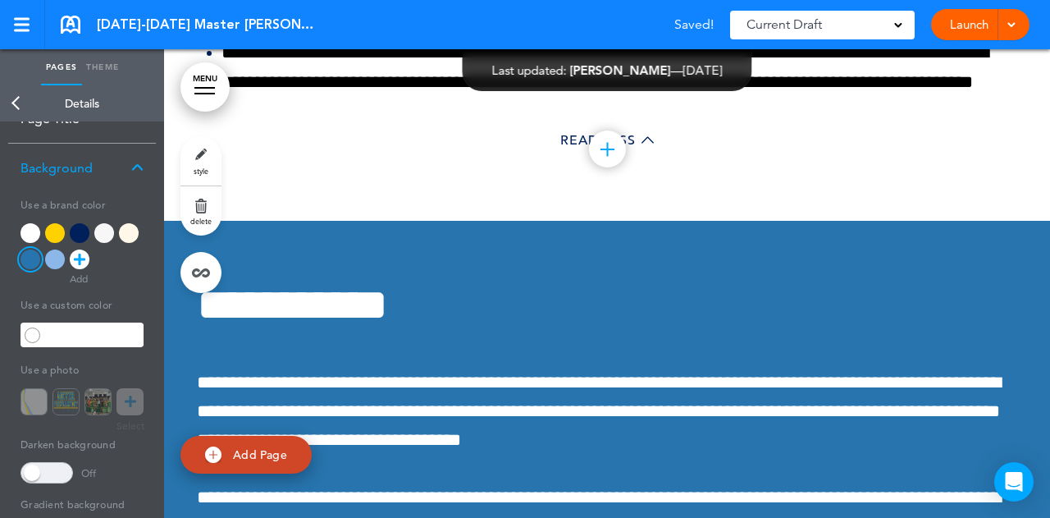
click at [13, 102] on link "Back" at bounding box center [16, 103] width 33 height 36
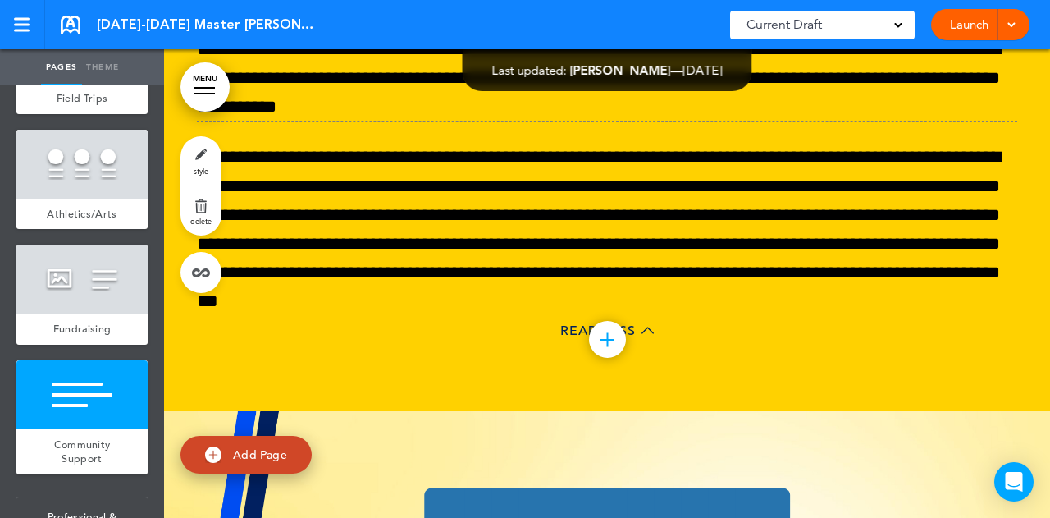
scroll to position [41661, 0]
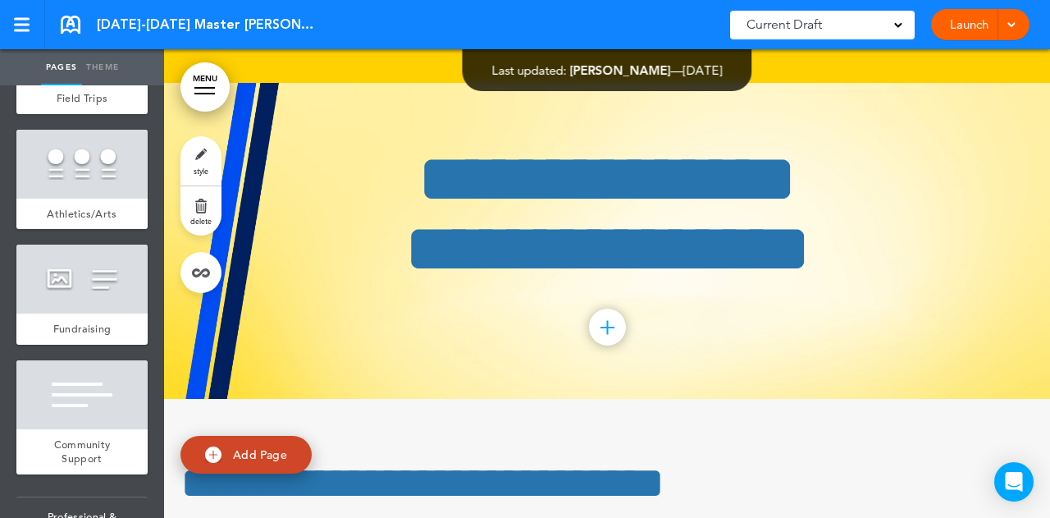
click at [354, 325] on div "Add collapsible section ? In order to add a collapsible section, only solid bac…" at bounding box center [607, 331] width 820 height 12
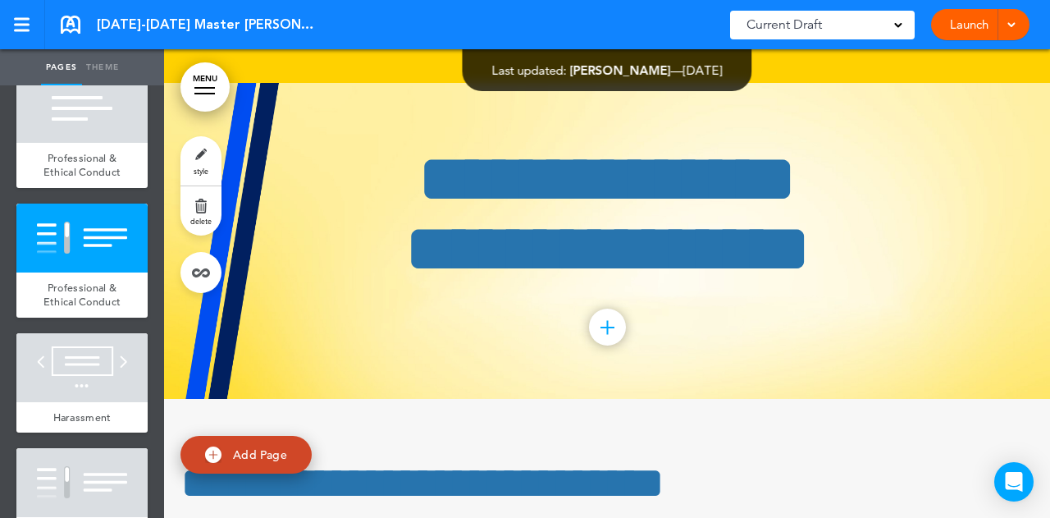
scroll to position [7970, 0]
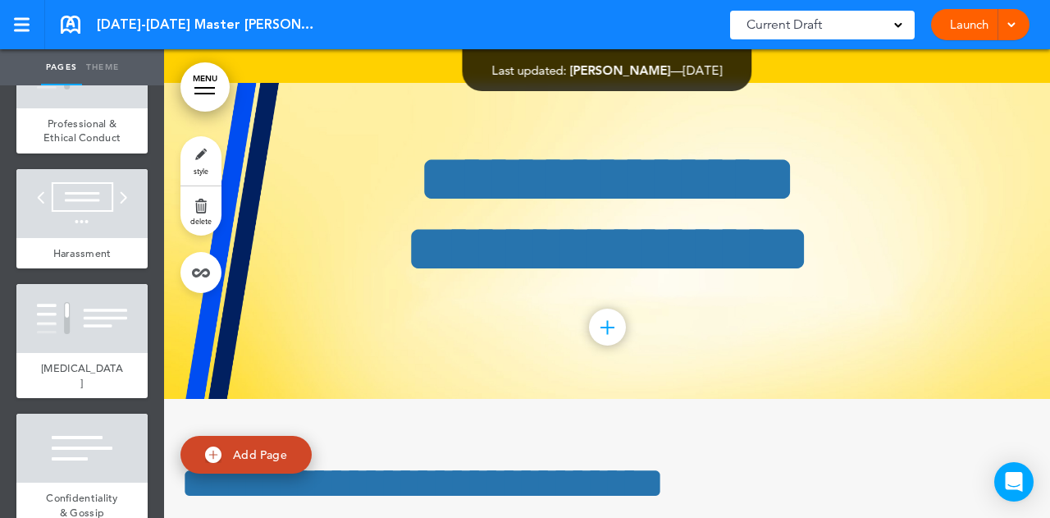
click at [202, 160] on link "style" at bounding box center [200, 160] width 41 height 49
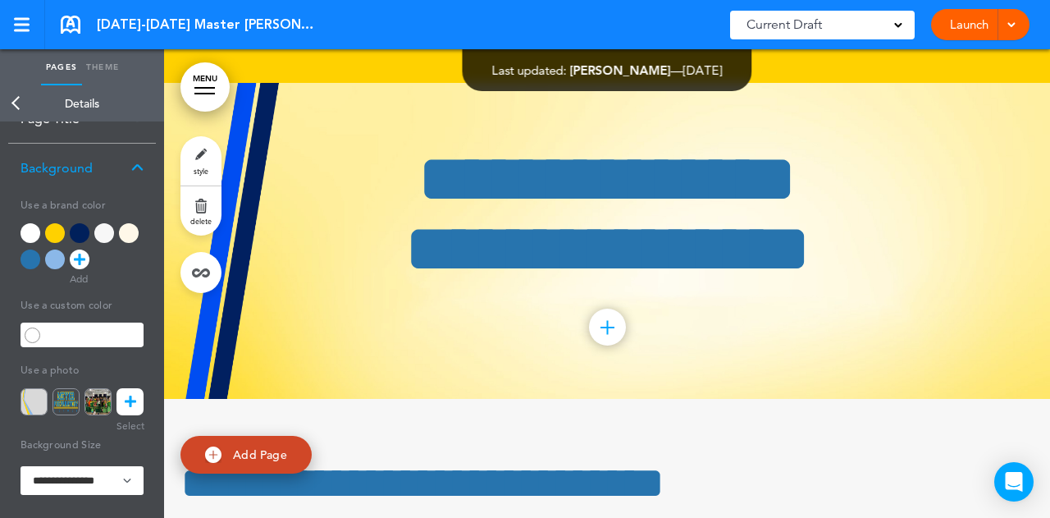
click at [32, 388] on img at bounding box center [34, 401] width 27 height 27
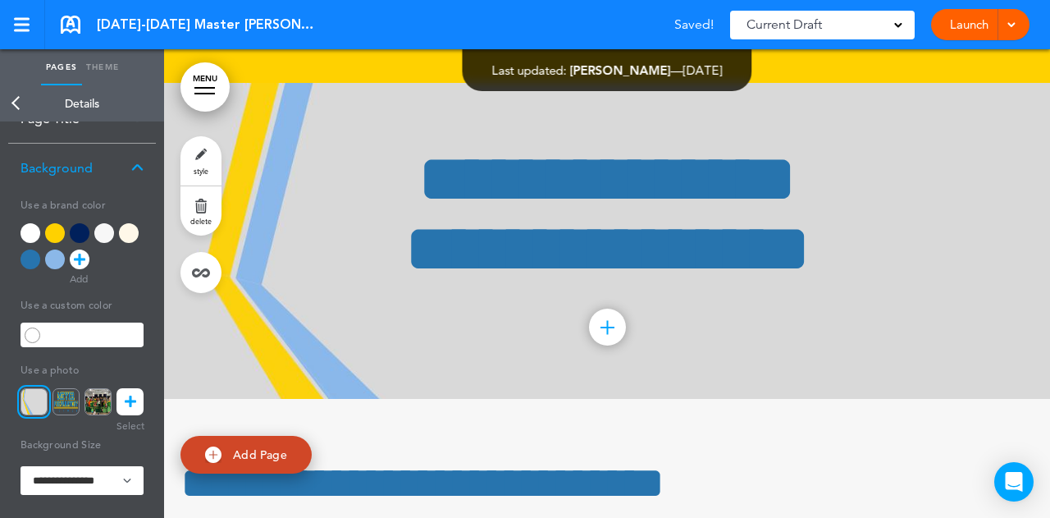
click at [24, 99] on link "Back" at bounding box center [16, 103] width 33 height 36
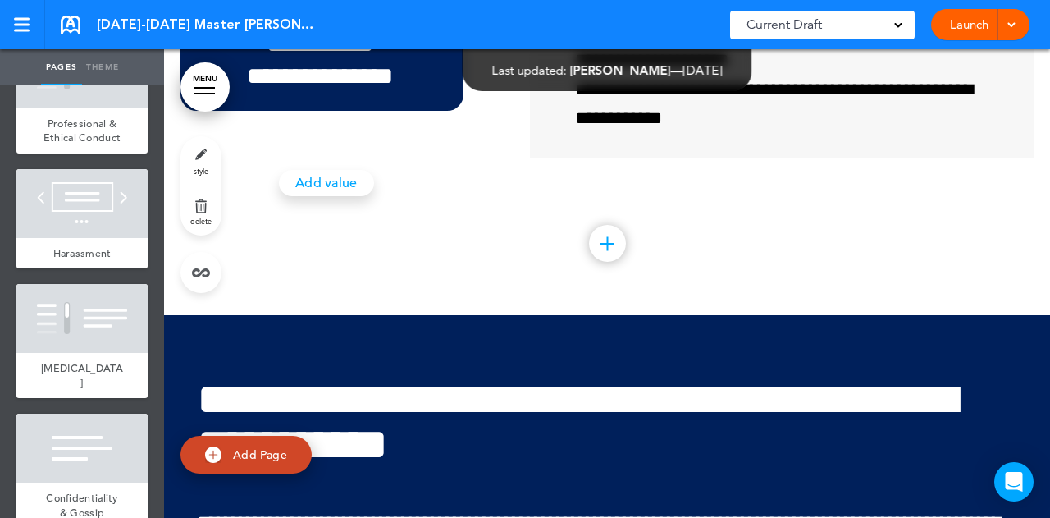
scroll to position [48051, 0]
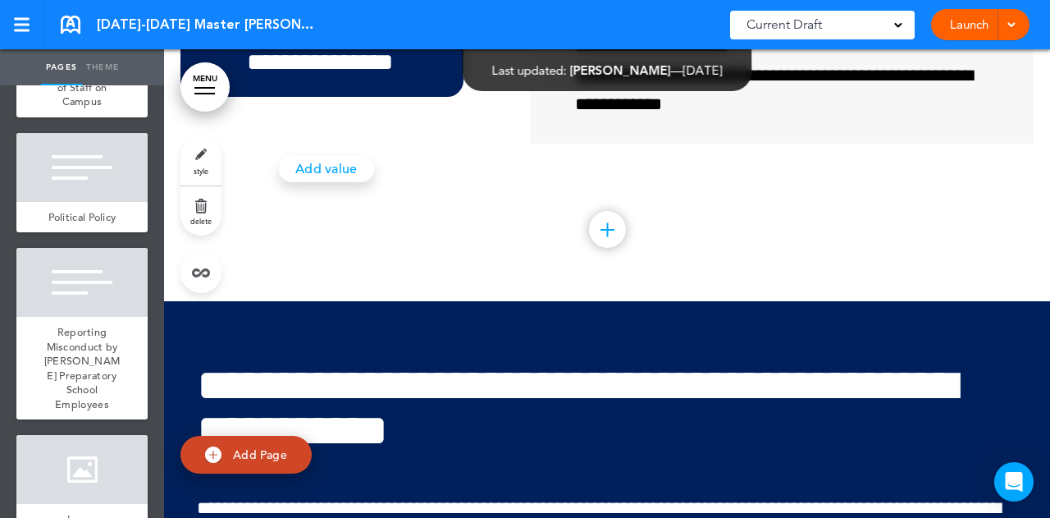
scroll to position [8872, 0]
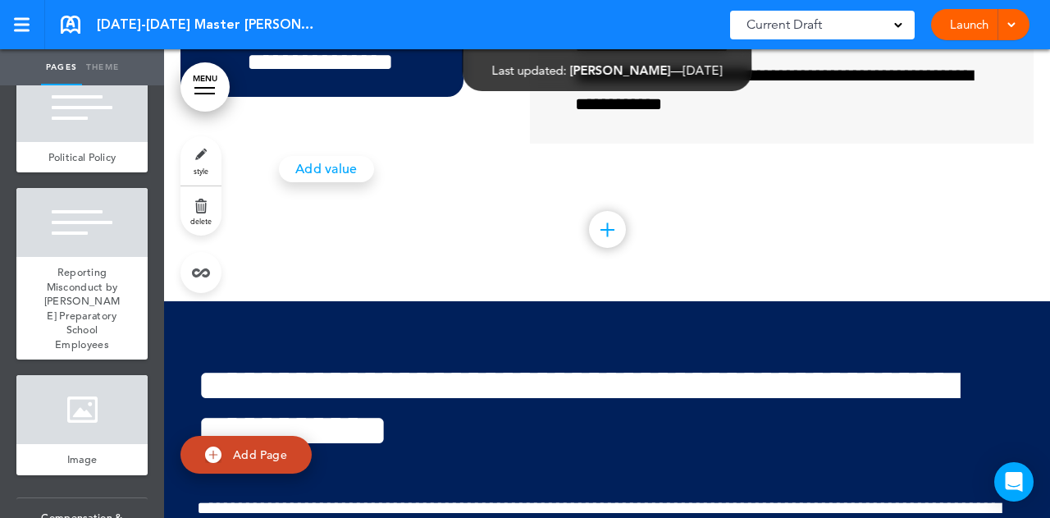
click at [191, 164] on link "style" at bounding box center [200, 160] width 41 height 49
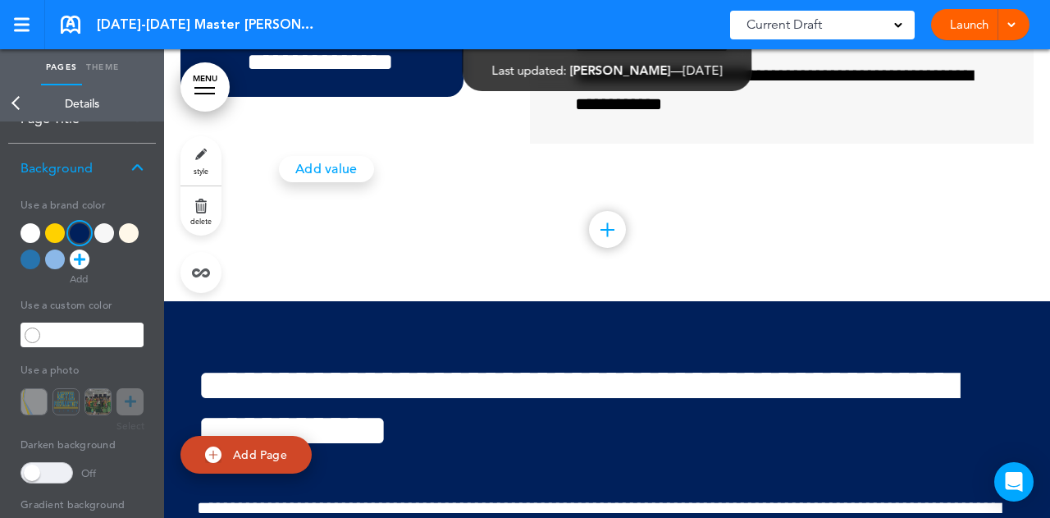
click at [34, 260] on div at bounding box center [31, 259] width 20 height 20
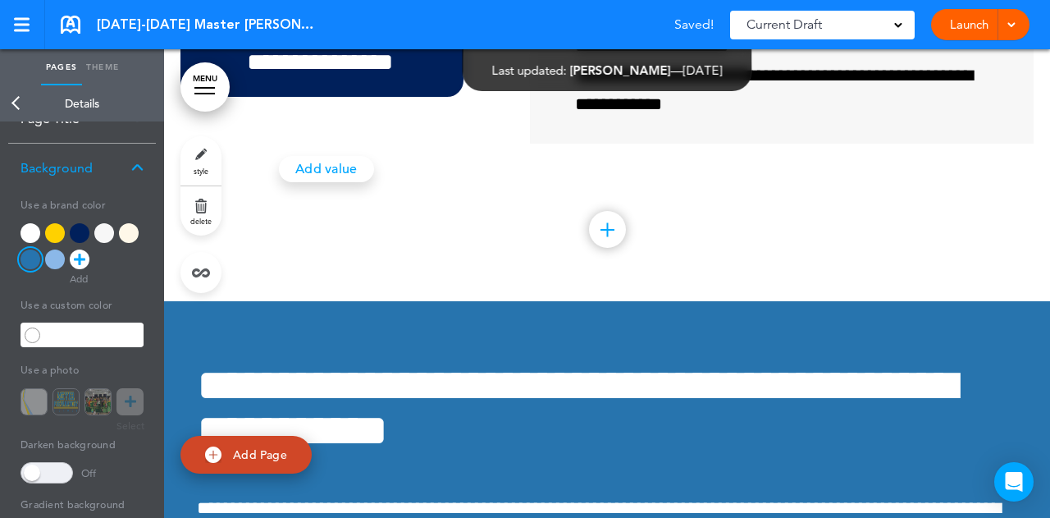
drag, startPoint x: 15, startPoint y: 106, endPoint x: 256, endPoint y: 140, distance: 243.6
click at [15, 107] on link "Back" at bounding box center [16, 103] width 33 height 36
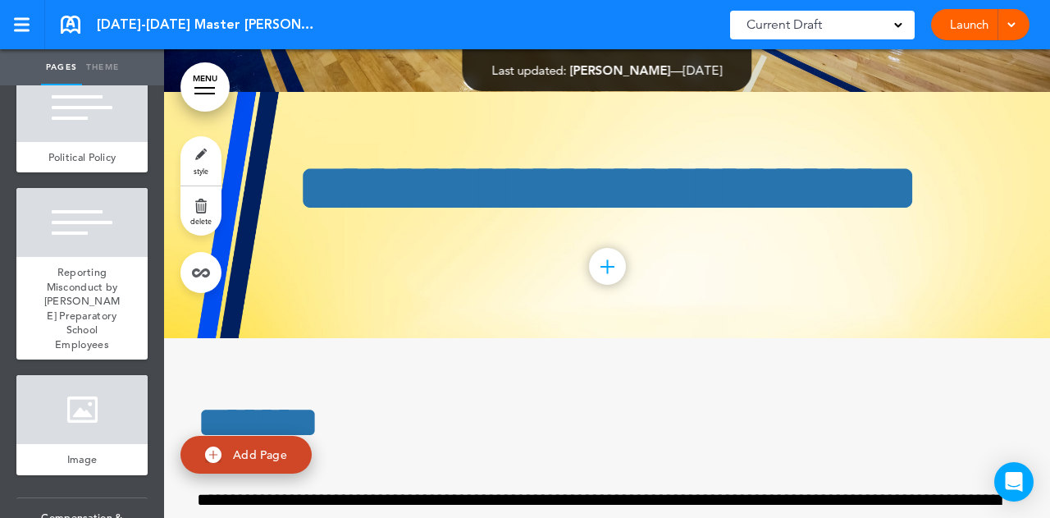
scroll to position [50348, 0]
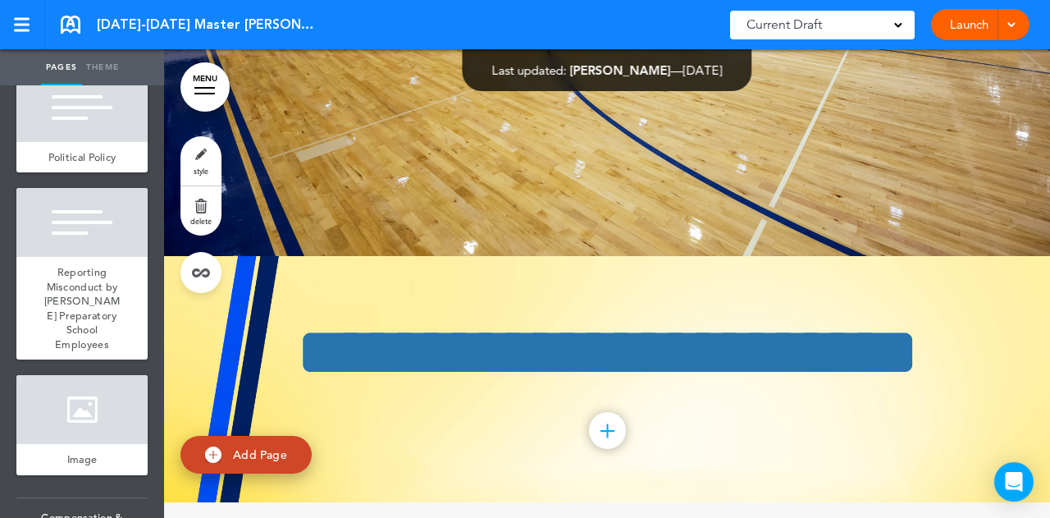
click at [331, 317] on h1 "**********" at bounding box center [607, 352] width 820 height 70
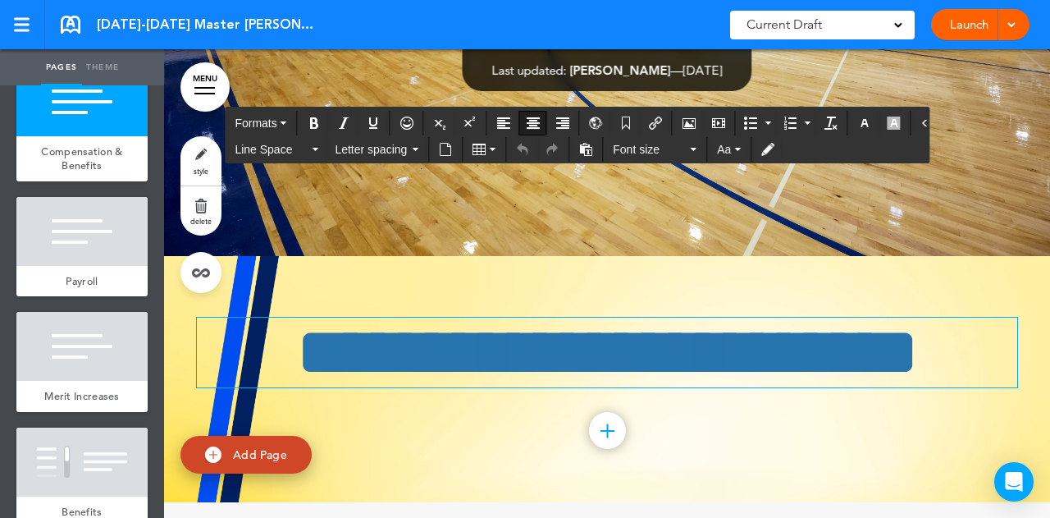
scroll to position [9446, 0]
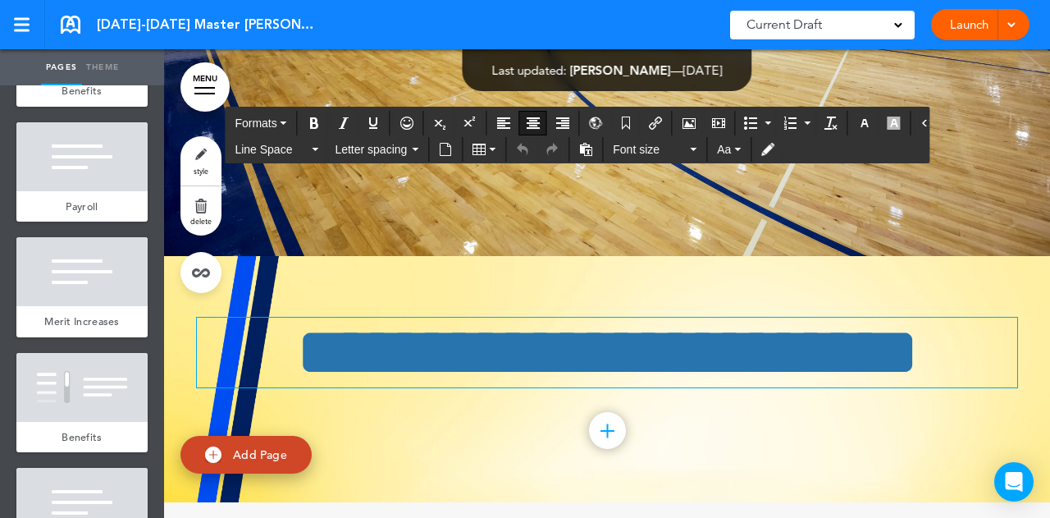
click at [210, 162] on link "style" at bounding box center [200, 160] width 41 height 49
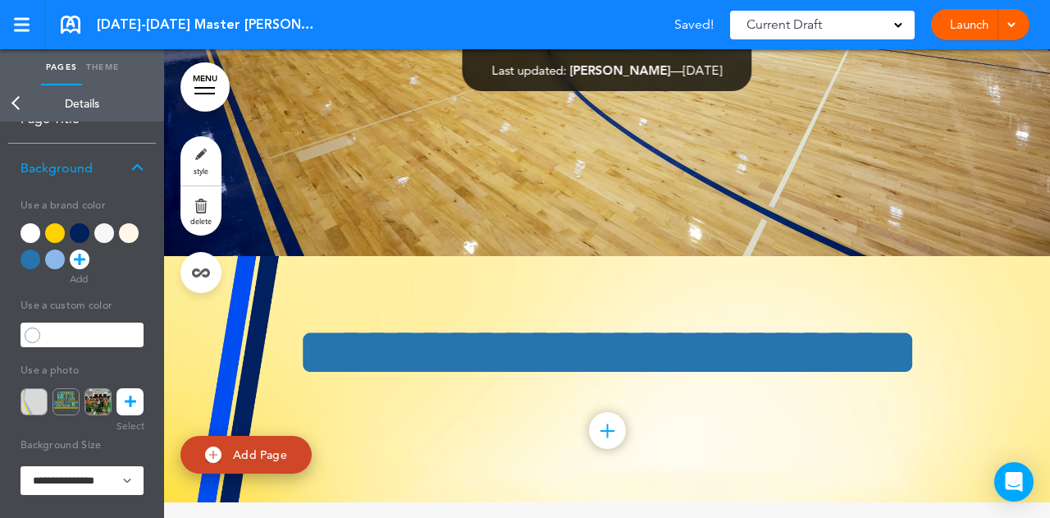
click at [34, 398] on img at bounding box center [34, 401] width 27 height 27
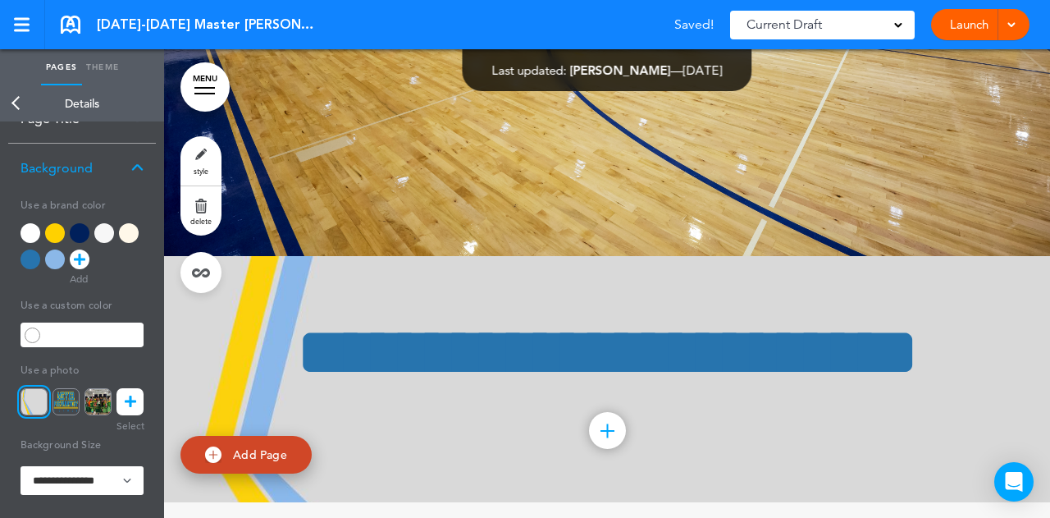
click at [18, 107] on link "Back" at bounding box center [16, 103] width 33 height 36
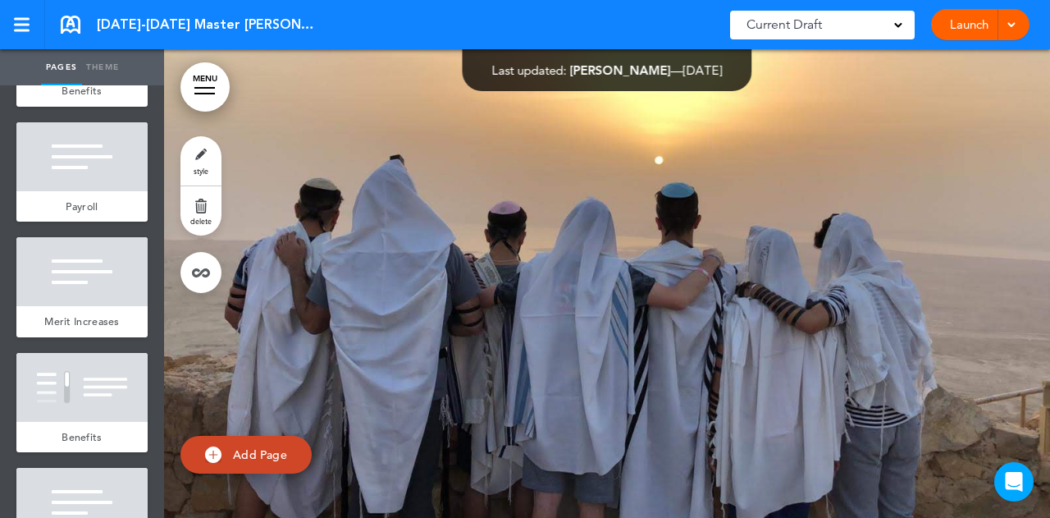
scroll to position [55516, 0]
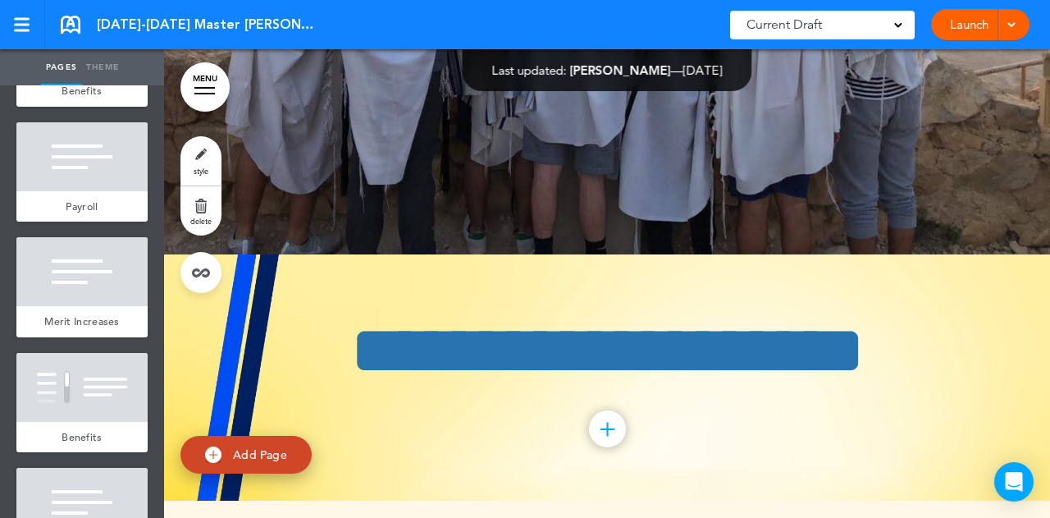
click at [299, 254] on div "**********" at bounding box center [607, 377] width 820 height 246
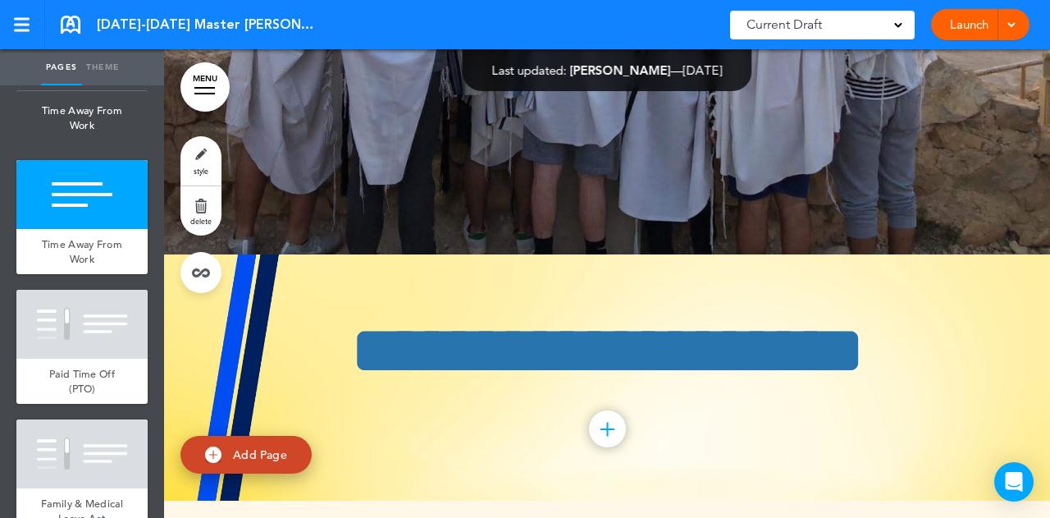
scroll to position [10431, 0]
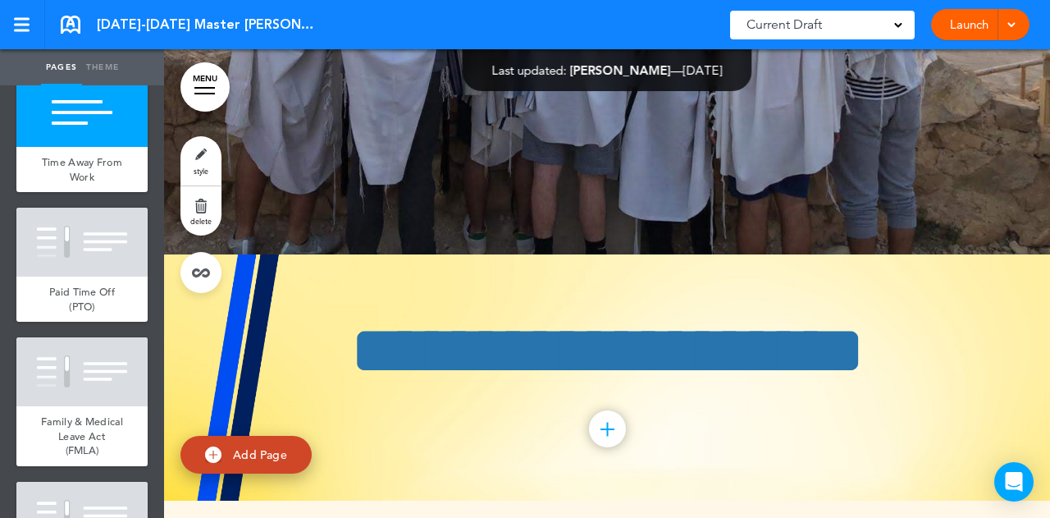
click at [74, 62] on span "Time Away From Work" at bounding box center [81, 35] width 131 height 53
click at [74, 147] on div at bounding box center [81, 112] width 131 height 69
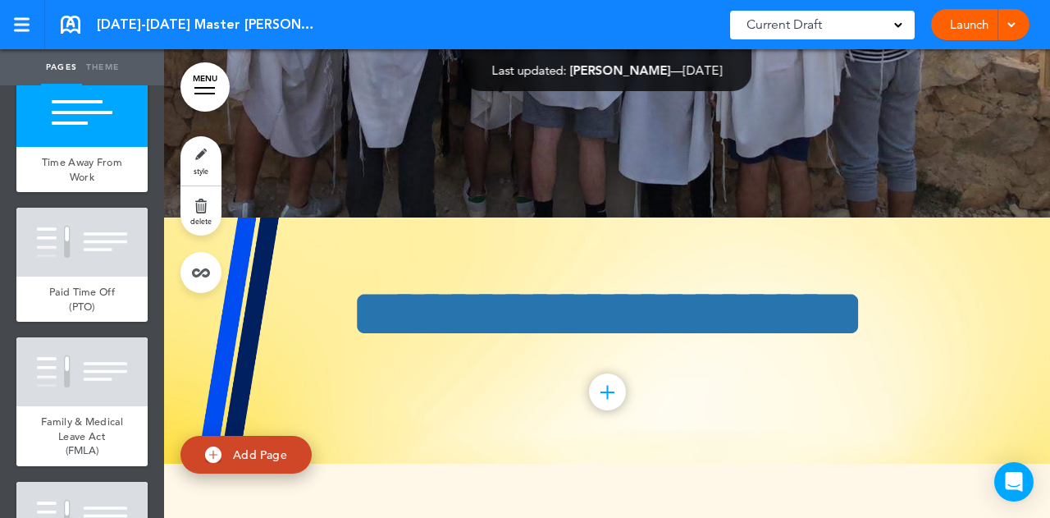
scroll to position [55555, 0]
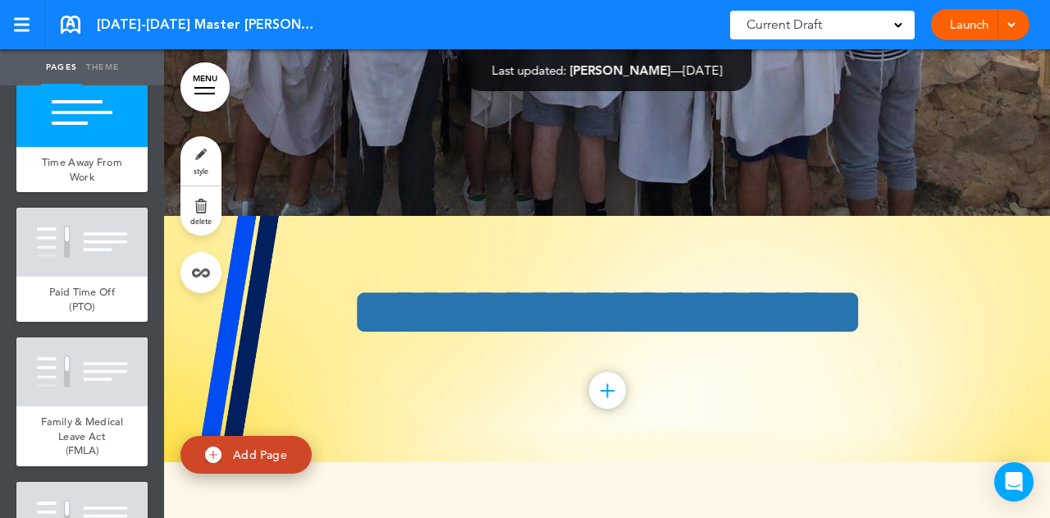
click at [204, 167] on span "style" at bounding box center [201, 171] width 15 height 10
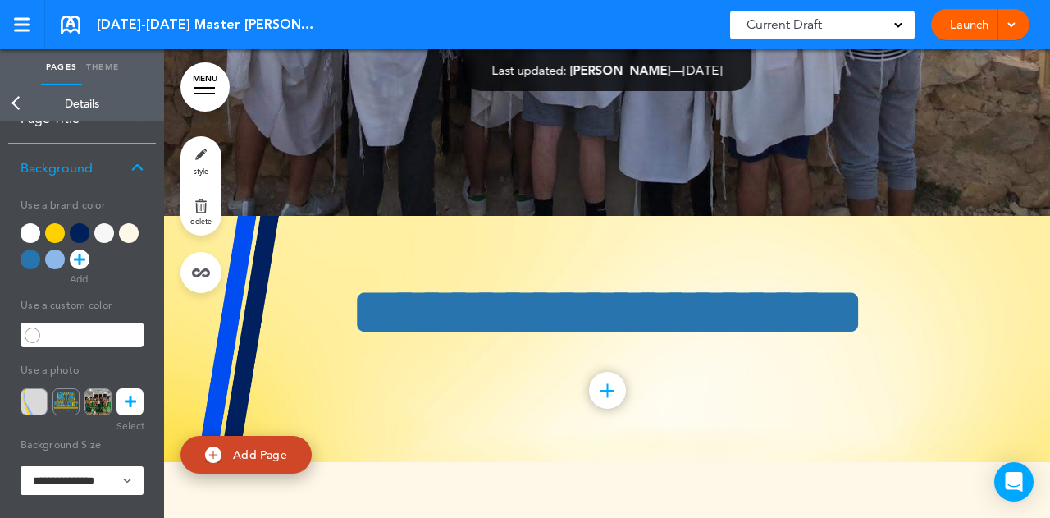
click at [38, 400] on img at bounding box center [34, 401] width 27 height 27
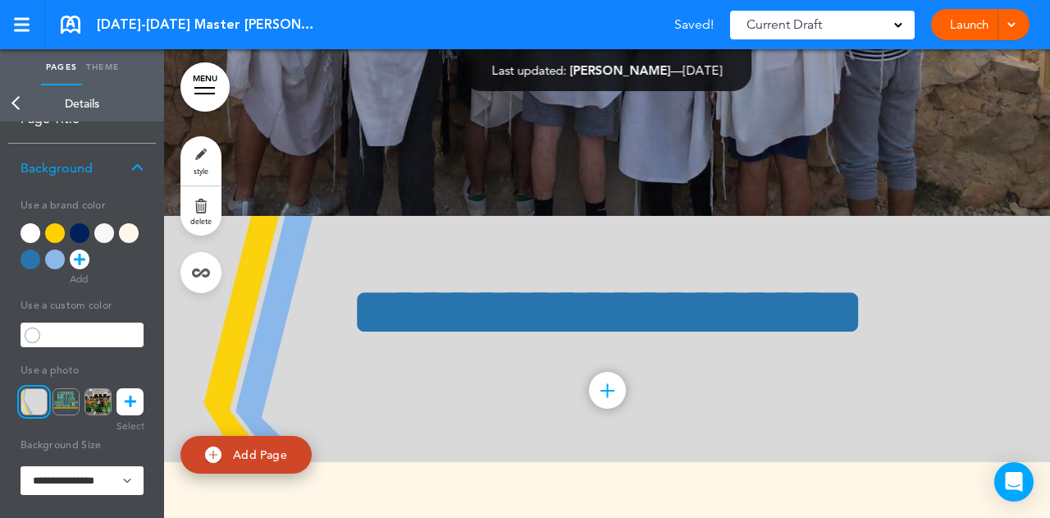
click at [16, 99] on link "Back" at bounding box center [16, 103] width 33 height 36
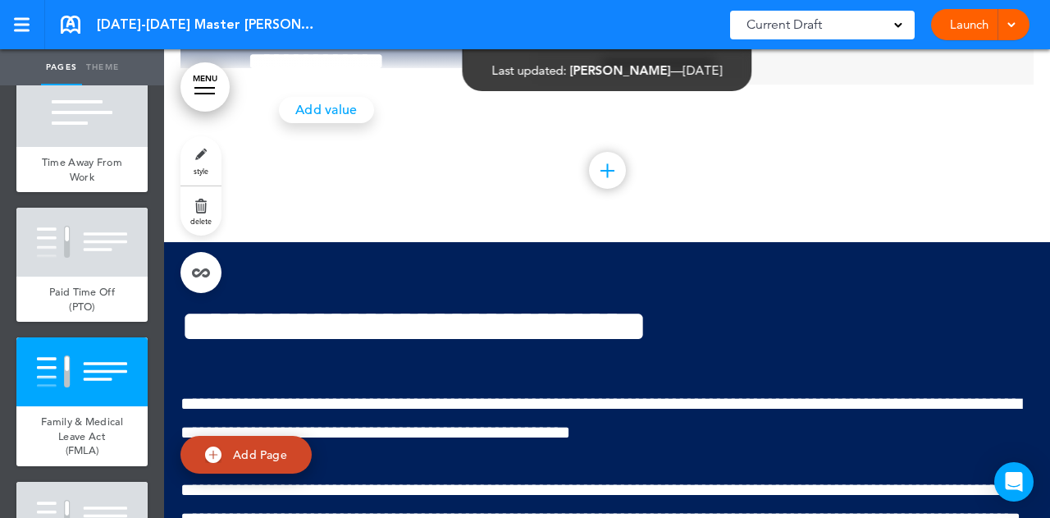
scroll to position [58095, 0]
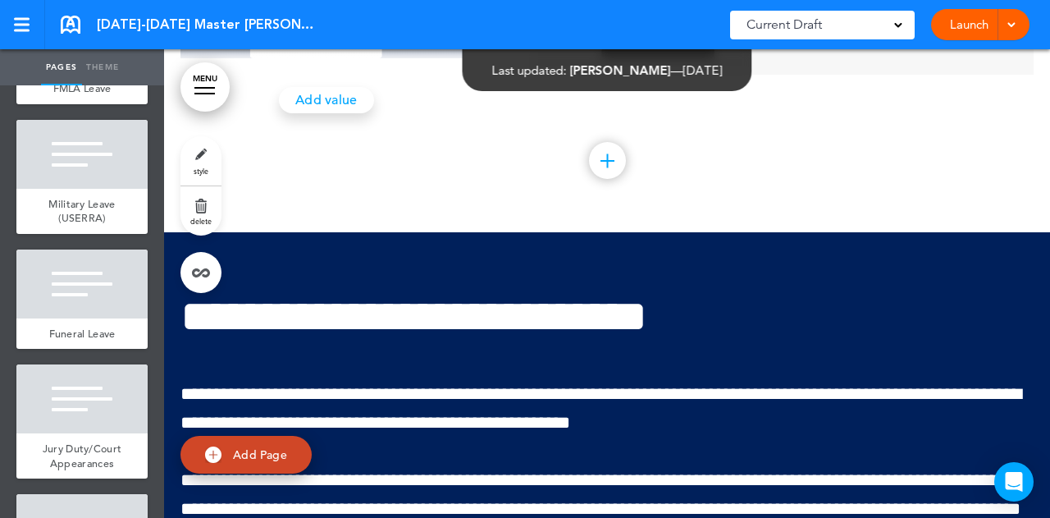
scroll to position [10923, 0]
click at [202, 160] on link "style" at bounding box center [200, 160] width 41 height 49
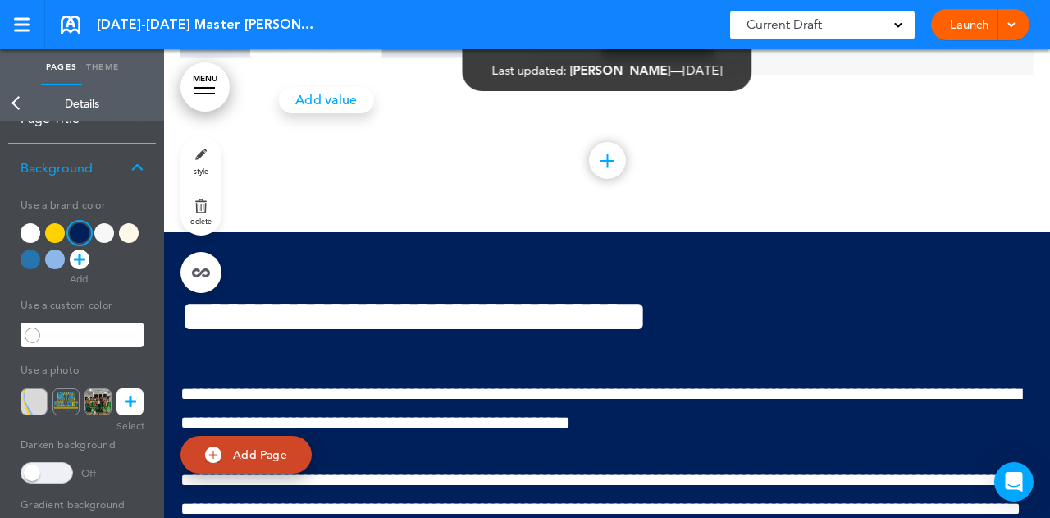
click at [36, 261] on div at bounding box center [31, 259] width 20 height 20
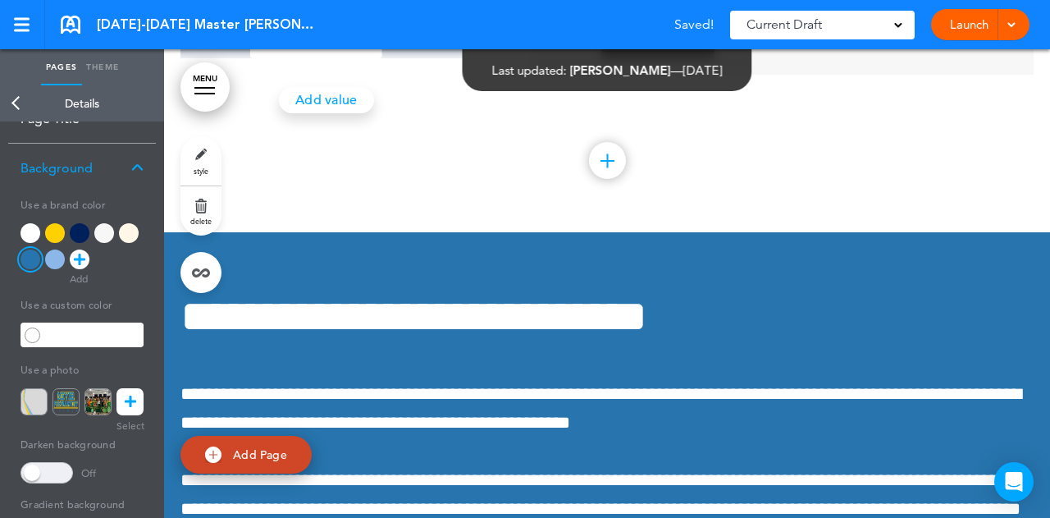
click at [21, 106] on link "Back" at bounding box center [16, 103] width 33 height 36
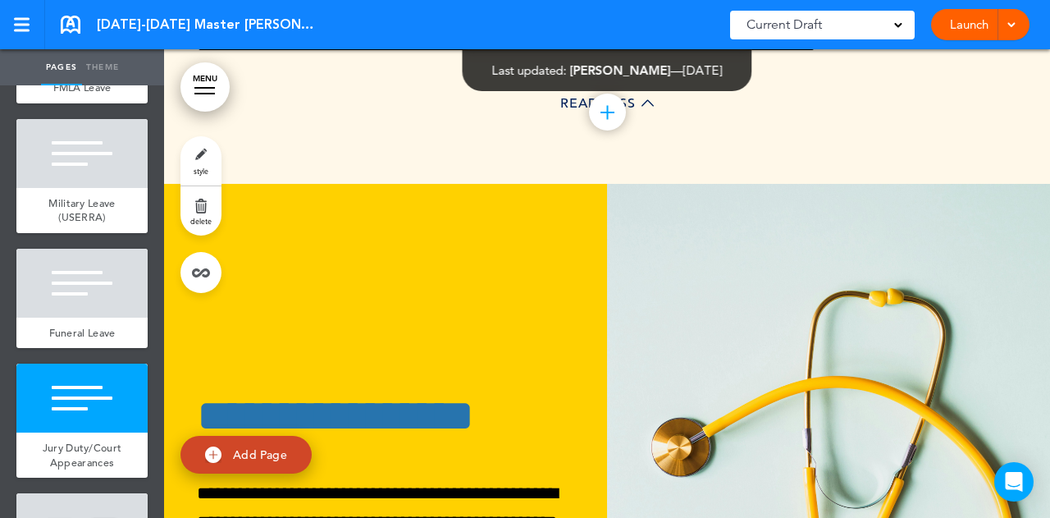
scroll to position [61457, 0]
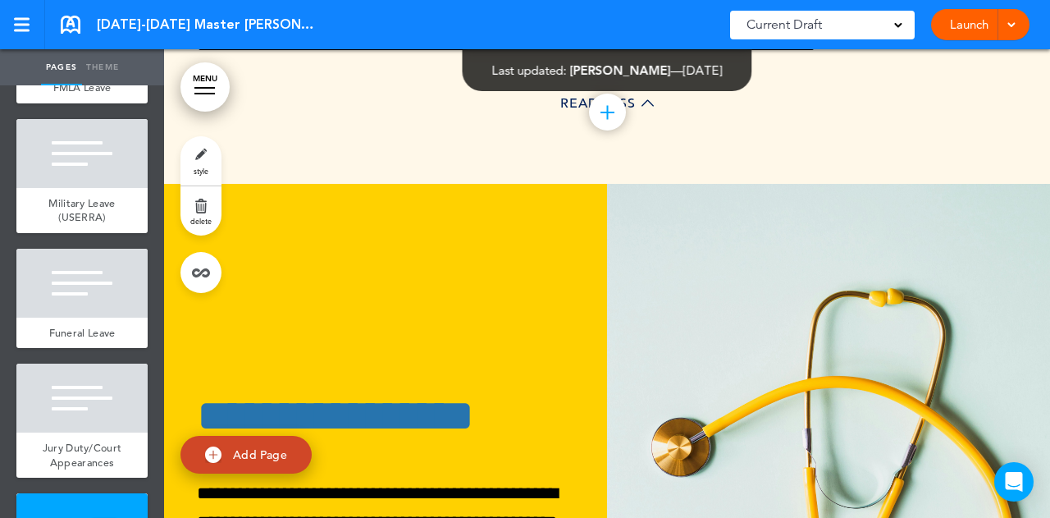
click at [406, 331] on div "**********" at bounding box center [385, 479] width 443 height 296
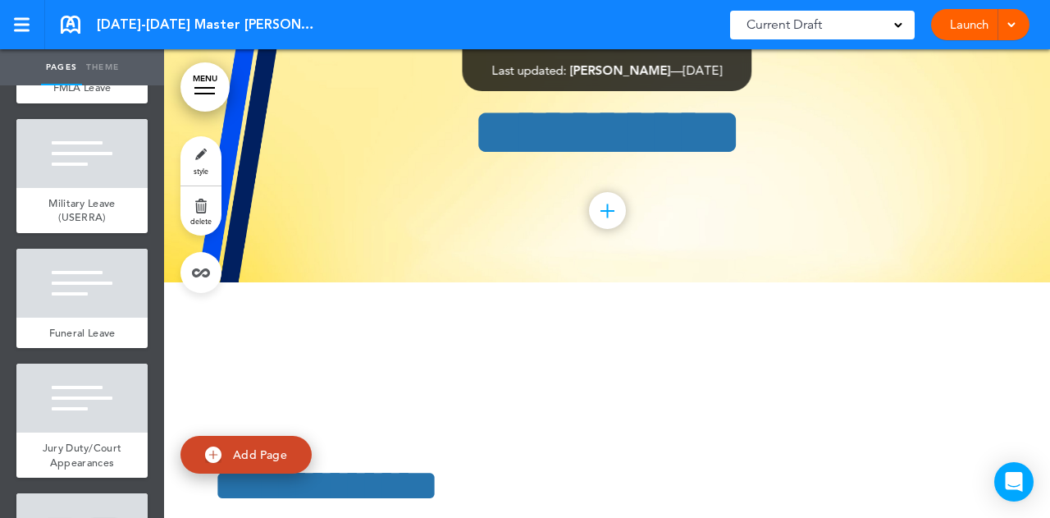
scroll to position [61950, 0]
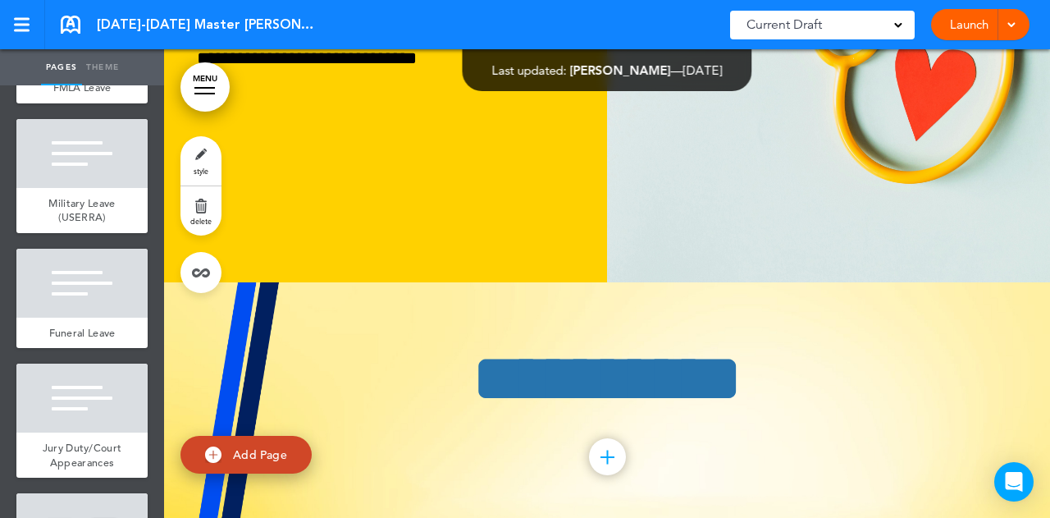
drag, startPoint x: 384, startPoint y: 193, endPoint x: 341, endPoint y: 212, distance: 47.0
click at [384, 344] on h1 "**********" at bounding box center [607, 379] width 820 height 70
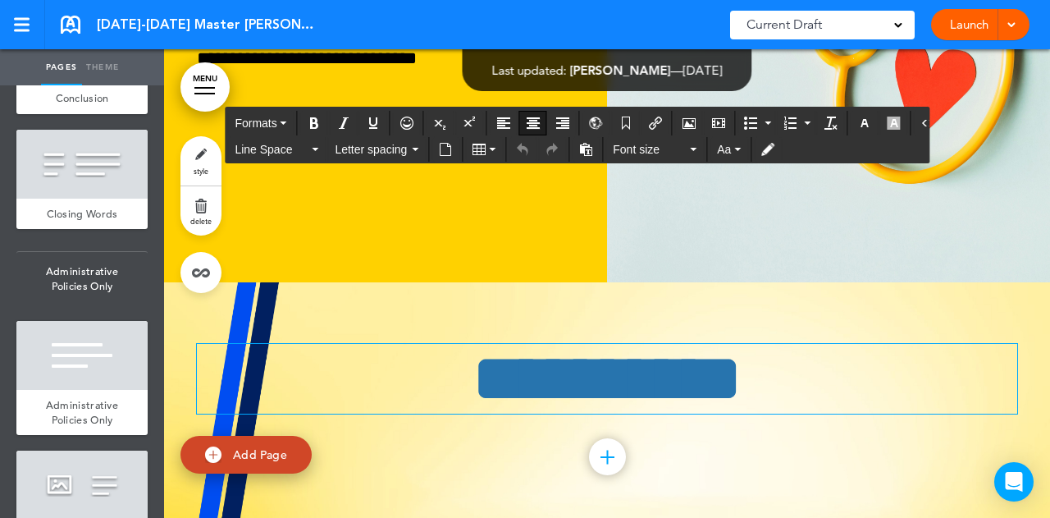
scroll to position [11743, 0]
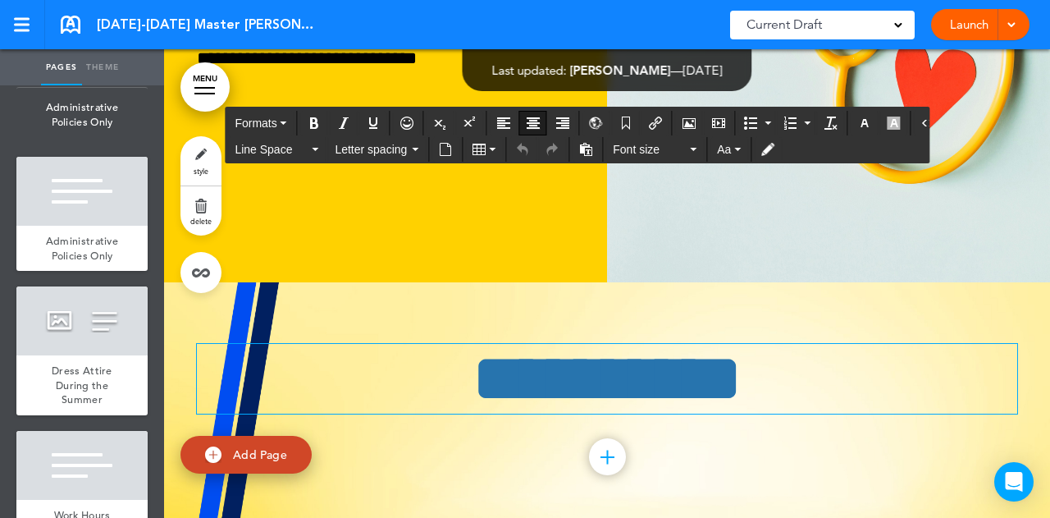
click at [207, 165] on link "style" at bounding box center [200, 160] width 41 height 49
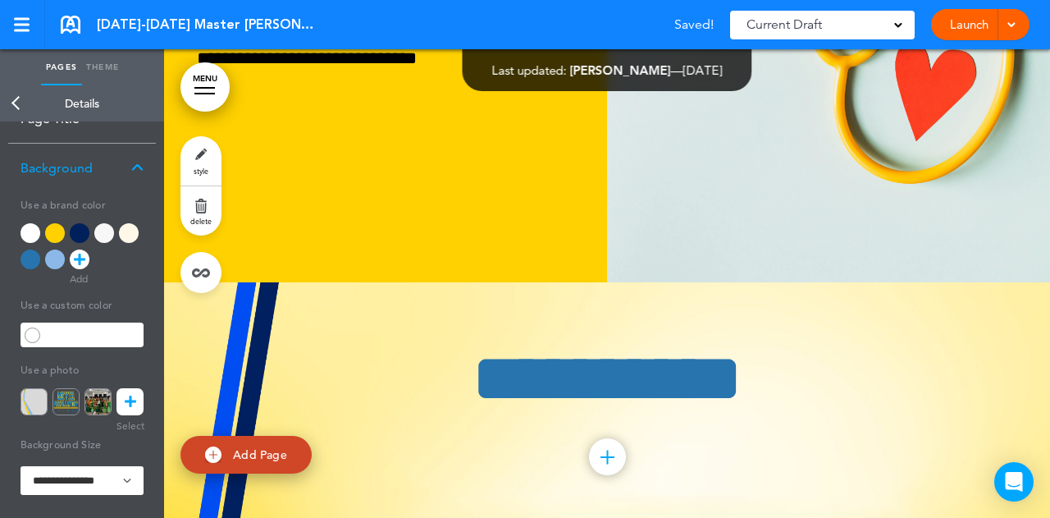
click at [31, 399] on img at bounding box center [34, 401] width 27 height 27
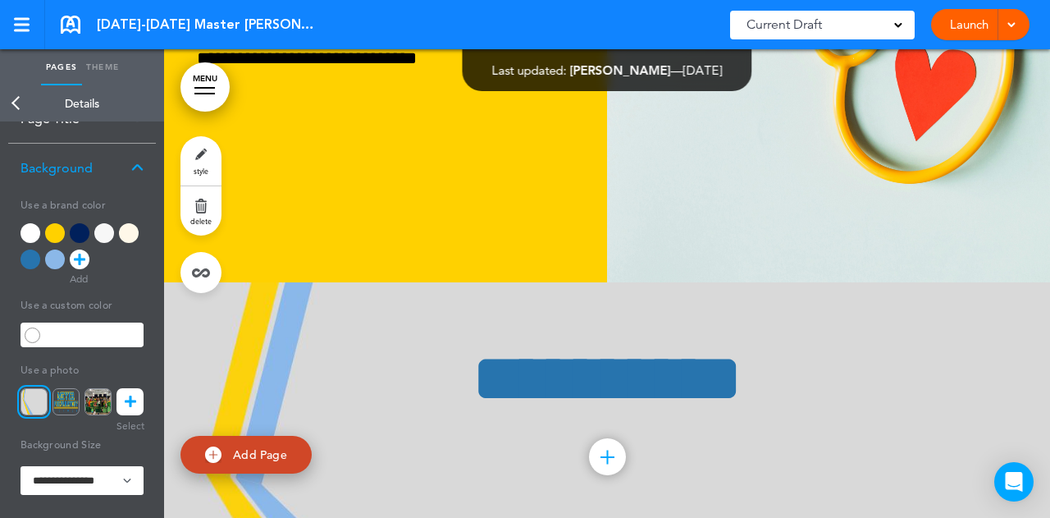
click at [18, 104] on link "Back" at bounding box center [16, 103] width 33 height 36
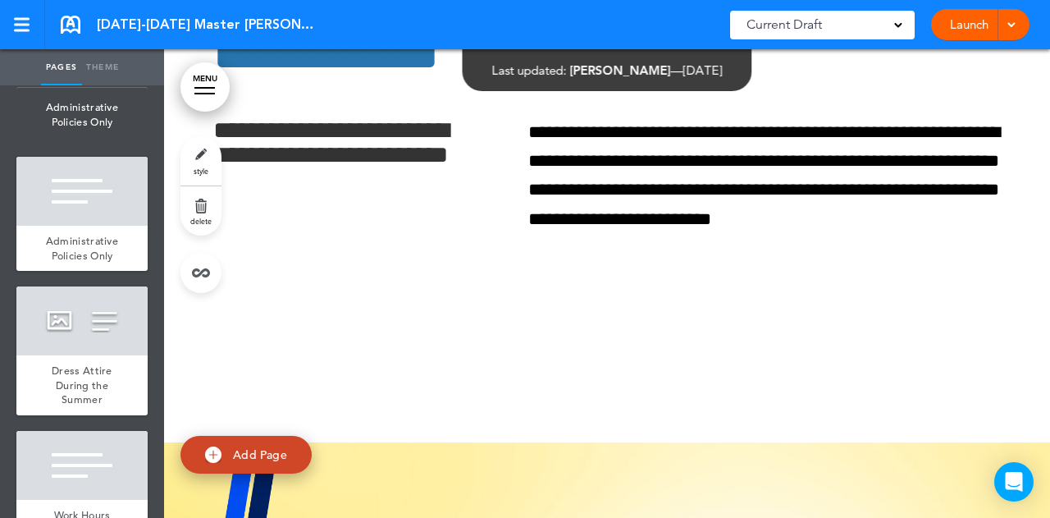
scroll to position [62770, 0]
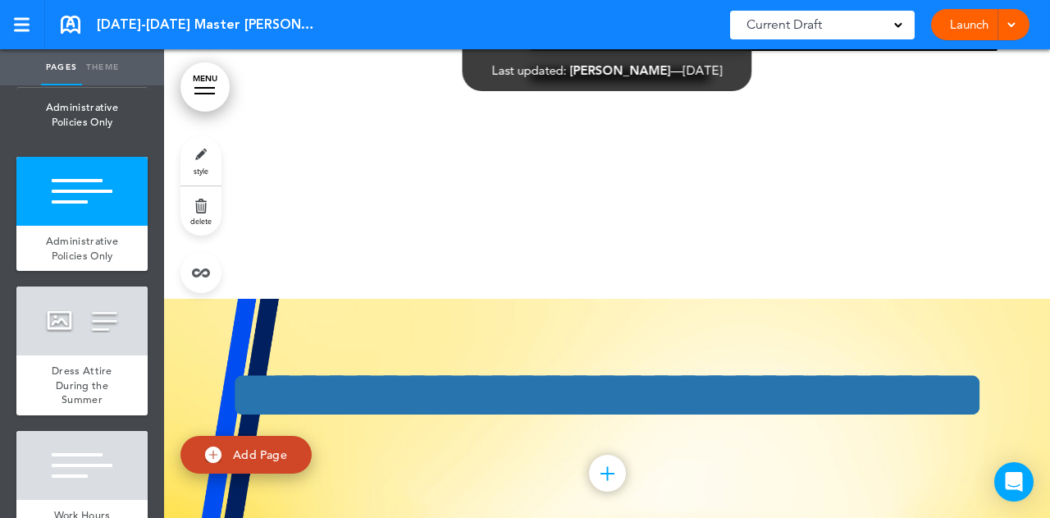
click at [368, 299] on div "**********" at bounding box center [607, 422] width 820 height 246
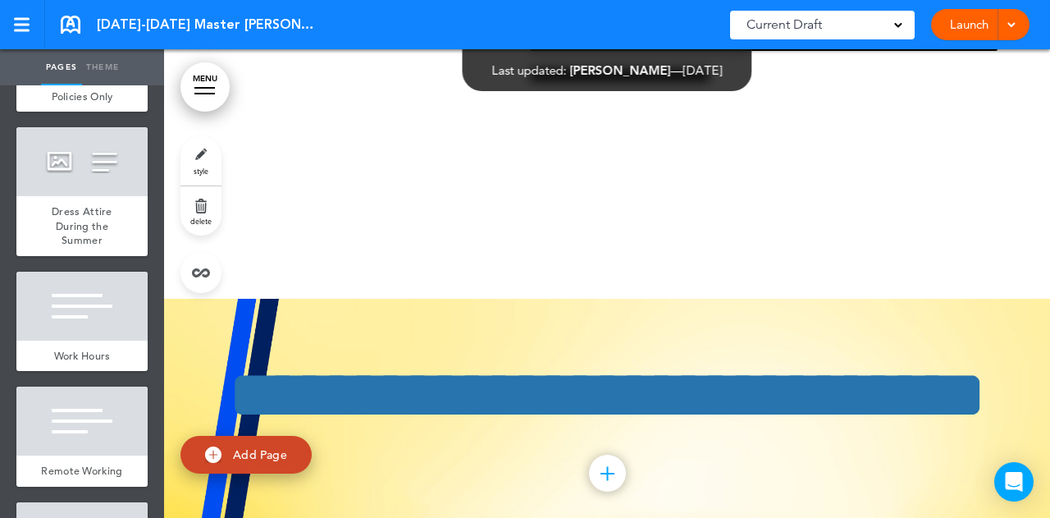
scroll to position [11907, 0]
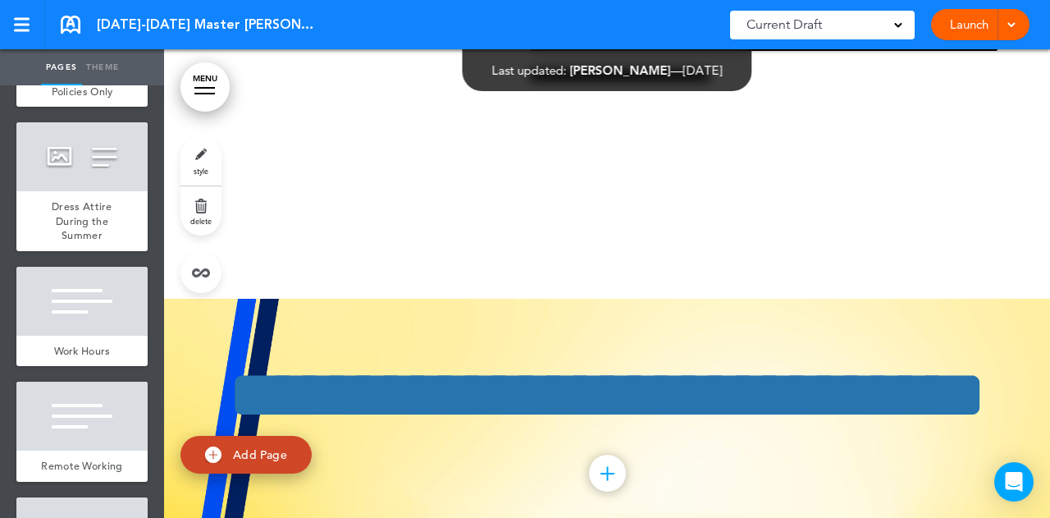
click at [196, 165] on link "style" at bounding box center [200, 160] width 41 height 49
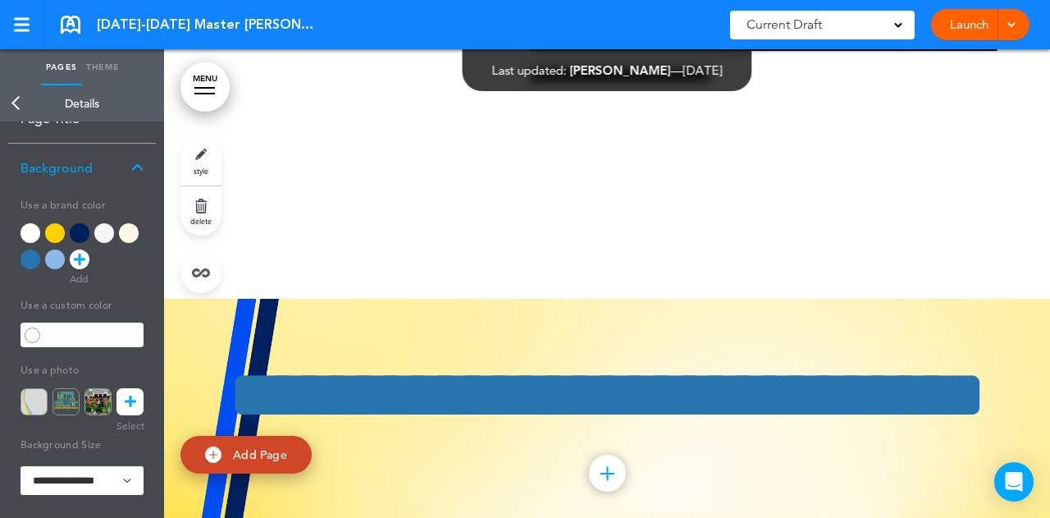
click at [26, 403] on img at bounding box center [34, 401] width 27 height 27
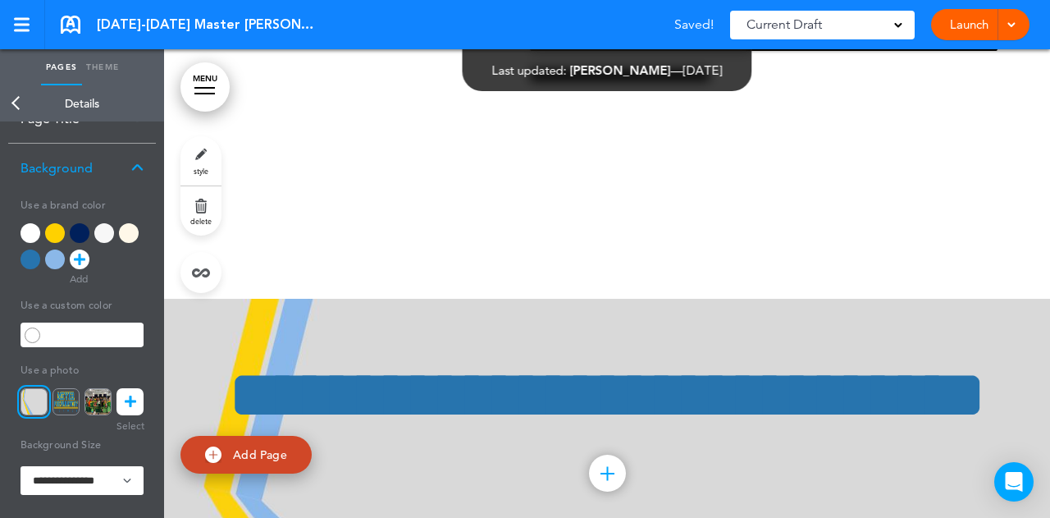
click at [23, 102] on link "Back" at bounding box center [16, 103] width 33 height 36
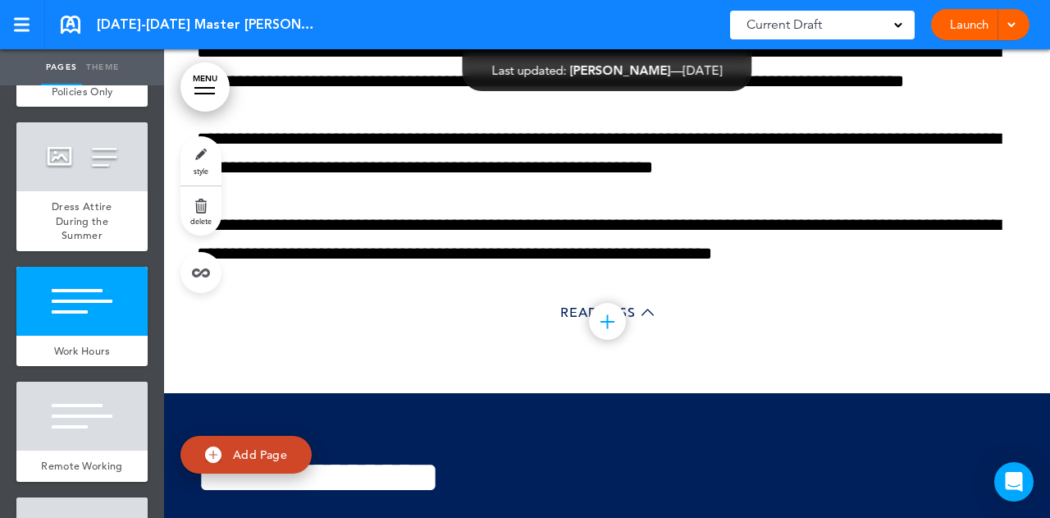
scroll to position [64411, 0]
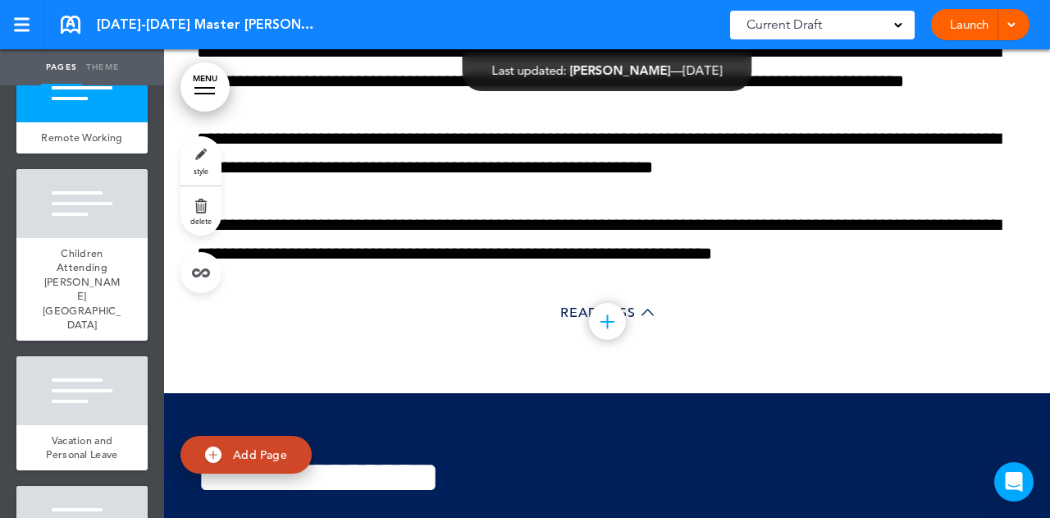
scroll to position [12400, 0]
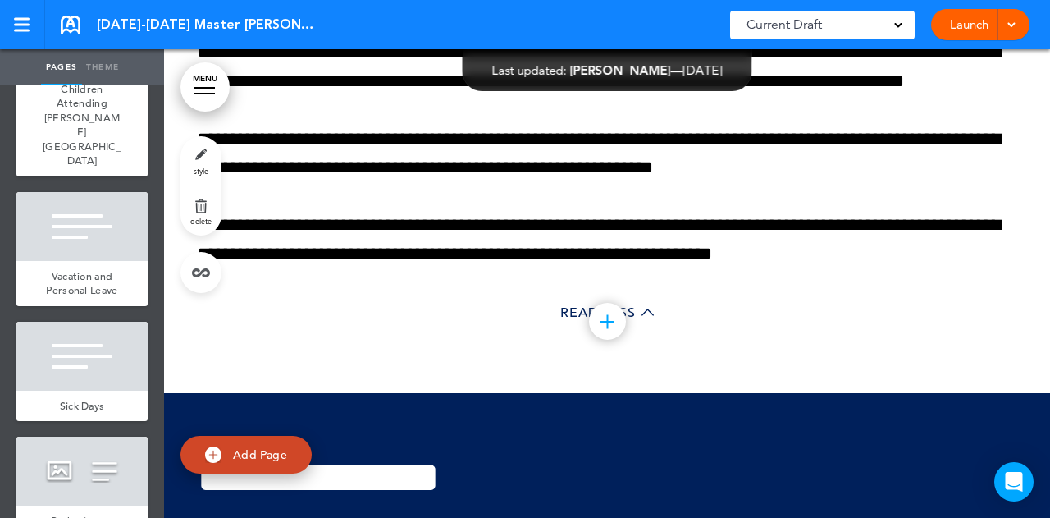
click at [198, 156] on link "style" at bounding box center [200, 160] width 41 height 49
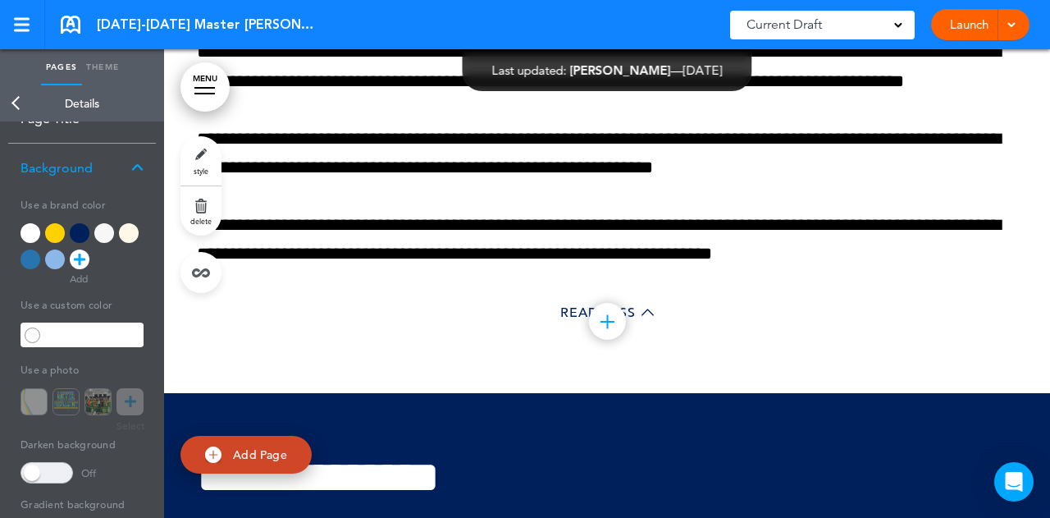
click at [56, 262] on div at bounding box center [55, 259] width 20 height 20
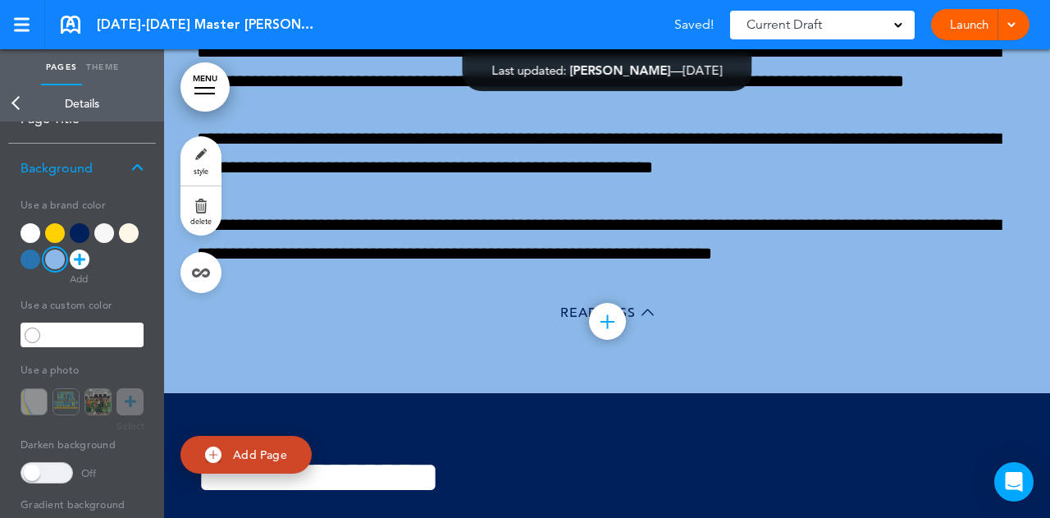
click at [57, 262] on div at bounding box center [55, 259] width 20 height 20
click at [28, 234] on div at bounding box center [31, 233] width 20 height 20
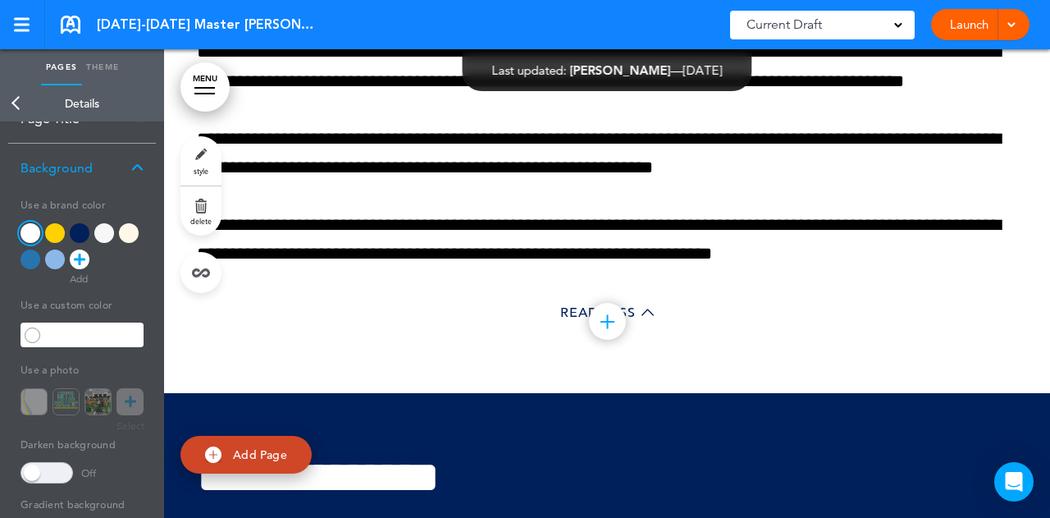
click at [12, 105] on link "Back" at bounding box center [16, 103] width 33 height 36
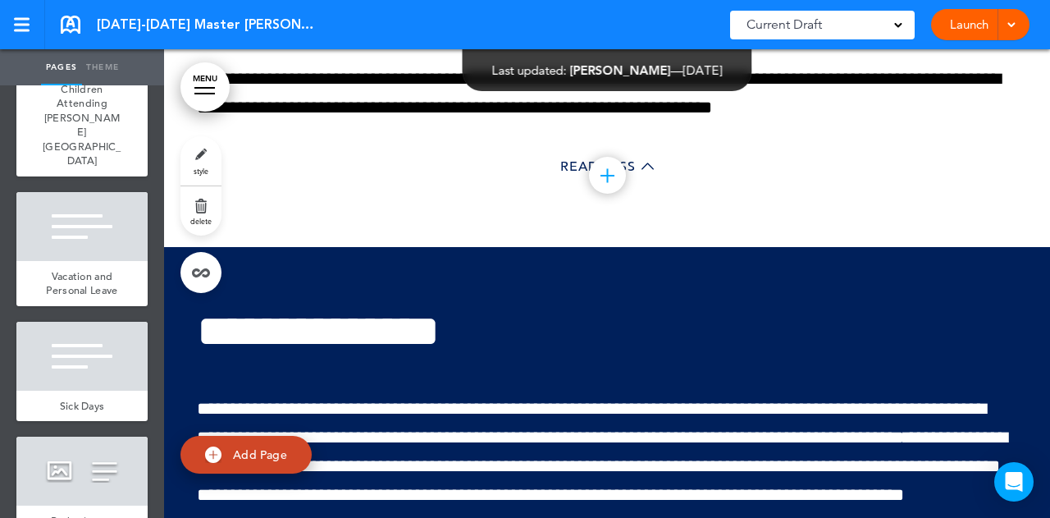
scroll to position [64557, 0]
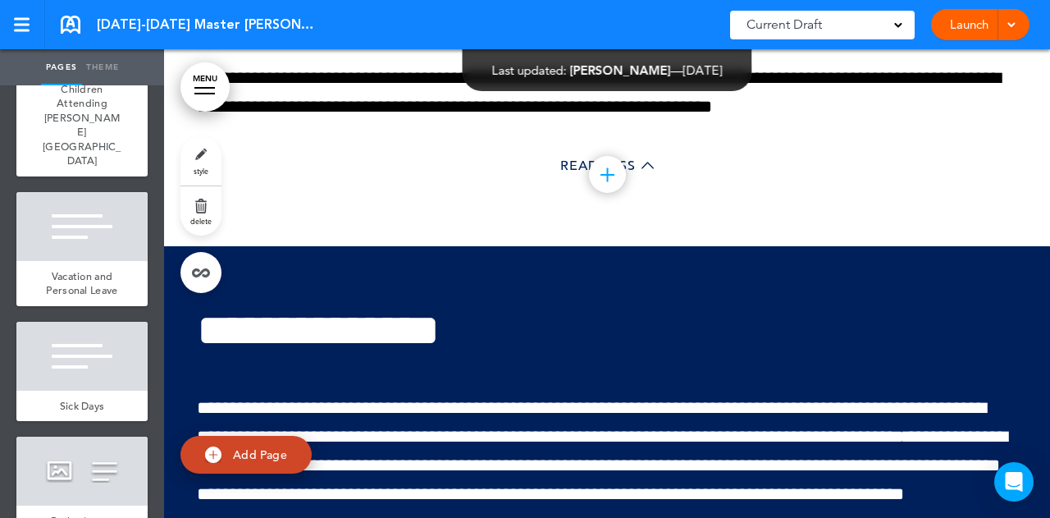
click at [197, 154] on link "style" at bounding box center [200, 160] width 41 height 49
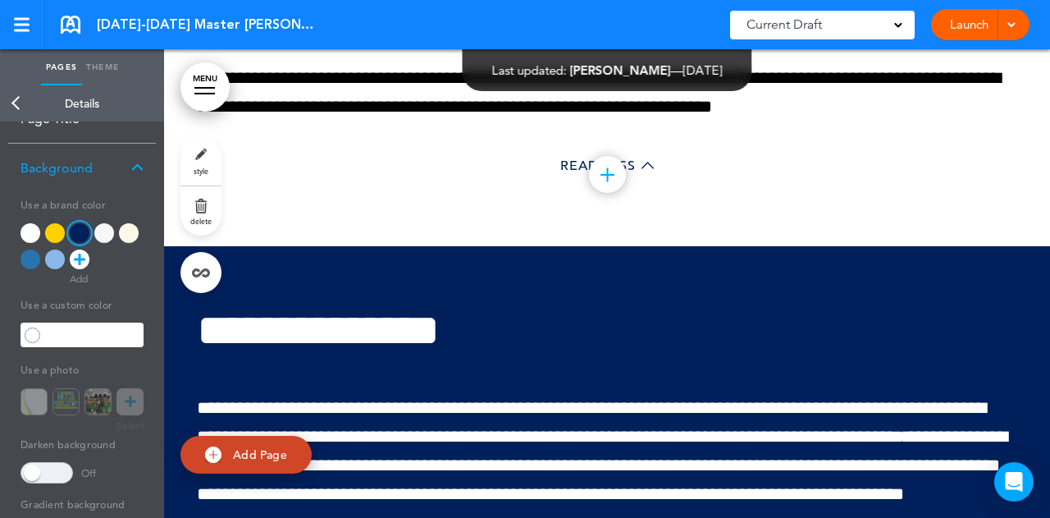
click at [53, 262] on div at bounding box center [55, 259] width 20 height 20
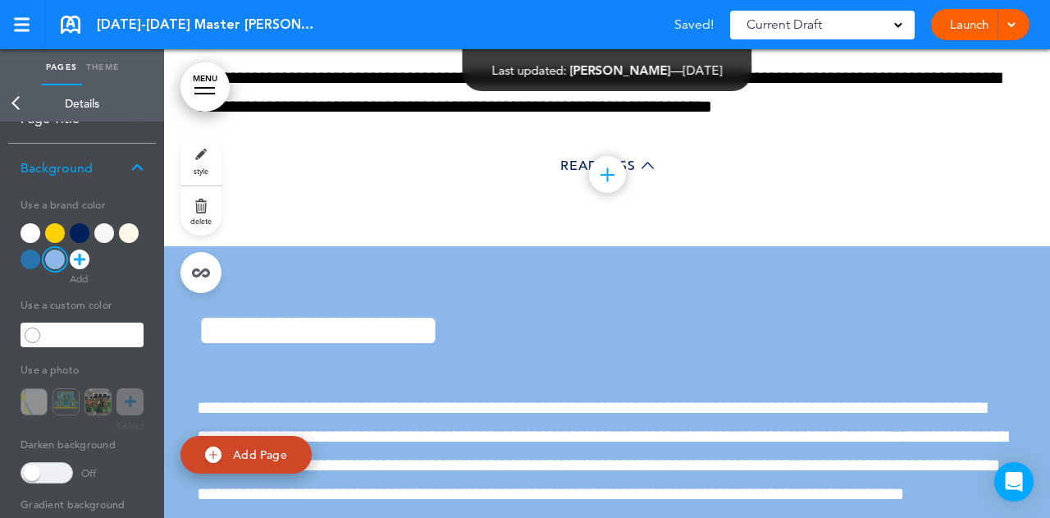
click at [386, 399] on span "**********" at bounding box center [591, 422] width 789 height 47
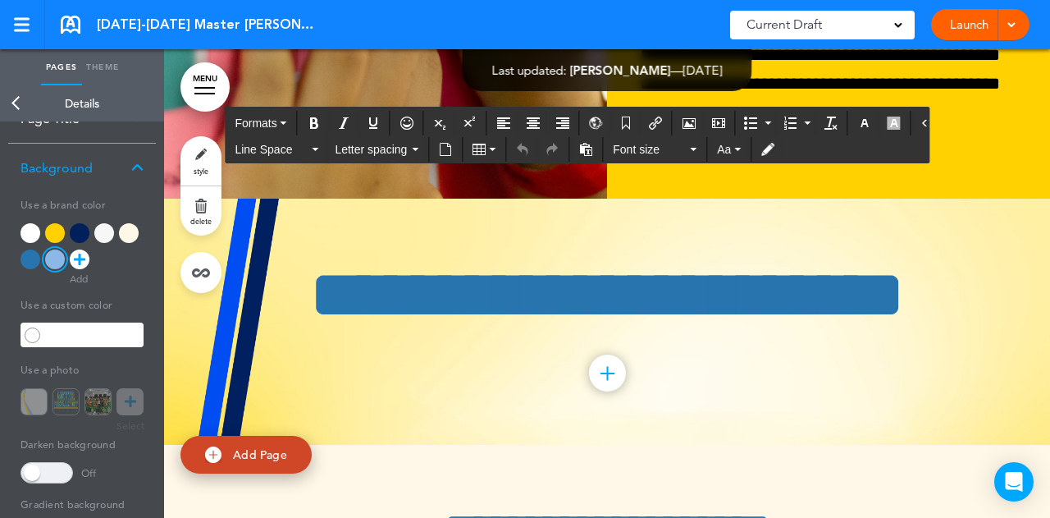
scroll to position [67676, 0]
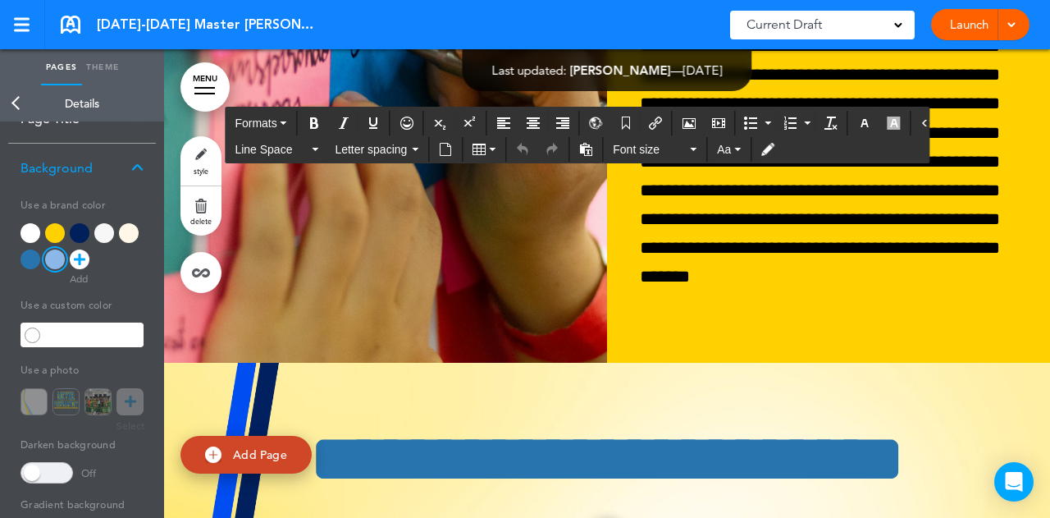
click at [348, 363] on div "**********" at bounding box center [607, 486] width 820 height 246
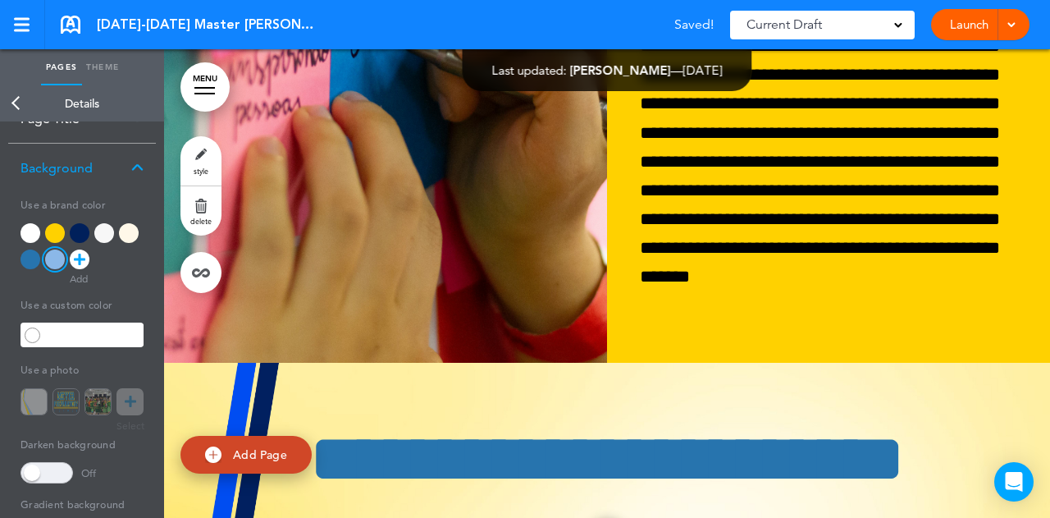
click at [26, 111] on link "Back" at bounding box center [16, 103] width 33 height 36
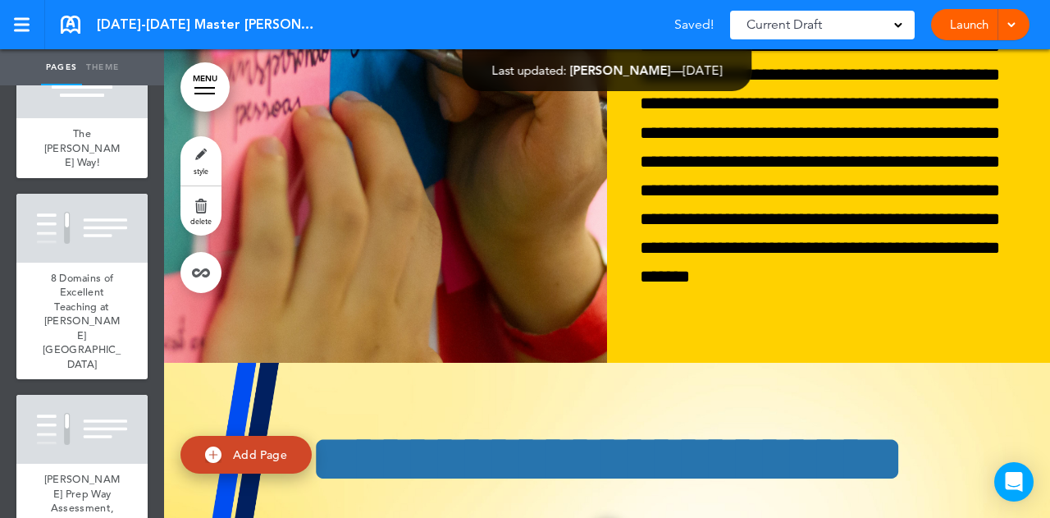
scroll to position [13138, 0]
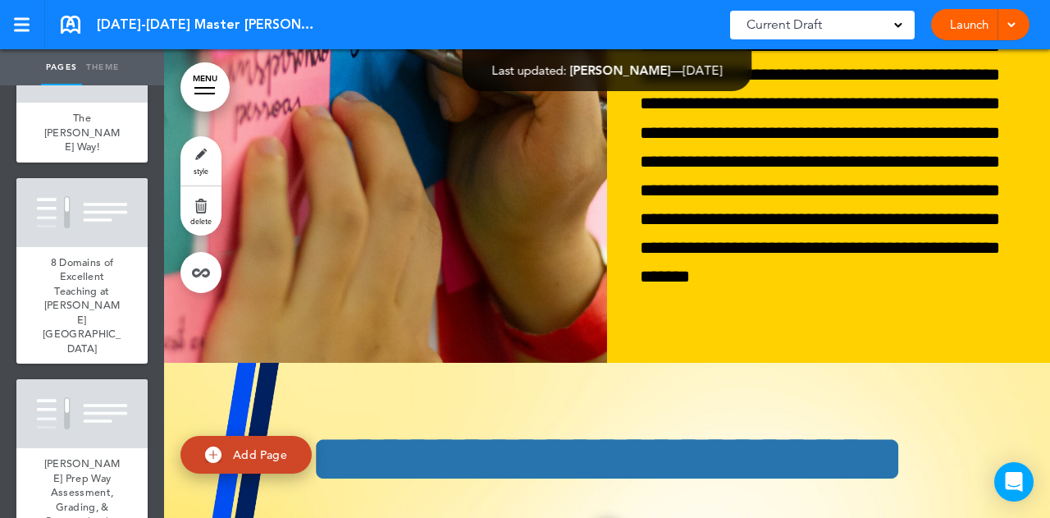
click at [203, 155] on link "style" at bounding box center [200, 160] width 41 height 49
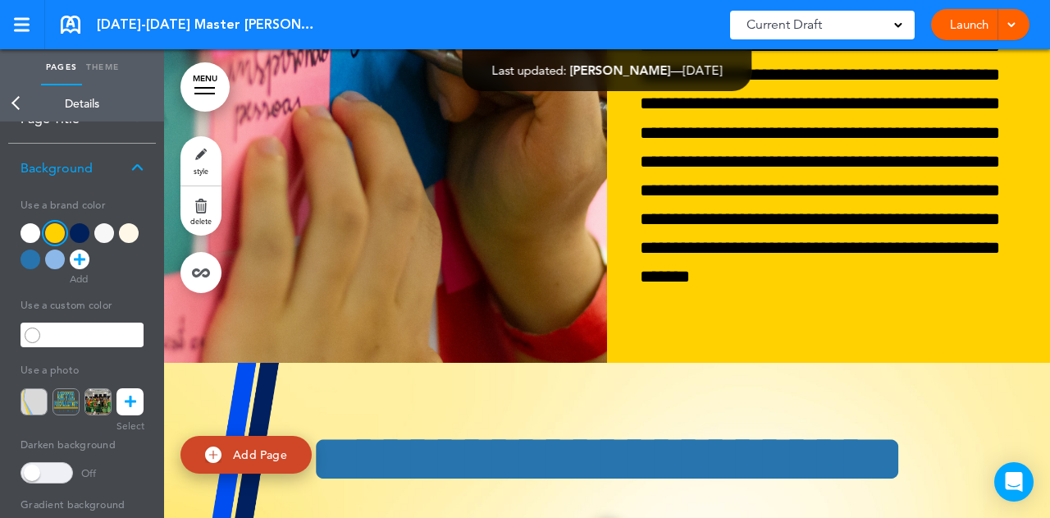
click at [28, 409] on img at bounding box center [34, 401] width 27 height 27
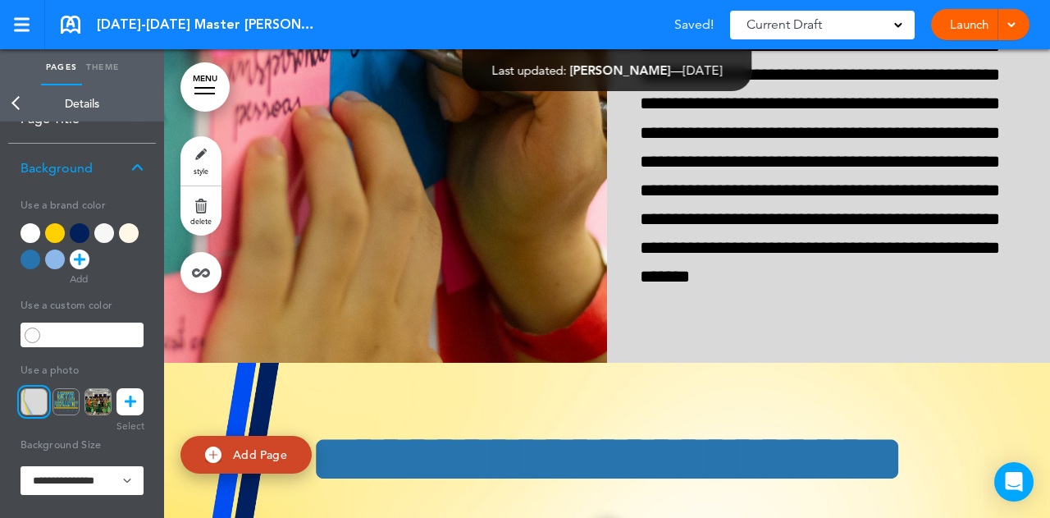
click at [267, 363] on div "**********" at bounding box center [607, 486] width 820 height 246
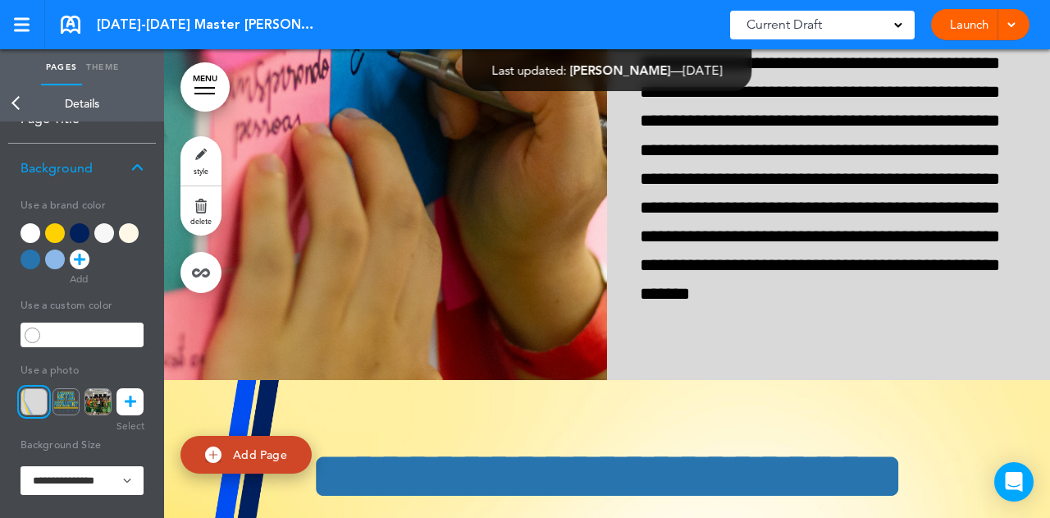
scroll to position [67676, 0]
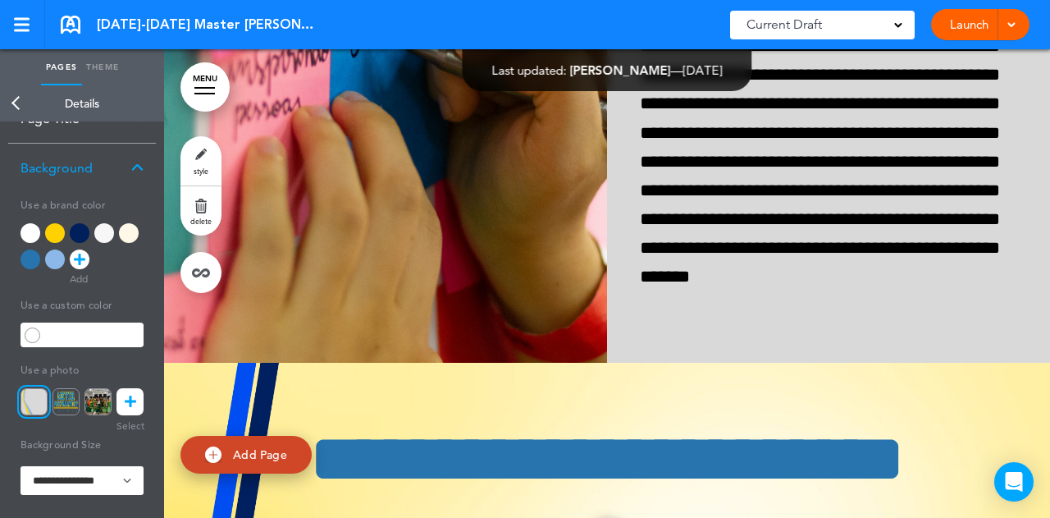
click at [358, 363] on div "**********" at bounding box center [607, 486] width 820 height 246
click at [17, 104] on link "Back" at bounding box center [16, 103] width 33 height 36
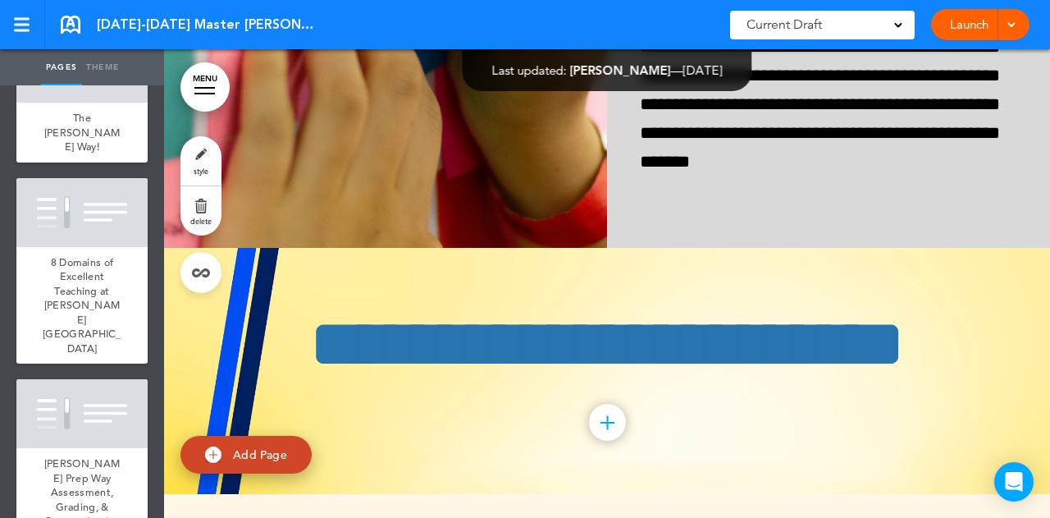
scroll to position [67792, 0]
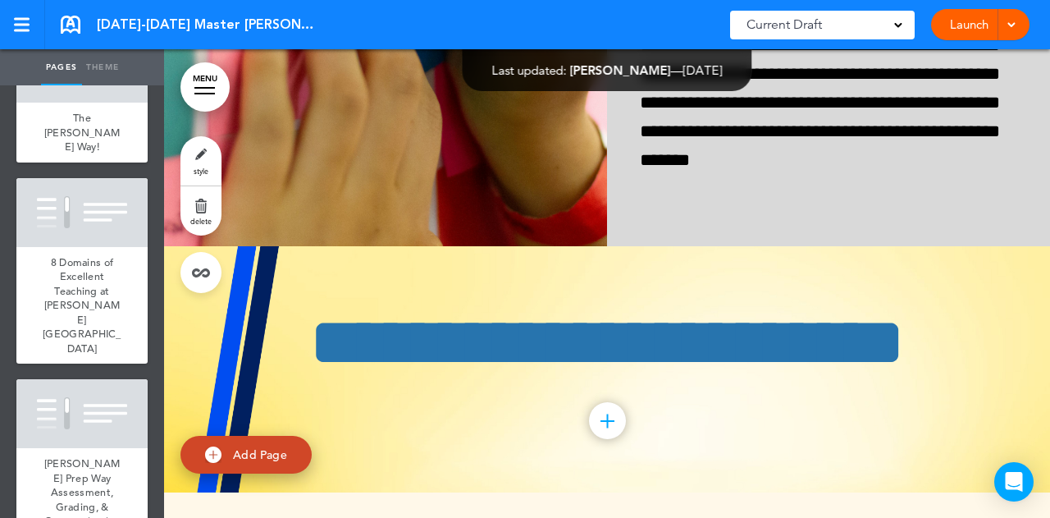
click at [199, 166] on span "style" at bounding box center [201, 171] width 15 height 10
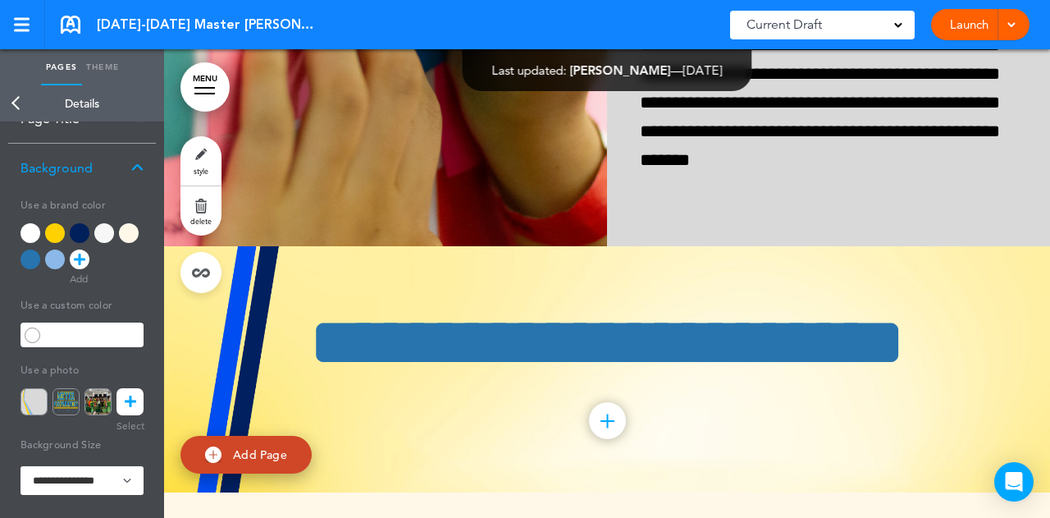
click at [35, 393] on img at bounding box center [34, 401] width 27 height 27
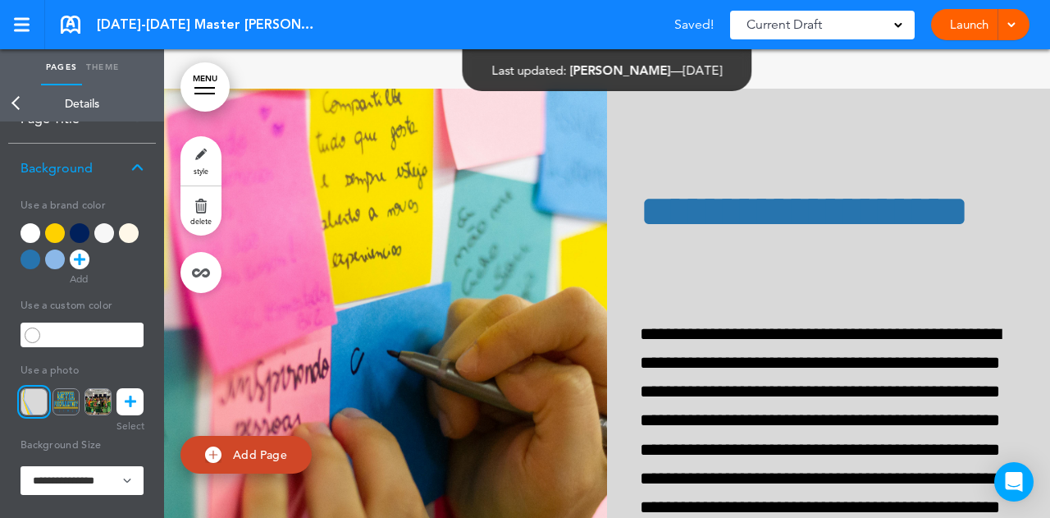
scroll to position [67300, 0]
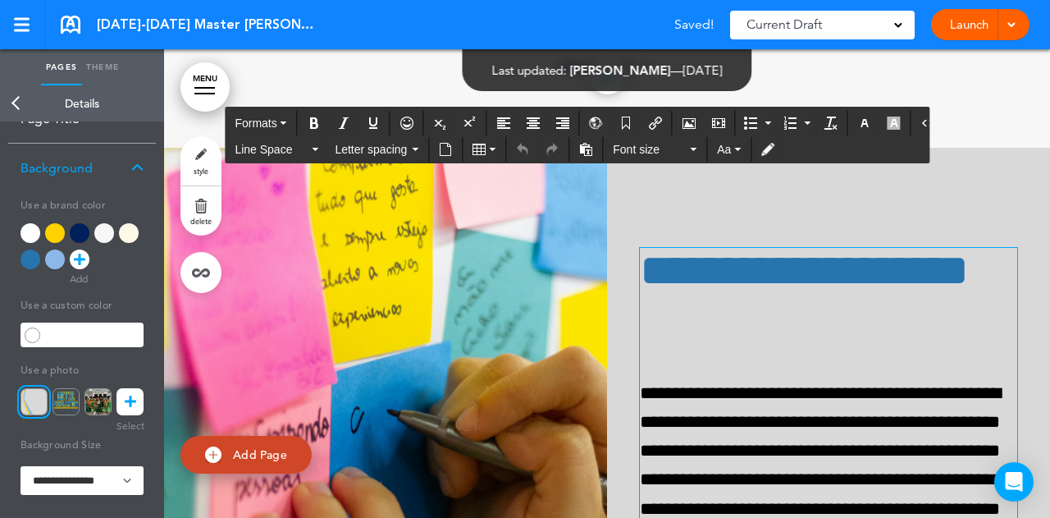
click at [779, 379] on p "**********" at bounding box center [825, 509] width 371 height 260
click at [11, 109] on link "Back" at bounding box center [16, 103] width 33 height 36
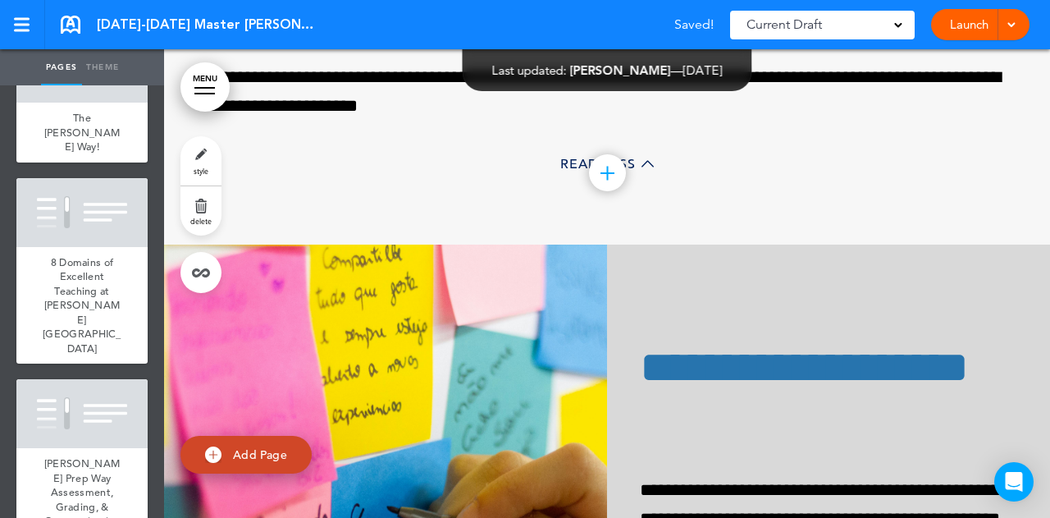
scroll to position [67201, 0]
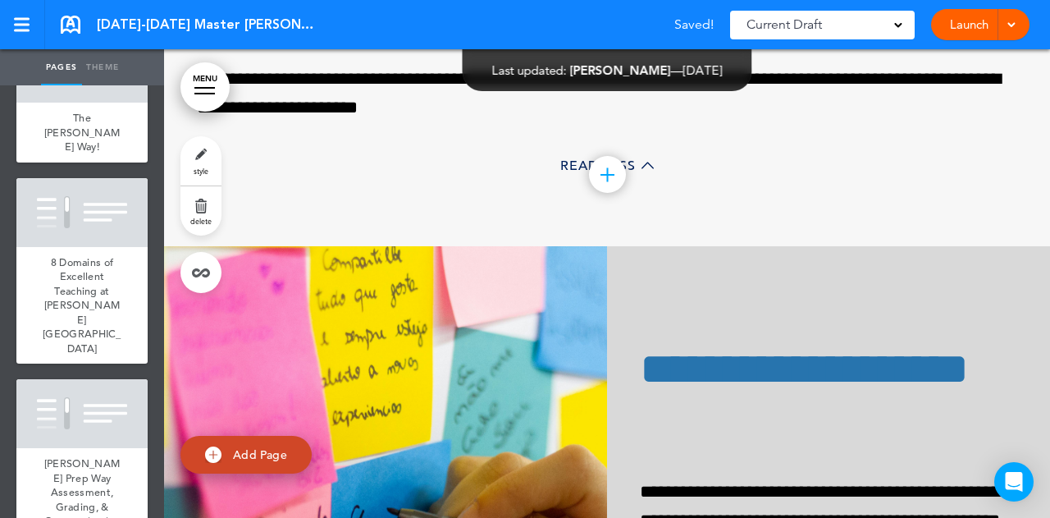
click at [195, 160] on link "style" at bounding box center [200, 160] width 41 height 49
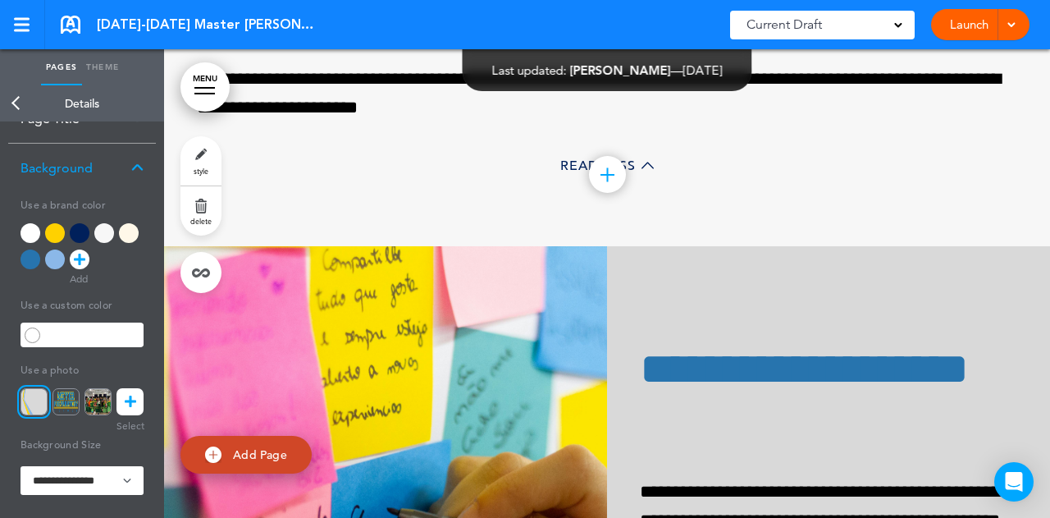
click at [57, 232] on div at bounding box center [55, 233] width 20 height 20
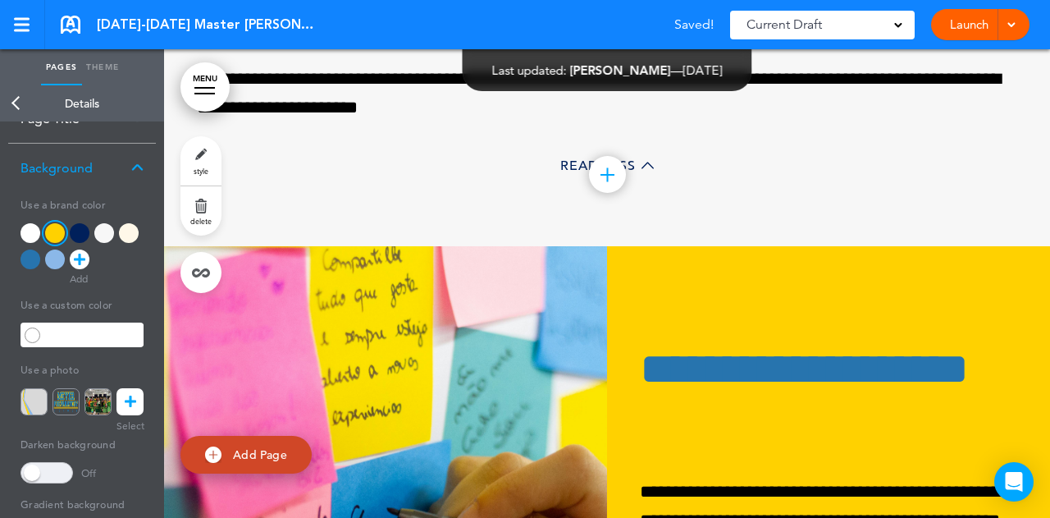
click at [18, 104] on link "Back" at bounding box center [16, 103] width 33 height 36
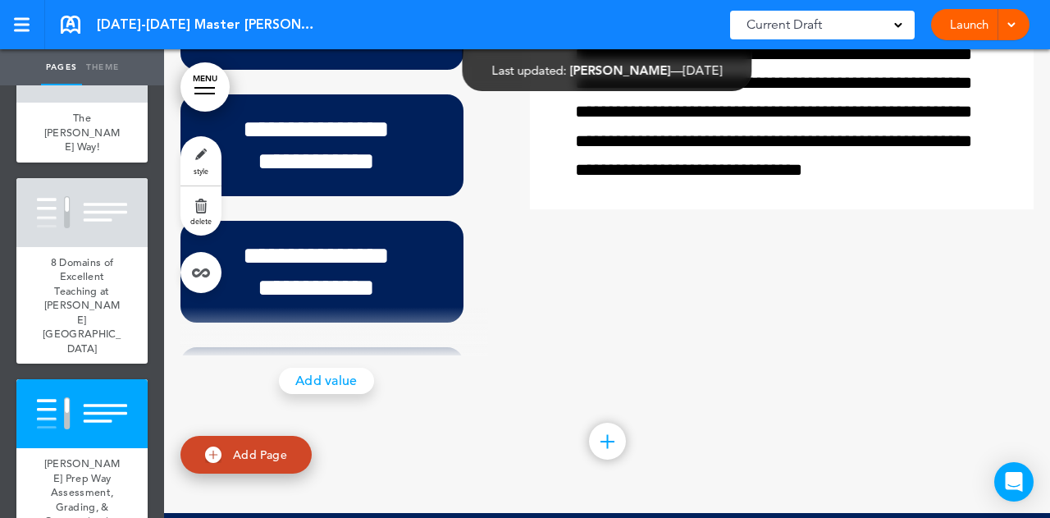
scroll to position [72288, 0]
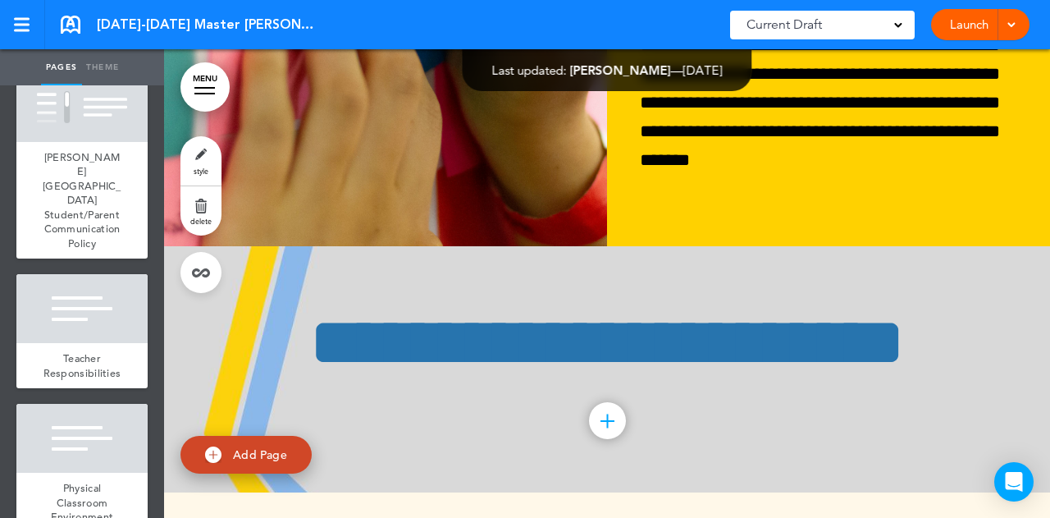
scroll to position [13958, 0]
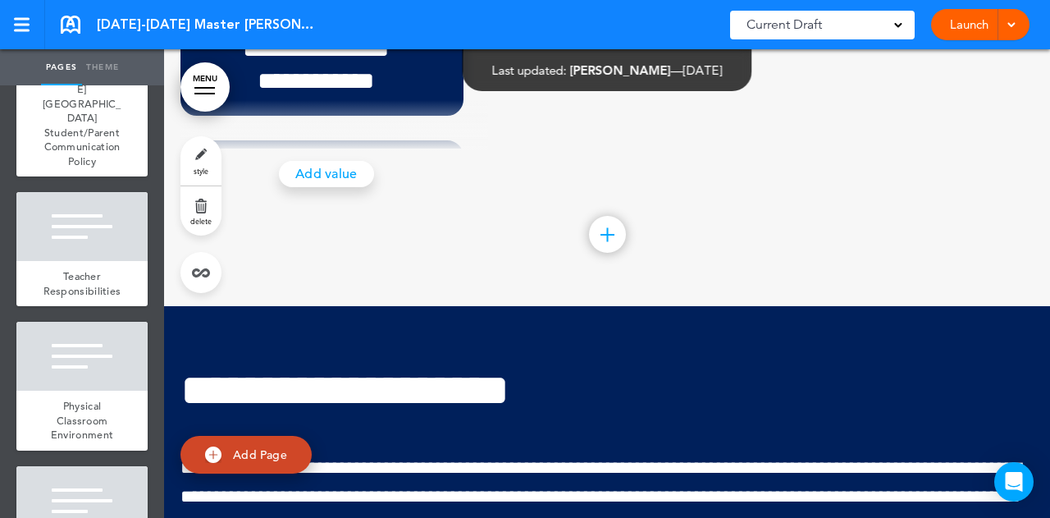
scroll to position [72306, 0]
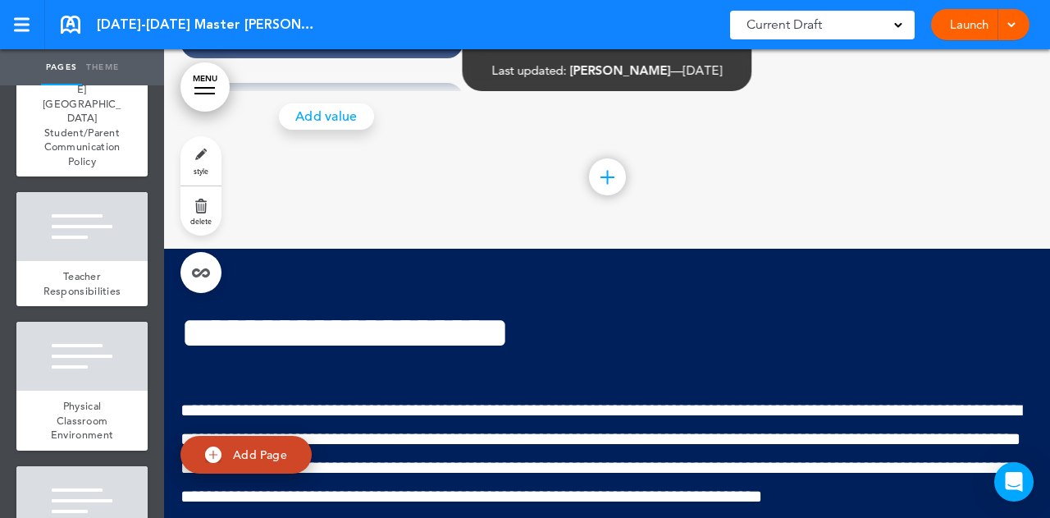
click at [194, 158] on link "style" at bounding box center [200, 160] width 41 height 49
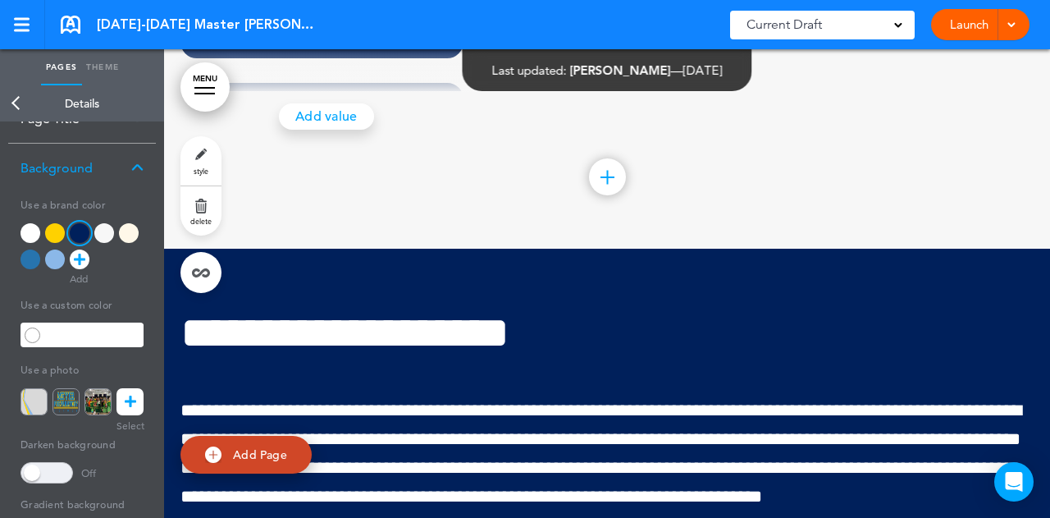
click at [29, 253] on div at bounding box center [31, 259] width 20 height 20
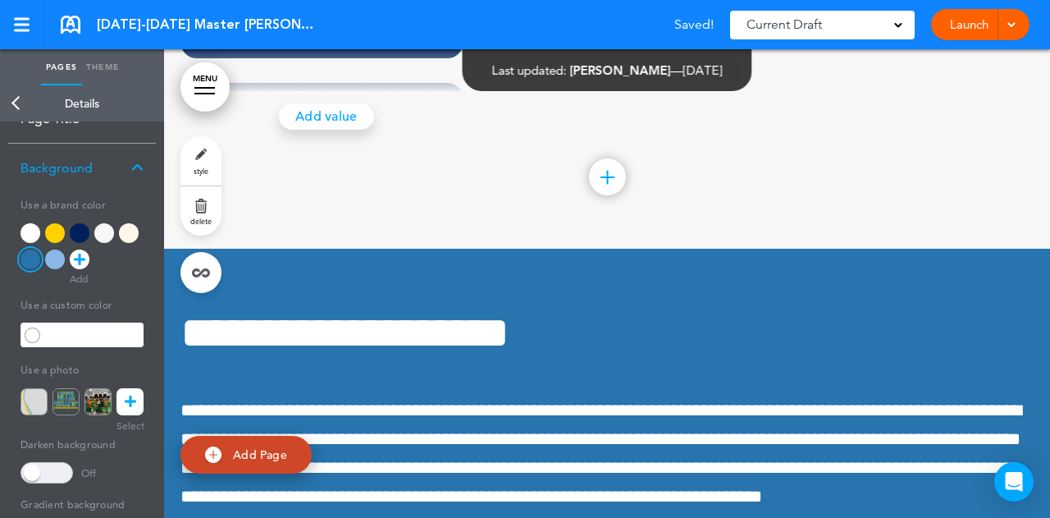
click at [11, 104] on link "Back" at bounding box center [16, 103] width 33 height 36
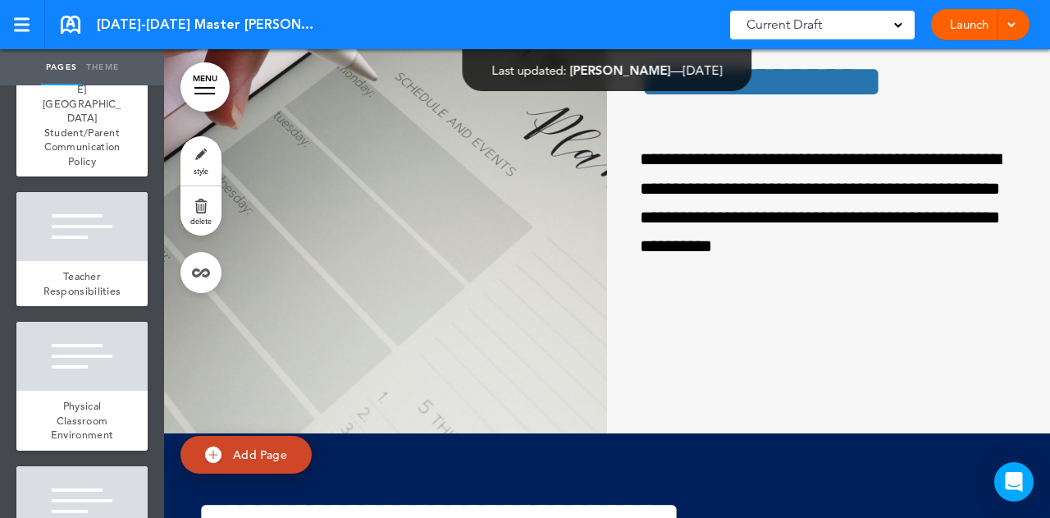
scroll to position [78458, 0]
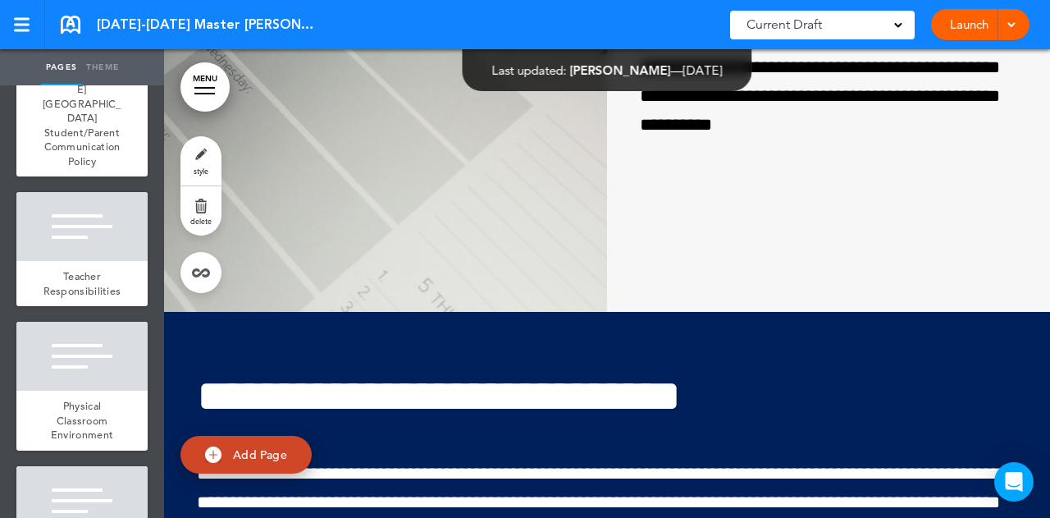
drag, startPoint x: 345, startPoint y: 148, endPoint x: 220, endPoint y: 148, distance: 125.5
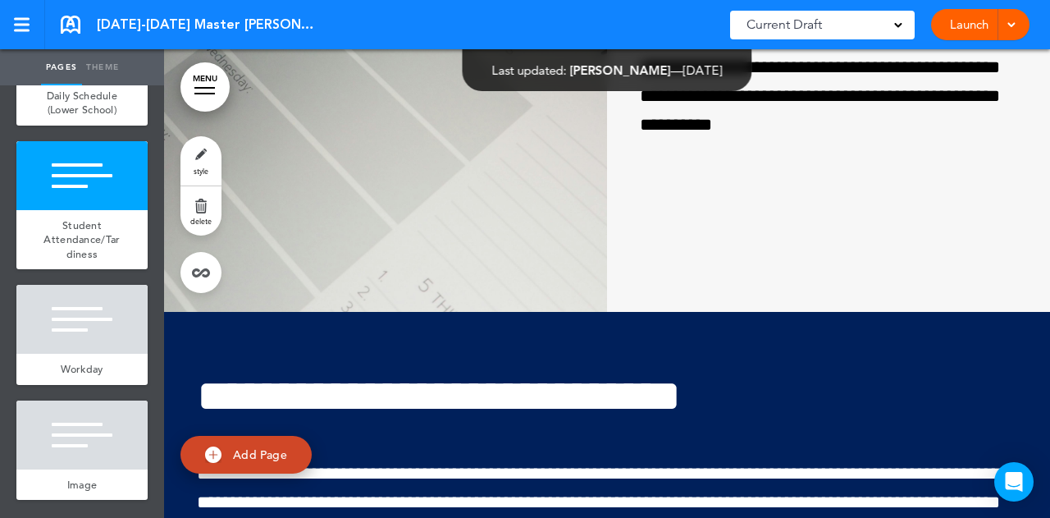
scroll to position [15025, 0]
click at [205, 167] on span "style" at bounding box center [201, 171] width 15 height 10
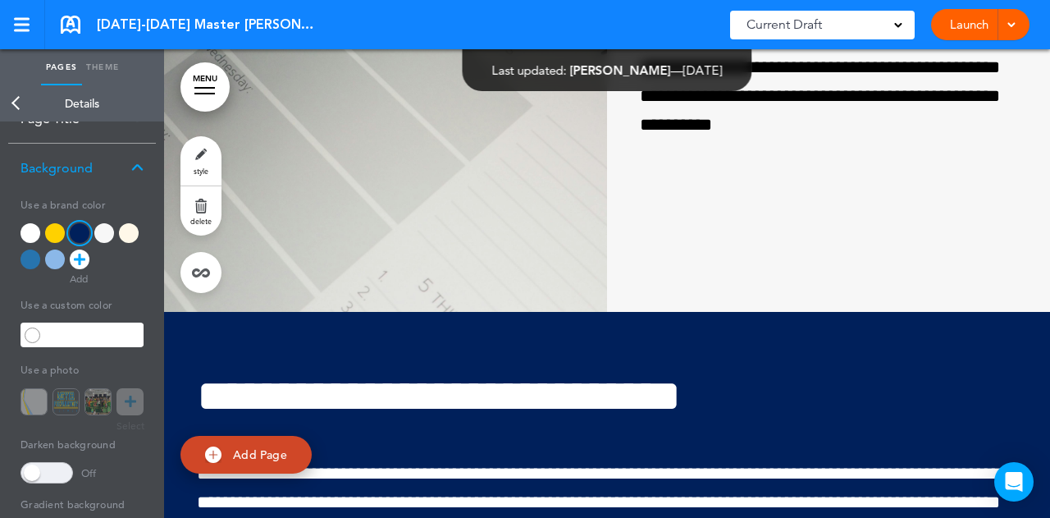
click at [33, 255] on div at bounding box center [31, 259] width 20 height 20
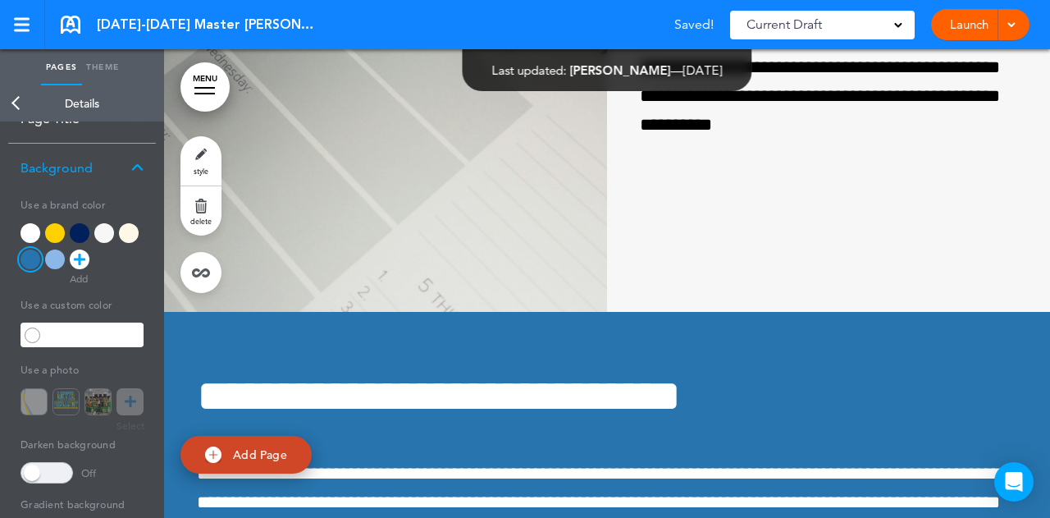
click at [13, 105] on link "Back" at bounding box center [16, 103] width 33 height 36
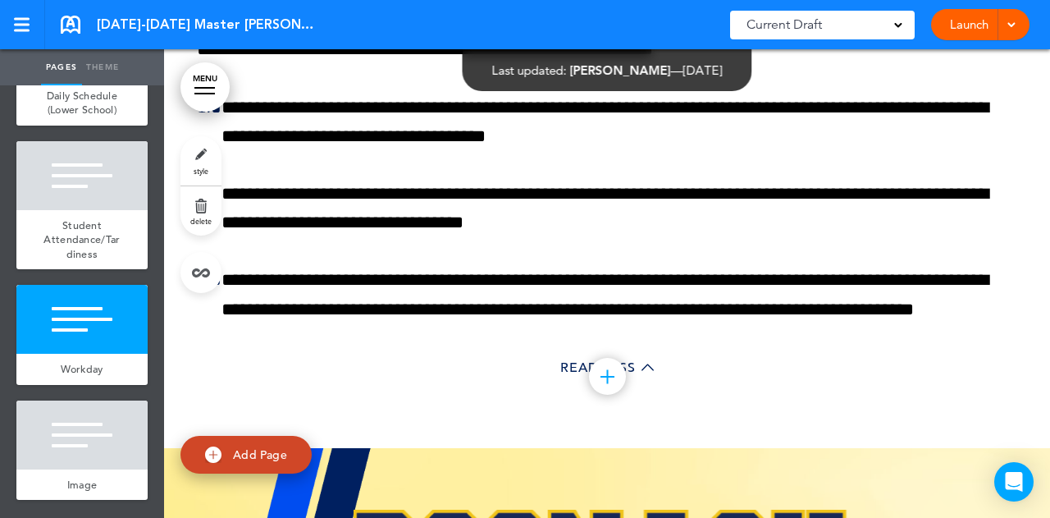
scroll to position [80754, 0]
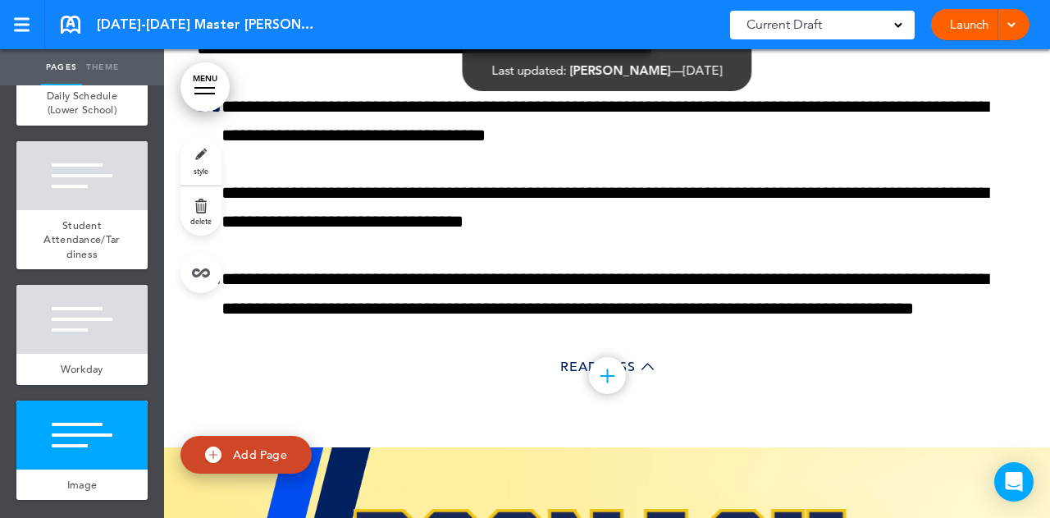
drag, startPoint x: 233, startPoint y: 331, endPoint x: 223, endPoint y: 336, distance: 11.0
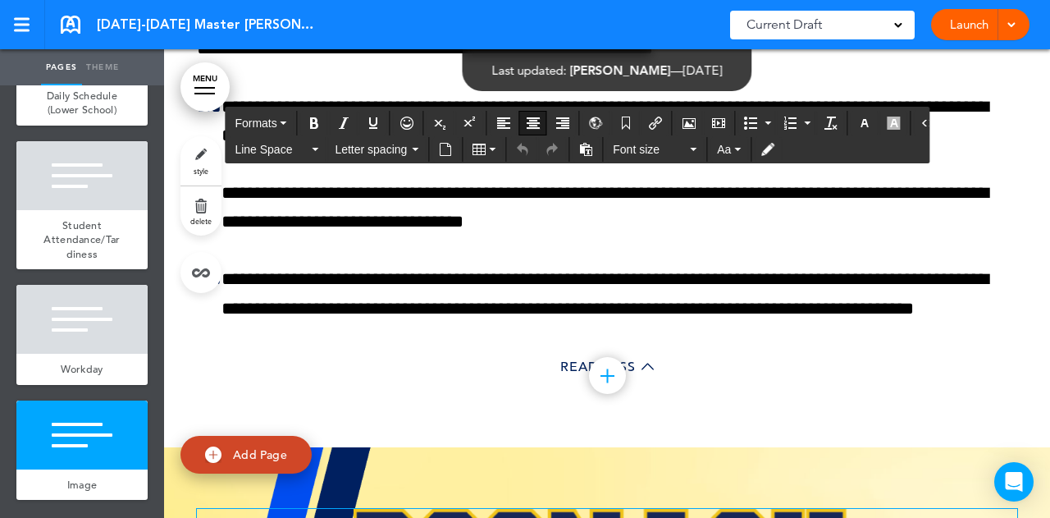
scroll to position [15056, 0]
click at [84, 413] on div at bounding box center [81, 434] width 131 height 69
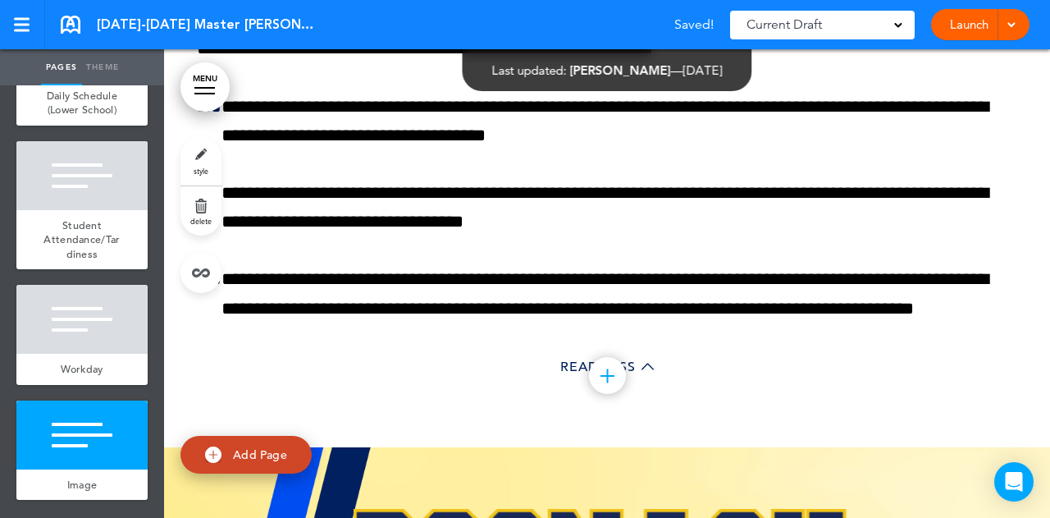
click at [202, 165] on link "style" at bounding box center [200, 160] width 41 height 49
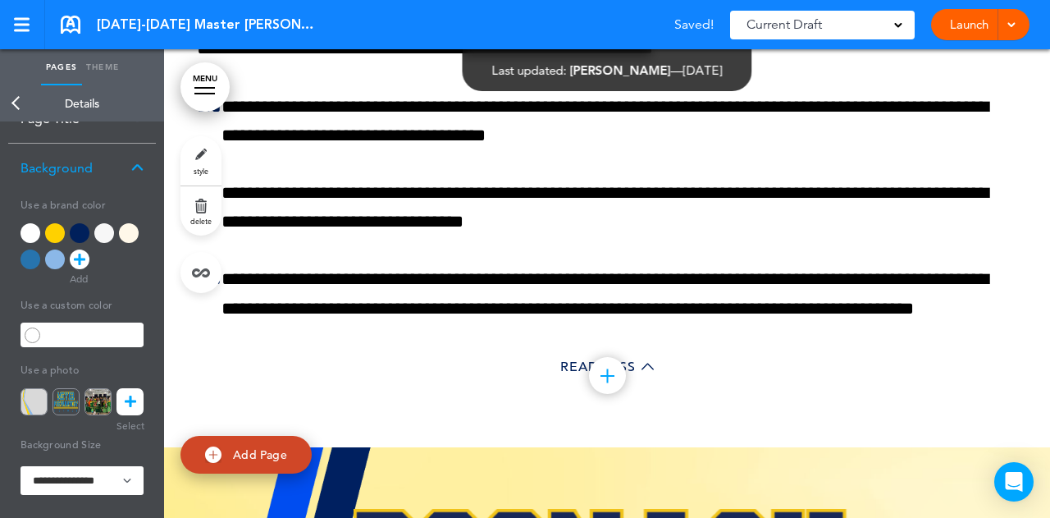
click at [33, 395] on img at bounding box center [34, 401] width 27 height 27
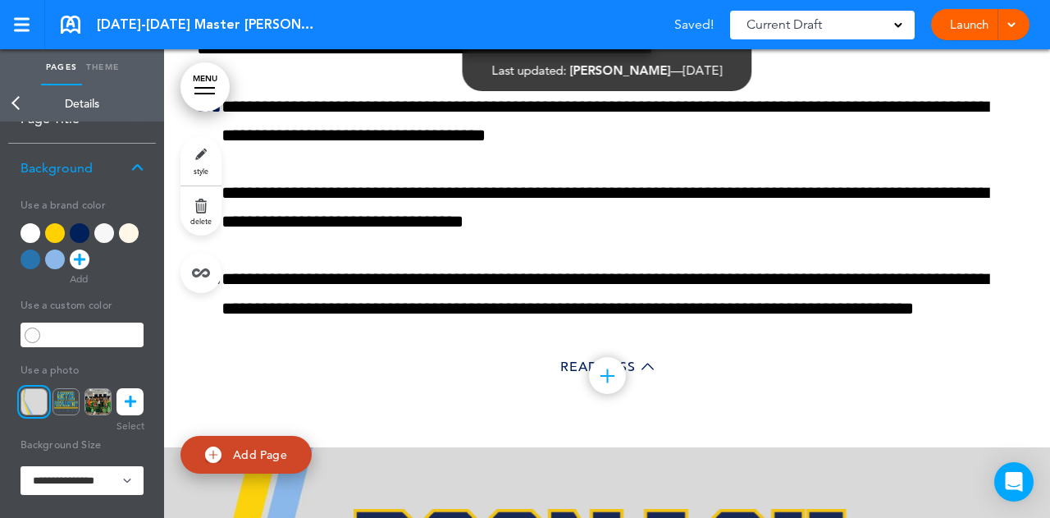
click at [74, 406] on img at bounding box center [66, 401] width 27 height 27
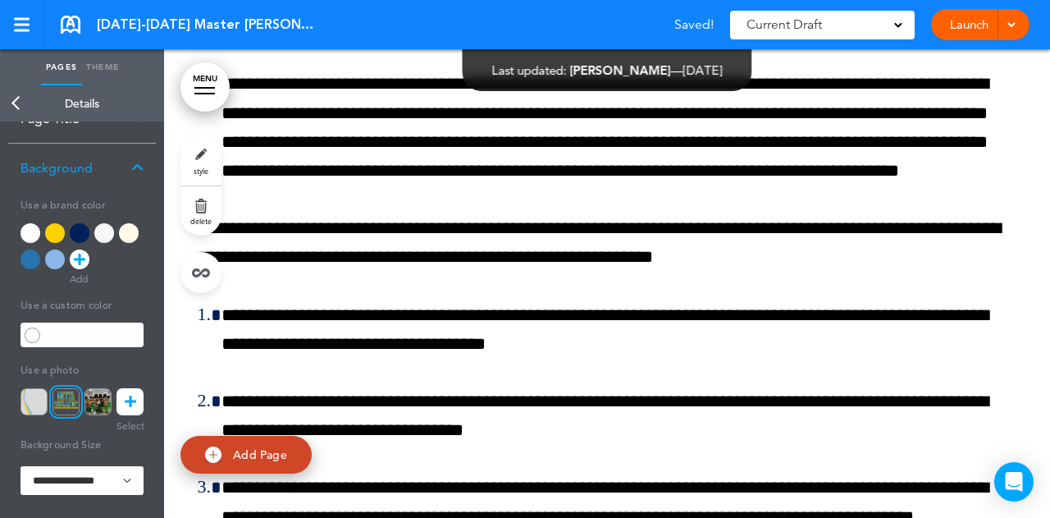
scroll to position [80627, 0]
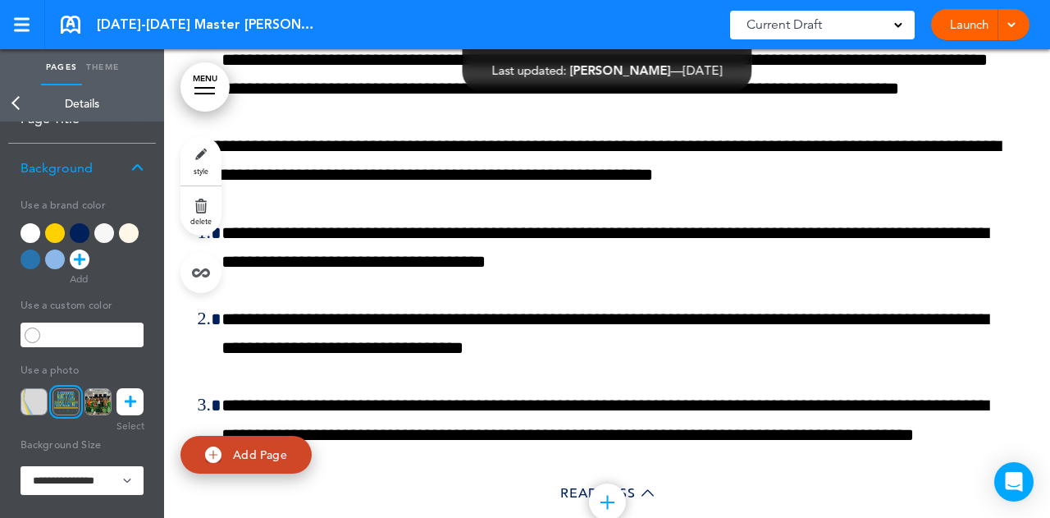
click at [33, 398] on img at bounding box center [34, 401] width 27 height 27
click at [125, 400] on icon at bounding box center [130, 401] width 11 height 27
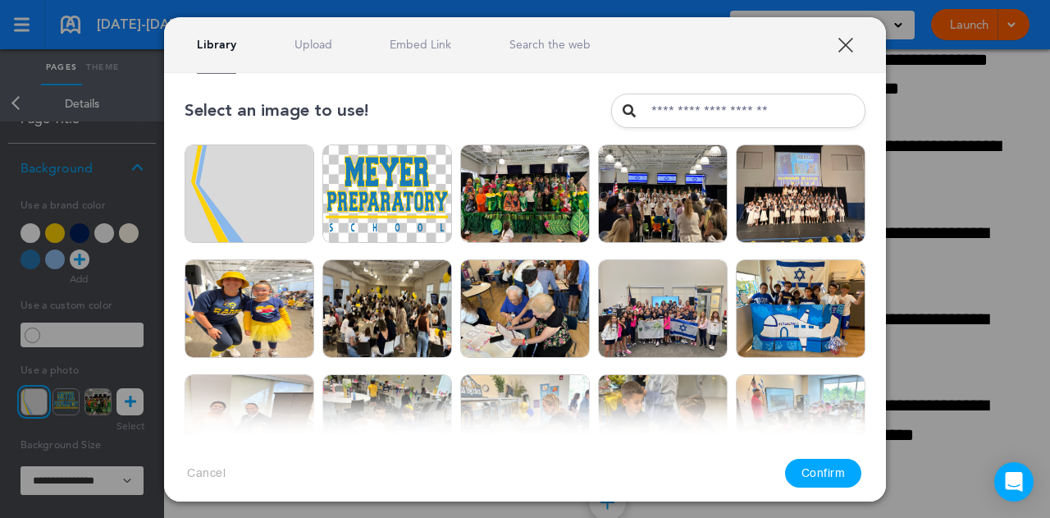
drag, startPoint x: 843, startPoint y: 39, endPoint x: 708, endPoint y: 112, distance: 154.2
click at [844, 39] on link "XXX" at bounding box center [846, 45] width 16 height 16
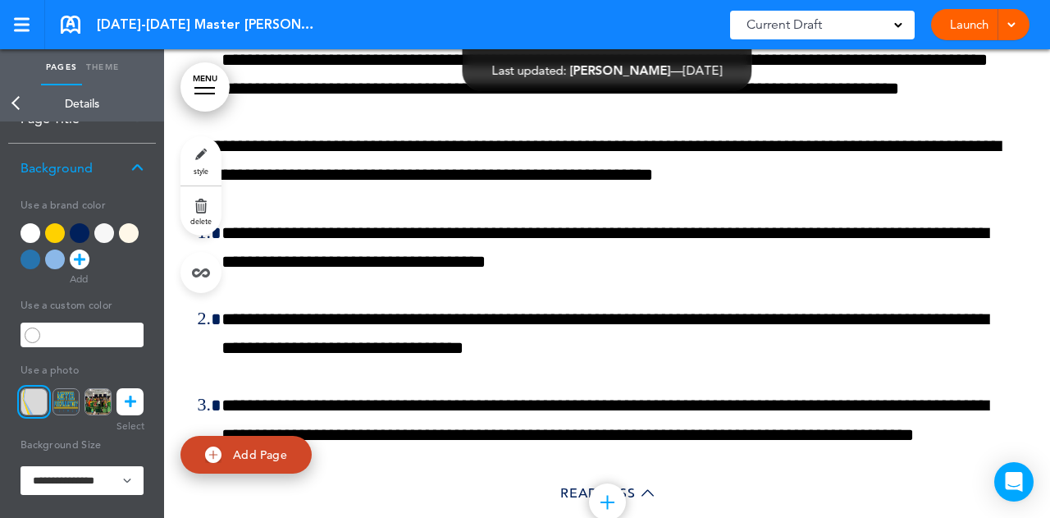
click at [16, 103] on link "Back" at bounding box center [16, 103] width 33 height 36
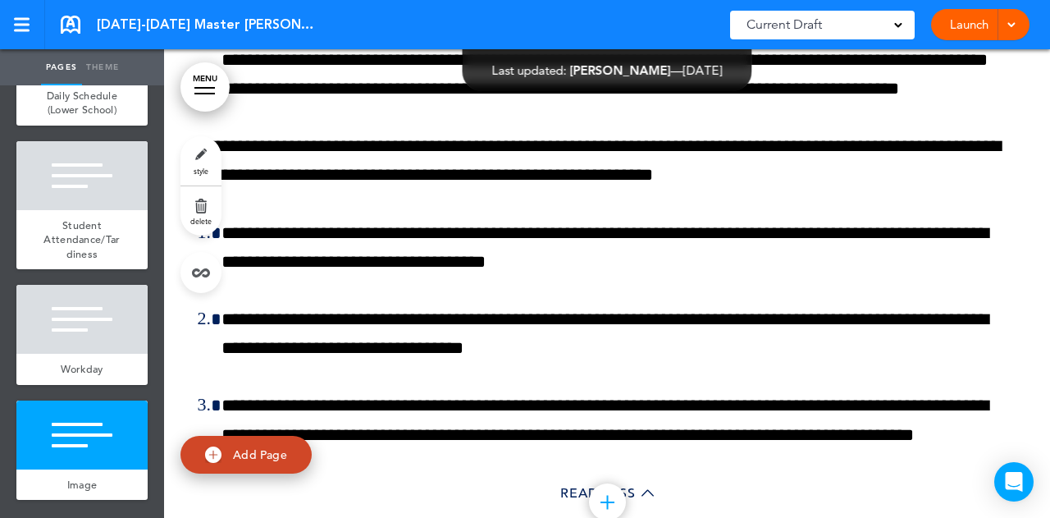
click at [49, 457] on div at bounding box center [81, 434] width 131 height 69
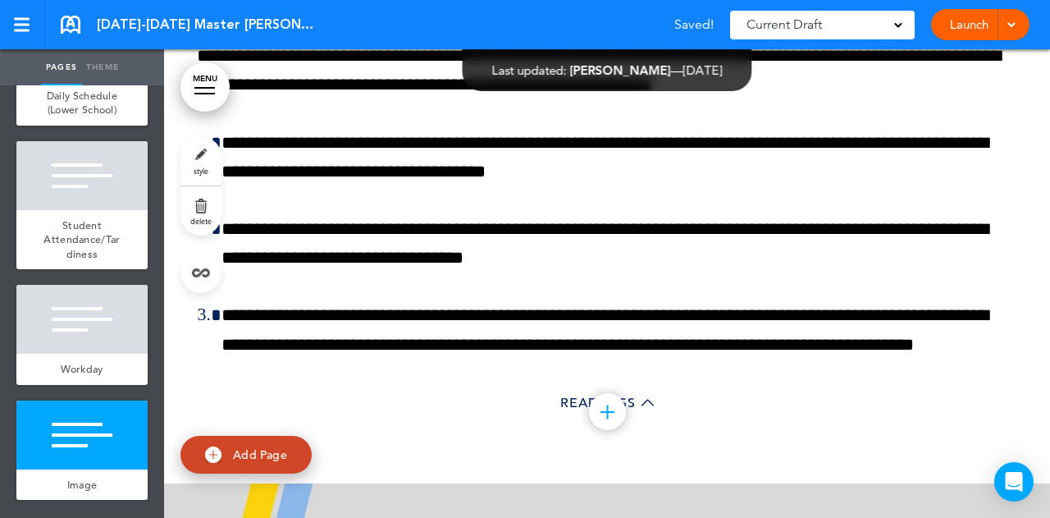
scroll to position [80719, 0]
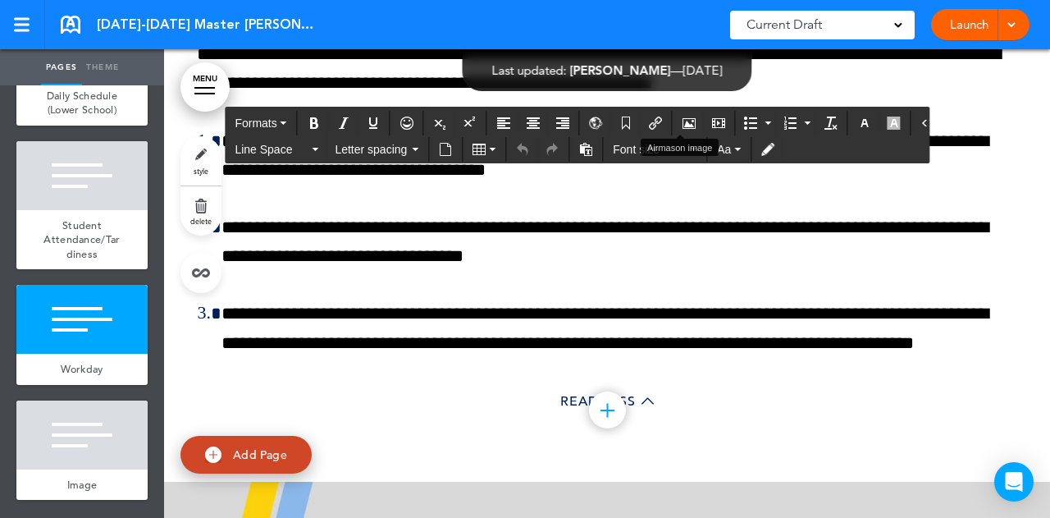
click at [678, 114] on button "Airmason image" at bounding box center [689, 123] width 26 height 23
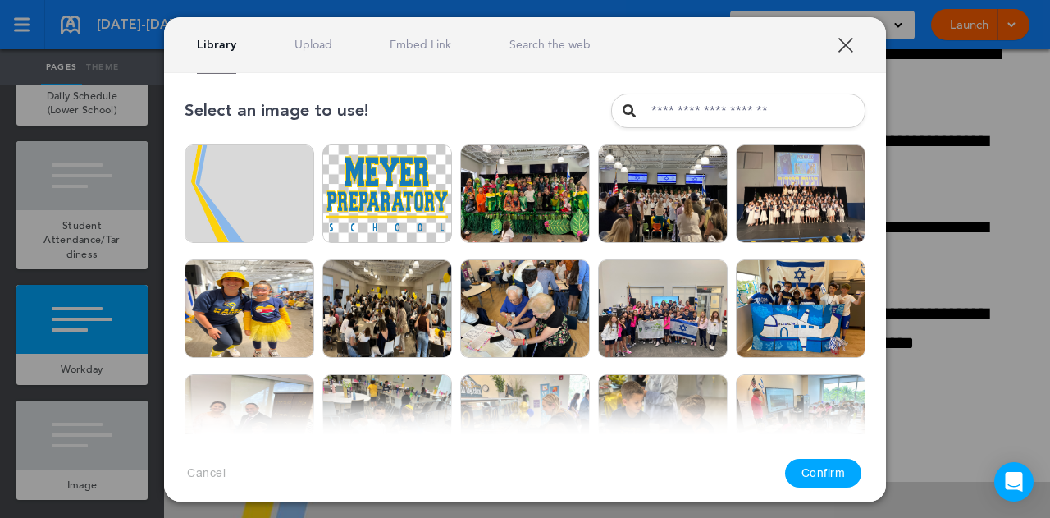
click at [355, 198] on img at bounding box center [387, 193] width 130 height 98
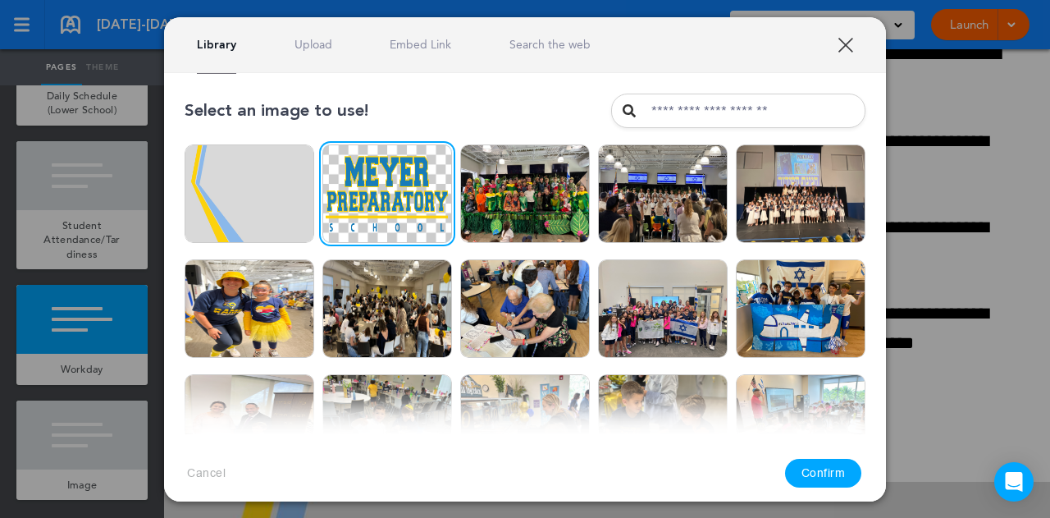
click at [818, 478] on button "Confirm" at bounding box center [823, 473] width 77 height 29
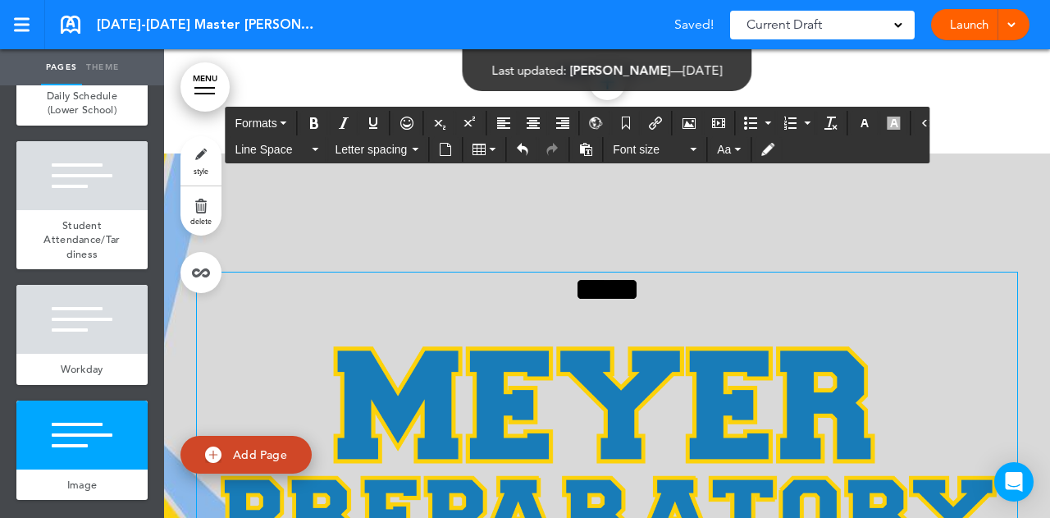
scroll to position [81121, 0]
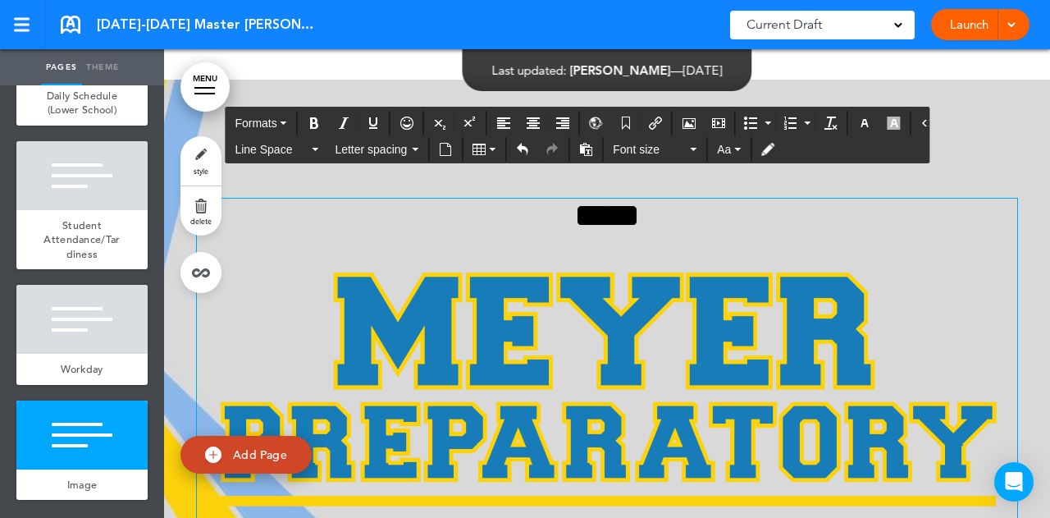
drag, startPoint x: 694, startPoint y: 385, endPoint x: 395, endPoint y: 395, distance: 299.6
click at [417, 398] on h2 "**********" at bounding box center [607, 417] width 820 height 436
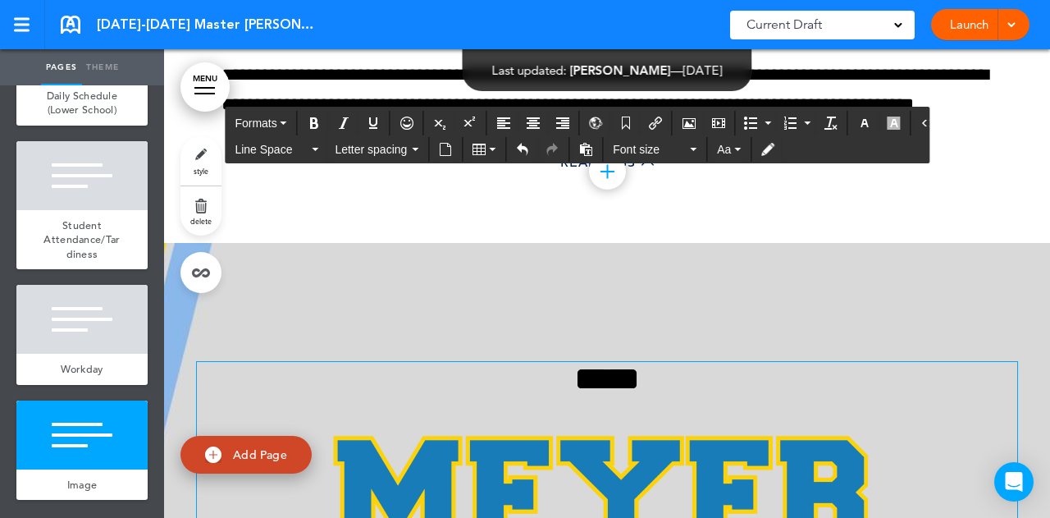
scroll to position [80711, 0]
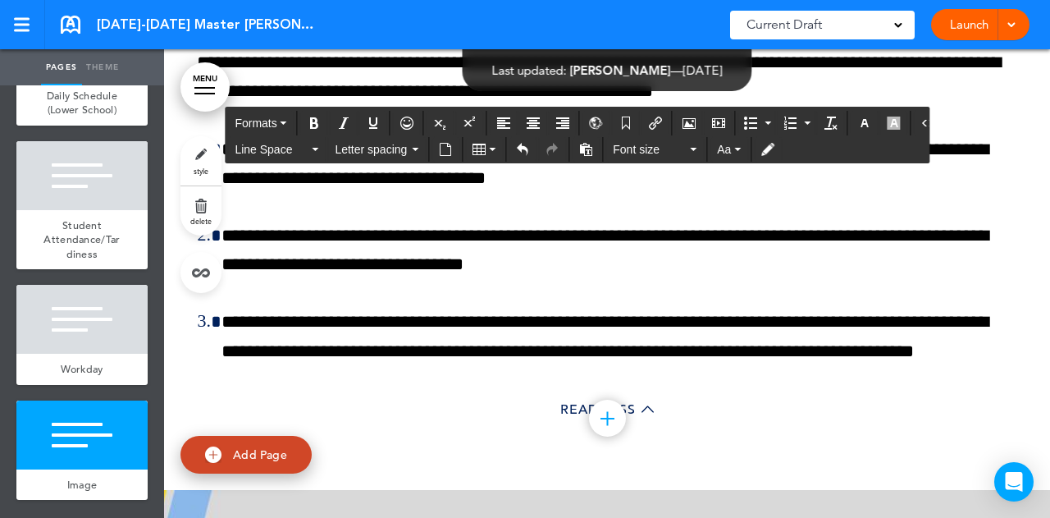
drag, startPoint x: 651, startPoint y: 388, endPoint x: 457, endPoint y: 407, distance: 195.3
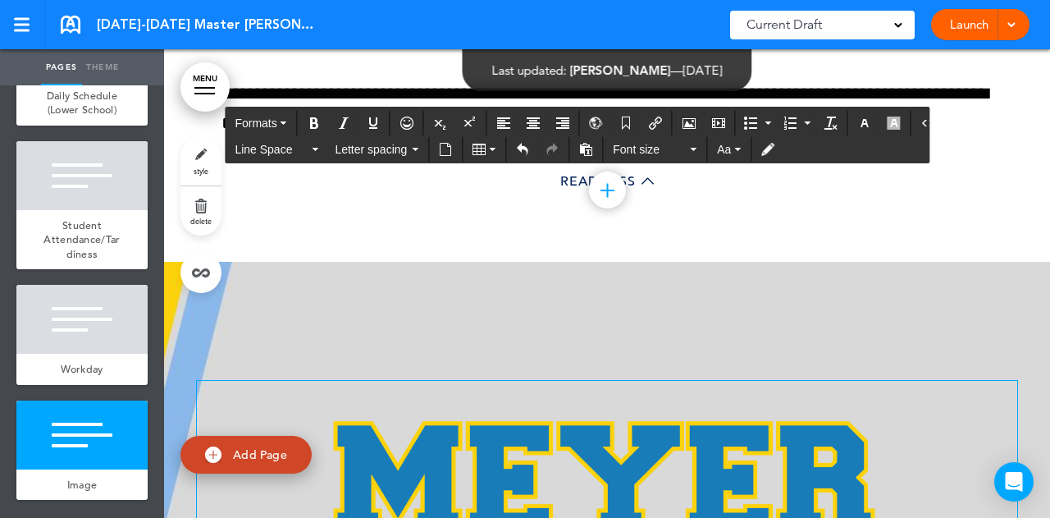
click at [962, 323] on p at bounding box center [607, 337] width 820 height 29
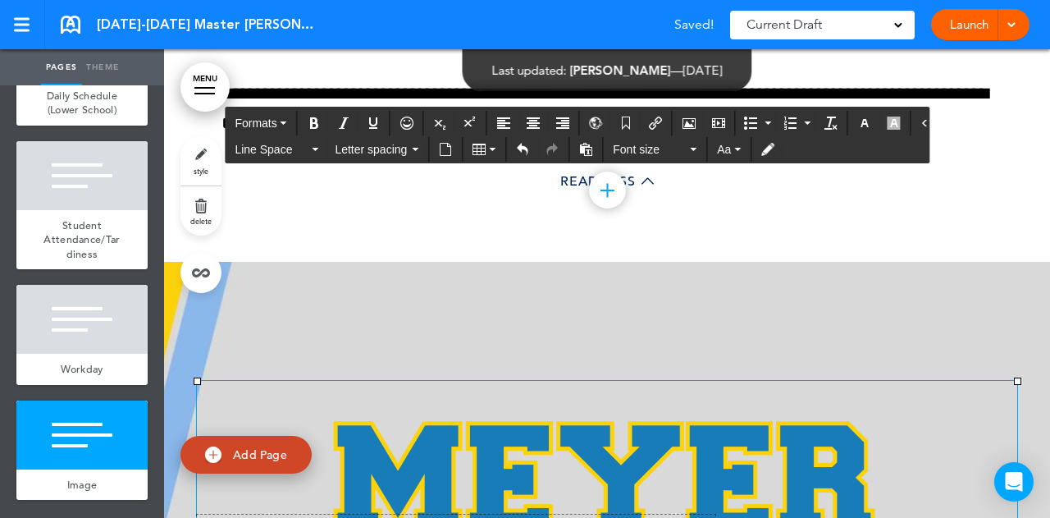
drag, startPoint x: 1010, startPoint y: 148, endPoint x: 705, endPoint y: 326, distance: 353.3
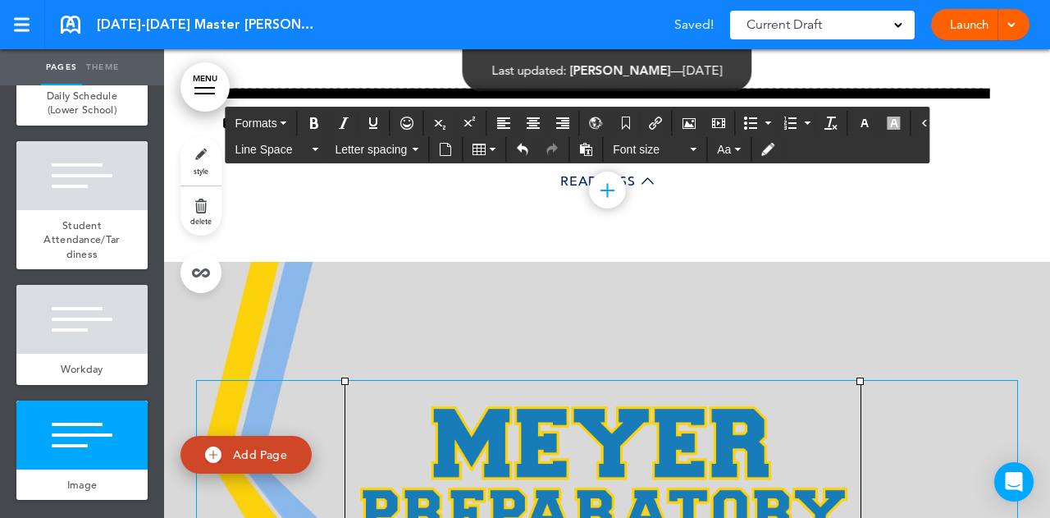
scroll to position [80919, 0]
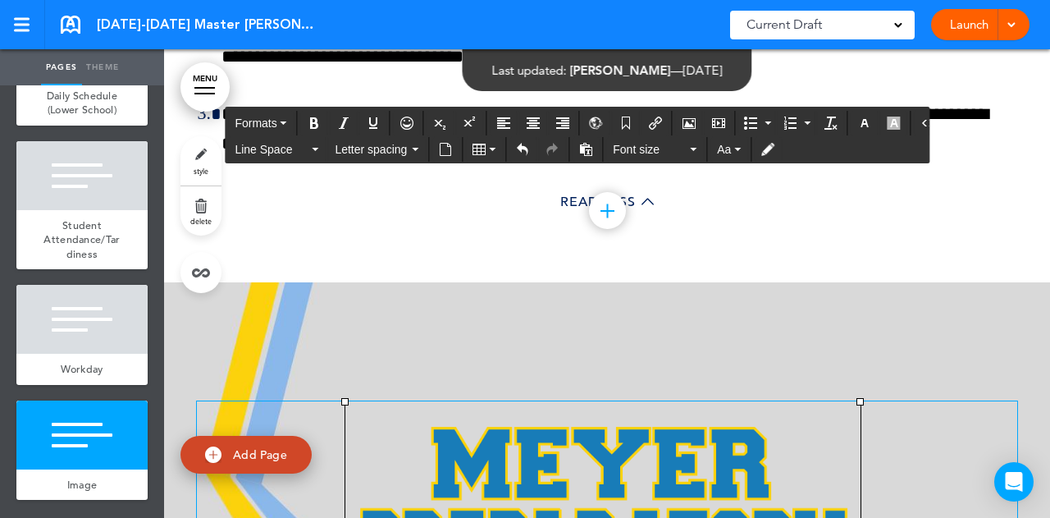
click at [965, 401] on h2 at bounding box center [607, 517] width 820 height 233
click at [740, 401] on img at bounding box center [602, 515] width 515 height 228
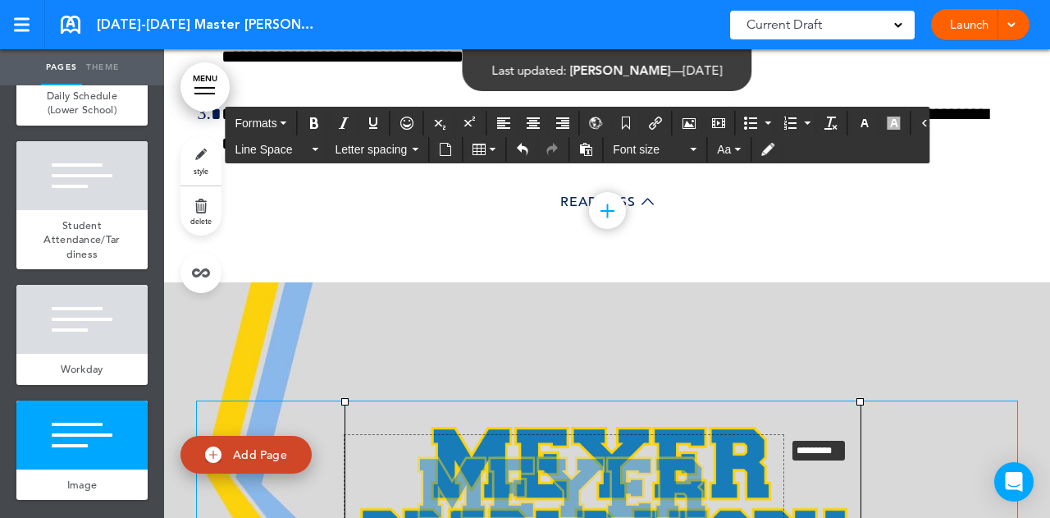
drag, startPoint x: 855, startPoint y: 170, endPoint x: 778, endPoint y: 206, distance: 85.1
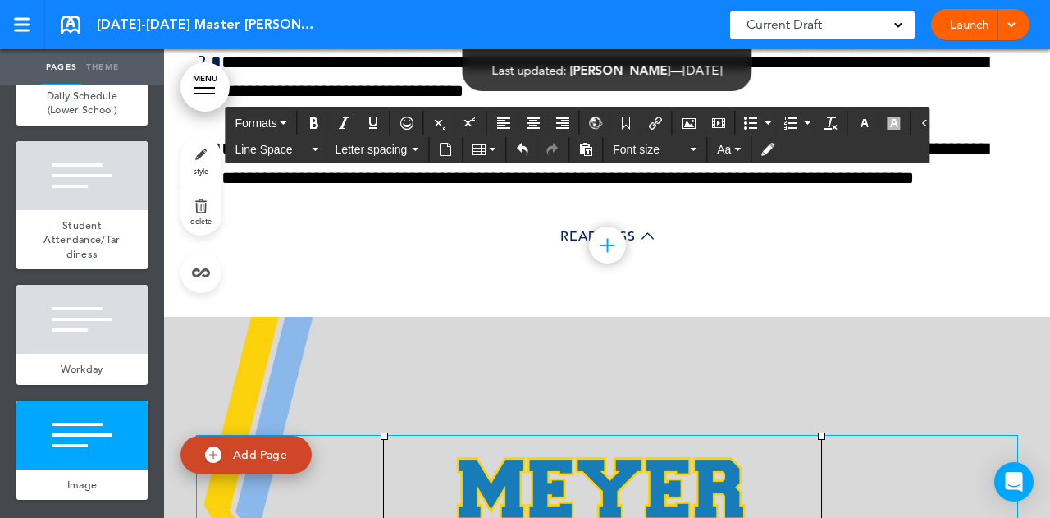
click at [534, 126] on button "Align center" at bounding box center [533, 123] width 26 height 23
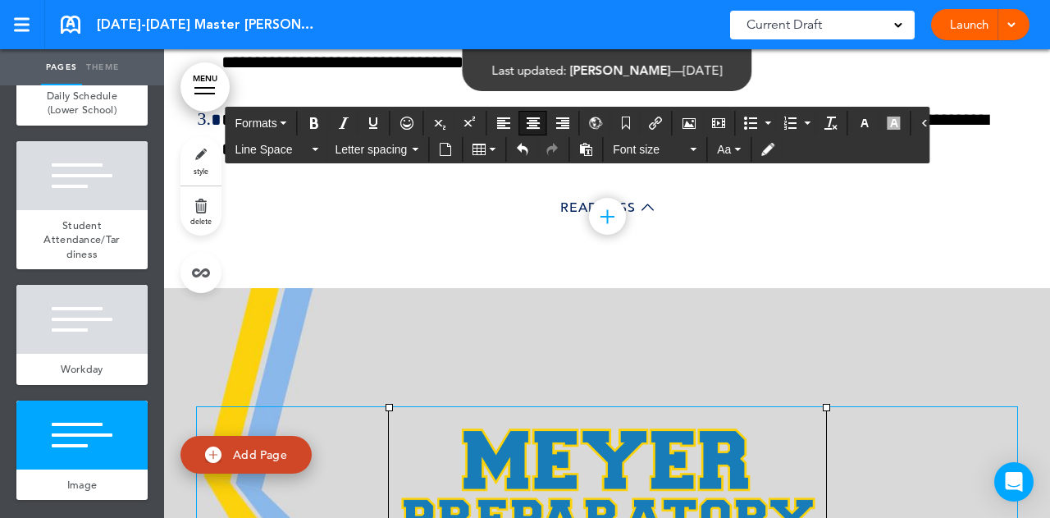
click at [722, 477] on div "Add collapsible section ? In order to add a collapsible section, only solid bac…" at bounding box center [607, 518] width 820 height 461
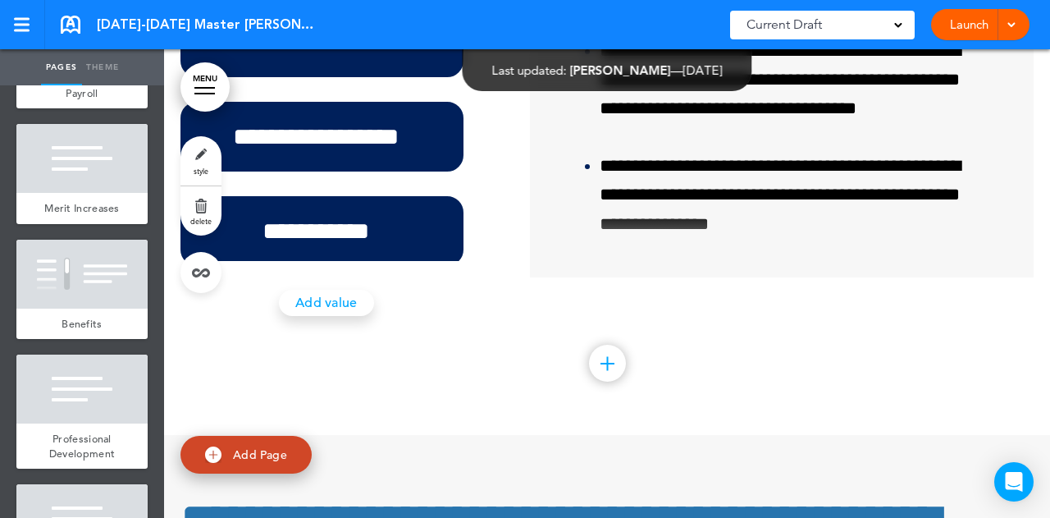
scroll to position [70984, 0]
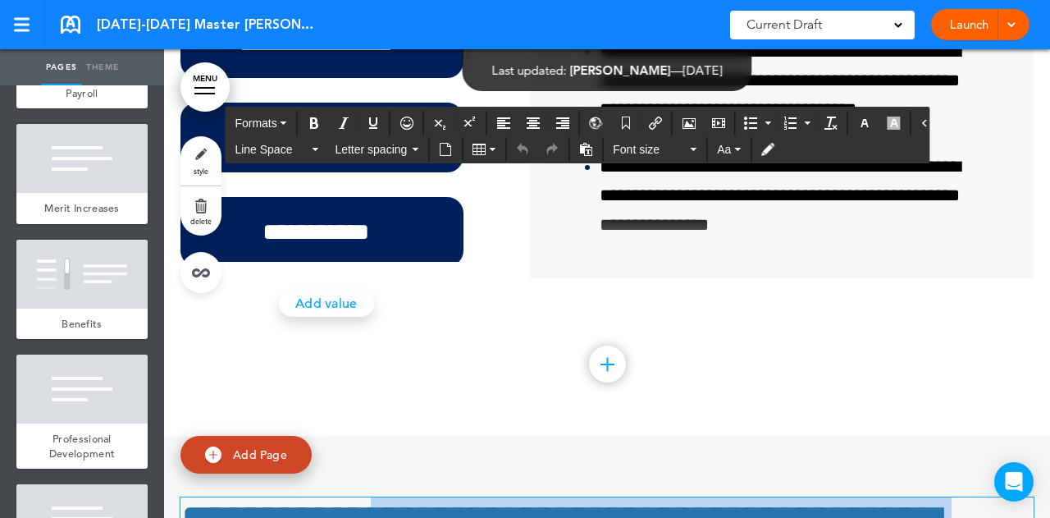
drag, startPoint x: 436, startPoint y: 326, endPoint x: 712, endPoint y: 374, distance: 279.9
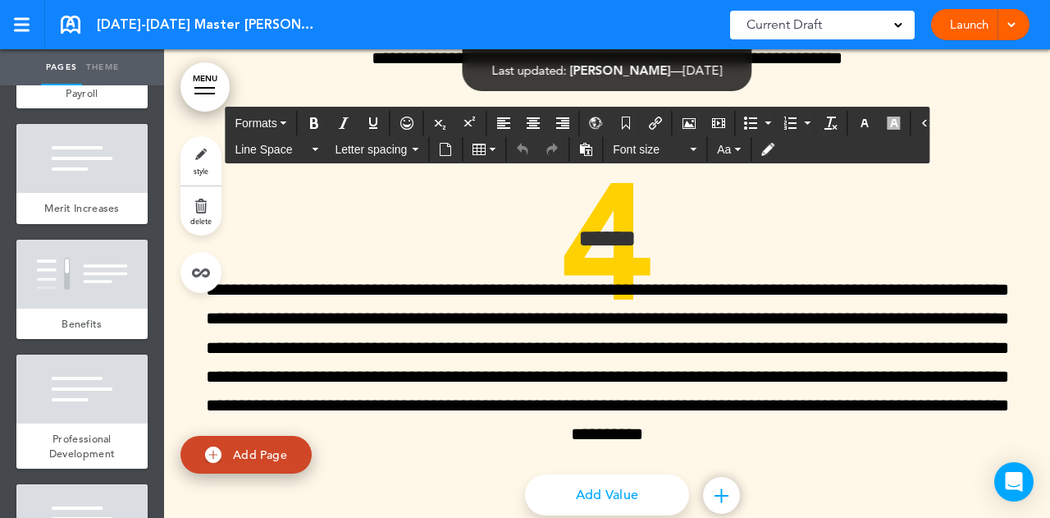
scroll to position [69836, 0]
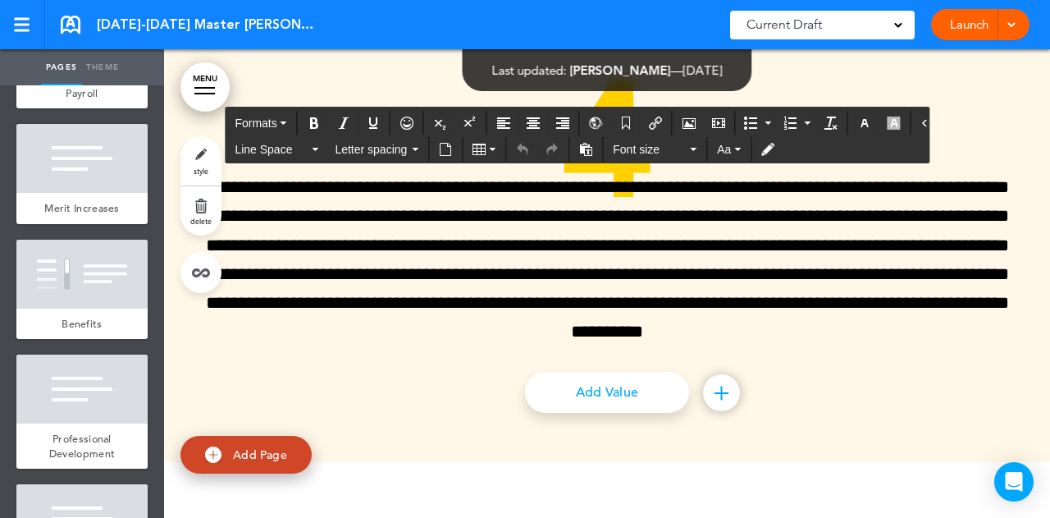
click at [1006, 482] on icon "Open Intercom Messenger" at bounding box center [1014, 482] width 17 height 20
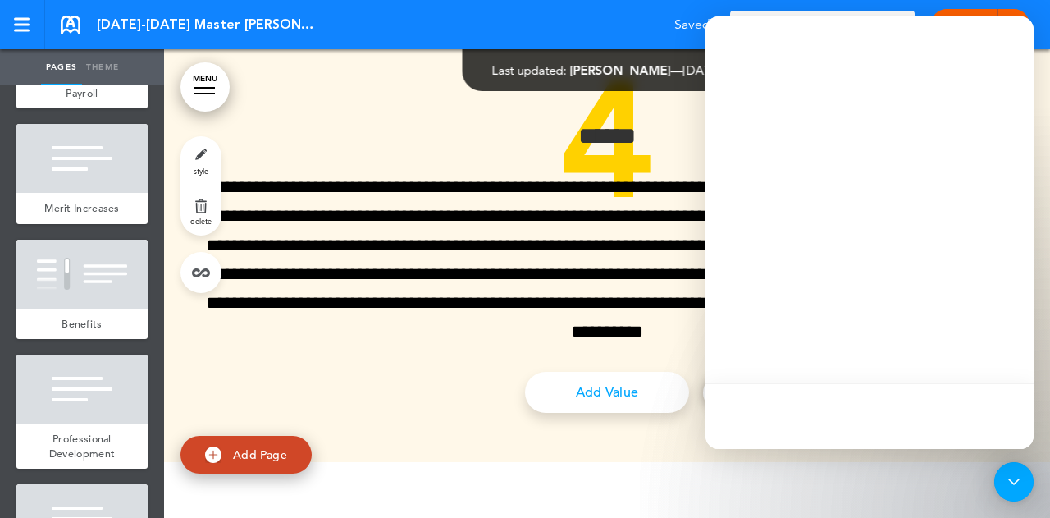
scroll to position [0, 0]
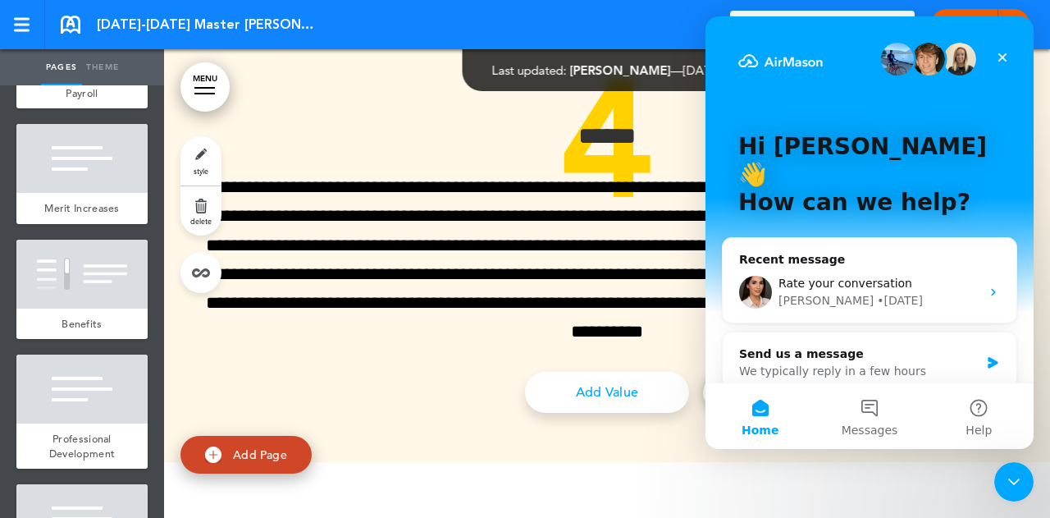
click at [969, 406] on button "Help" at bounding box center [979, 416] width 109 height 66
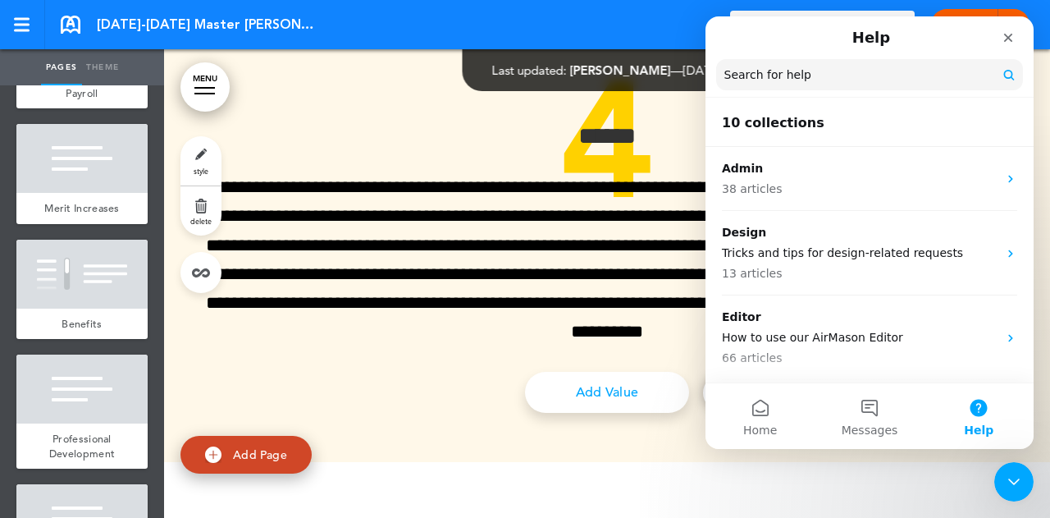
click at [820, 250] on p "Tricks and tips for design-related requests" at bounding box center [860, 252] width 276 height 17
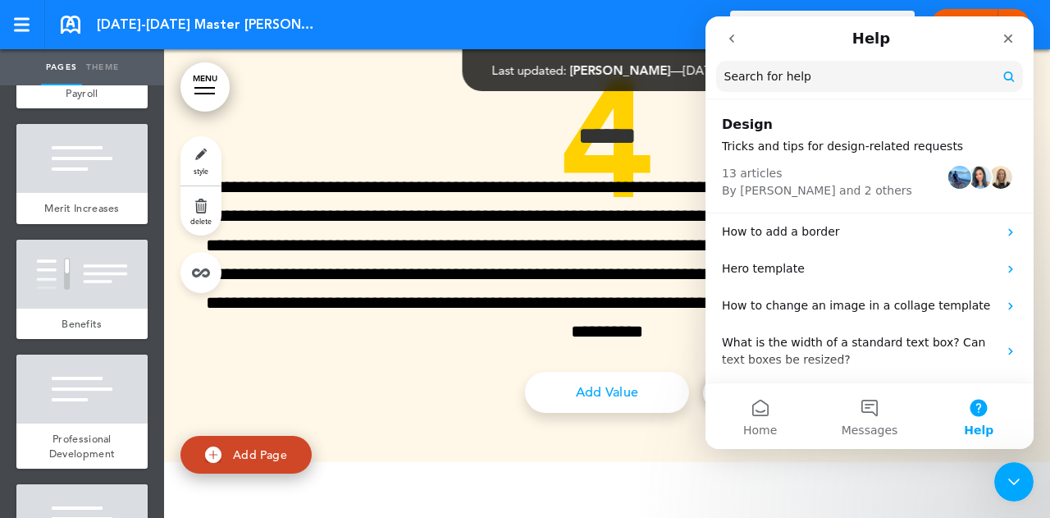
click at [804, 258] on div "Hero template" at bounding box center [870, 268] width 328 height 37
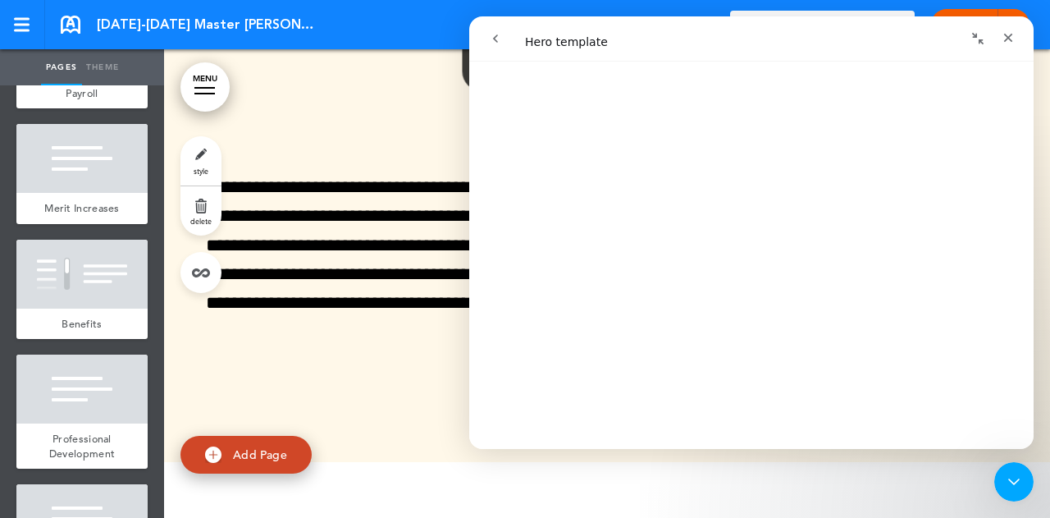
scroll to position [1066, 0]
click at [484, 37] on button "go back" at bounding box center [495, 38] width 31 height 31
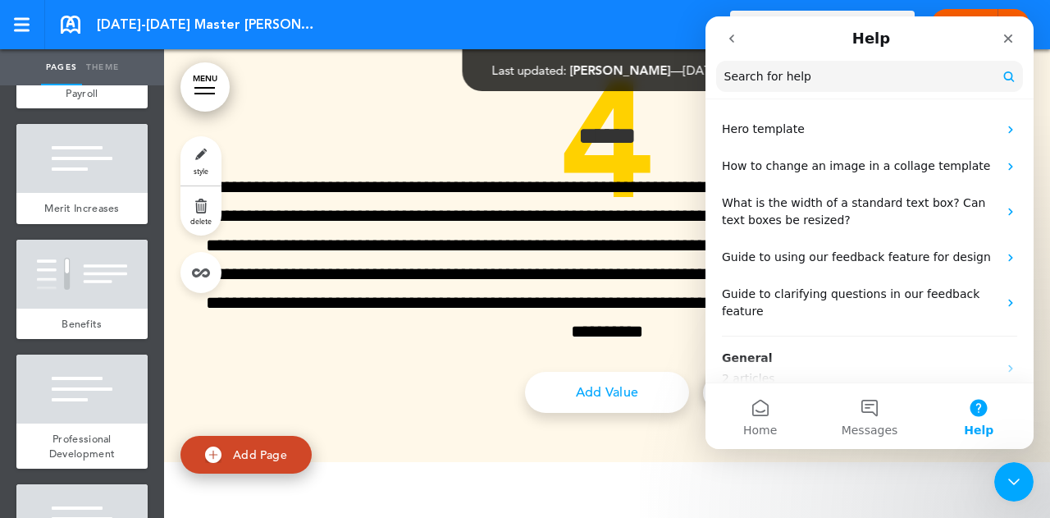
scroll to position [0, 0]
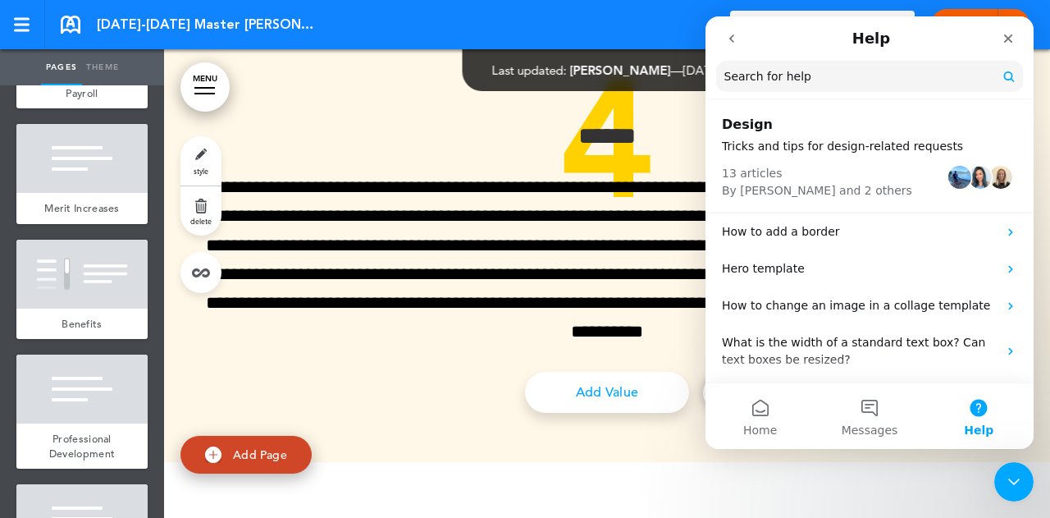
click at [830, 84] on input "Search for help" at bounding box center [869, 76] width 307 height 31
type input "*********"
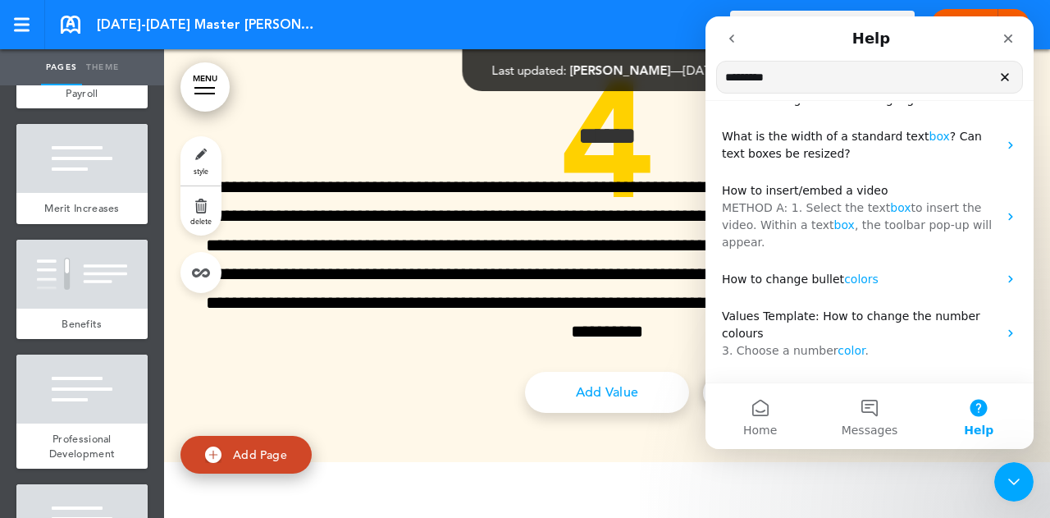
scroll to position [289, 0]
